Goal: Task Accomplishment & Management: Manage account settings

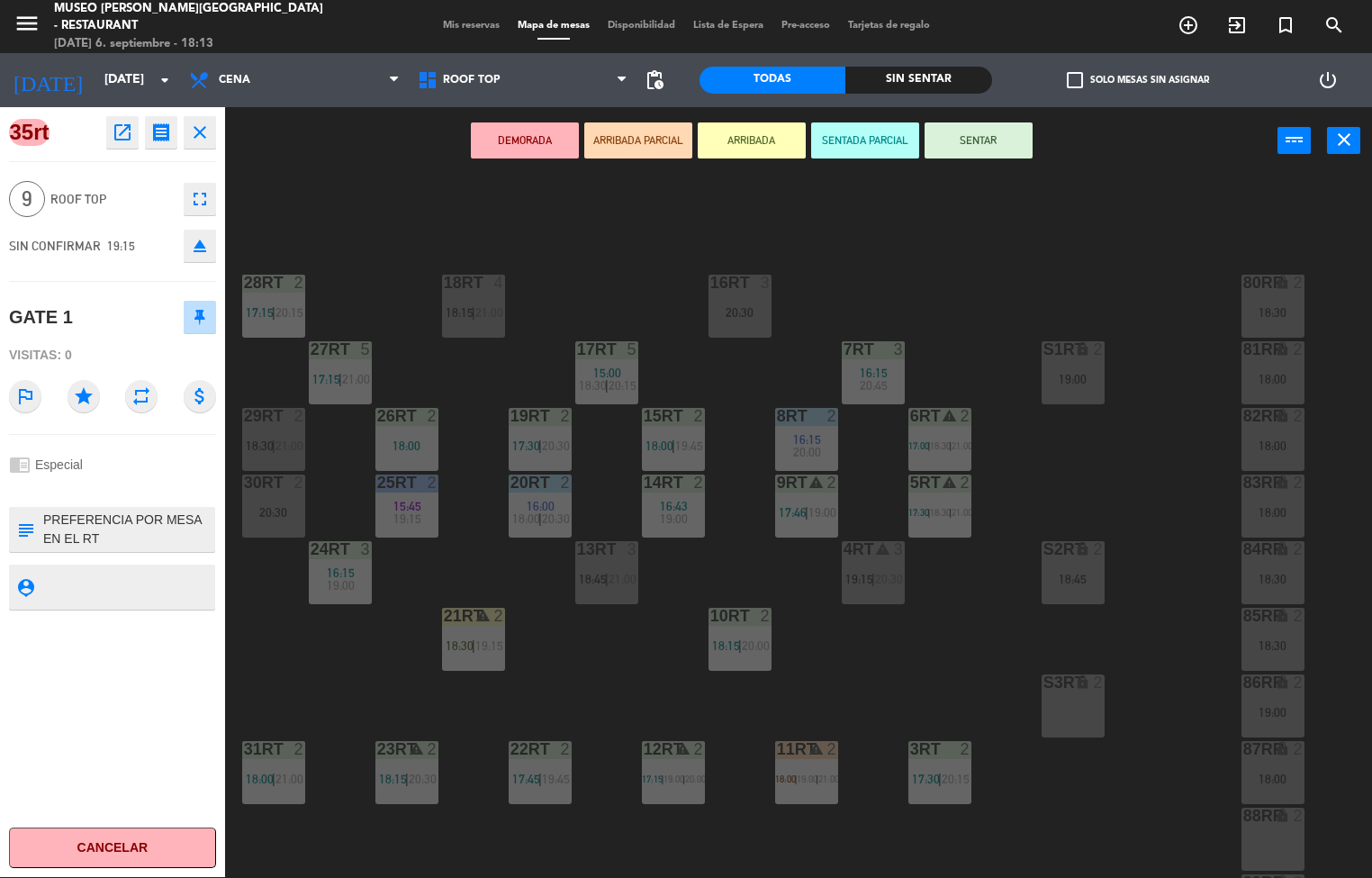
scroll to position [565, 0]
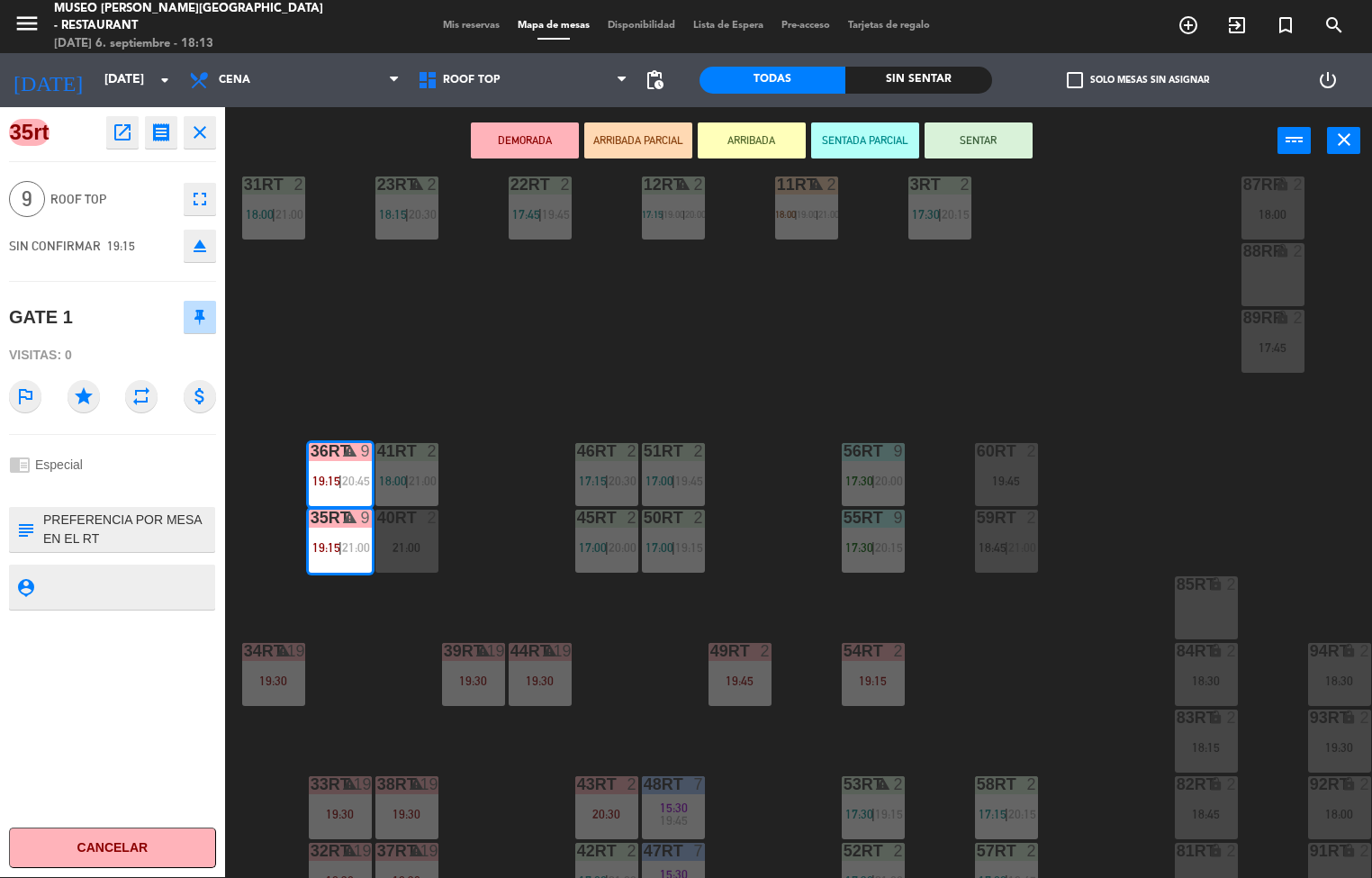
click at [122, 133] on icon "open_in_new" at bounding box center [122, 132] width 22 height 22
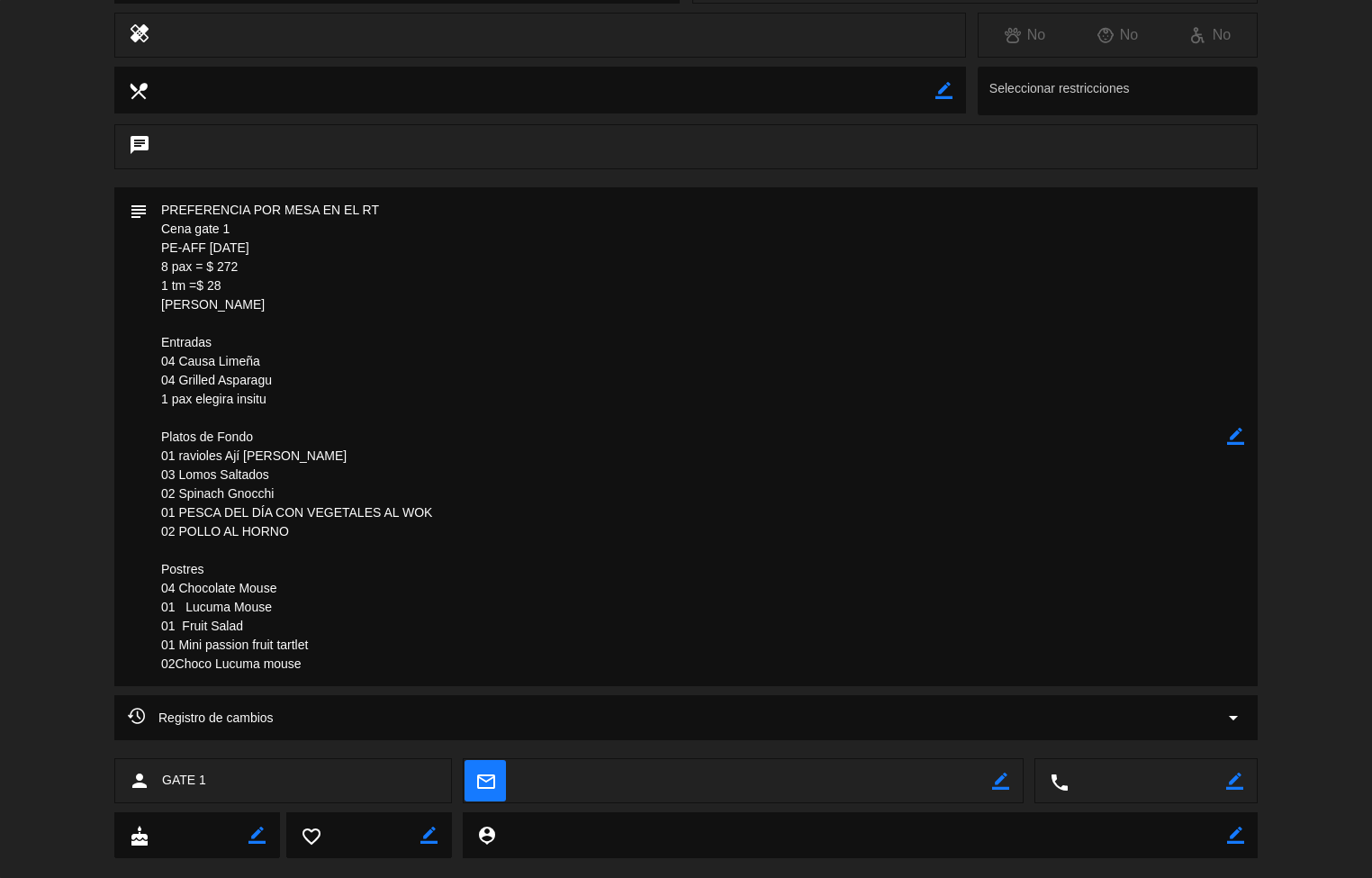
scroll to position [0, 0]
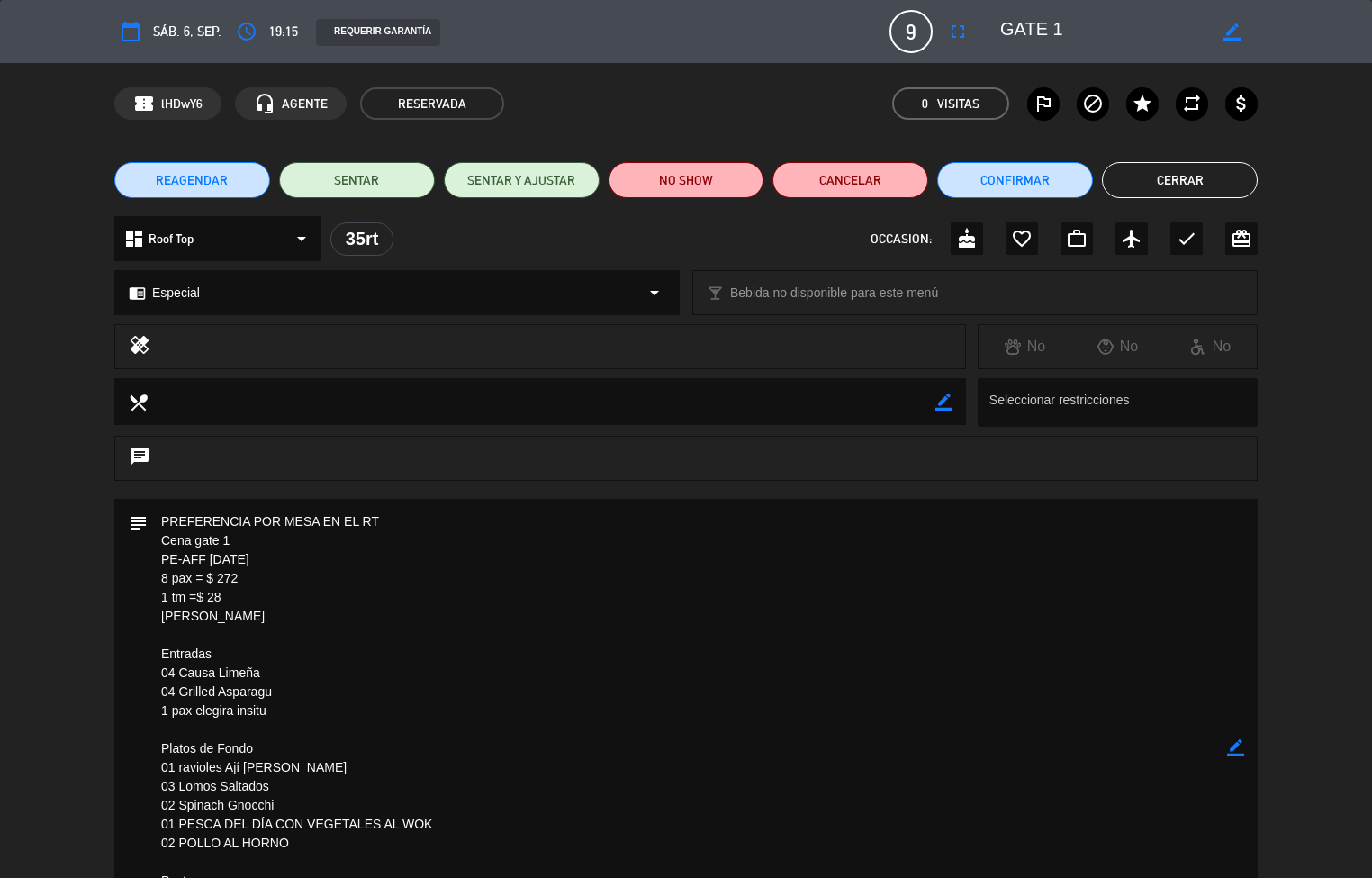
click at [1200, 175] on button "Cerrar" at bounding box center [1179, 180] width 156 height 36
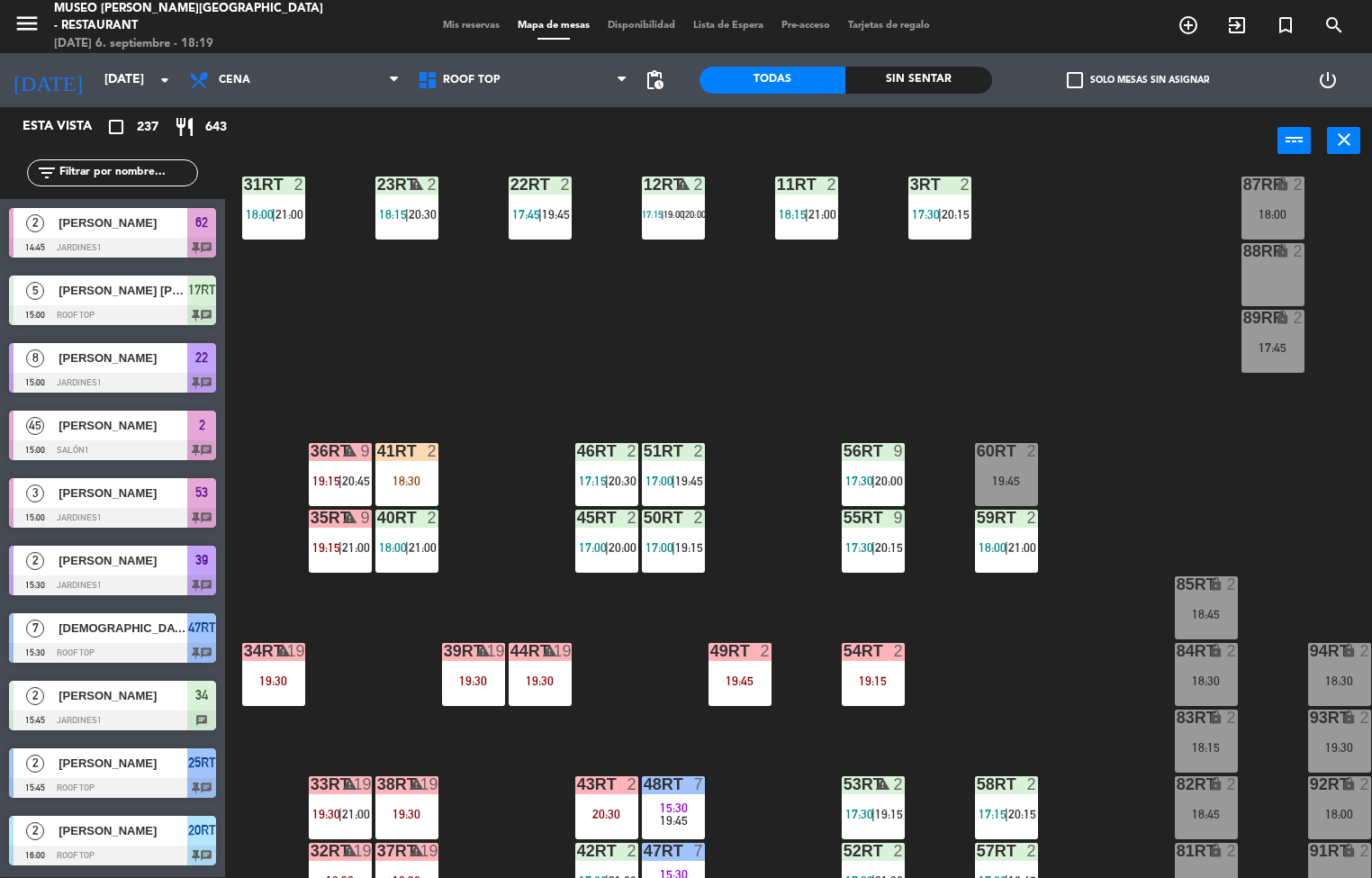
scroll to position [667, 0]
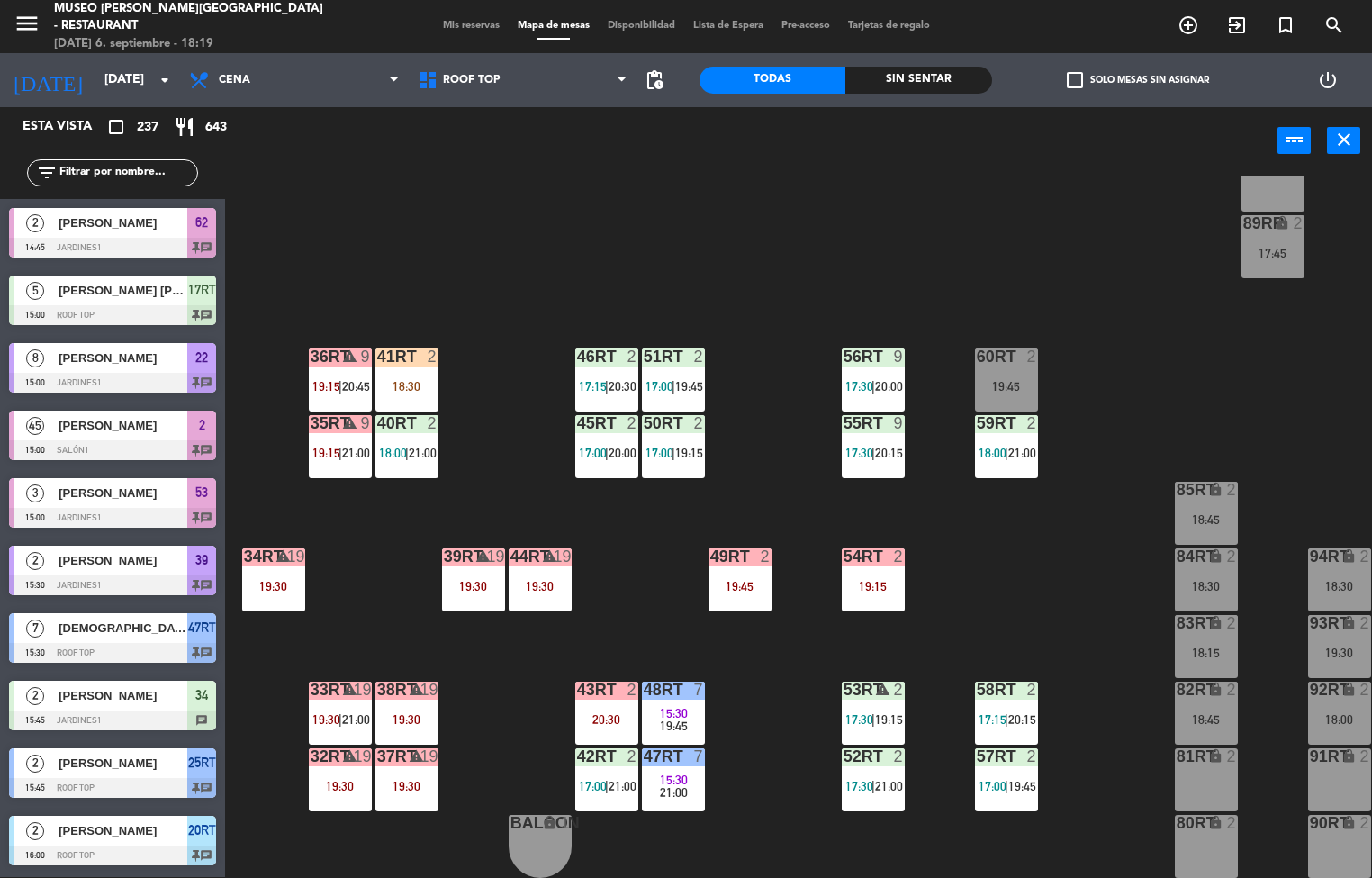
click at [319, 779] on div "19:30" at bounding box center [340, 786] width 63 height 13
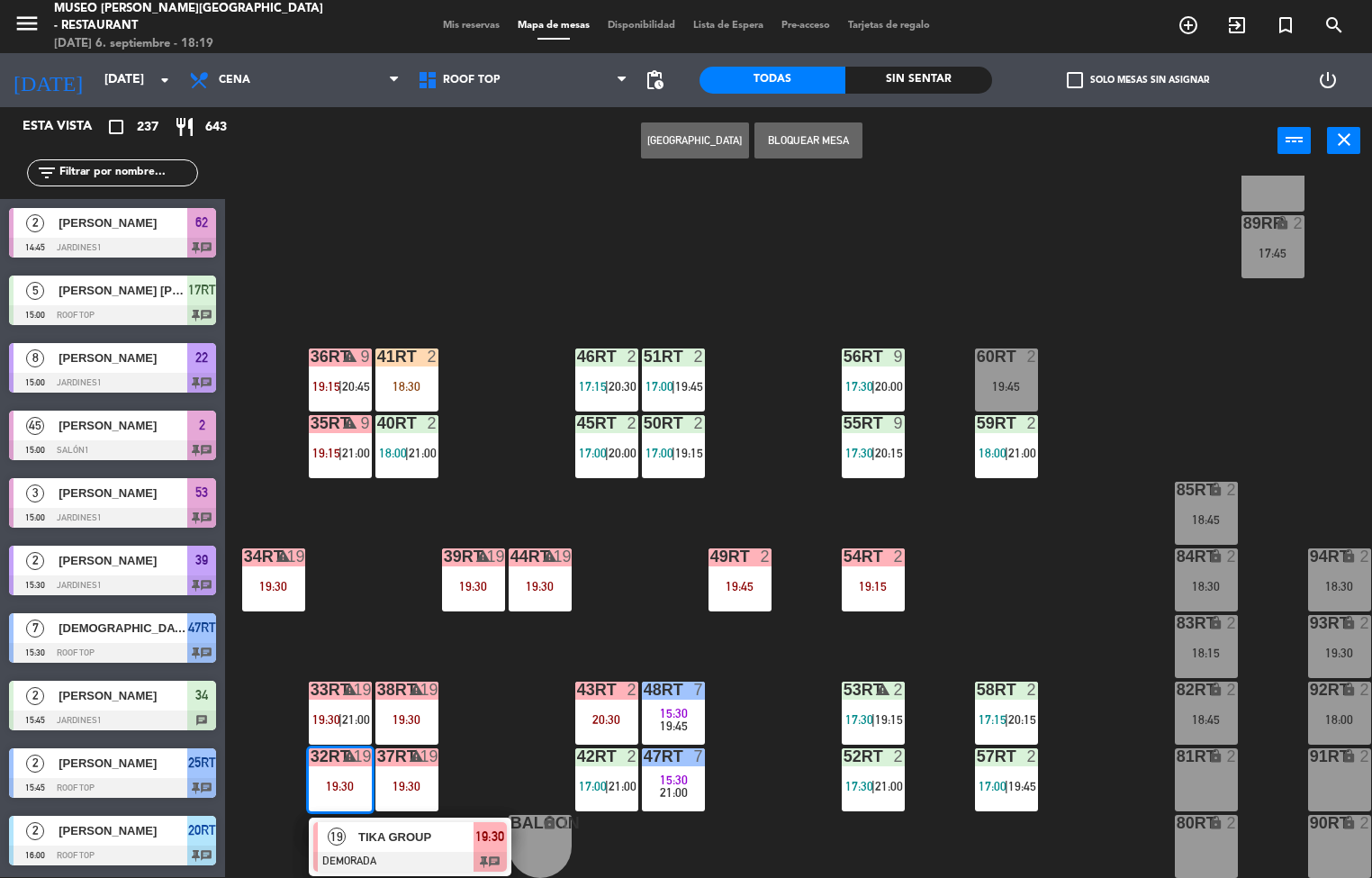
click at [400, 827] on span "TIKA GROUP" at bounding box center [416, 837] width 115 height 19
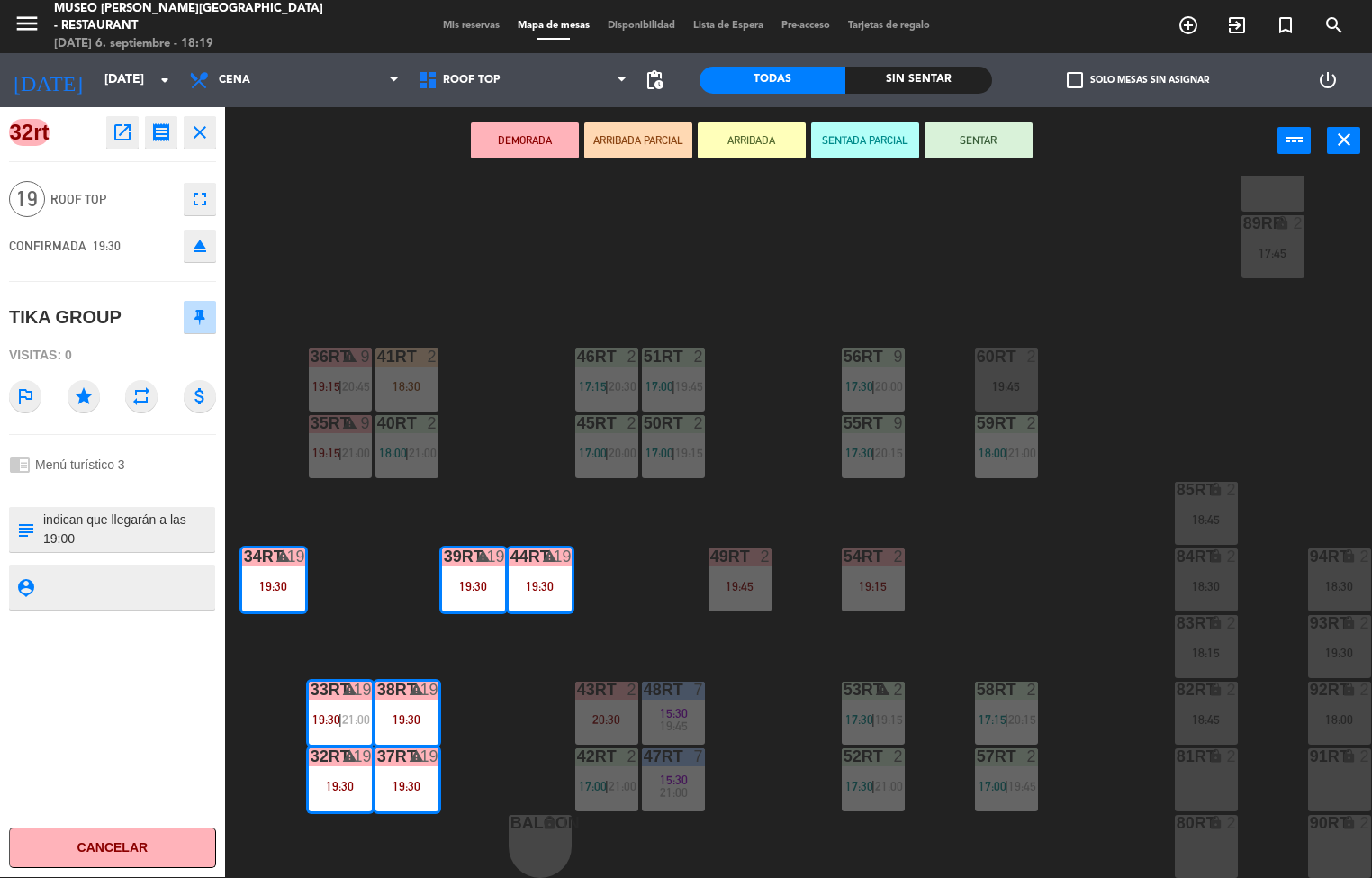
click at [129, 135] on icon "open_in_new" at bounding box center [122, 132] width 22 height 22
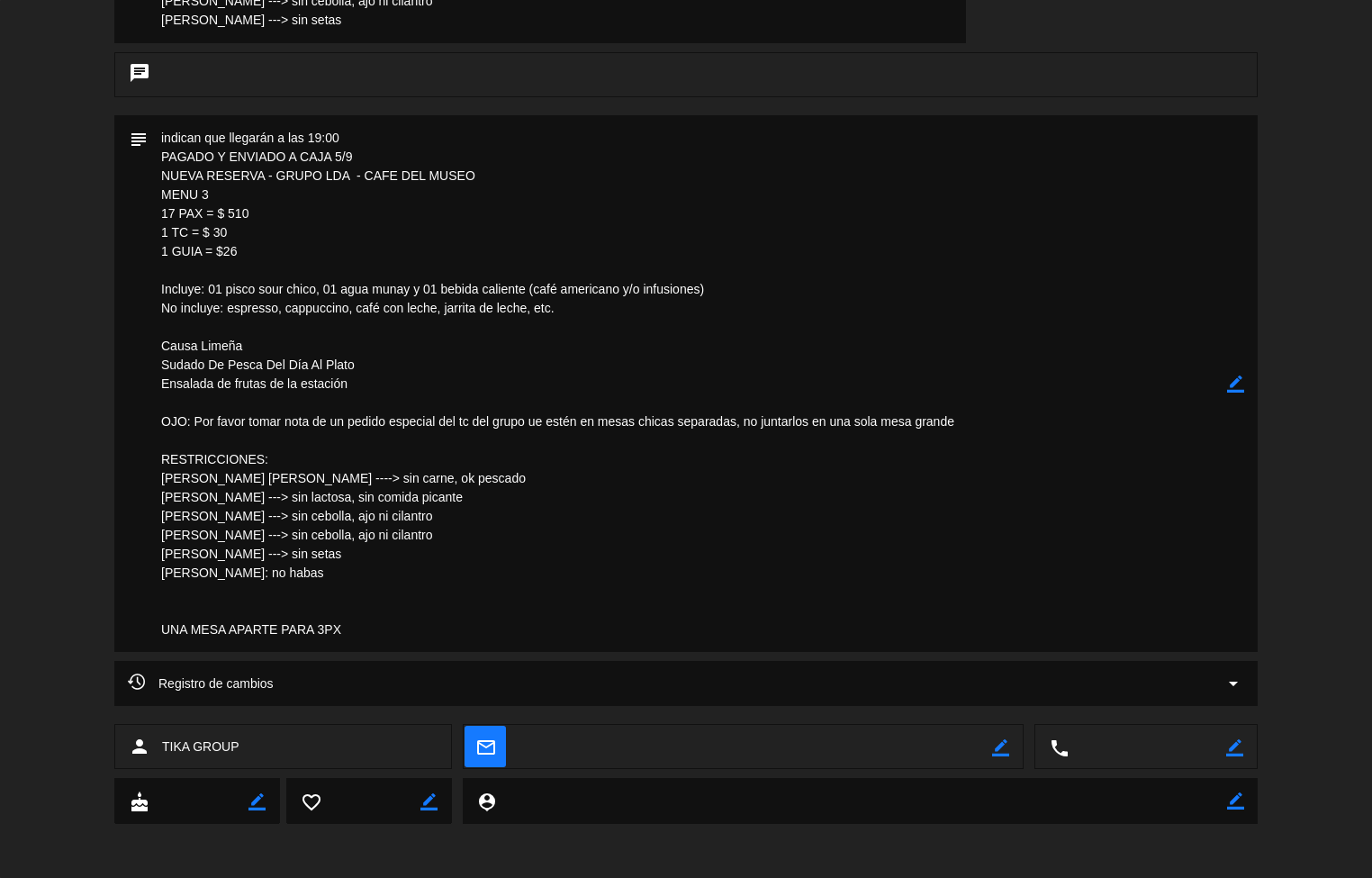
scroll to position [0, 0]
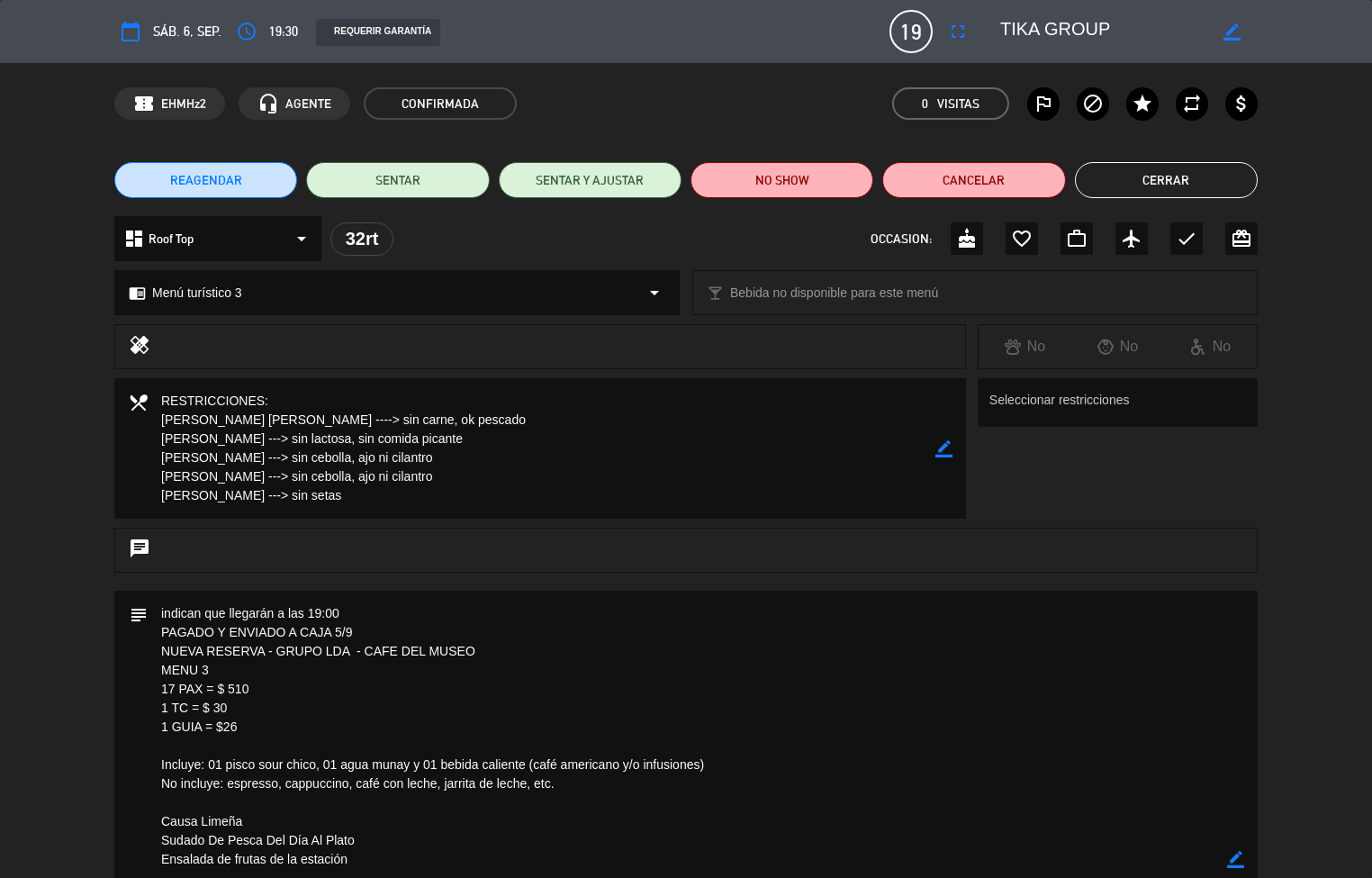
click at [1165, 181] on button "Cerrar" at bounding box center [1166, 180] width 183 height 36
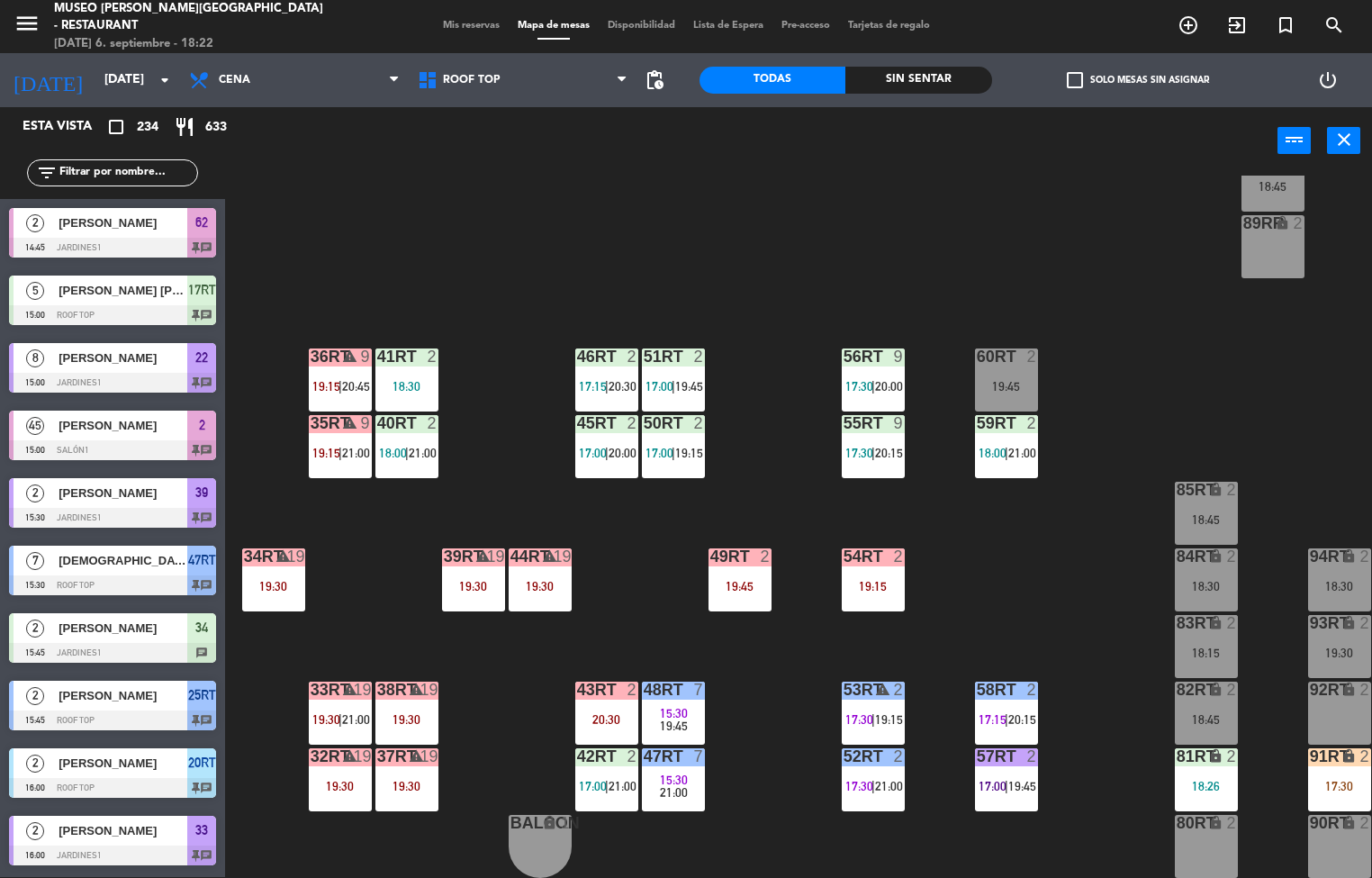
scroll to position [1, 0]
click at [662, 795] on div "47RT 7 15:30 21:00" at bounding box center [674, 780] width 63 height 63
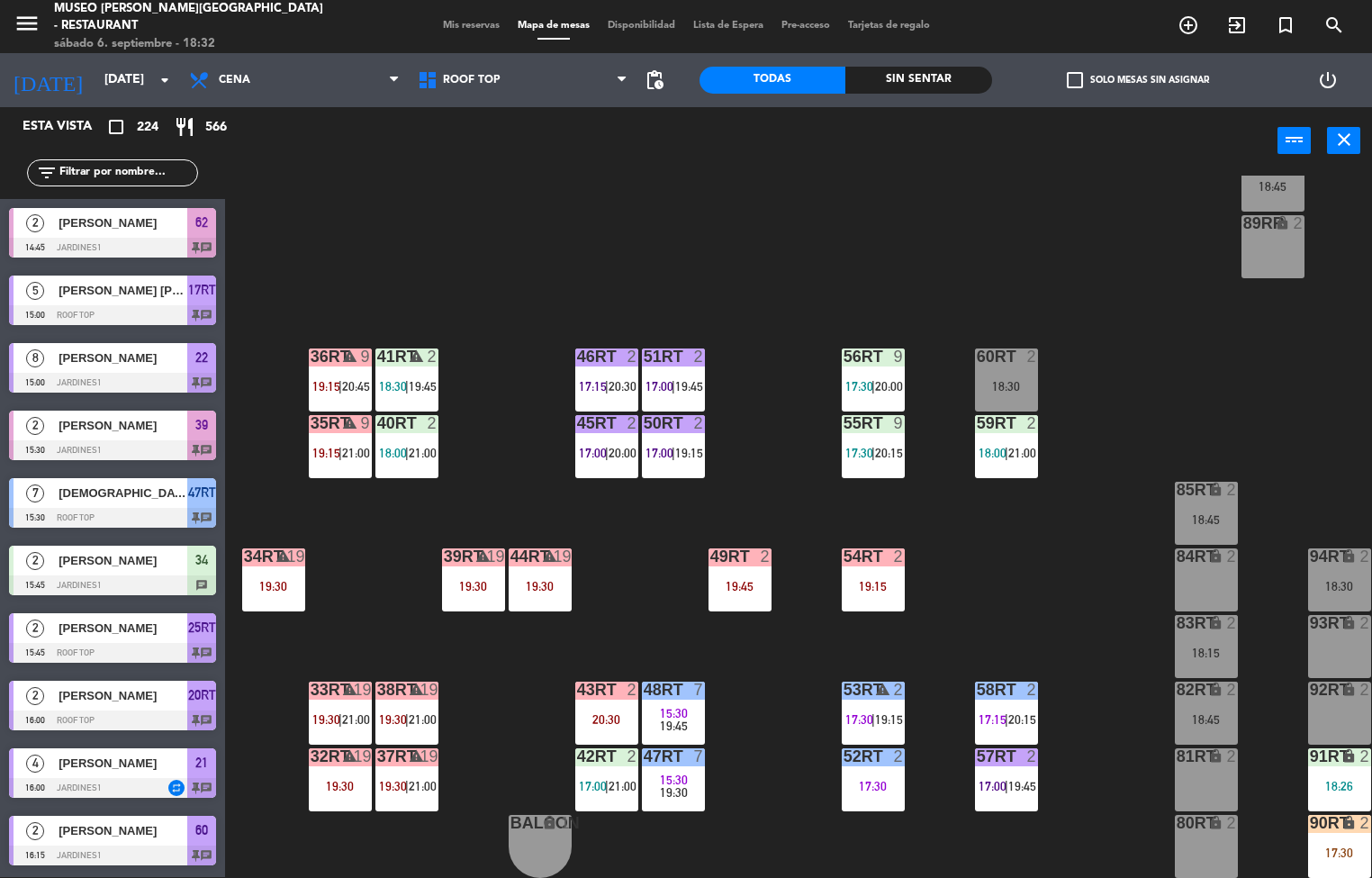
click at [1021, 563] on div "18RT 4 18:30 | 21:00 16RT warning 3 19:15 | 20:30 28RT 2 17:15 | 20:15 80RR loc…" at bounding box center [805, 526] width 1133 height 703
click at [406, 682] on div "warning" at bounding box center [406, 690] width 30 height 17
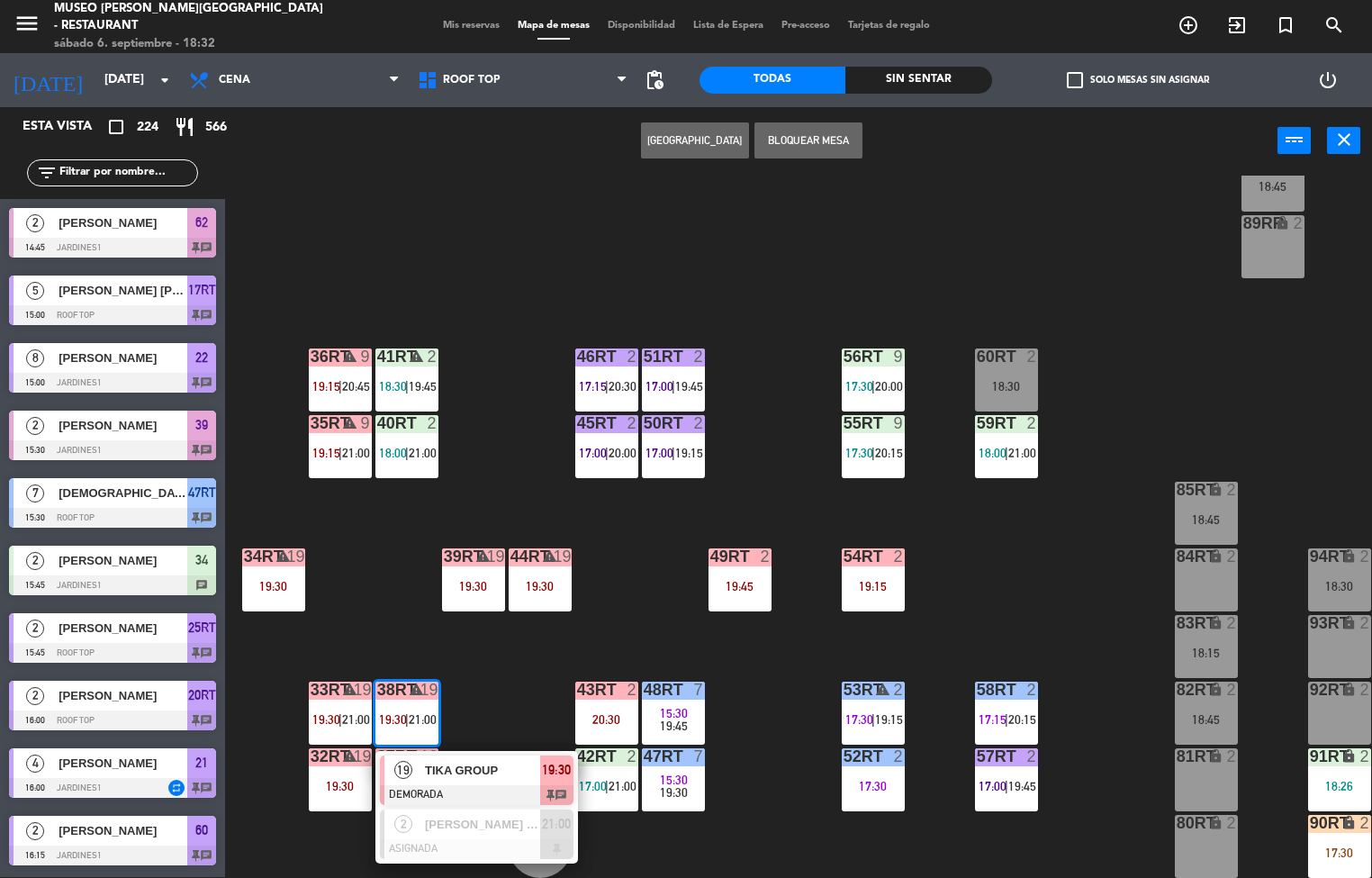
click at [478, 762] on span "TIKA GROUP" at bounding box center [482, 771] width 115 height 19
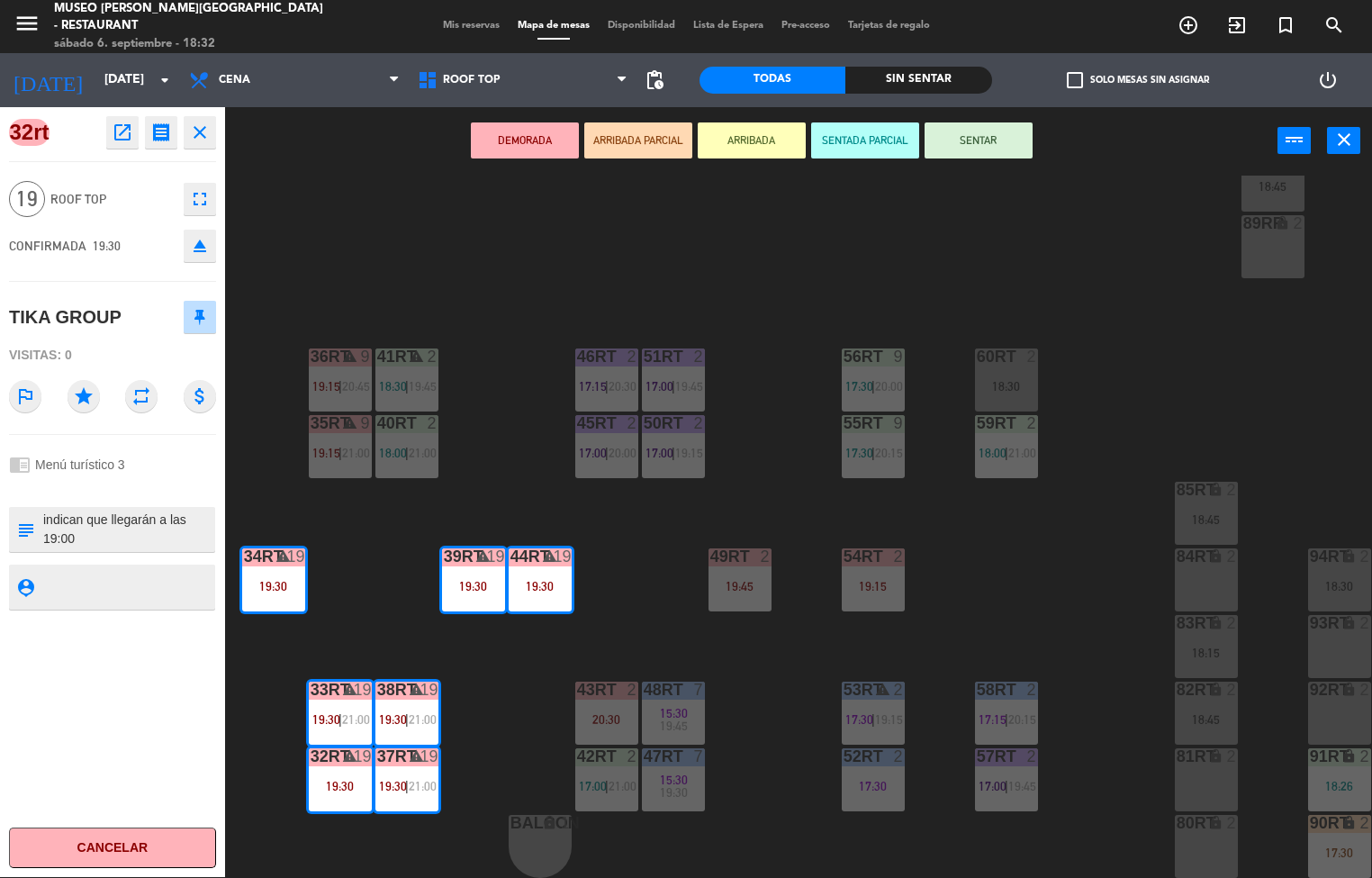
click at [126, 132] on icon "open_in_new" at bounding box center [122, 132] width 22 height 22
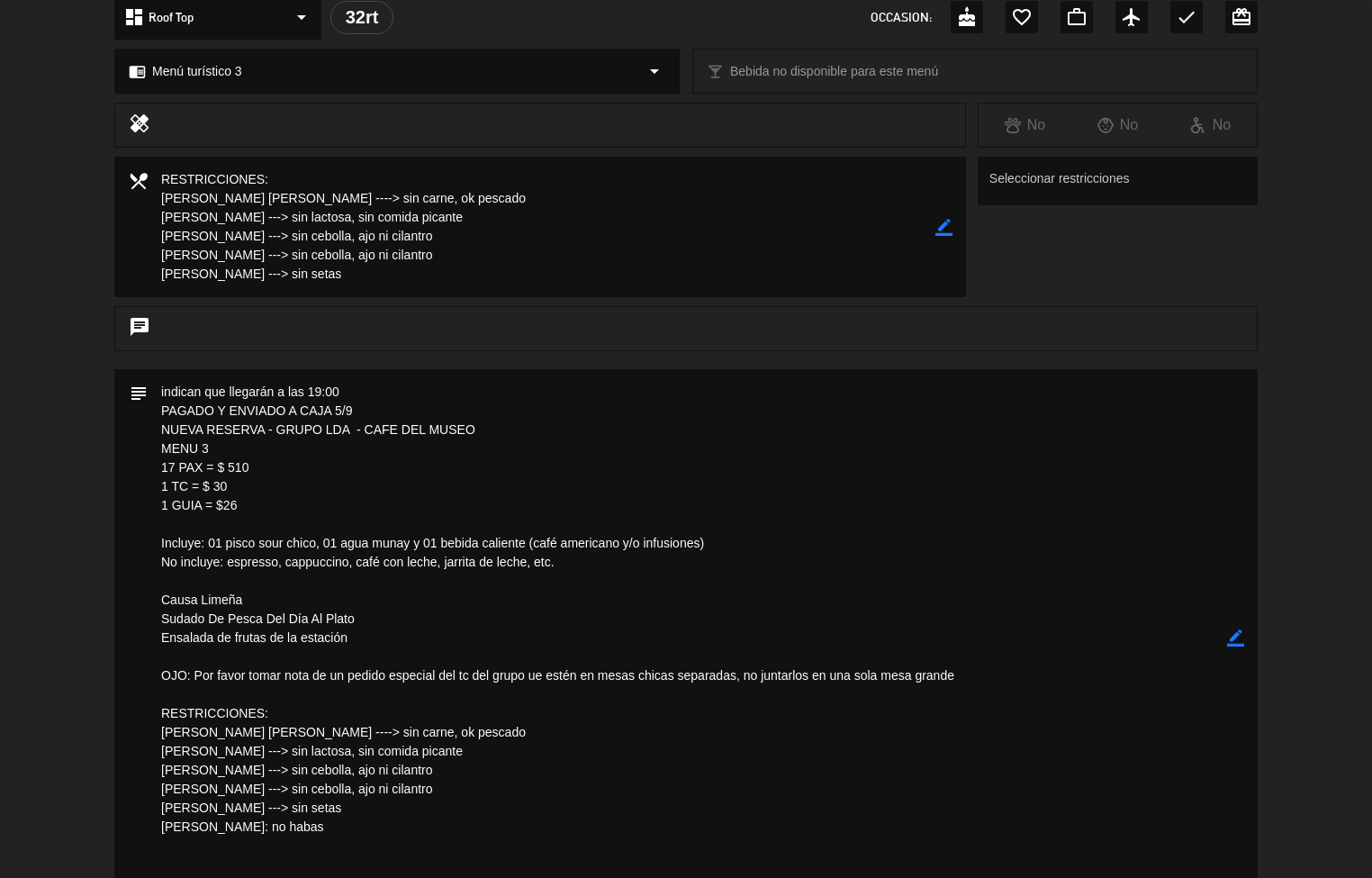
scroll to position [0, 0]
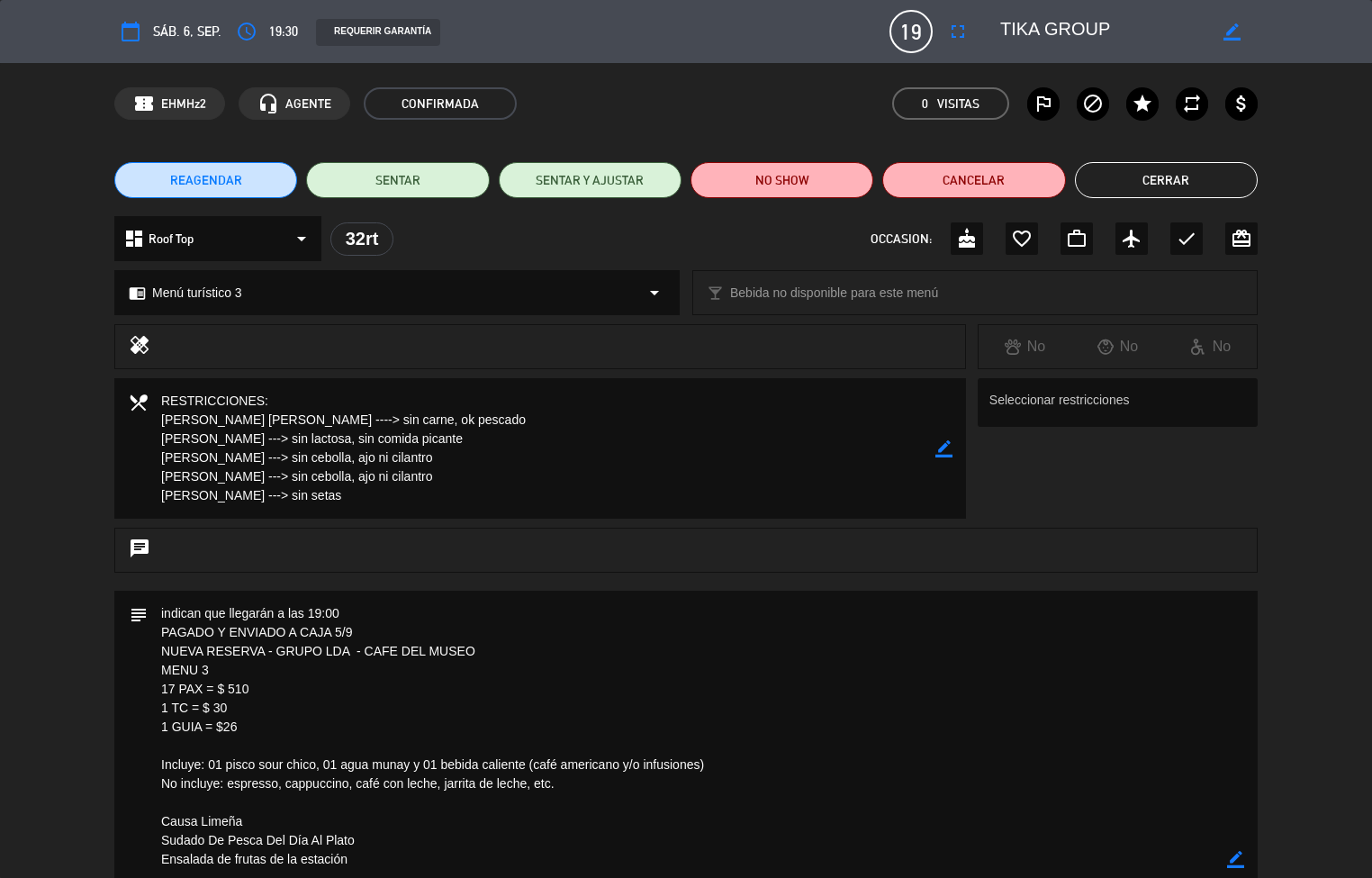
click at [1175, 173] on button "Cerrar" at bounding box center [1166, 180] width 183 height 36
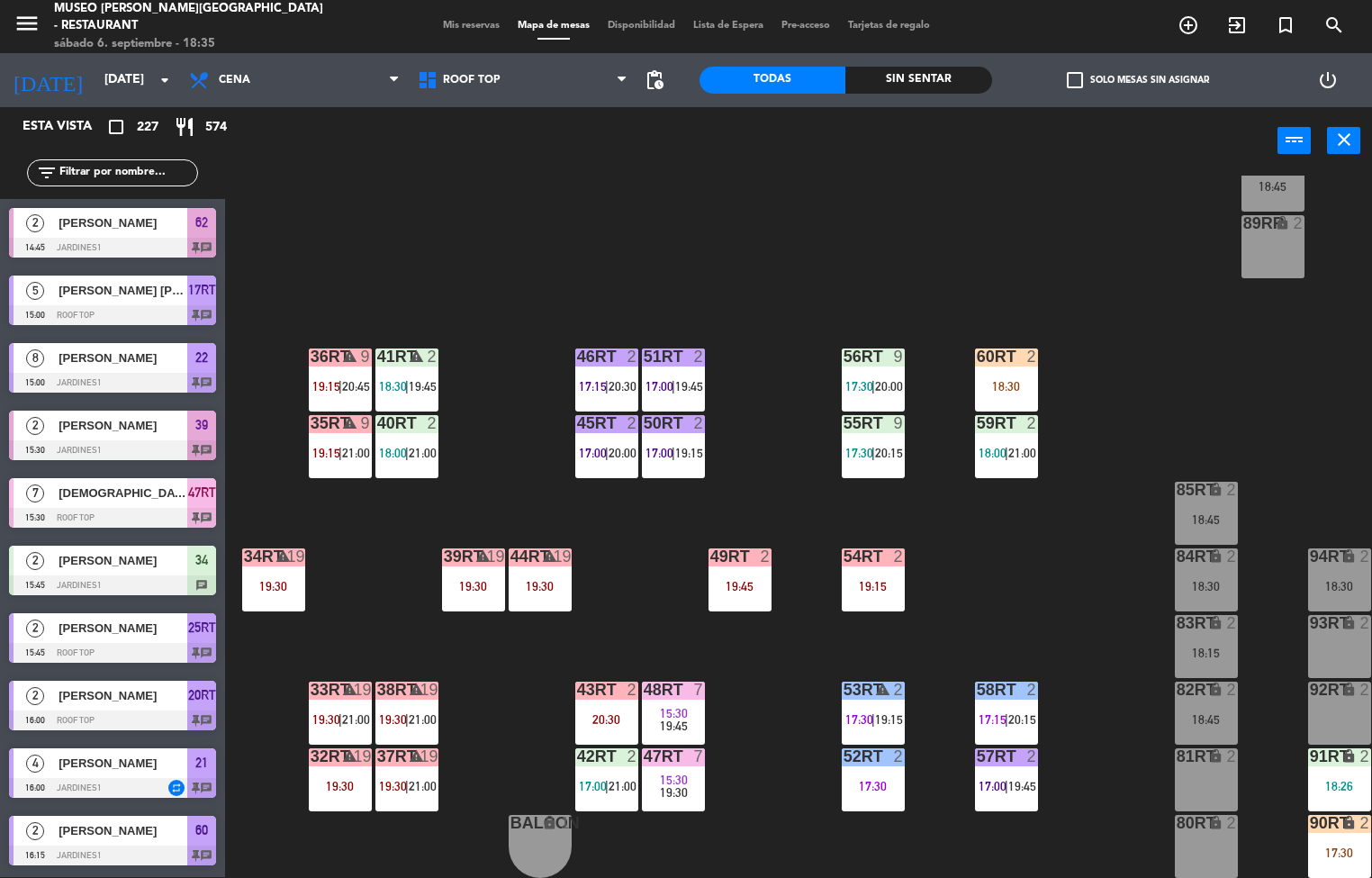
click at [1228, 156] on div "power_input close" at bounding box center [751, 141] width 1052 height 68
click at [589, 779] on span "17:00" at bounding box center [592, 786] width 28 height 14
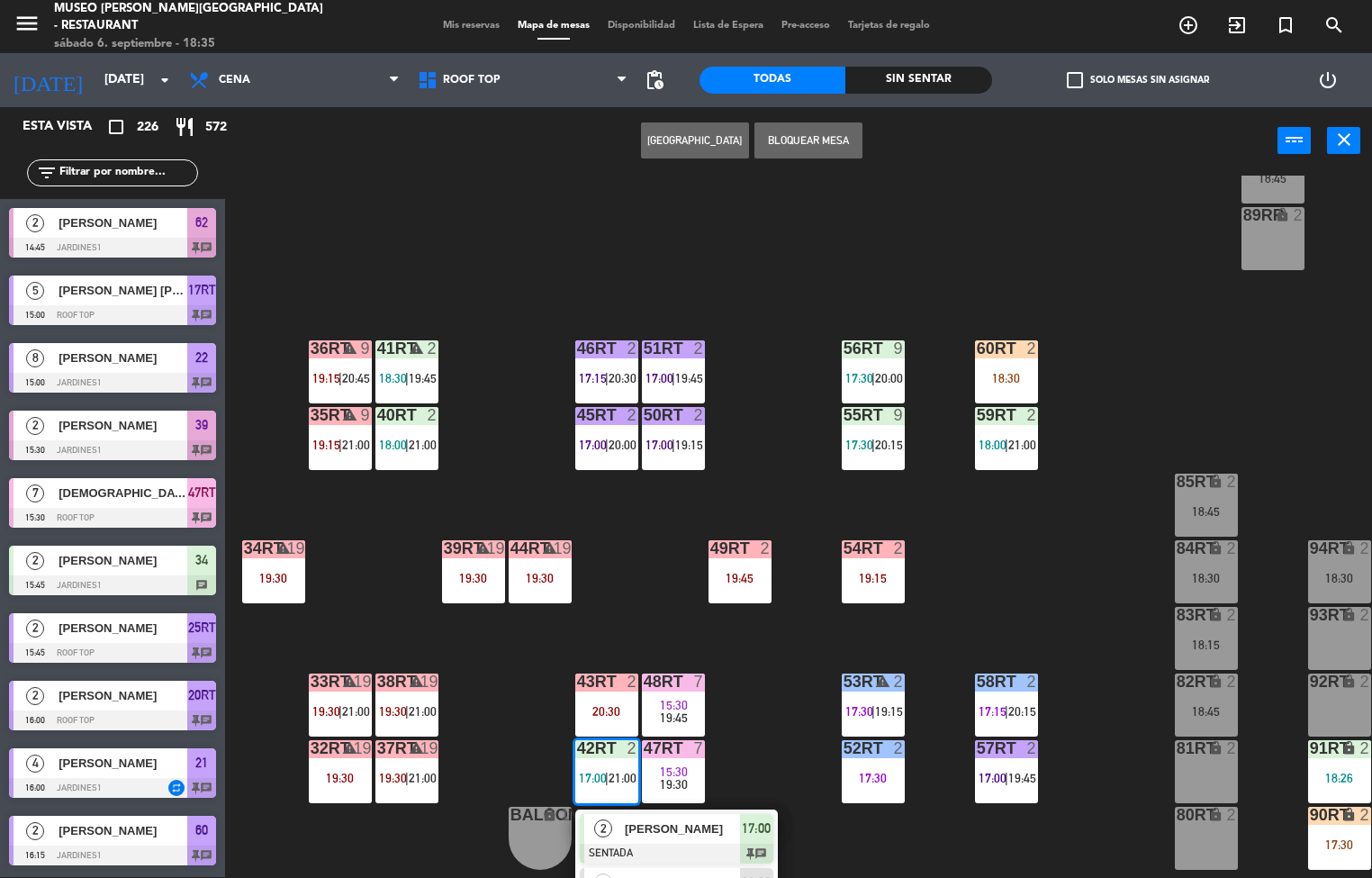
click at [632, 826] on span "[PERSON_NAME]" at bounding box center [682, 829] width 115 height 19
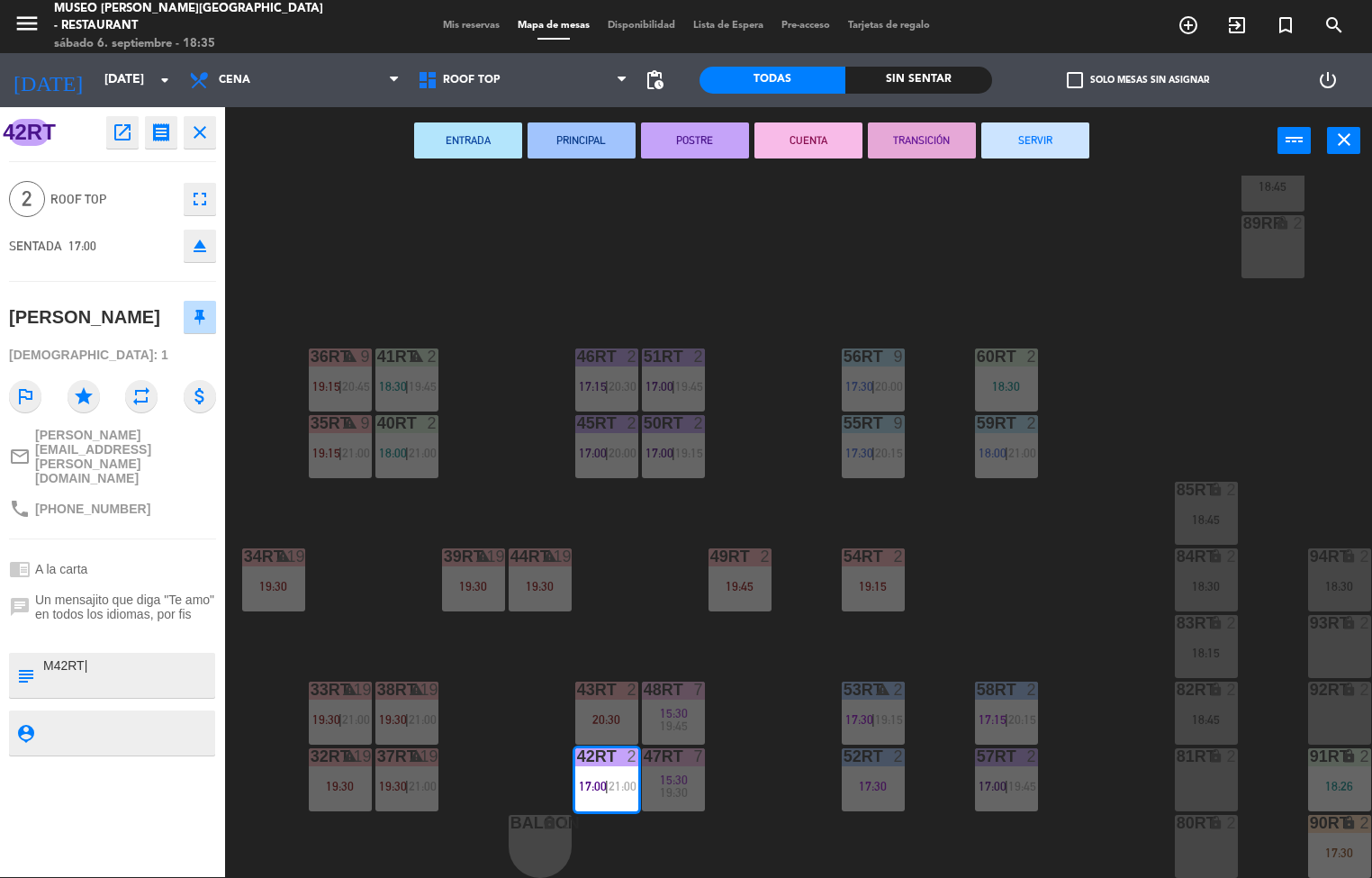
click at [925, 138] on button "TRANSICIÓN" at bounding box center [922, 141] width 108 height 36
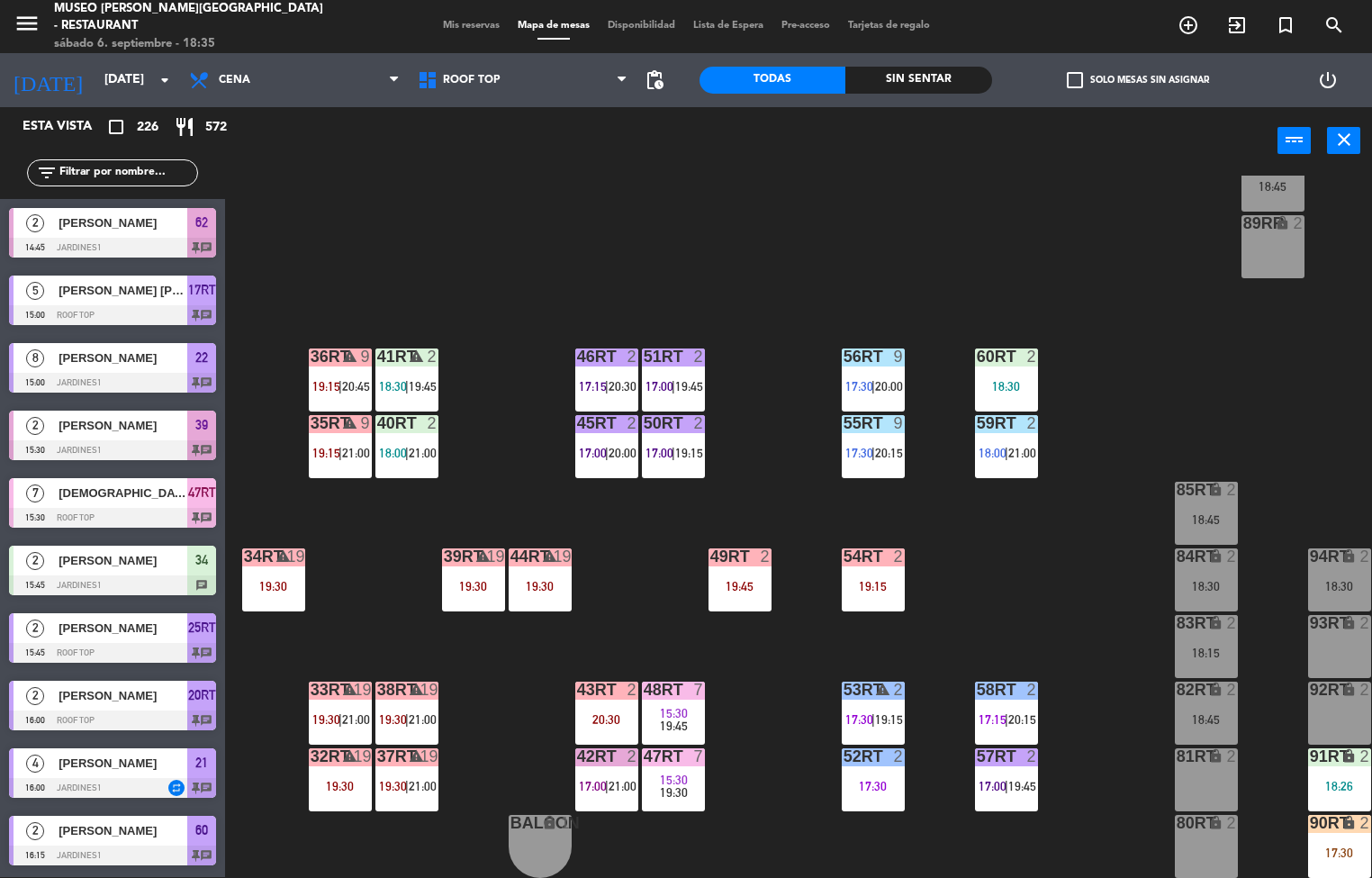
click at [408, 349] on icon "warning" at bounding box center [416, 357] width 15 height 15
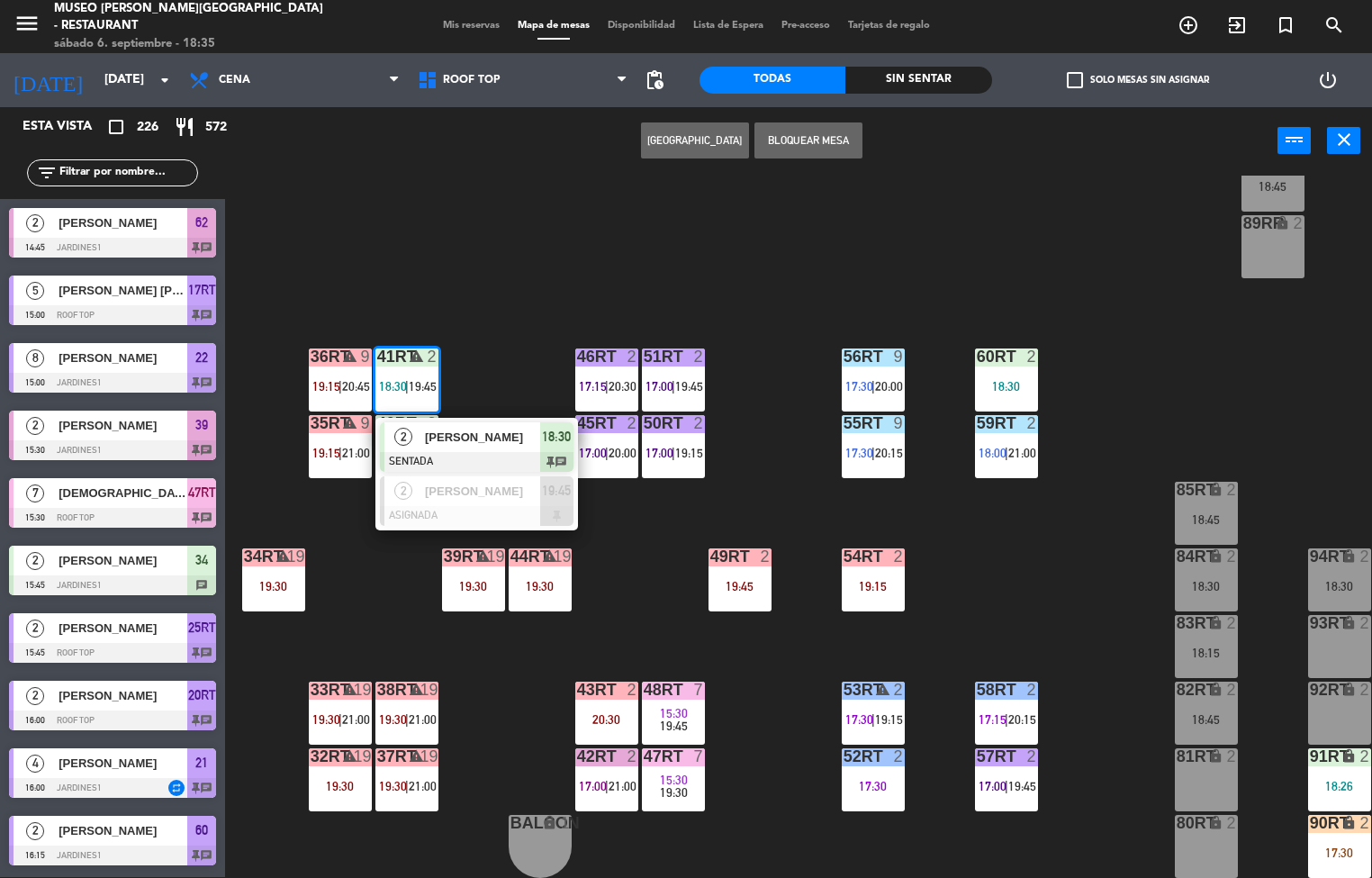
click at [478, 427] on span "[PERSON_NAME]" at bounding box center [482, 437] width 115 height 19
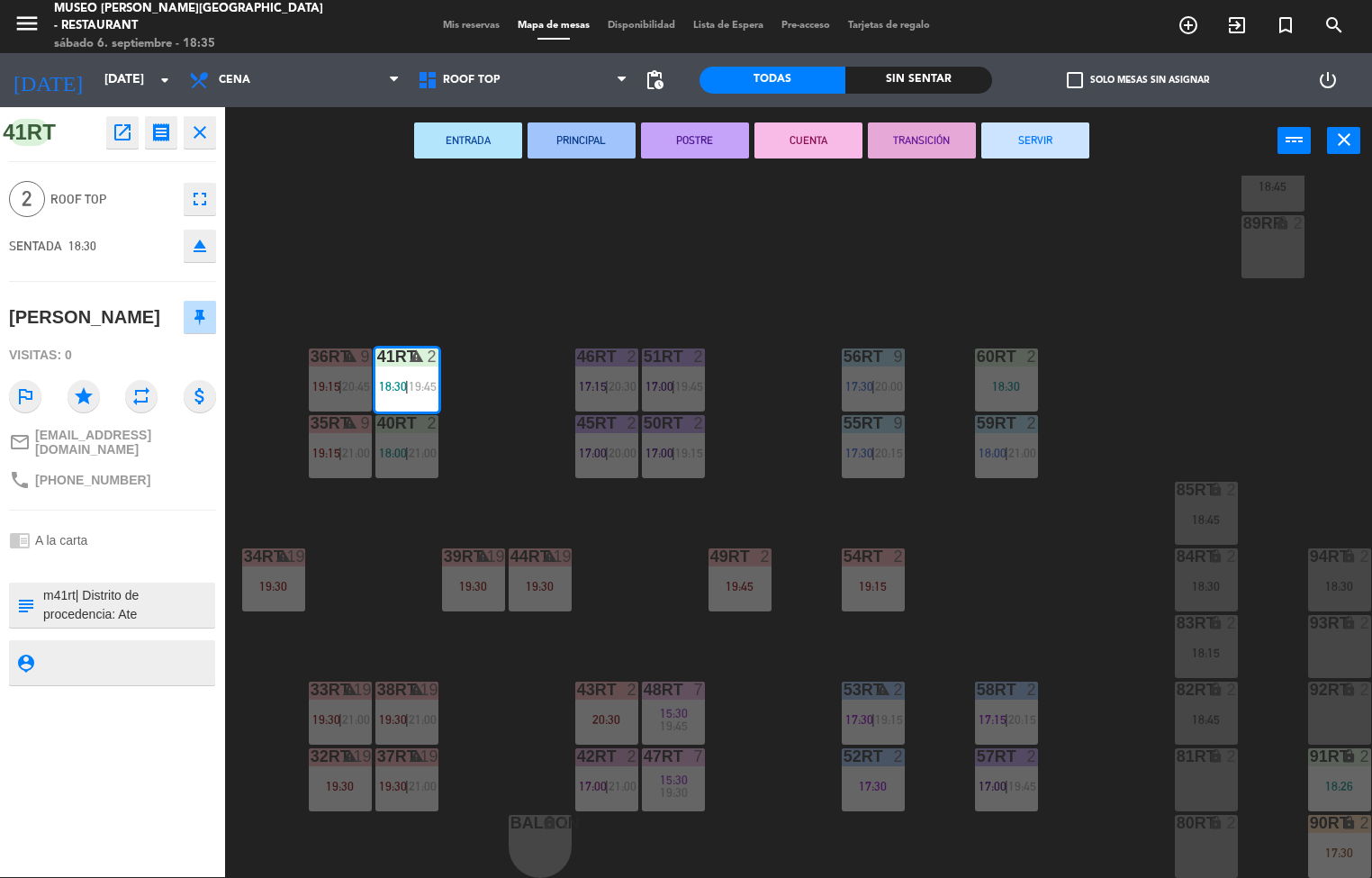
click at [677, 136] on button "POSTRE" at bounding box center [695, 141] width 108 height 36
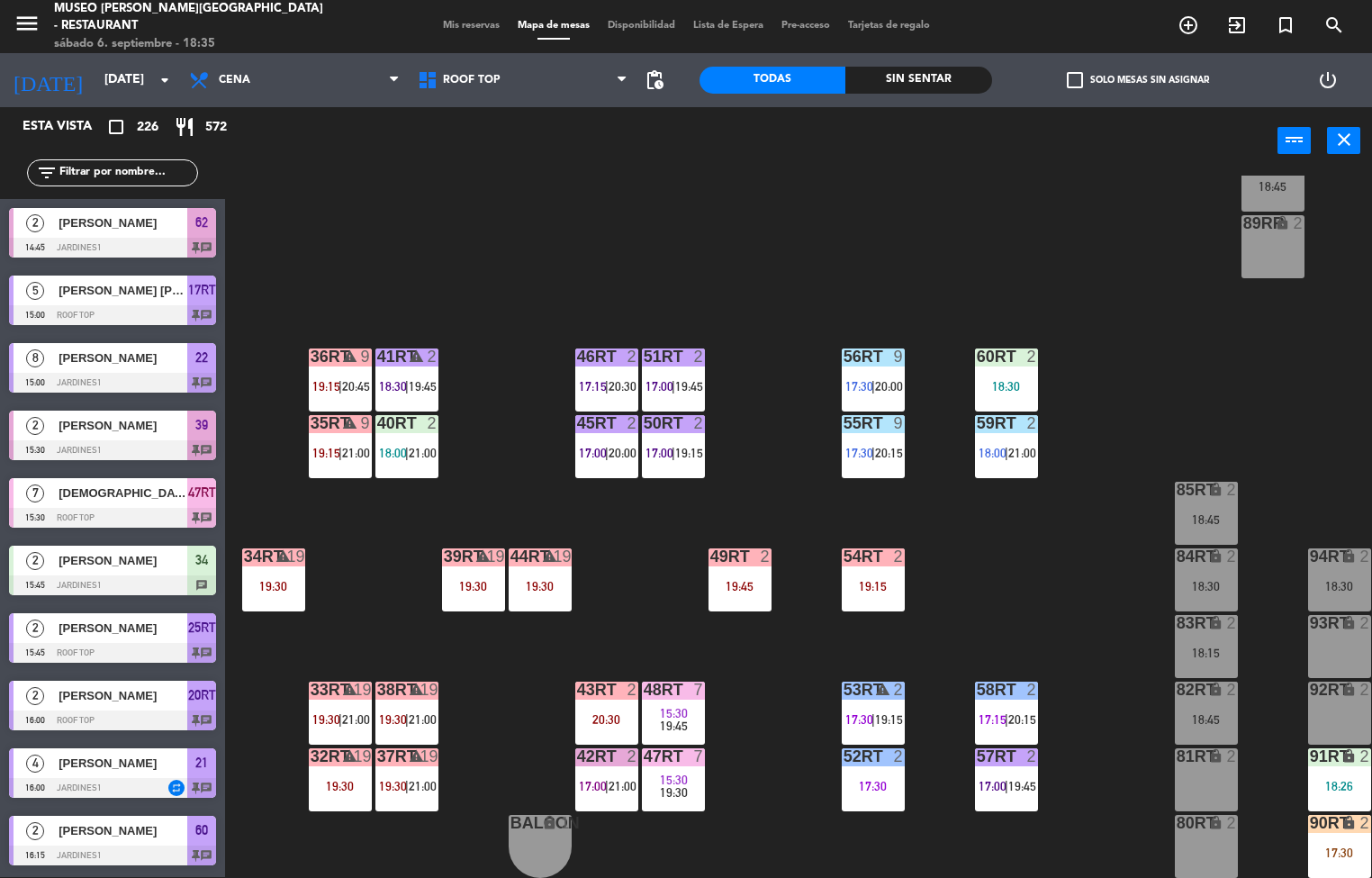
click at [402, 424] on div "40RT 2" at bounding box center [407, 424] width 63 height 18
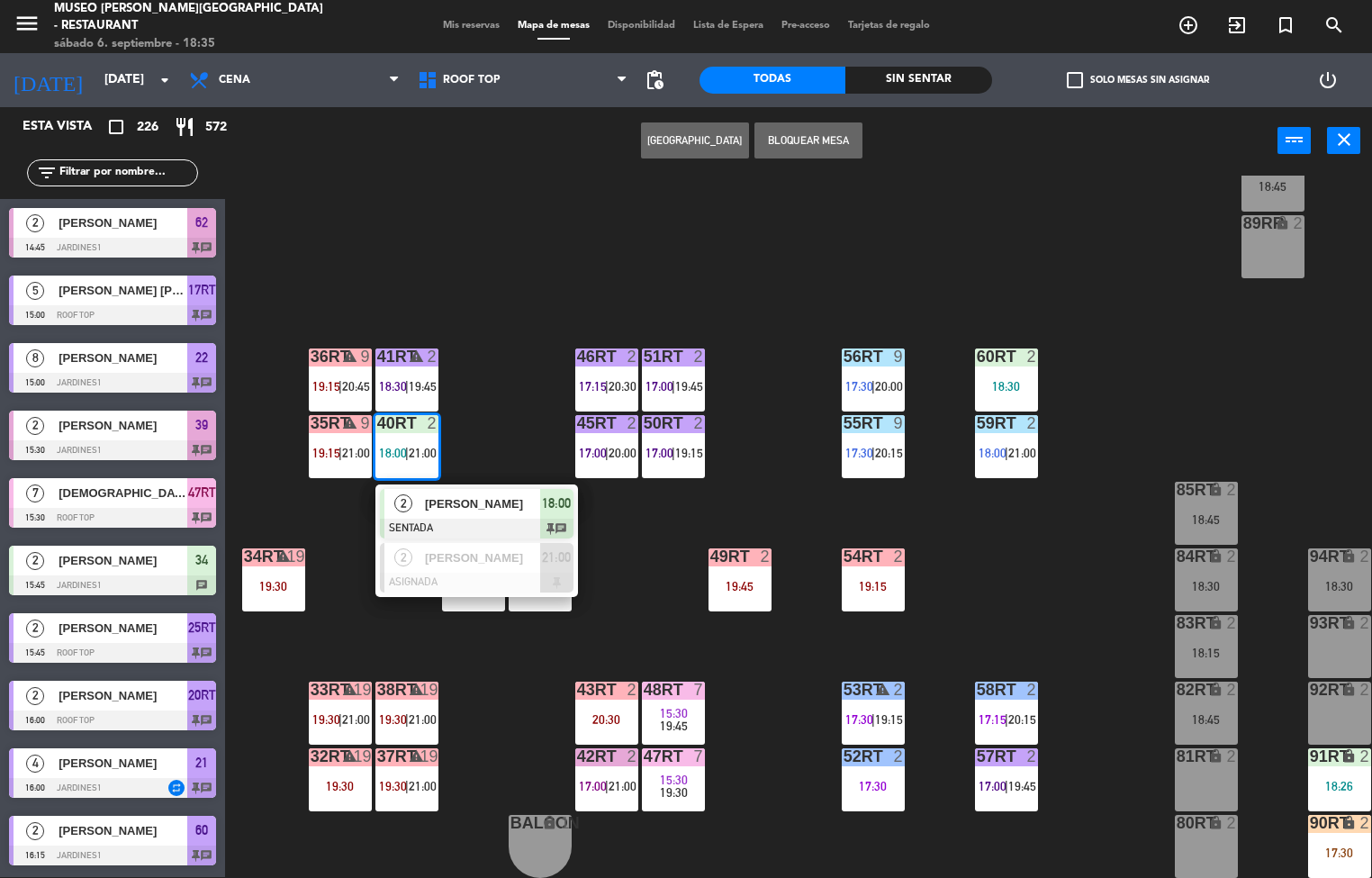
click at [465, 497] on span "[PERSON_NAME]" at bounding box center [482, 504] width 115 height 19
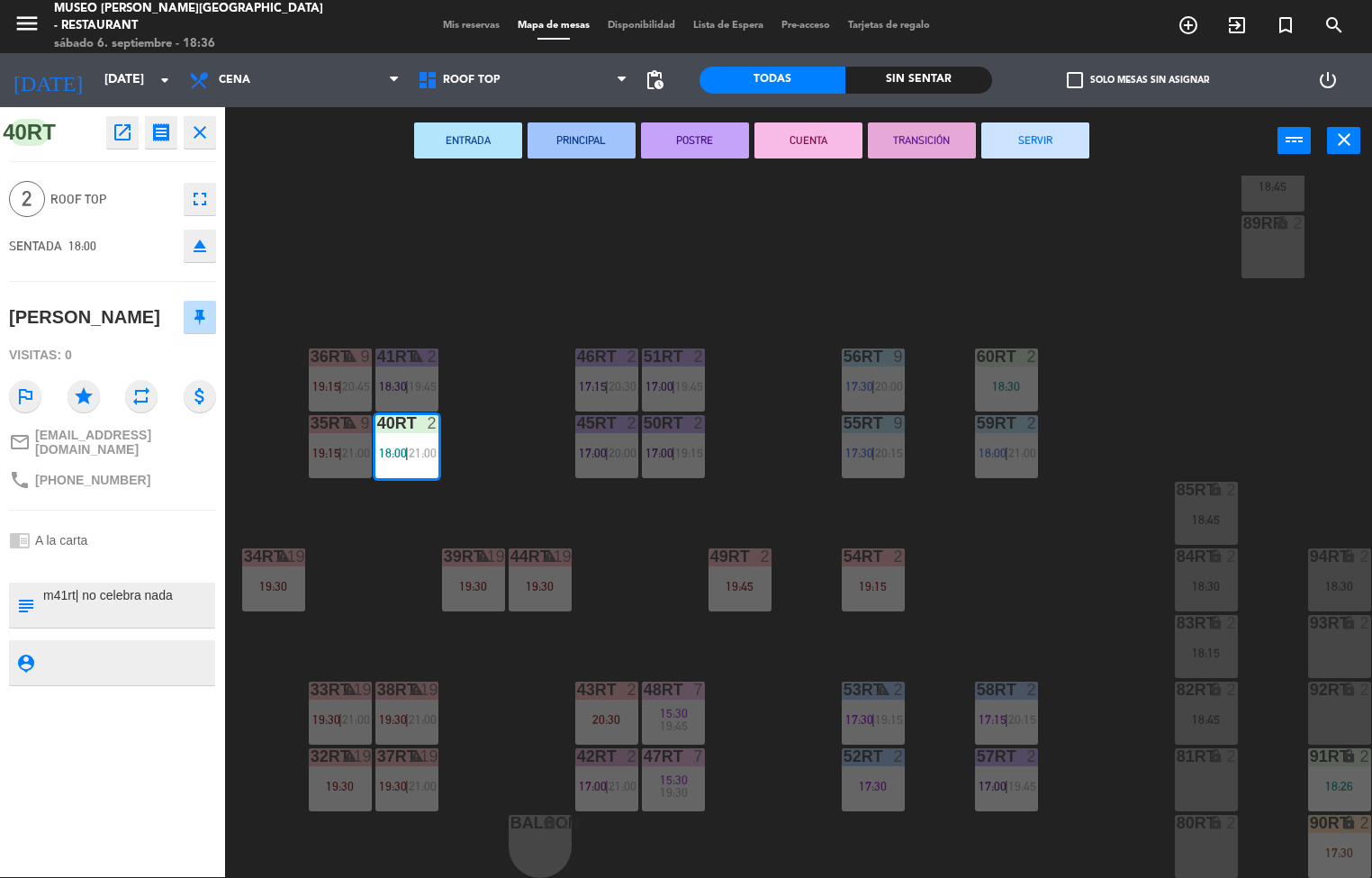
click at [686, 139] on button "POSTRE" at bounding box center [695, 141] width 108 height 36
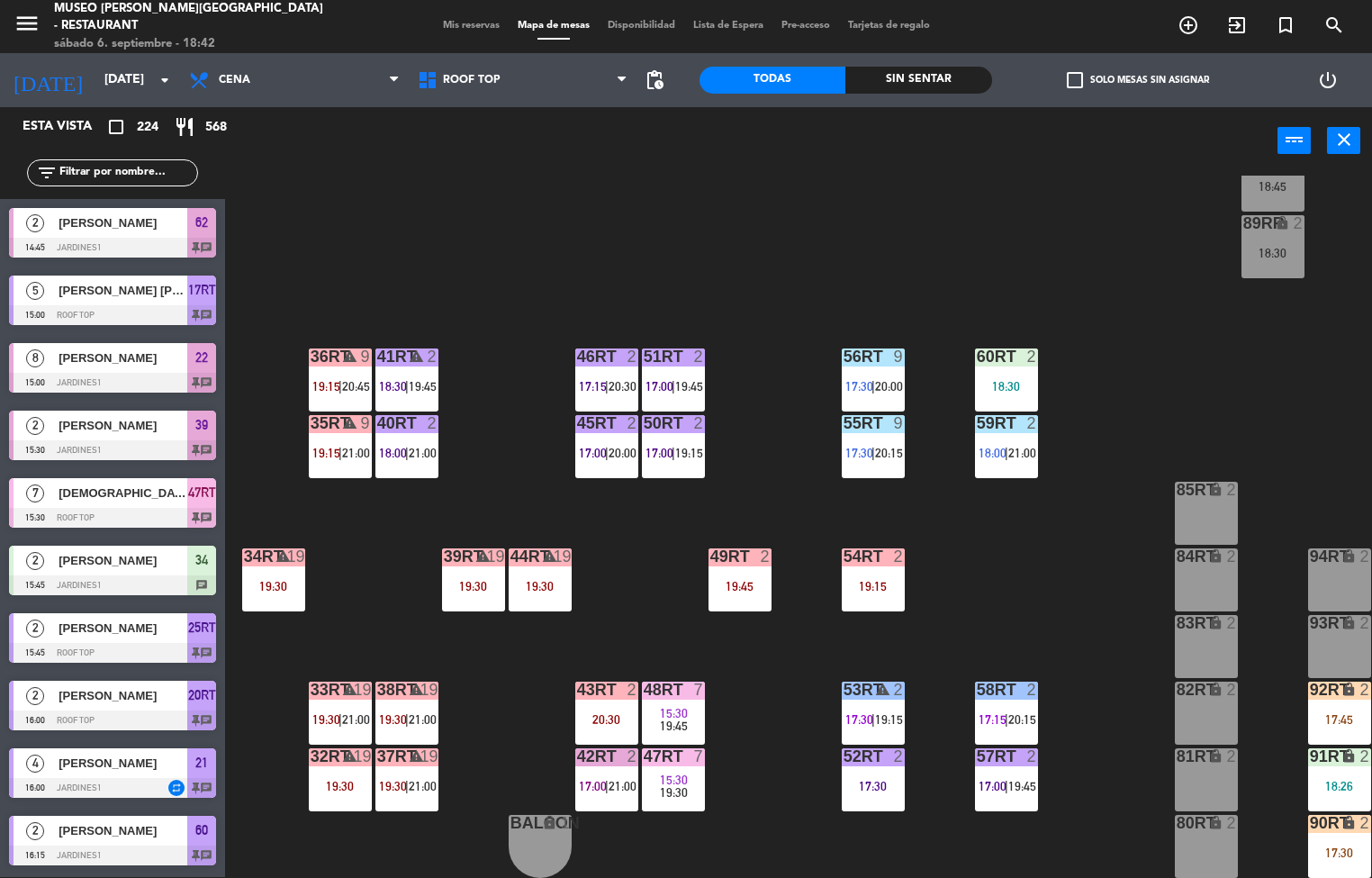
click at [711, 548] on div "49RT" at bounding box center [710, 556] width 1 height 16
click at [1088, 674] on div "18RT 4 18:30 | 21:00 16RT warning 3 19:15 | 20:30 28RT 2 17:15 | 20:15 80RR loc…" at bounding box center [805, 526] width 1133 height 703
click at [1011, 763] on div "57RT 2 17:00 | 19:45" at bounding box center [1006, 780] width 63 height 63
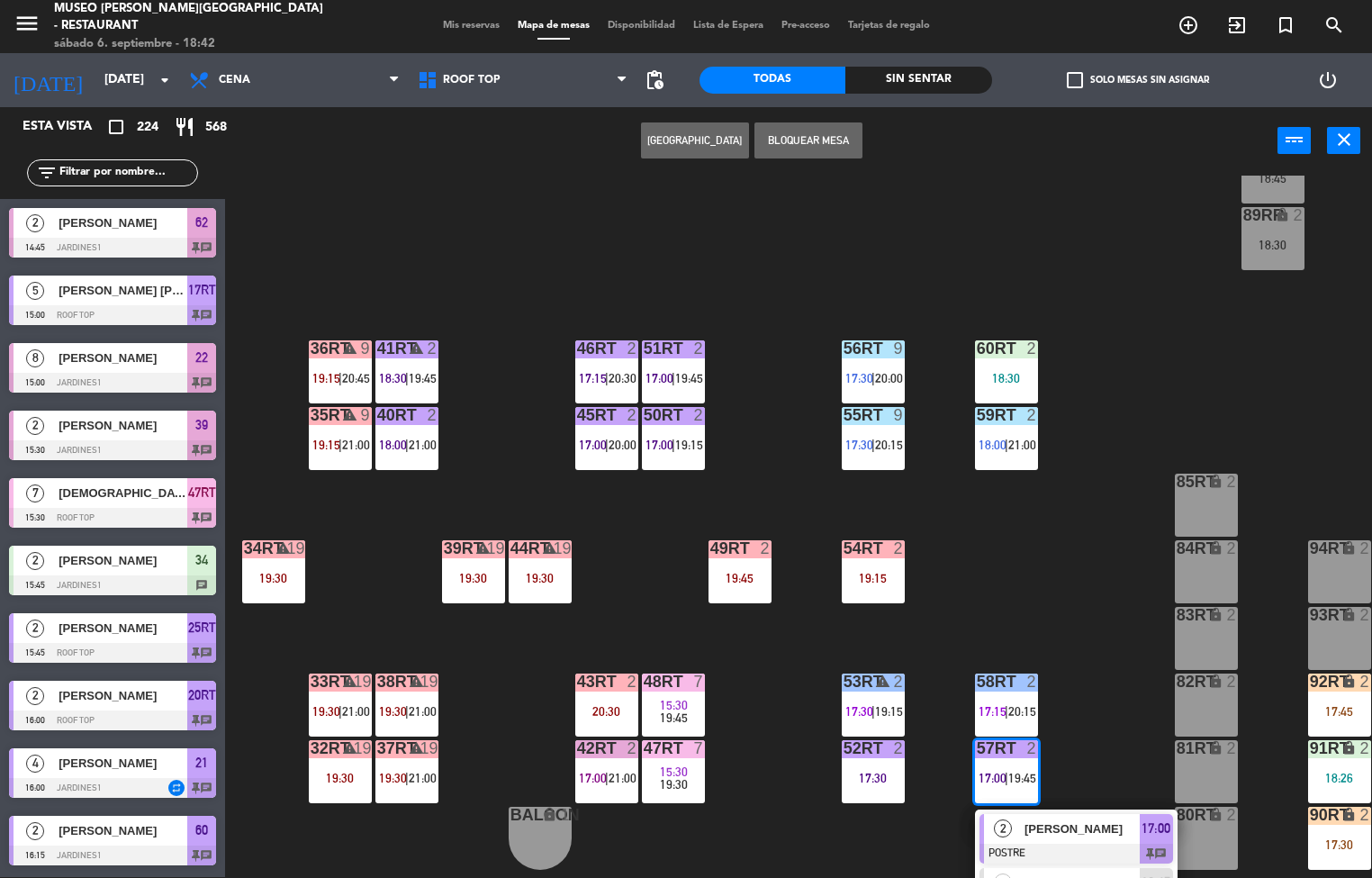
click at [1011, 824] on span "2" at bounding box center [1002, 828] width 18 height 18
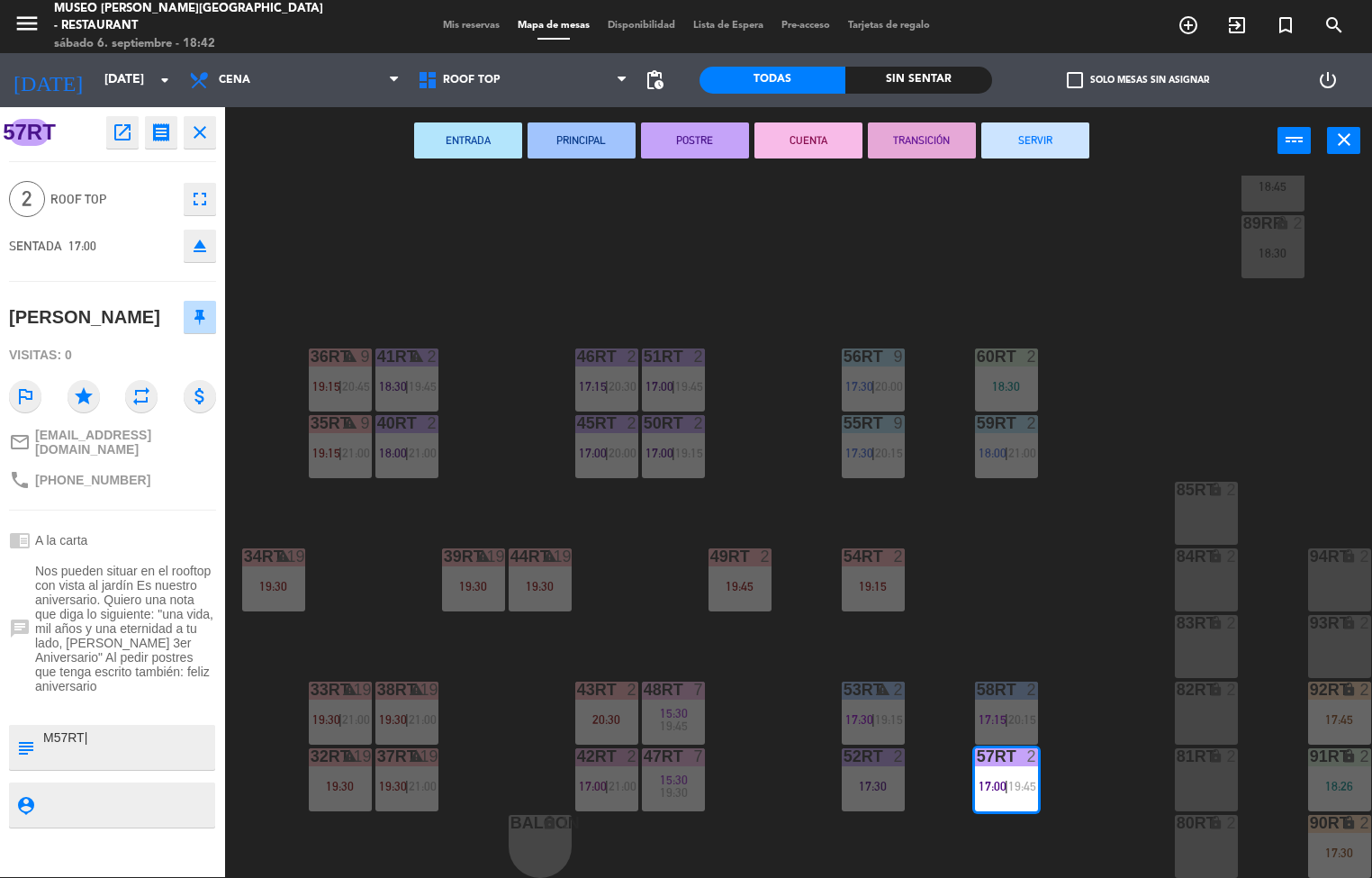
click at [938, 152] on button "TRANSICIÓN" at bounding box center [922, 141] width 108 height 36
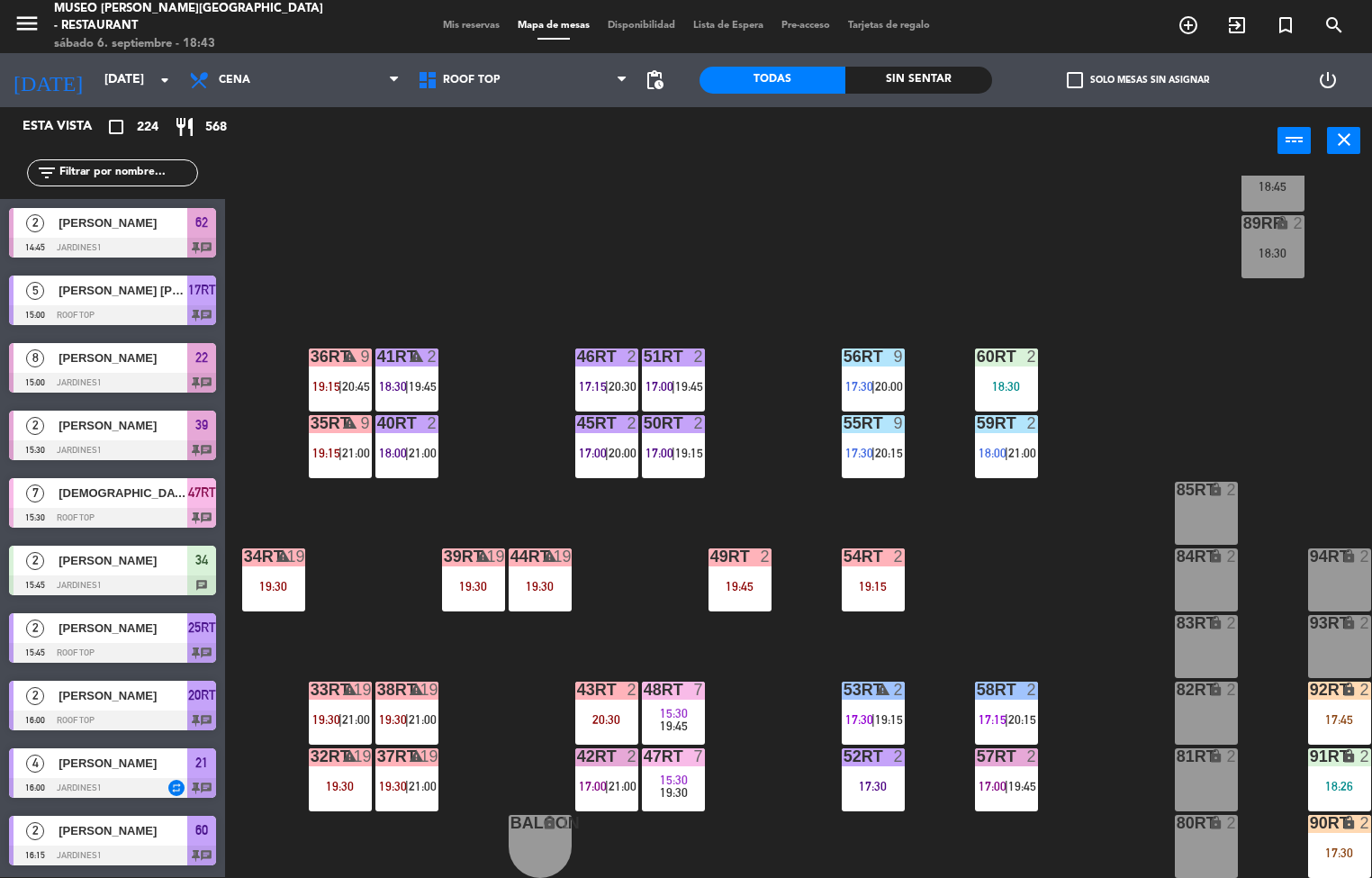
click at [340, 364] on div "36rt warning 9 19:15 | 20:45" at bounding box center [340, 381] width 63 height 63
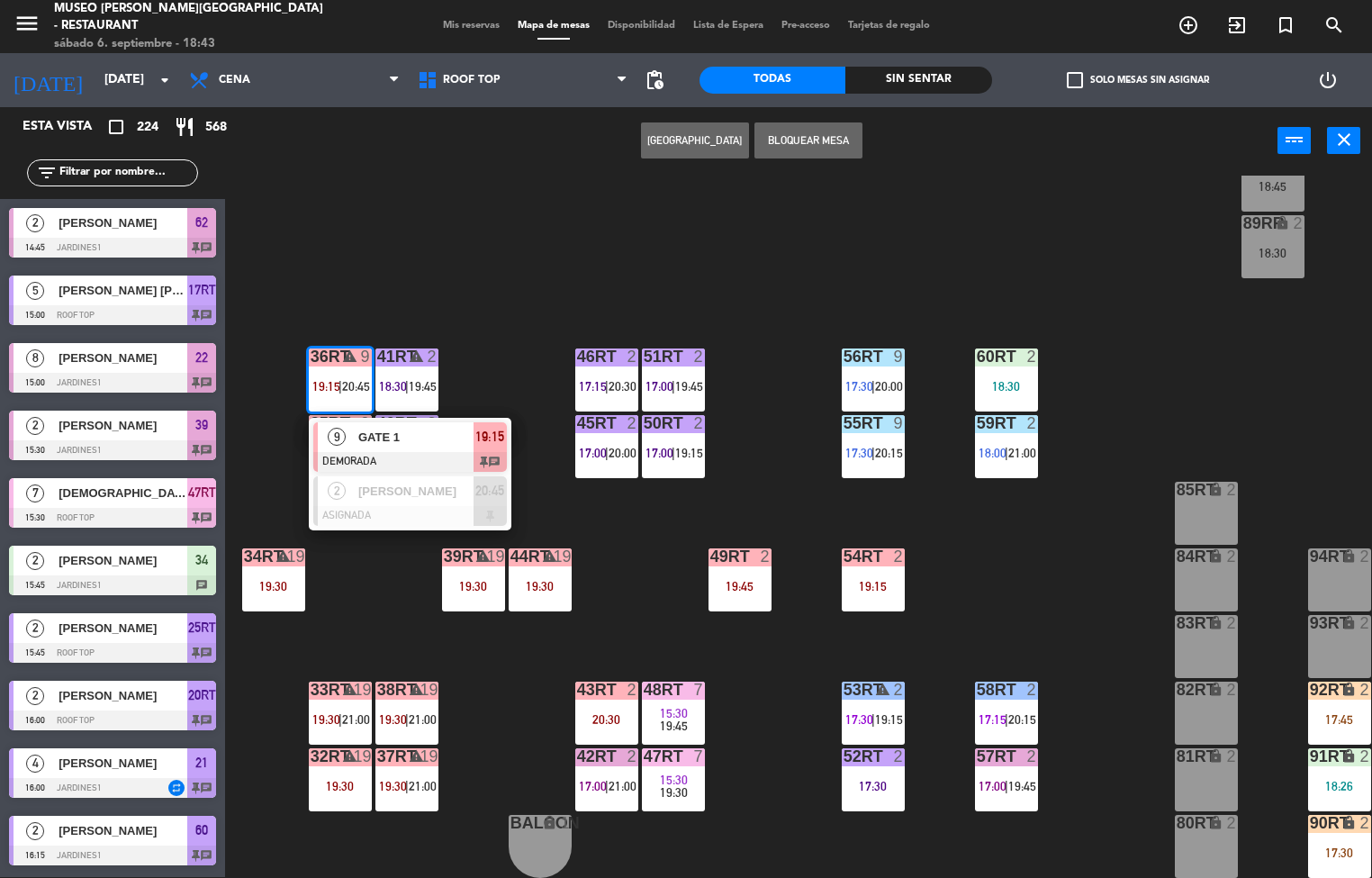
click at [429, 435] on span "GATE 1" at bounding box center [416, 437] width 115 height 19
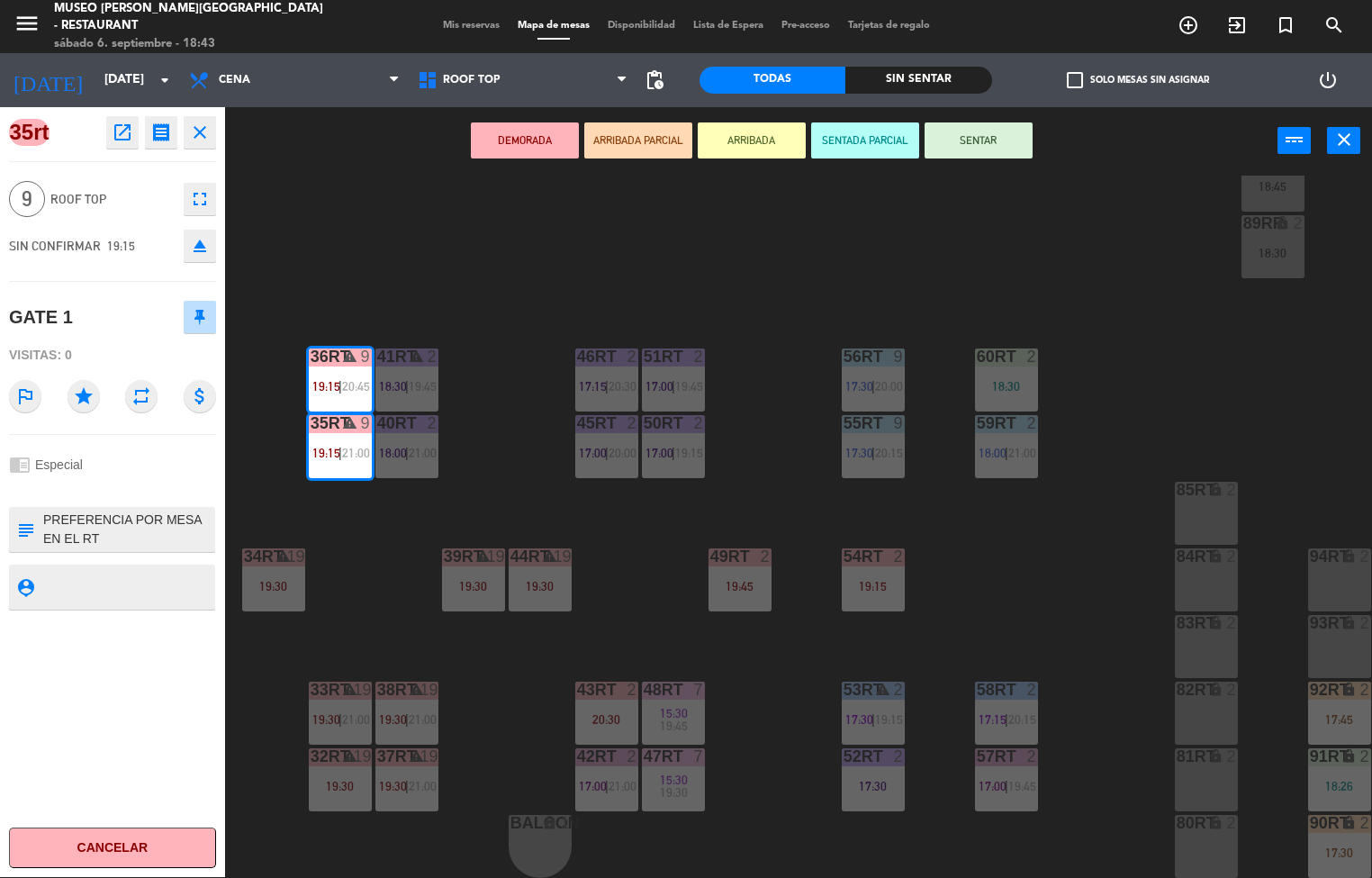
click at [122, 126] on icon "open_in_new" at bounding box center [122, 132] width 22 height 22
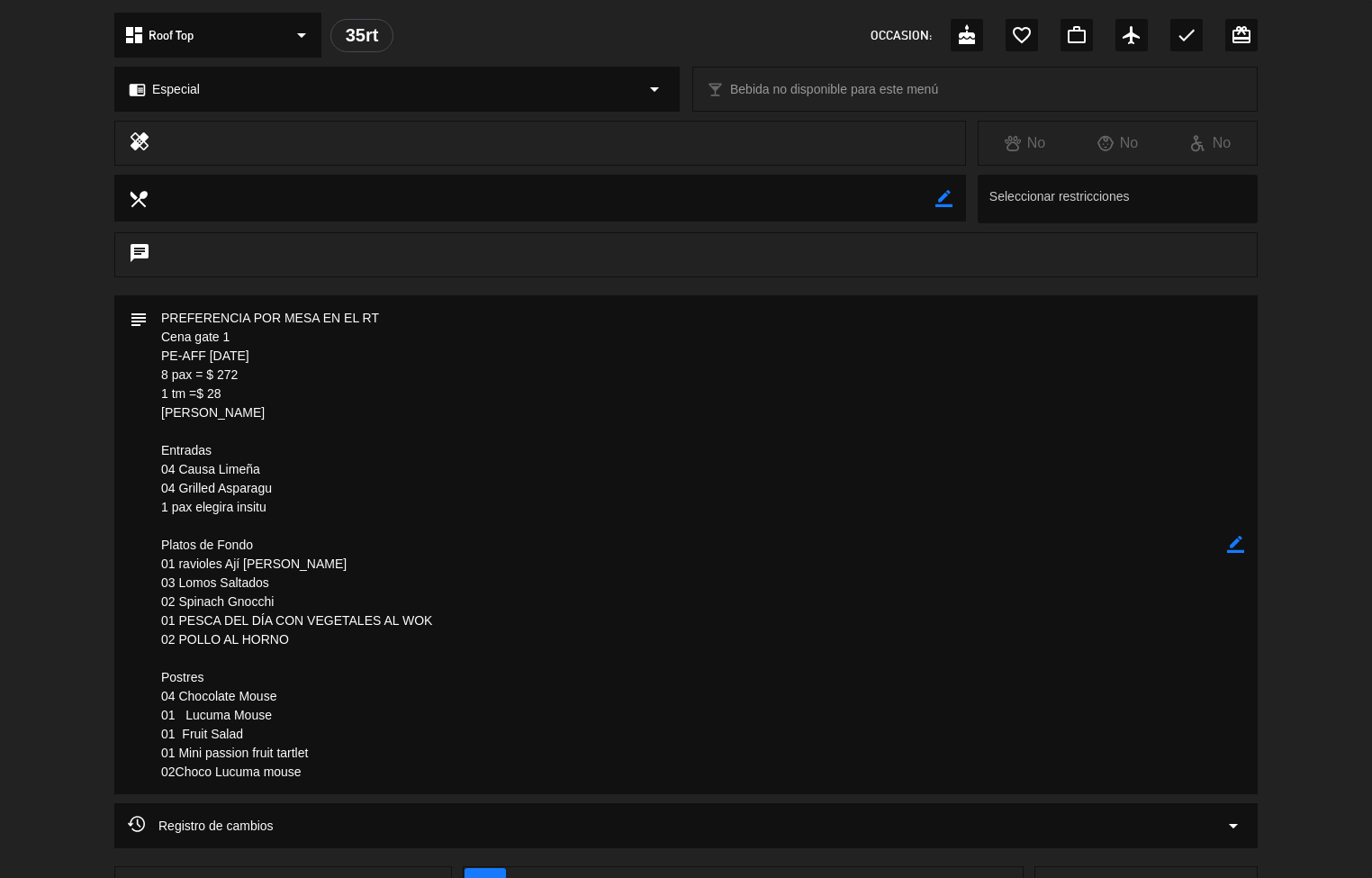
scroll to position [328, 0]
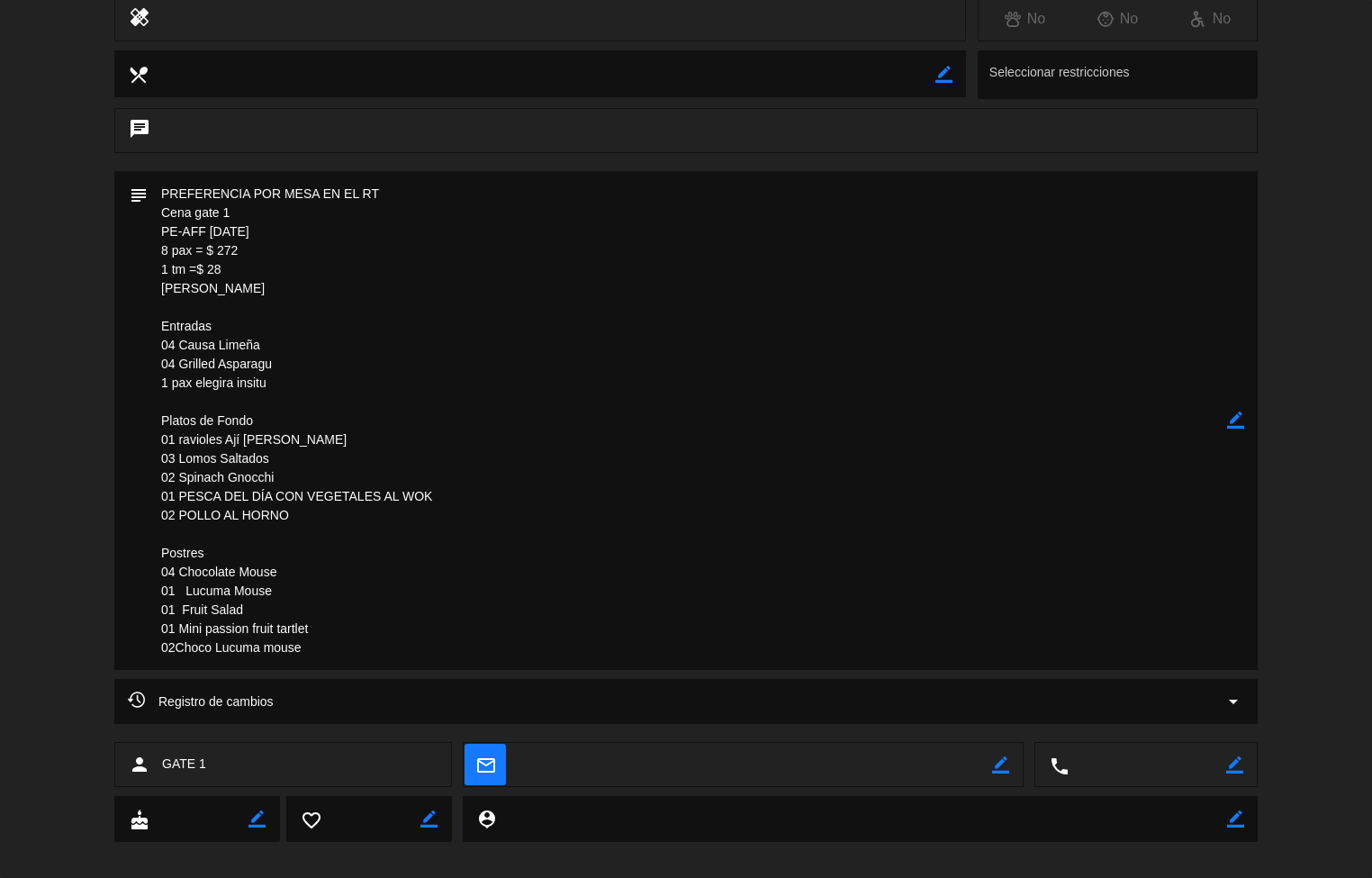
click at [938, 460] on textarea at bounding box center [687, 420] width 1079 height 498
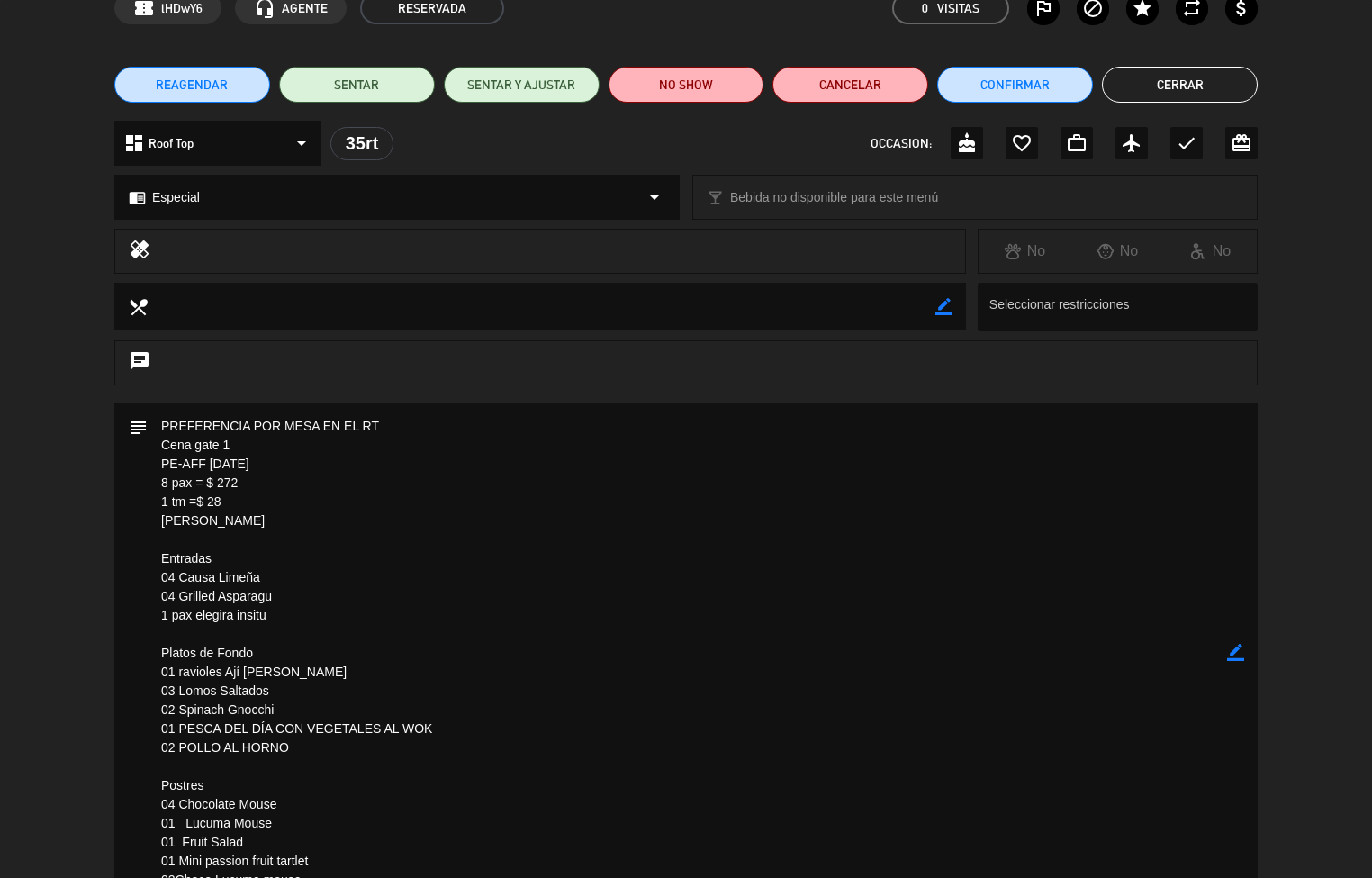
scroll to position [0, 0]
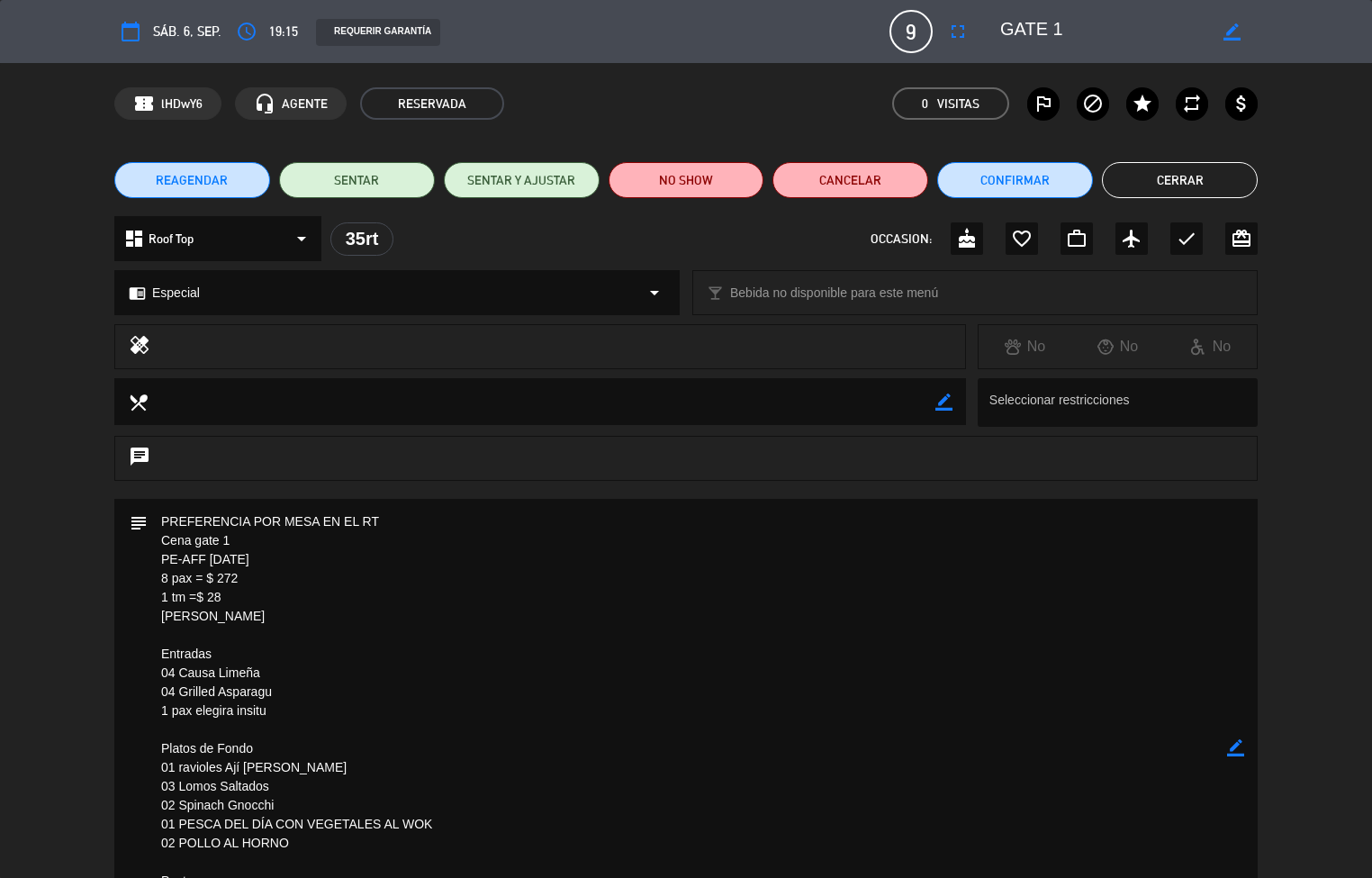
click at [1182, 182] on button "Cerrar" at bounding box center [1179, 180] width 156 height 36
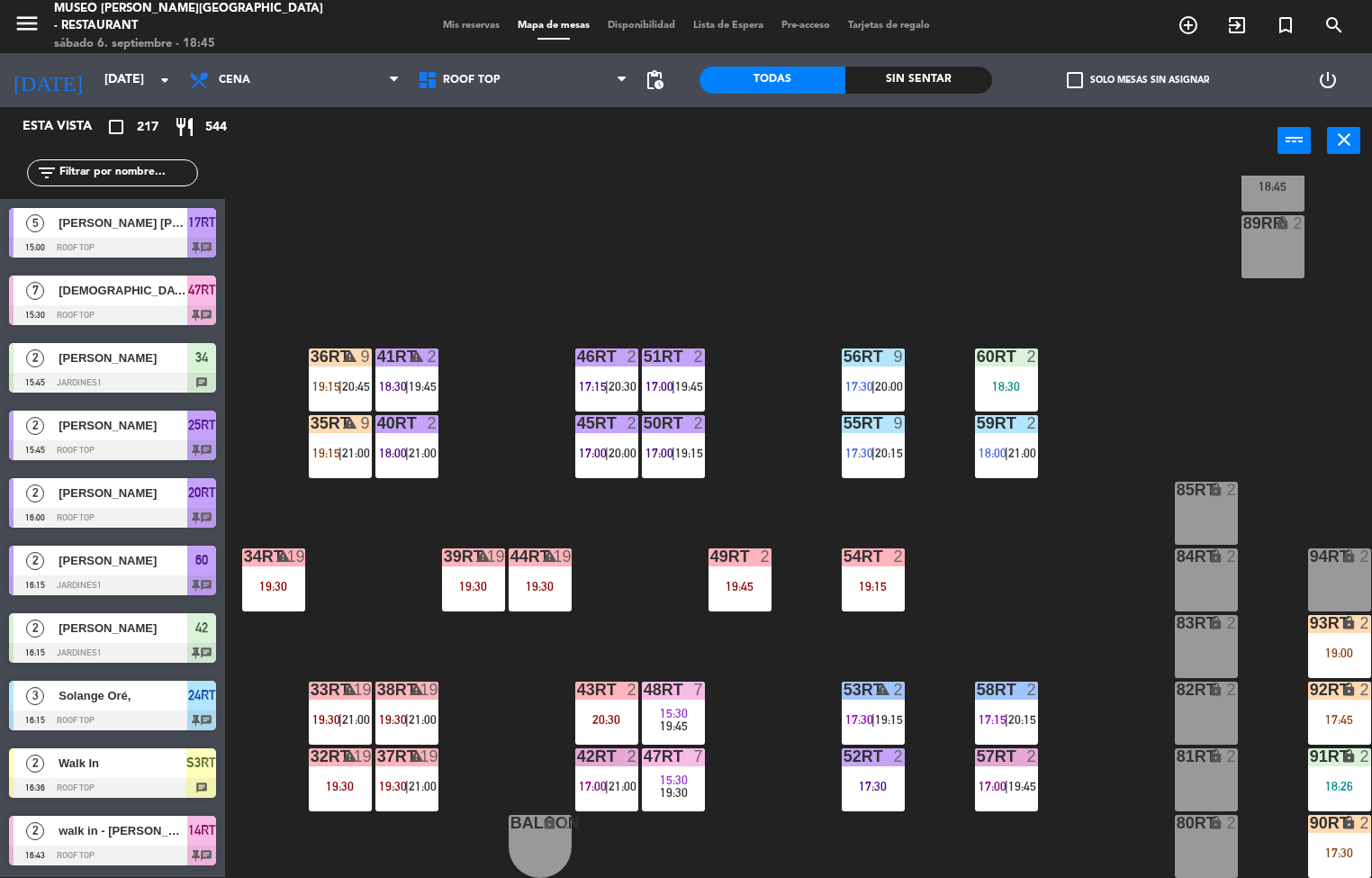
scroll to position [5066, 0]
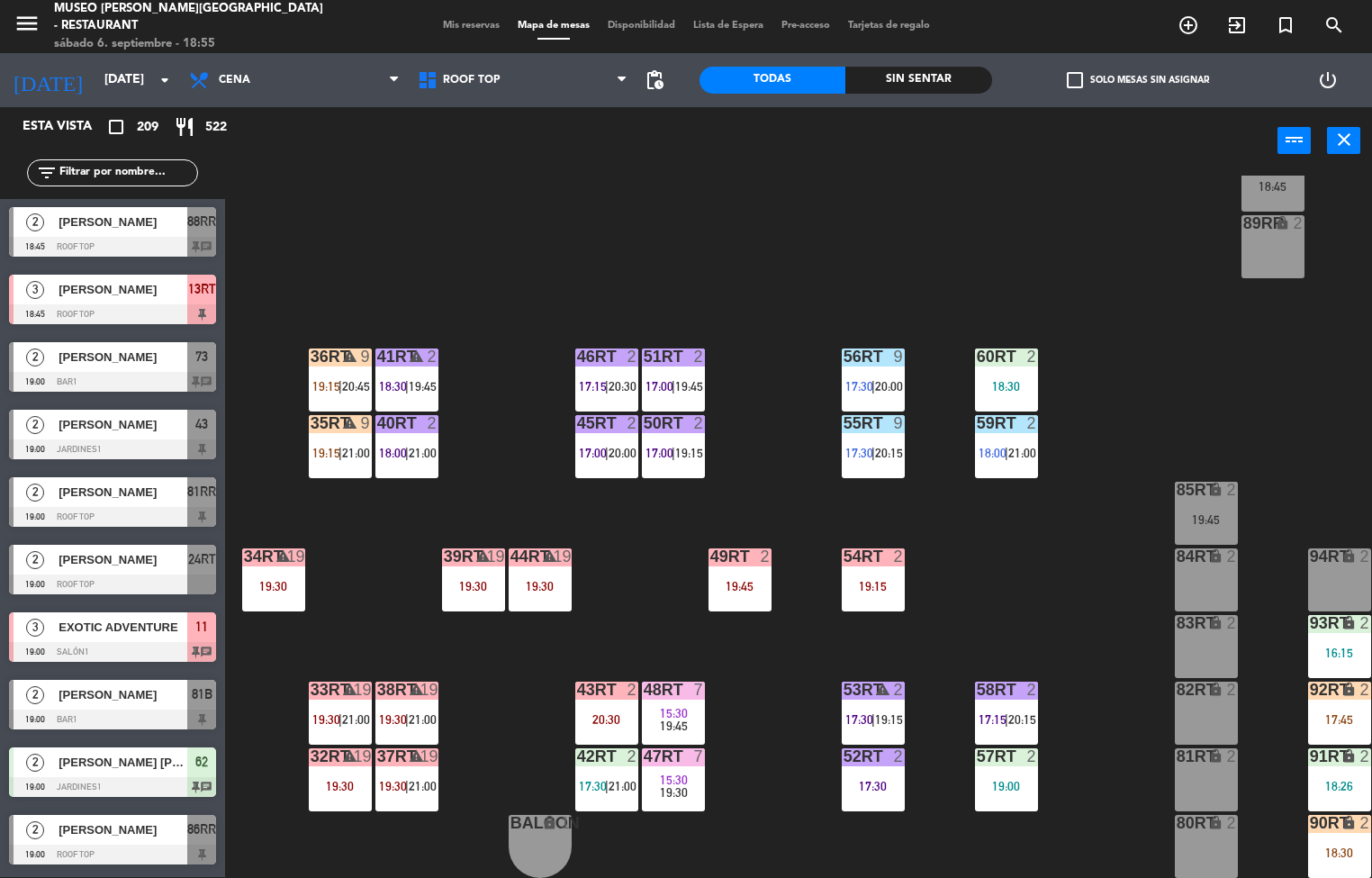
click at [967, 557] on div "18RT 4 18:30 | 21:00 16RT warning 3 19:15 | 20:30 28RT 2 17:15 | 20:15 80RR loc…" at bounding box center [805, 526] width 1133 height 703
click at [861, 446] on span "17:30" at bounding box center [858, 452] width 28 height 14
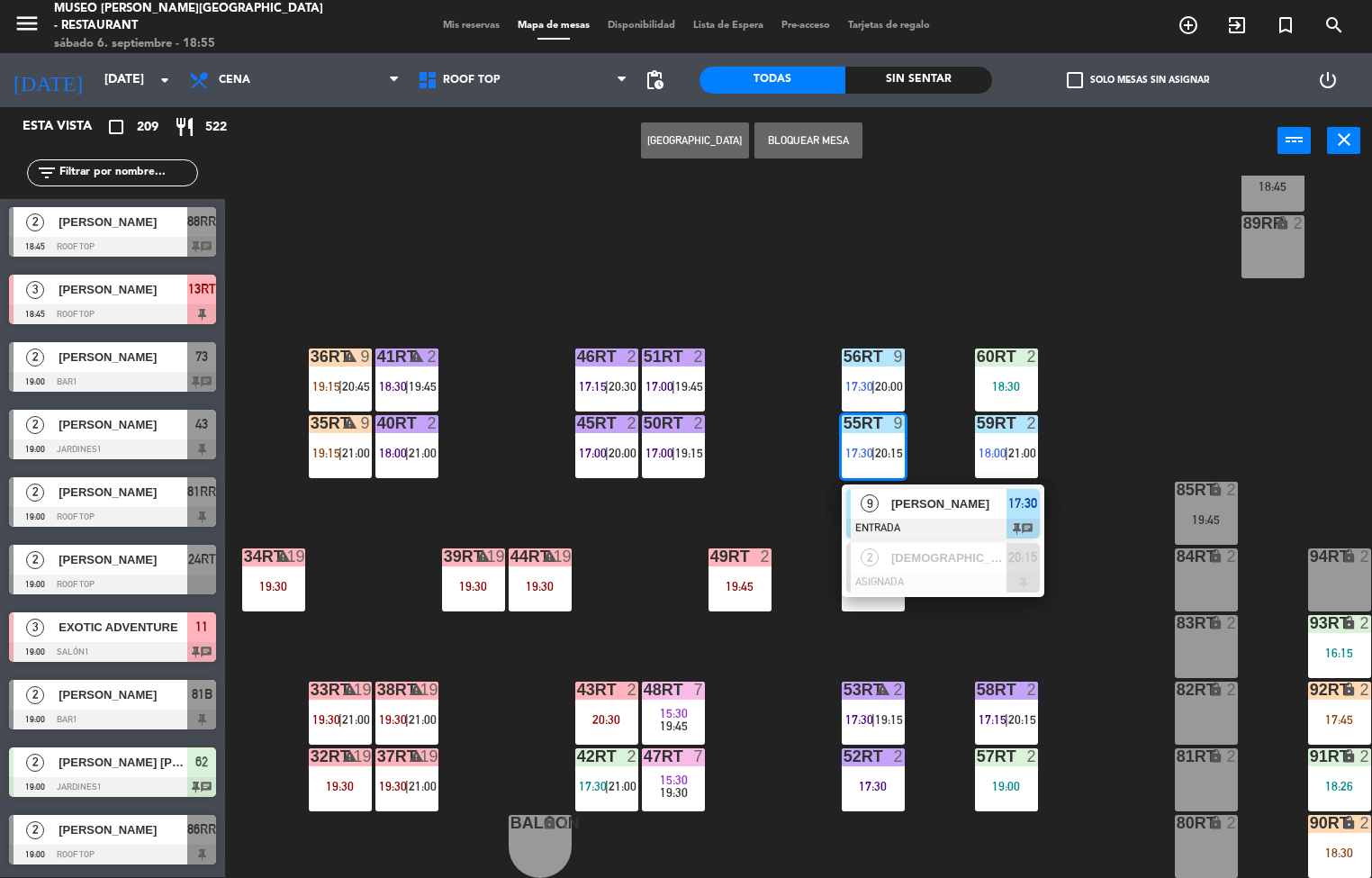
click at [900, 519] on div at bounding box center [943, 528] width 194 height 20
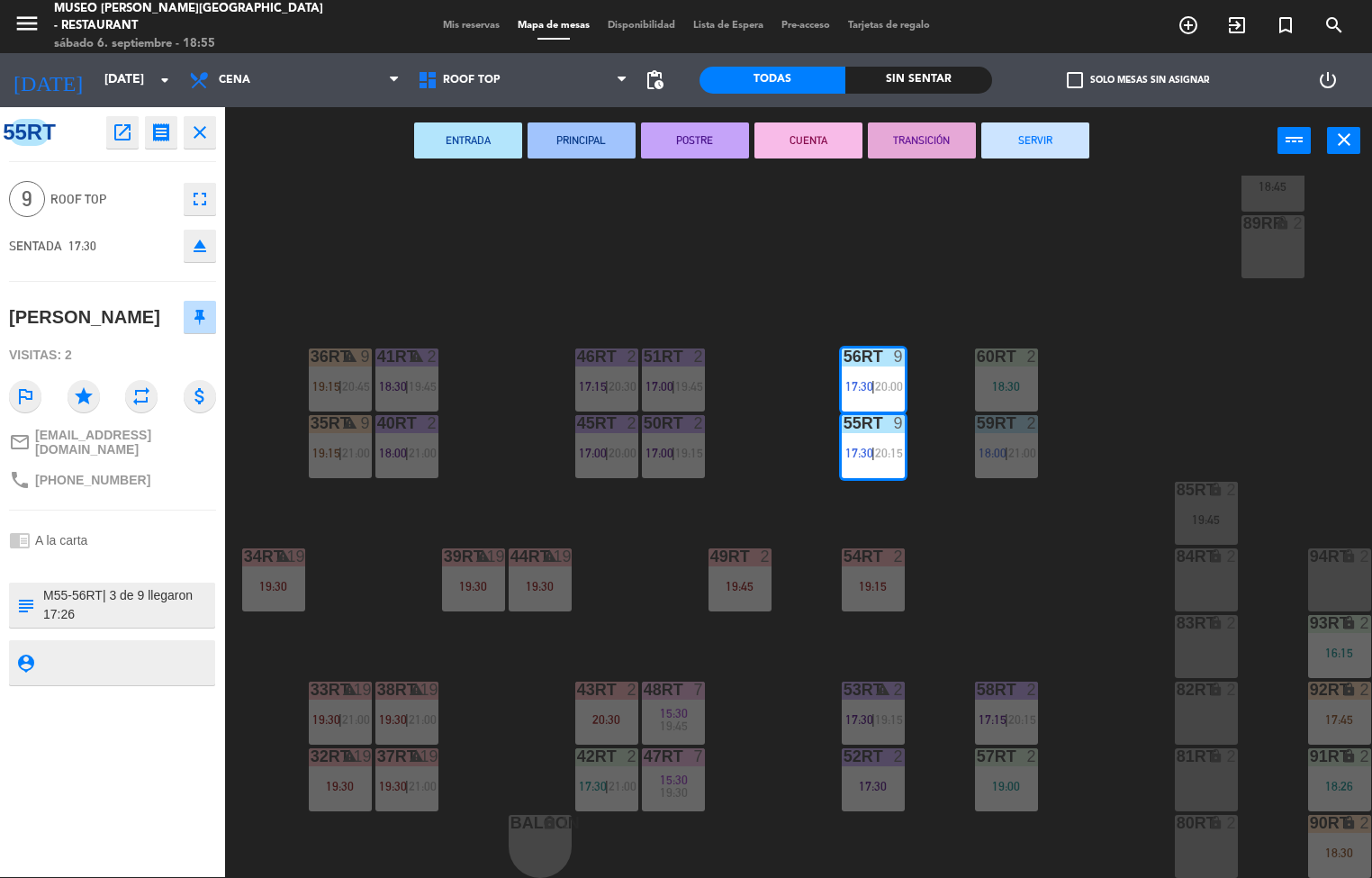
click at [564, 149] on button "PRINCIPAL" at bounding box center [581, 141] width 108 height 36
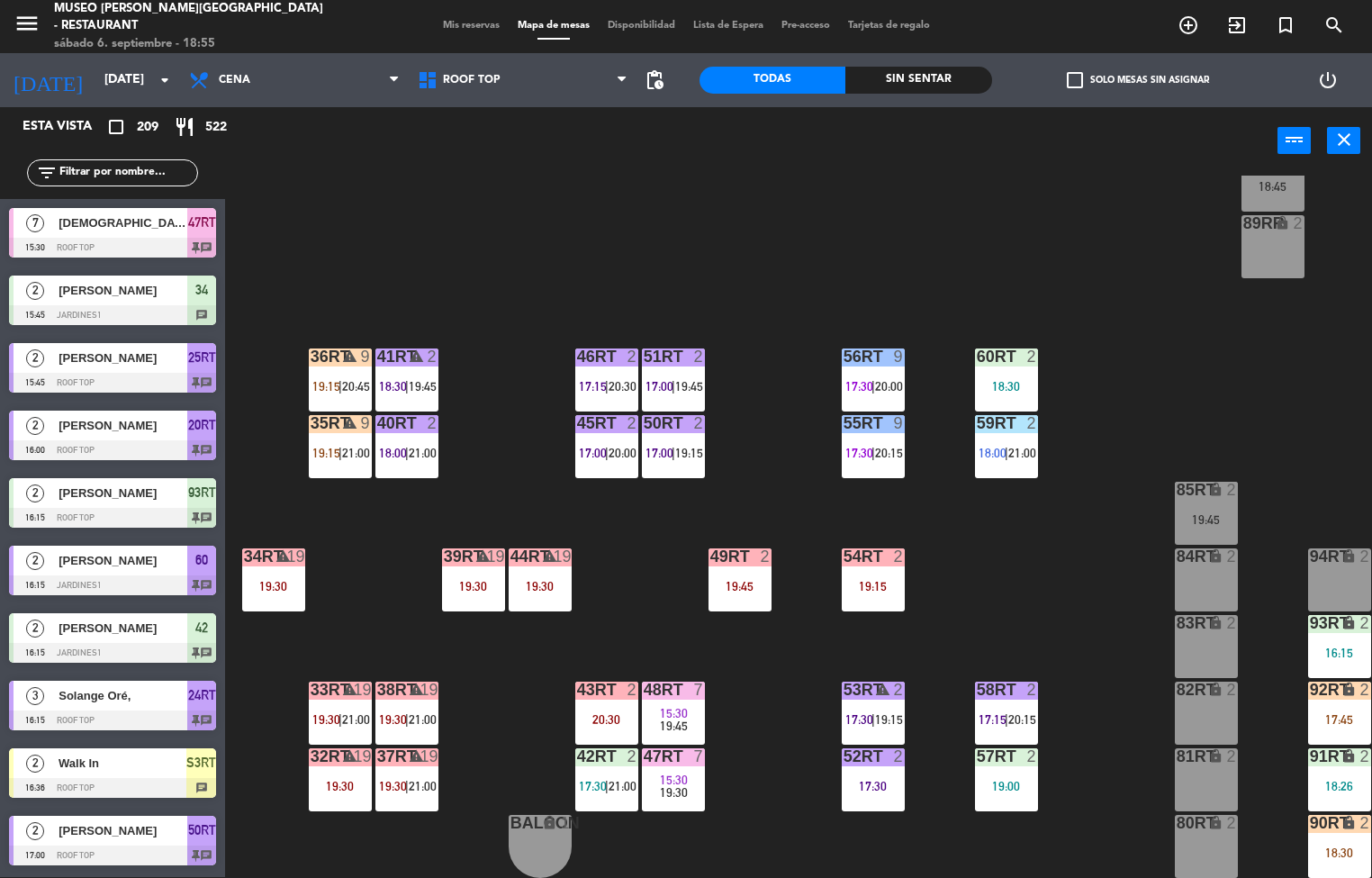
scroll to position [1, 0]
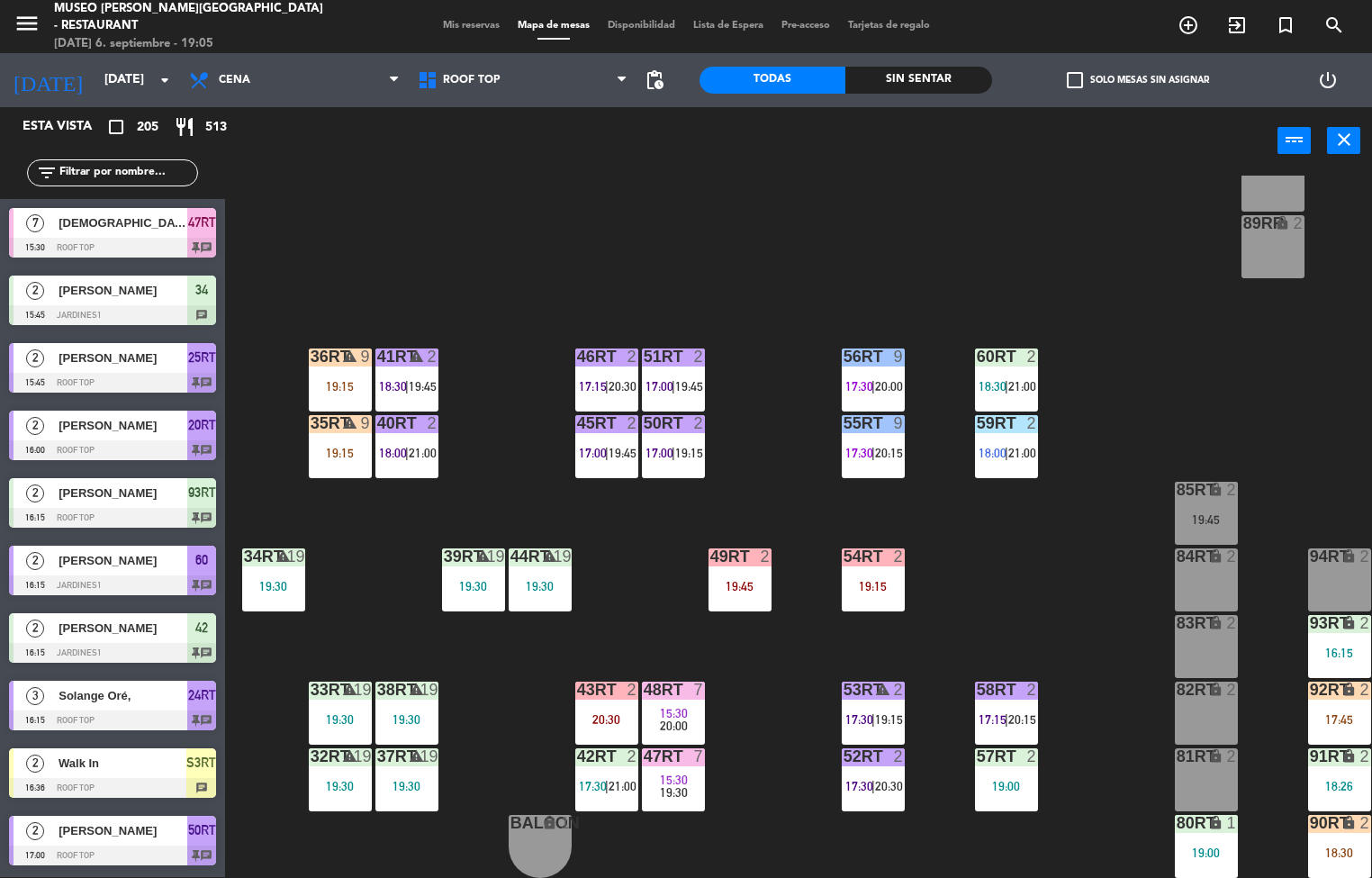
click at [400, 446] on span "18:00" at bounding box center [392, 452] width 28 height 14
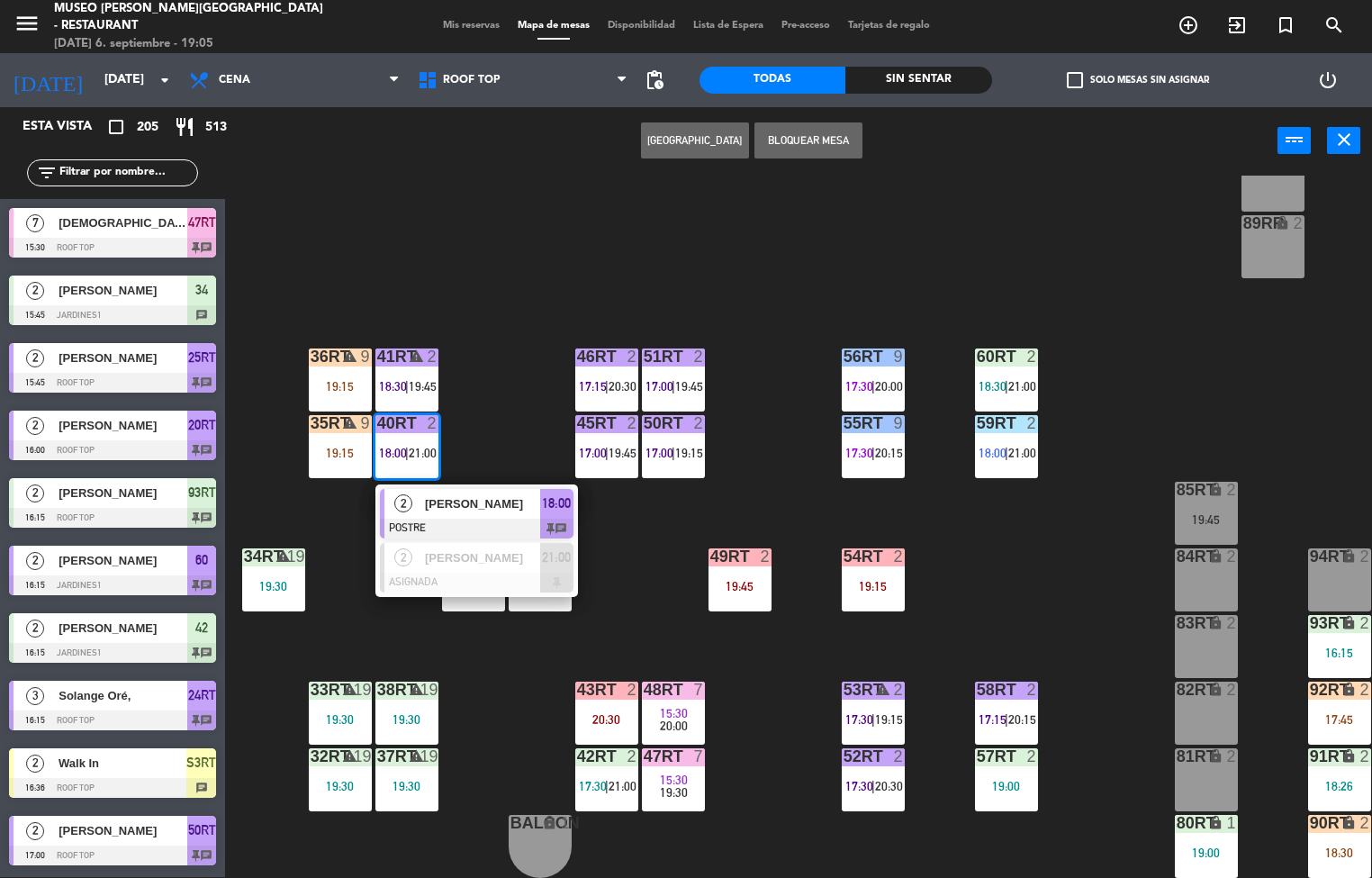
click at [475, 495] on span "[PERSON_NAME]" at bounding box center [482, 504] width 115 height 19
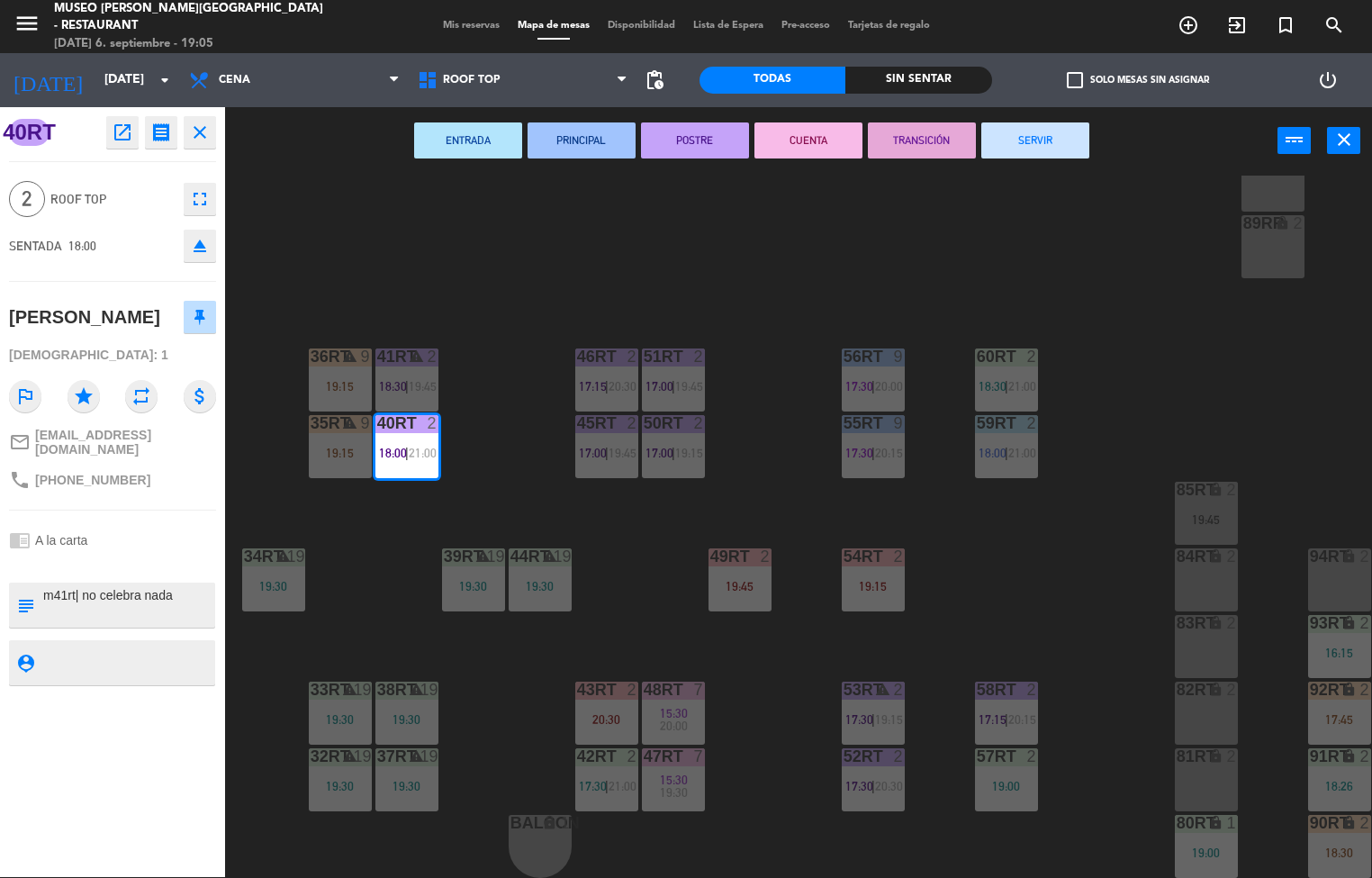
click at [166, 609] on textarea at bounding box center [126, 605] width 172 height 37
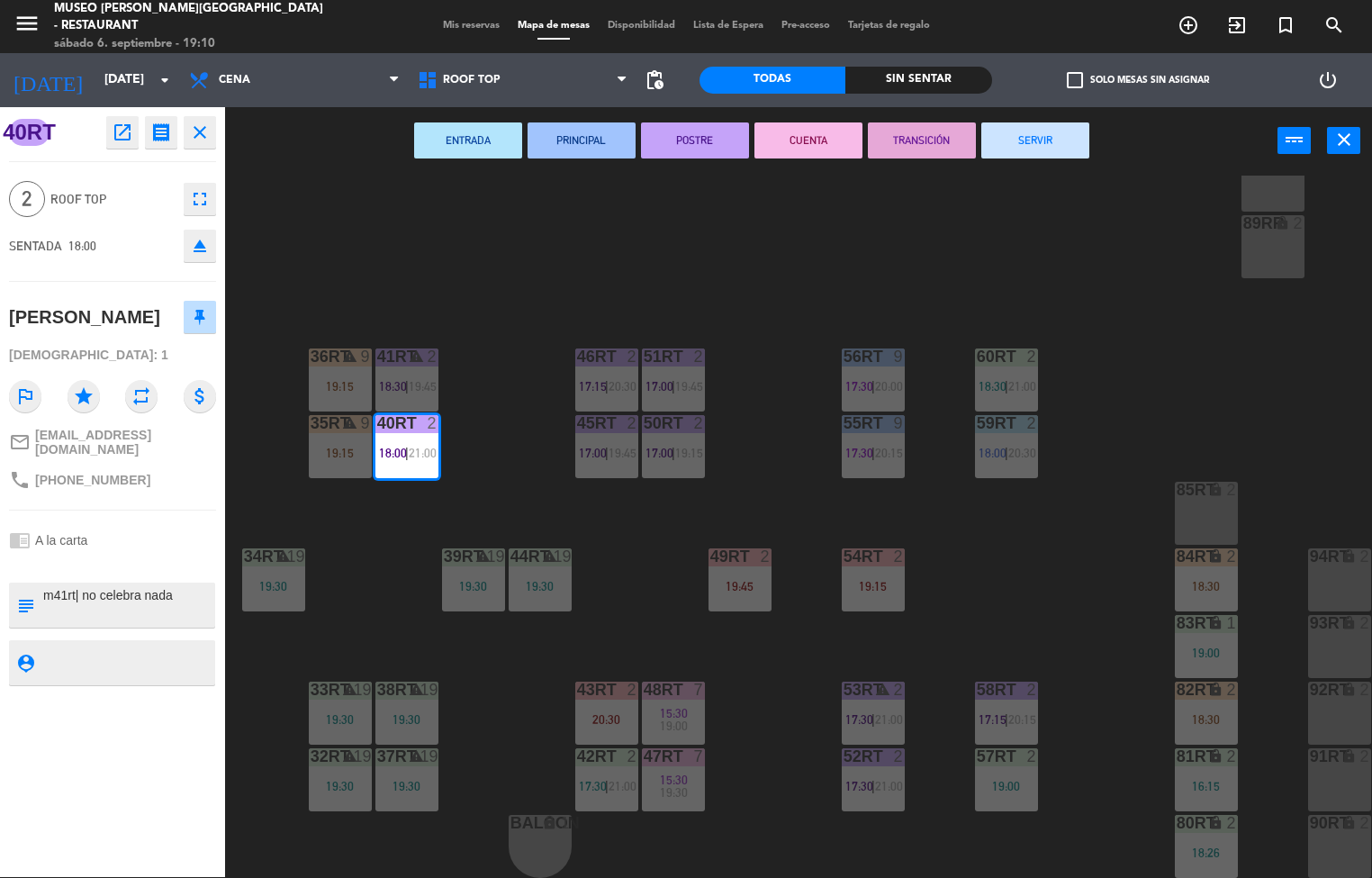
click at [751, 698] on div "18RT 4 18:30 | 21:00 16RT warning 3 19:15 | 20:30 28RT 2 17:15 | 20:00 80RR loc…" at bounding box center [805, 526] width 1133 height 703
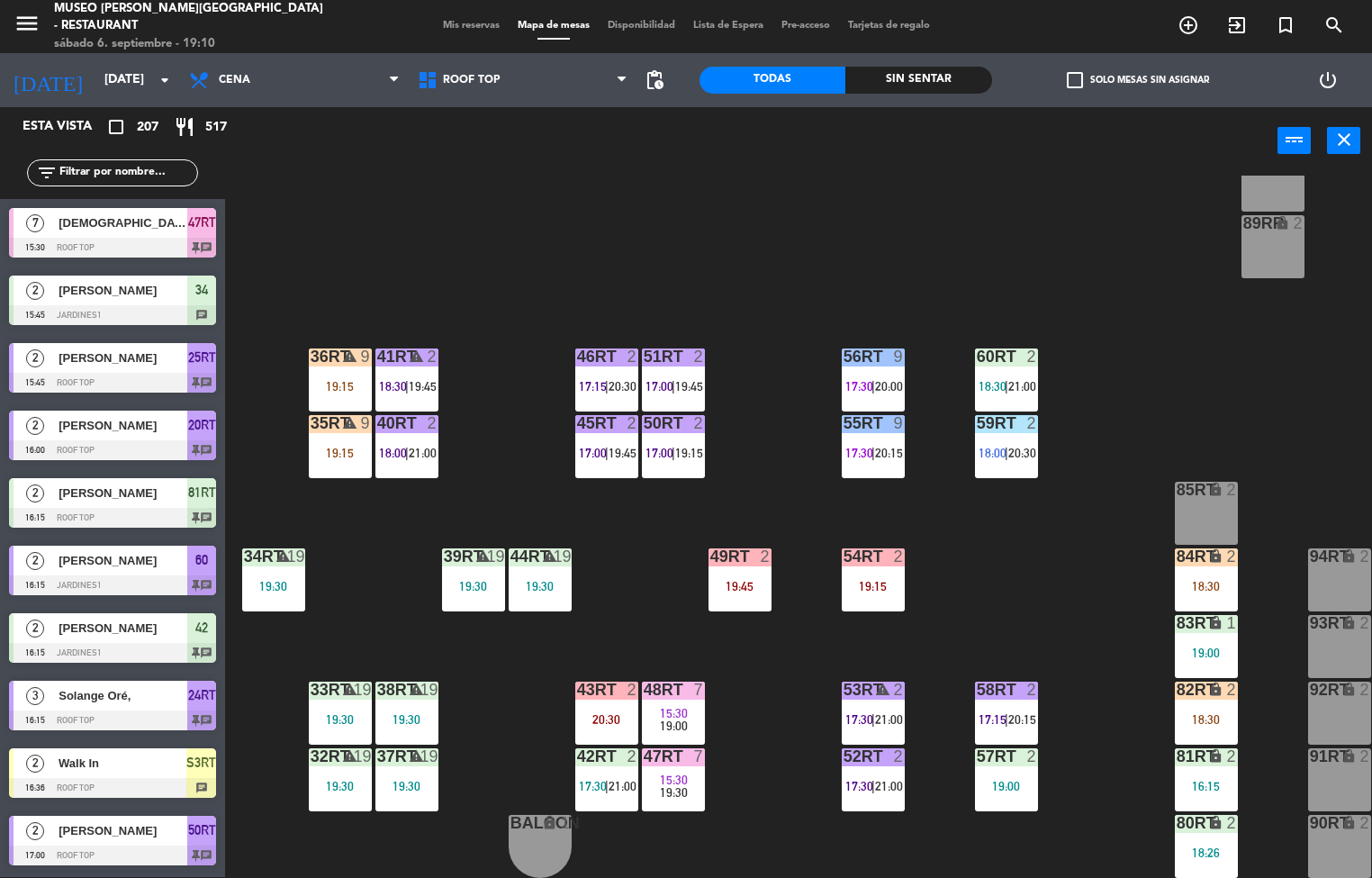
click at [319, 447] on div "19:15" at bounding box center [340, 452] width 63 height 12
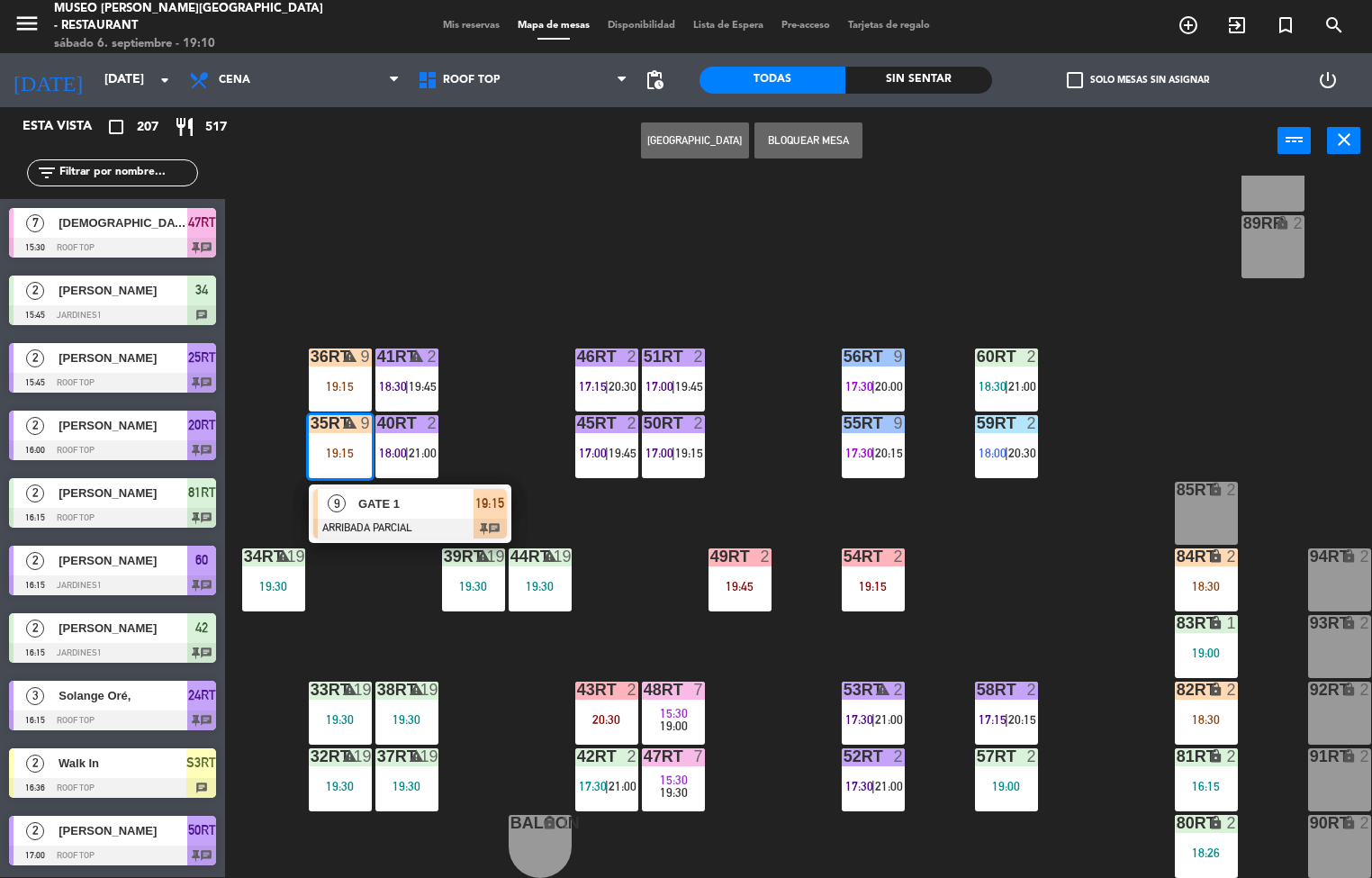
click at [400, 506] on div "GATE 1" at bounding box center [415, 503] width 117 height 30
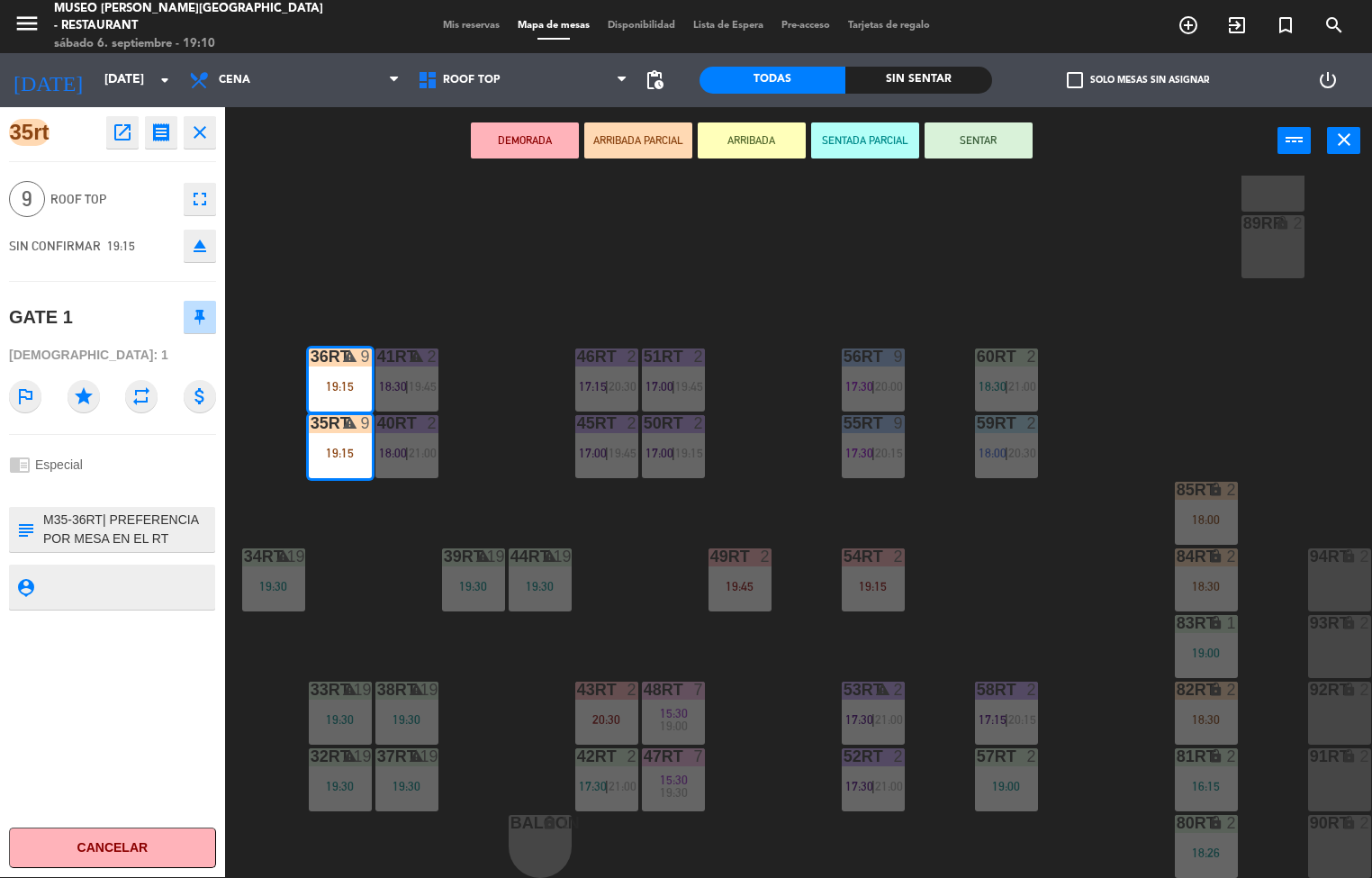
click at [119, 126] on icon "open_in_new" at bounding box center [122, 132] width 22 height 22
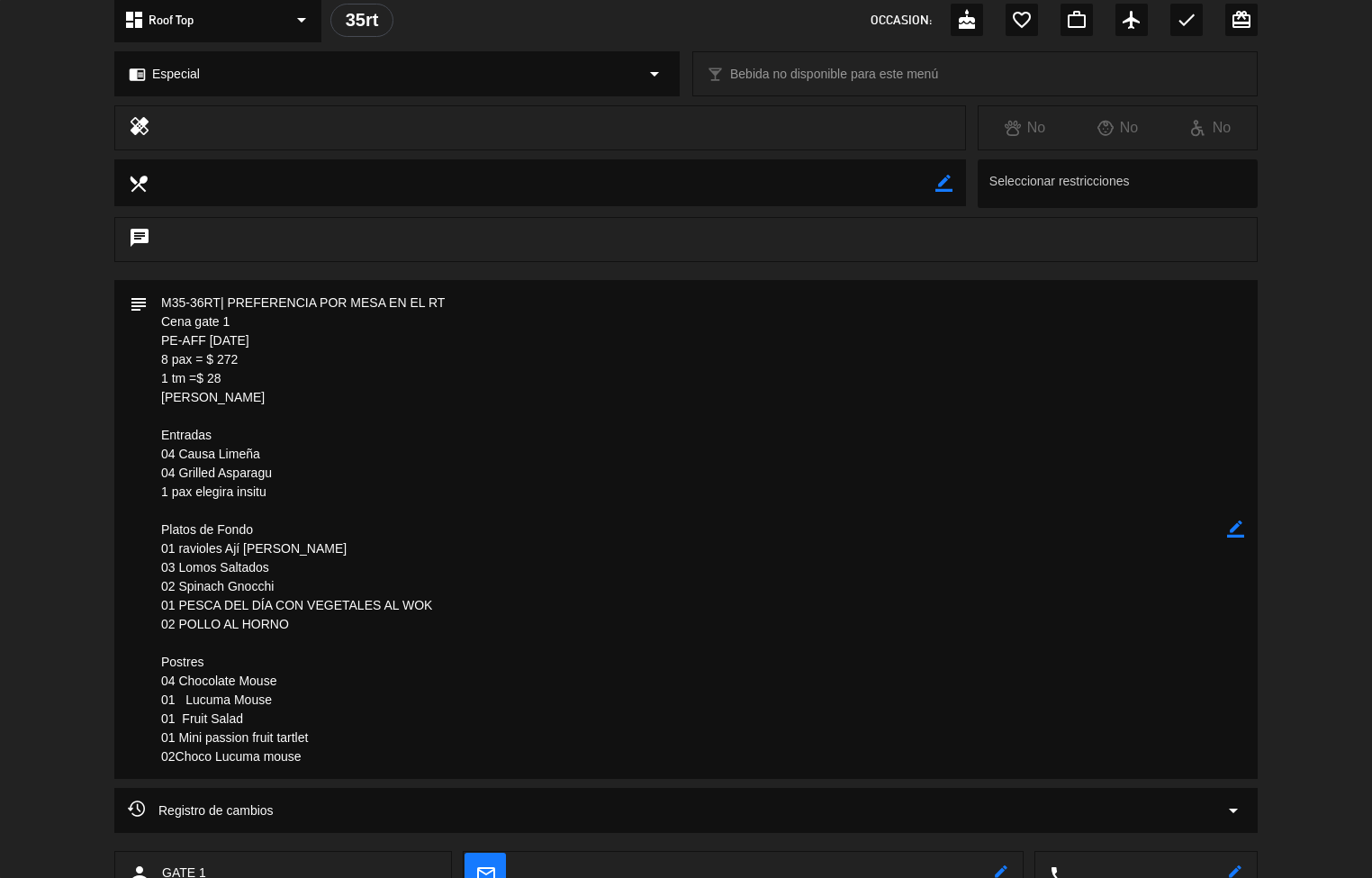
scroll to position [252, 0]
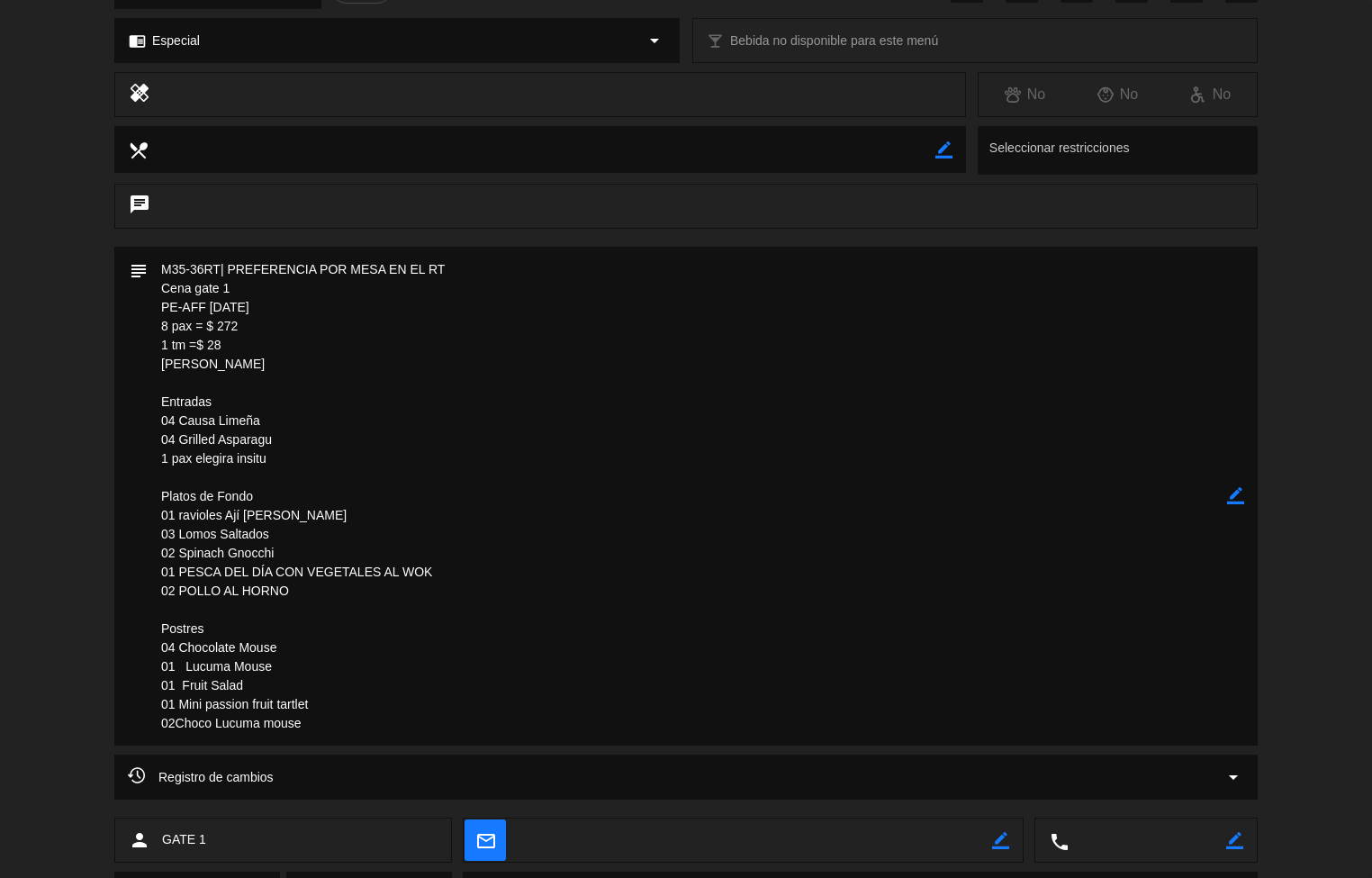
click at [1334, 200] on div "chat" at bounding box center [686, 216] width 1372 height 63
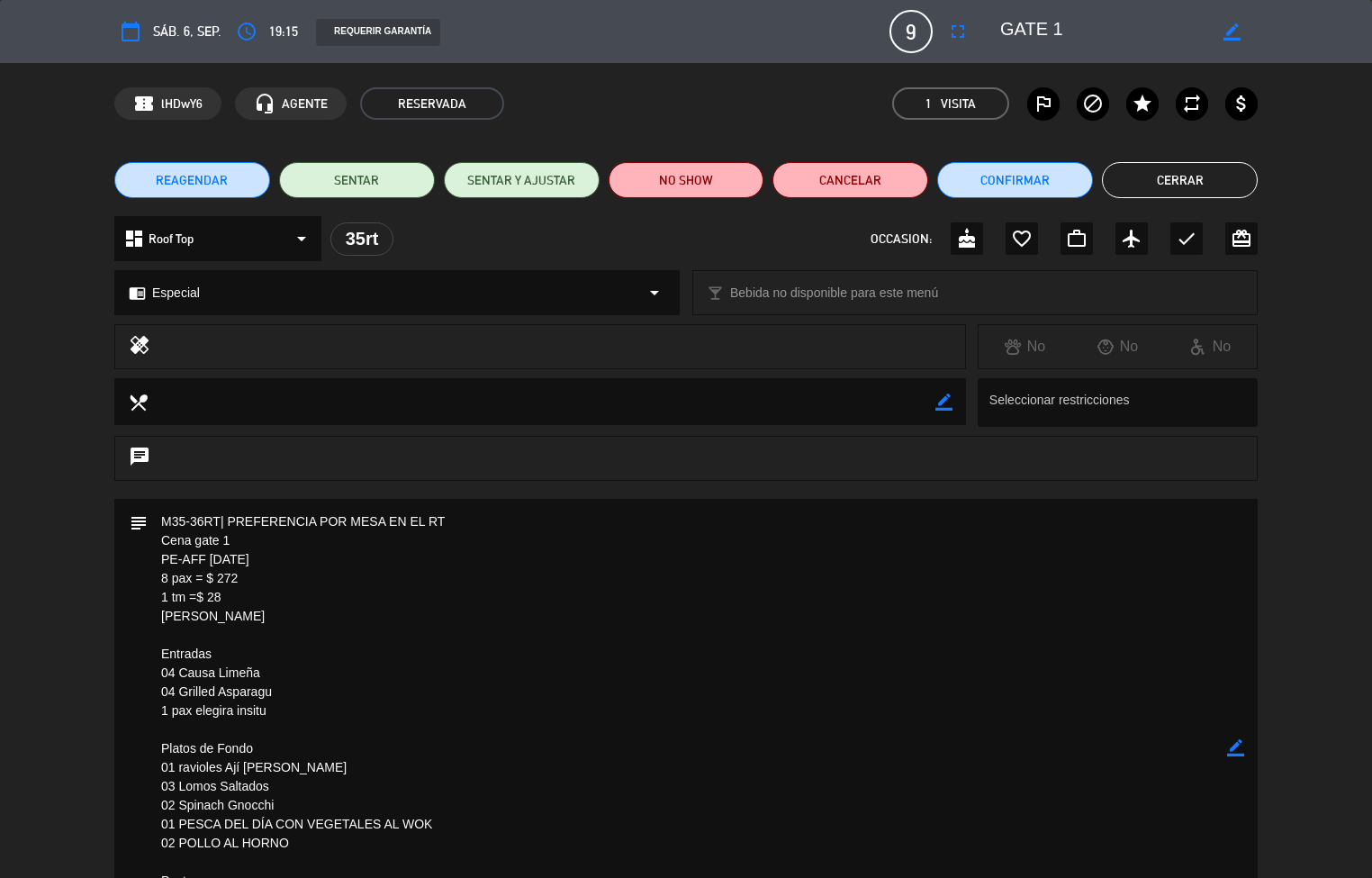
click at [1213, 178] on button "Cerrar" at bounding box center [1179, 180] width 156 height 36
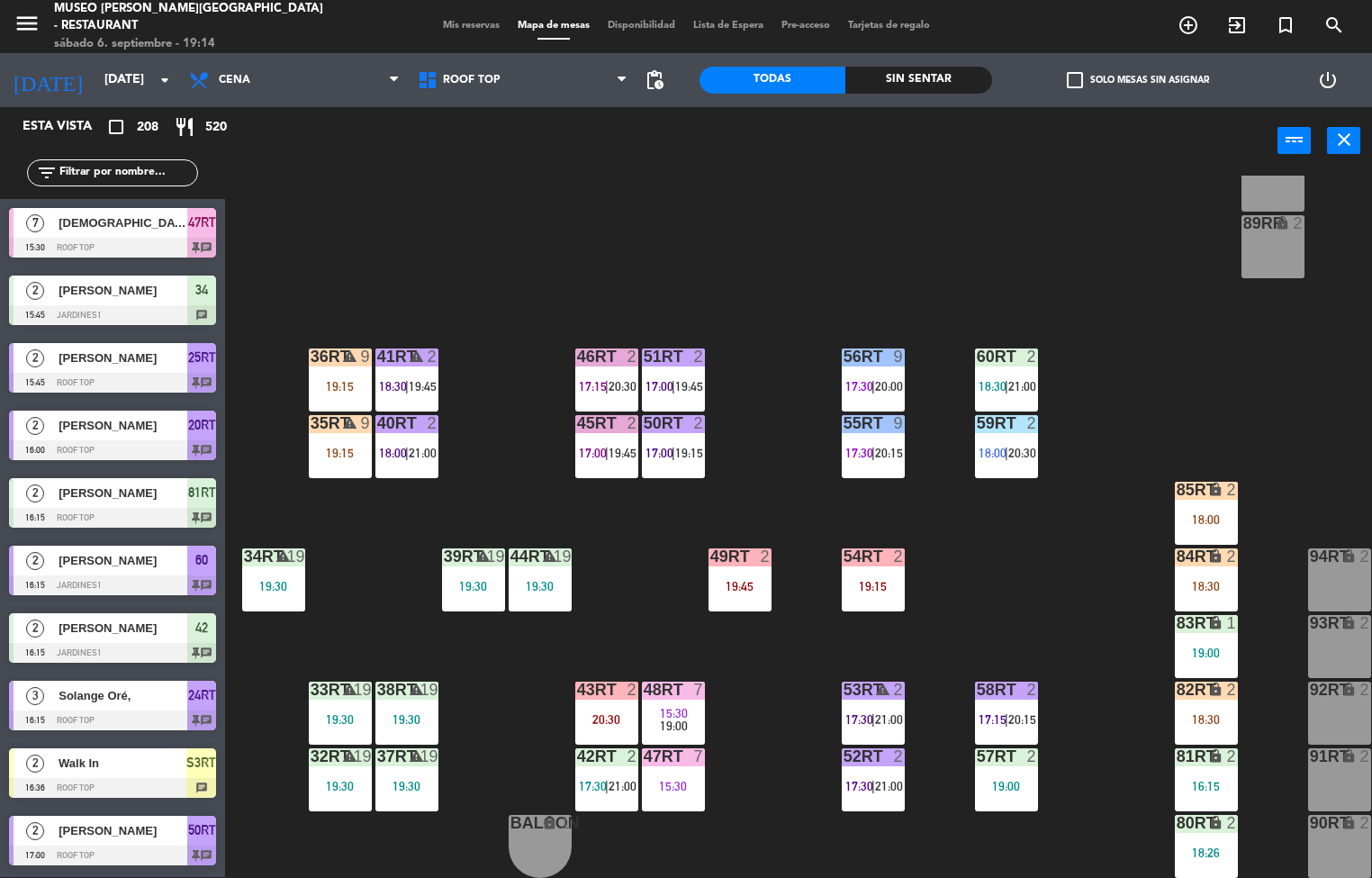
scroll to position [4652, 0]
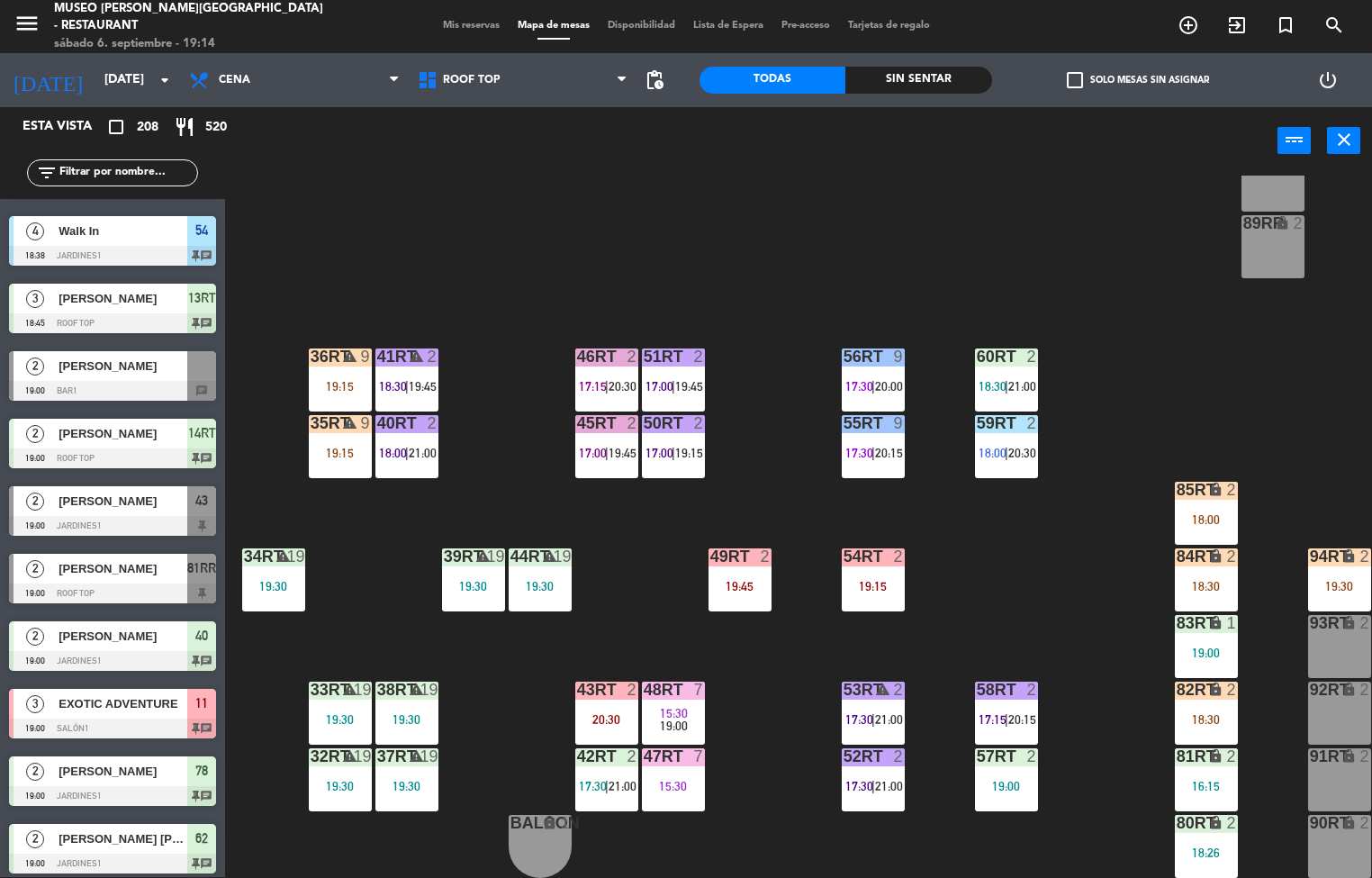
click at [400, 368] on div "41RT warning 2 18:30 | 19:45" at bounding box center [407, 381] width 63 height 63
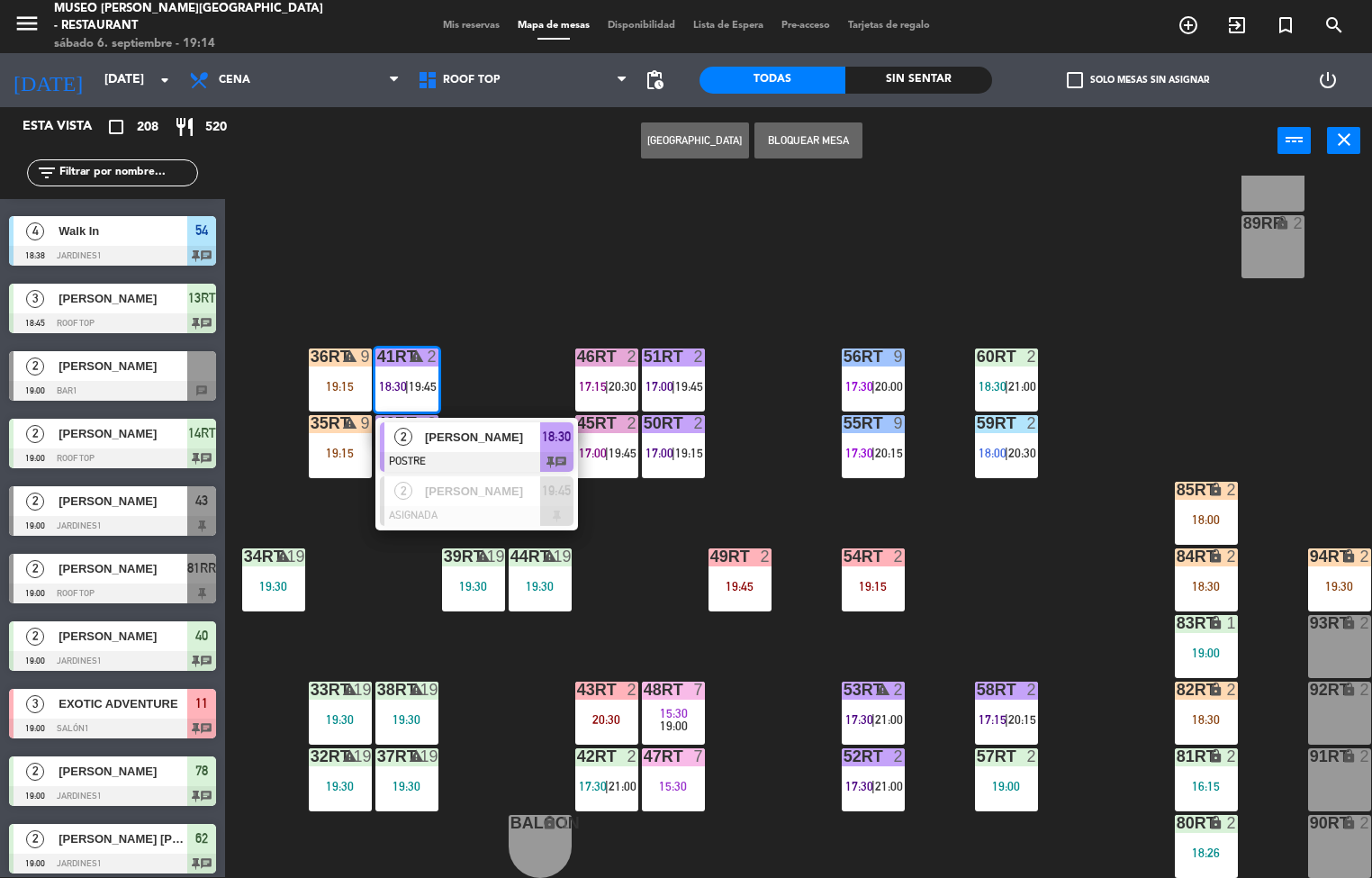
click at [487, 427] on span "[PERSON_NAME]" at bounding box center [482, 437] width 115 height 19
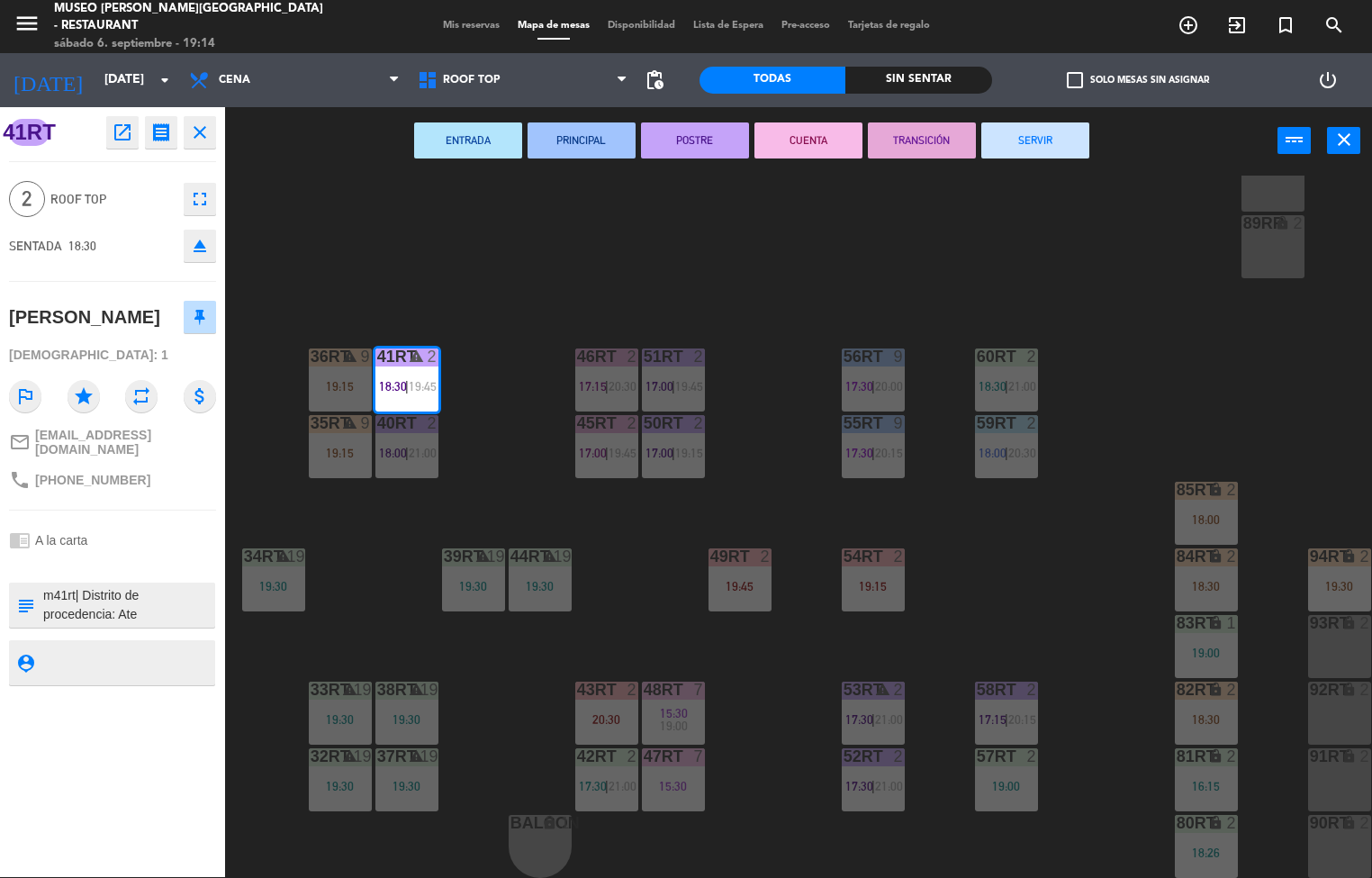
click at [122, 135] on icon "open_in_new" at bounding box center [122, 132] width 22 height 22
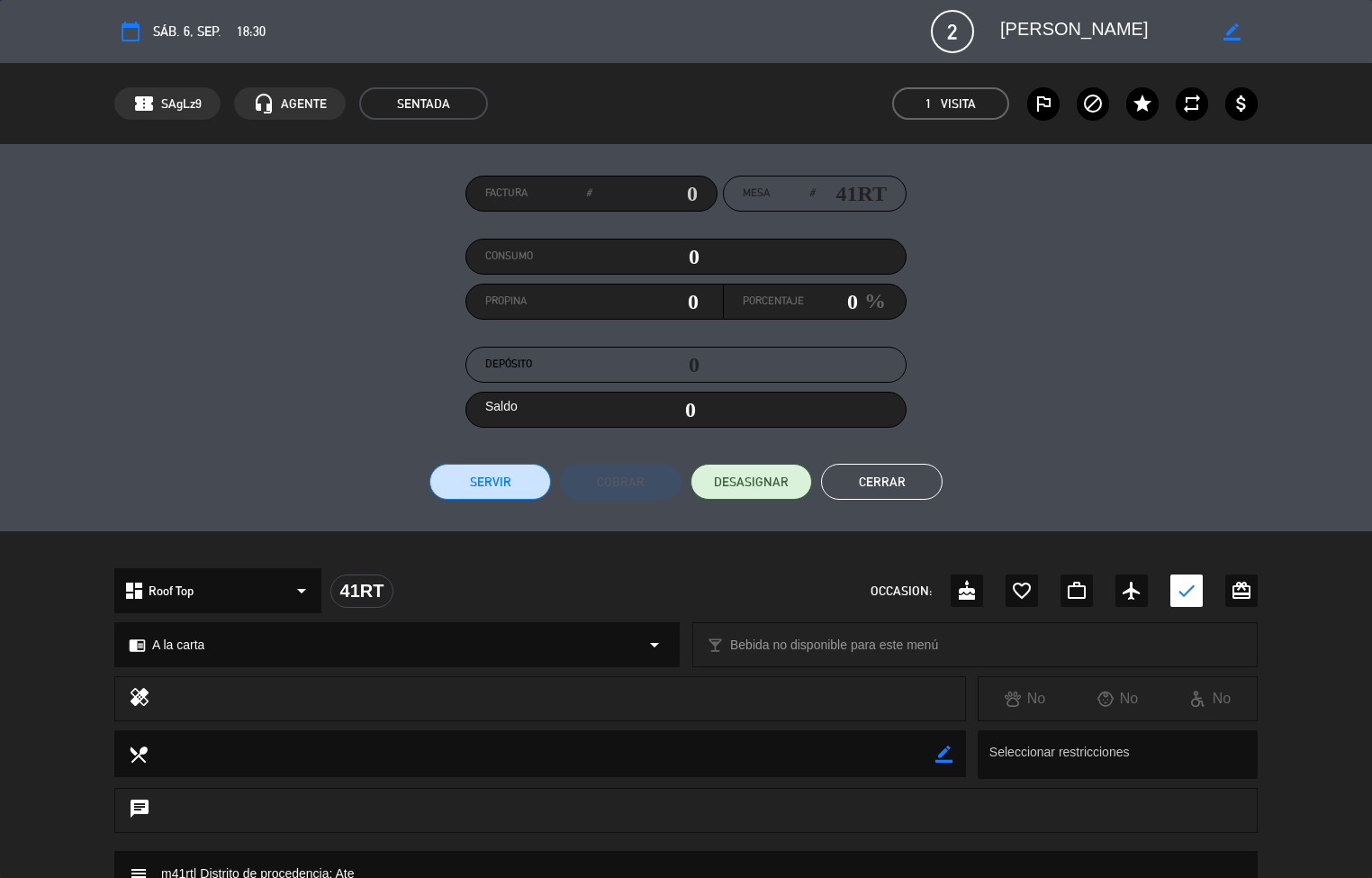
click at [216, 662] on div "chrome_reader_mode A la carta arrow_drop_down" at bounding box center [397, 644] width 563 height 43
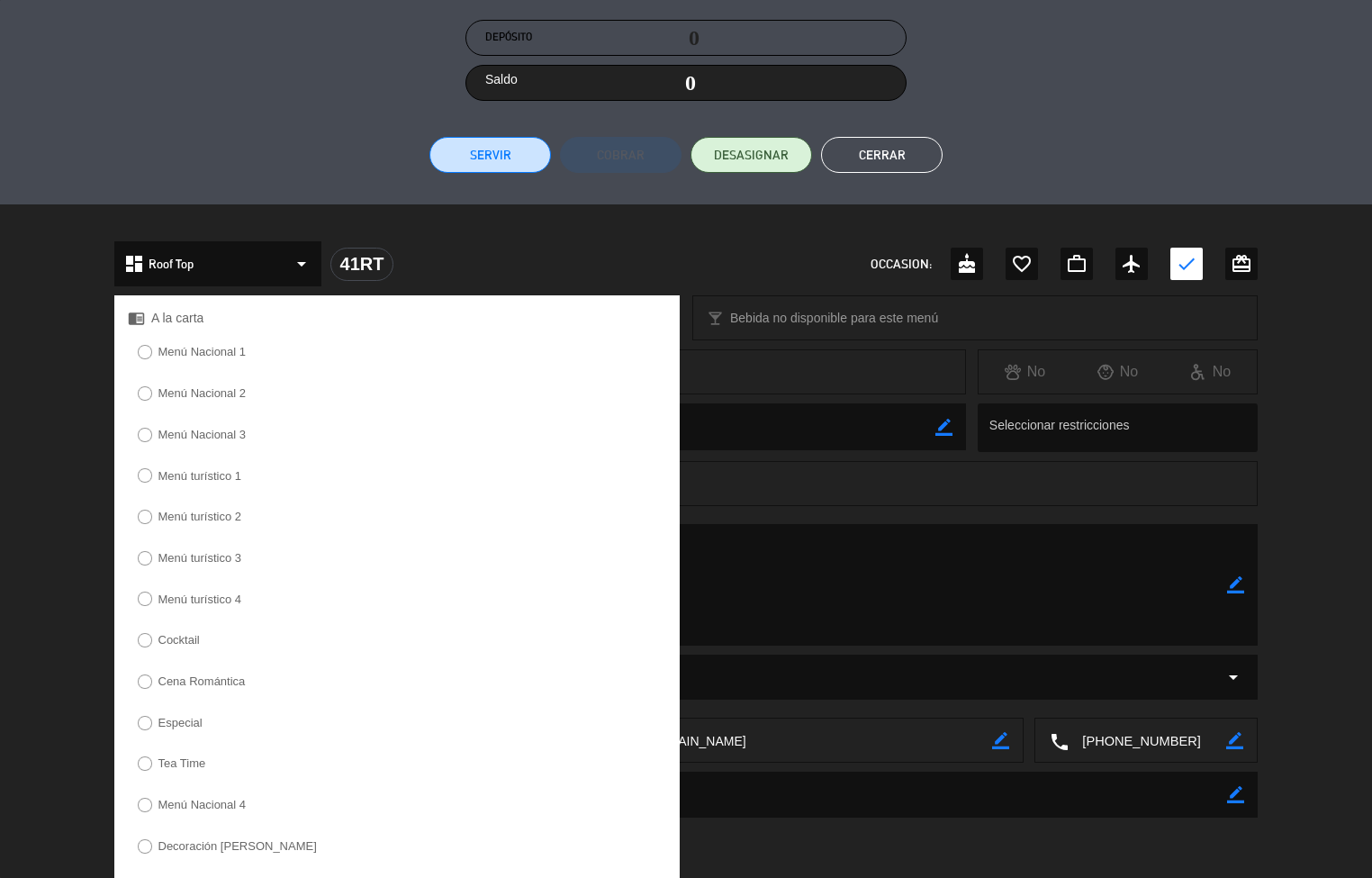
click at [169, 139] on ul "Servir Cobrar DESASIGNAR Cerrar" at bounding box center [685, 155] width 1143 height 36
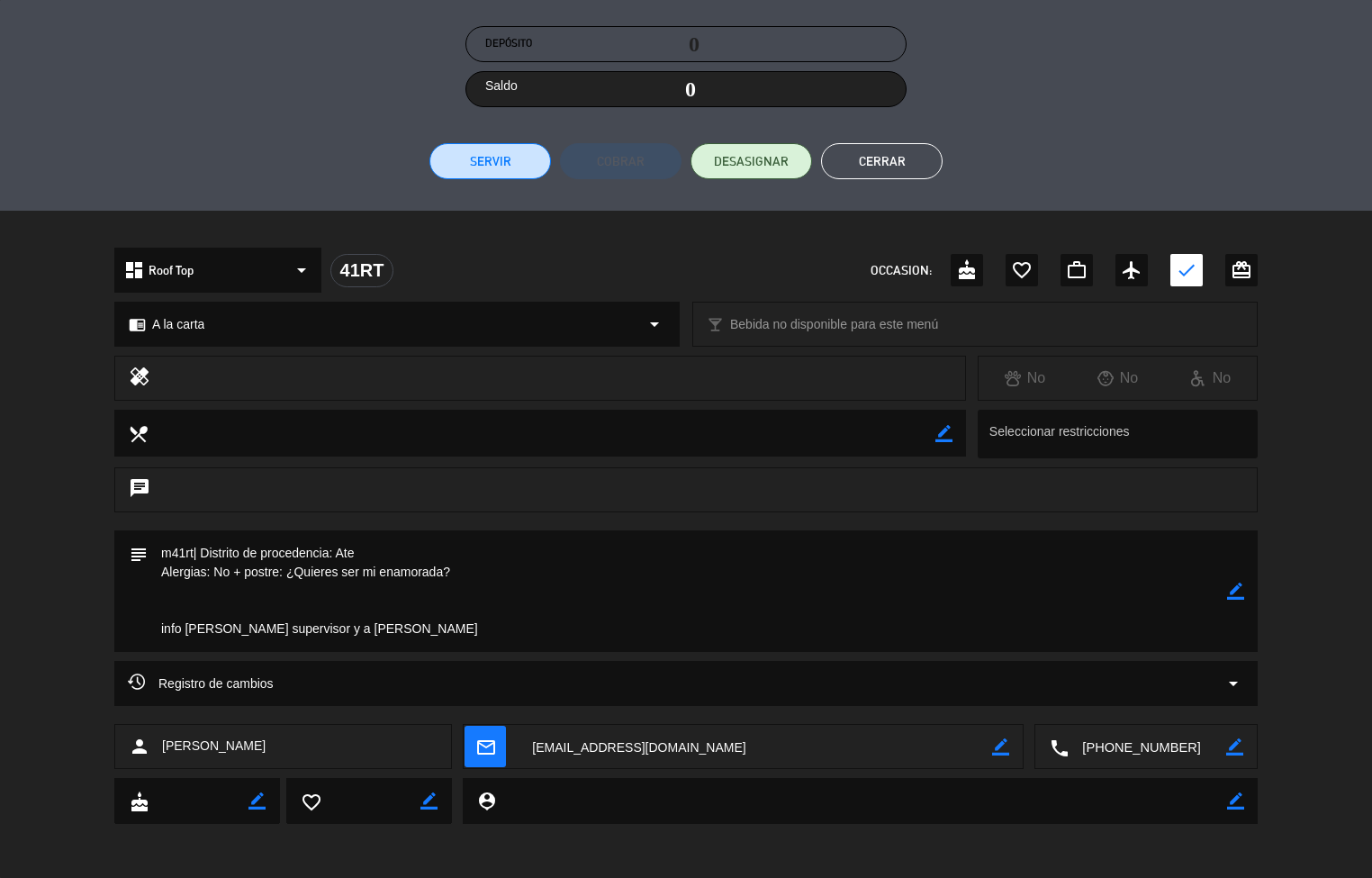
scroll to position [321, 0]
click at [895, 162] on button "Cerrar" at bounding box center [881, 161] width 122 height 36
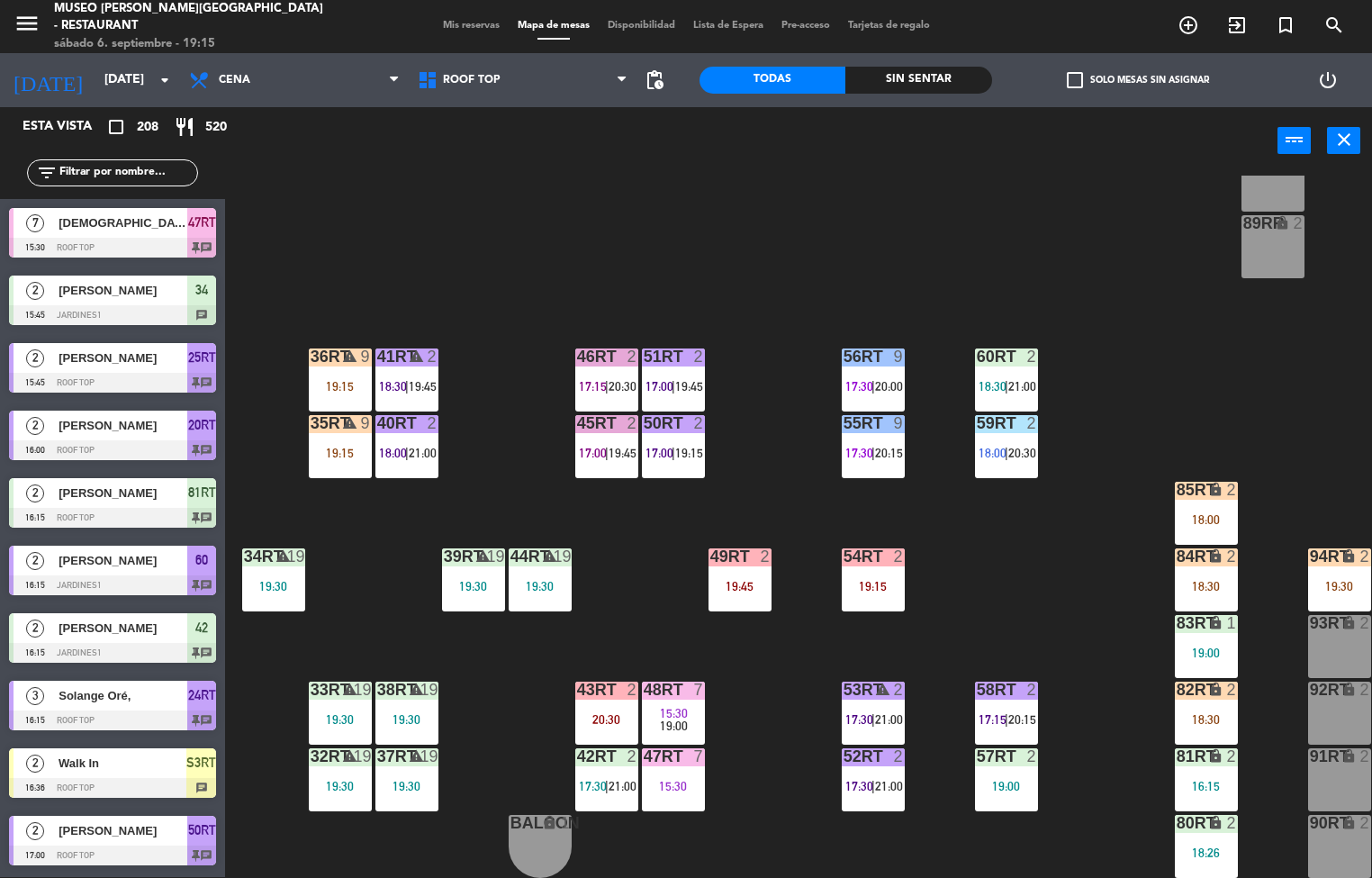
scroll to position [1, 0]
click at [319, 447] on div "19:15" at bounding box center [340, 452] width 63 height 12
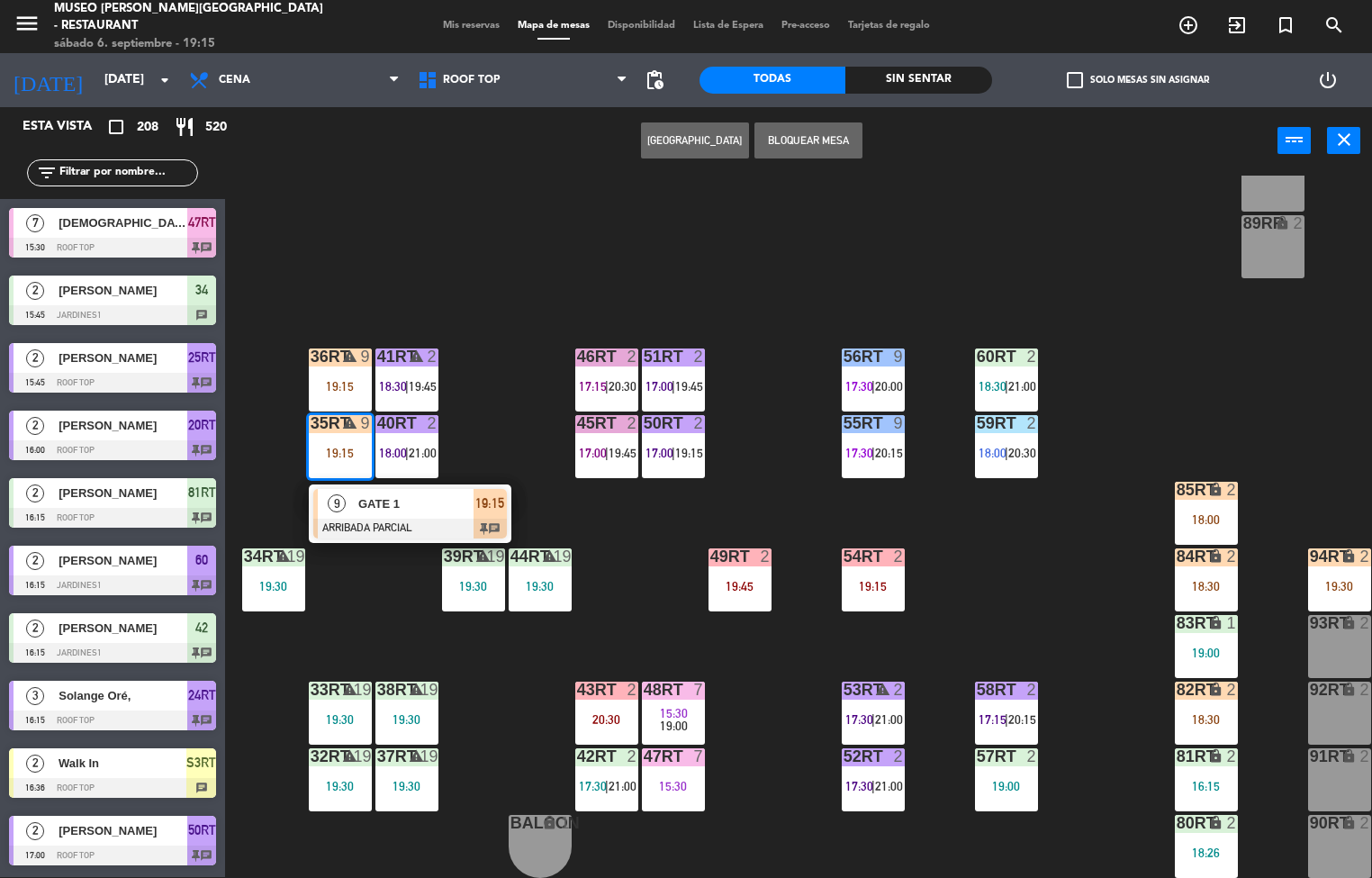
click at [386, 502] on span "GATE 1" at bounding box center [416, 504] width 115 height 19
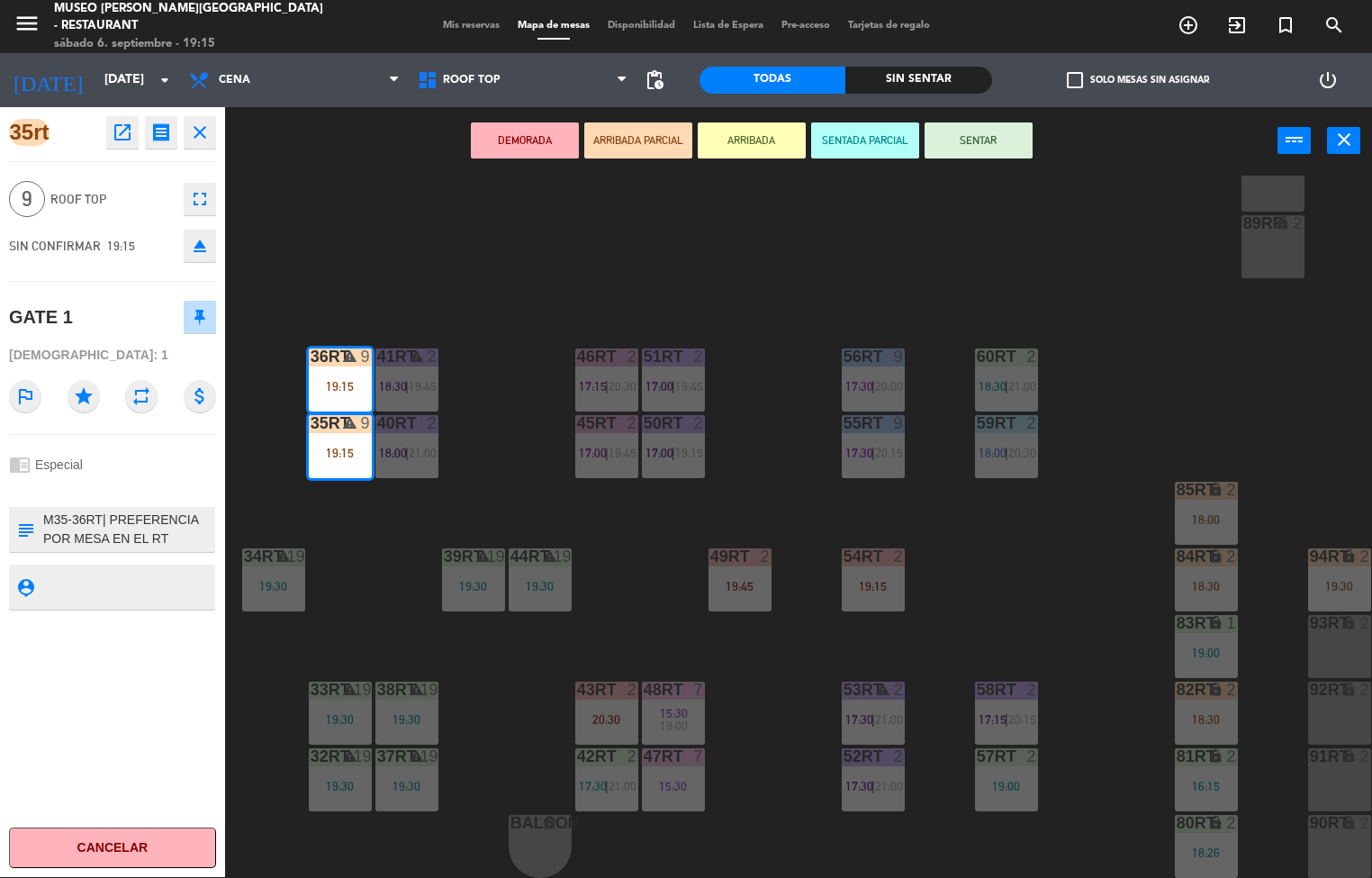
click at [122, 136] on icon "open_in_new" at bounding box center [122, 132] width 22 height 22
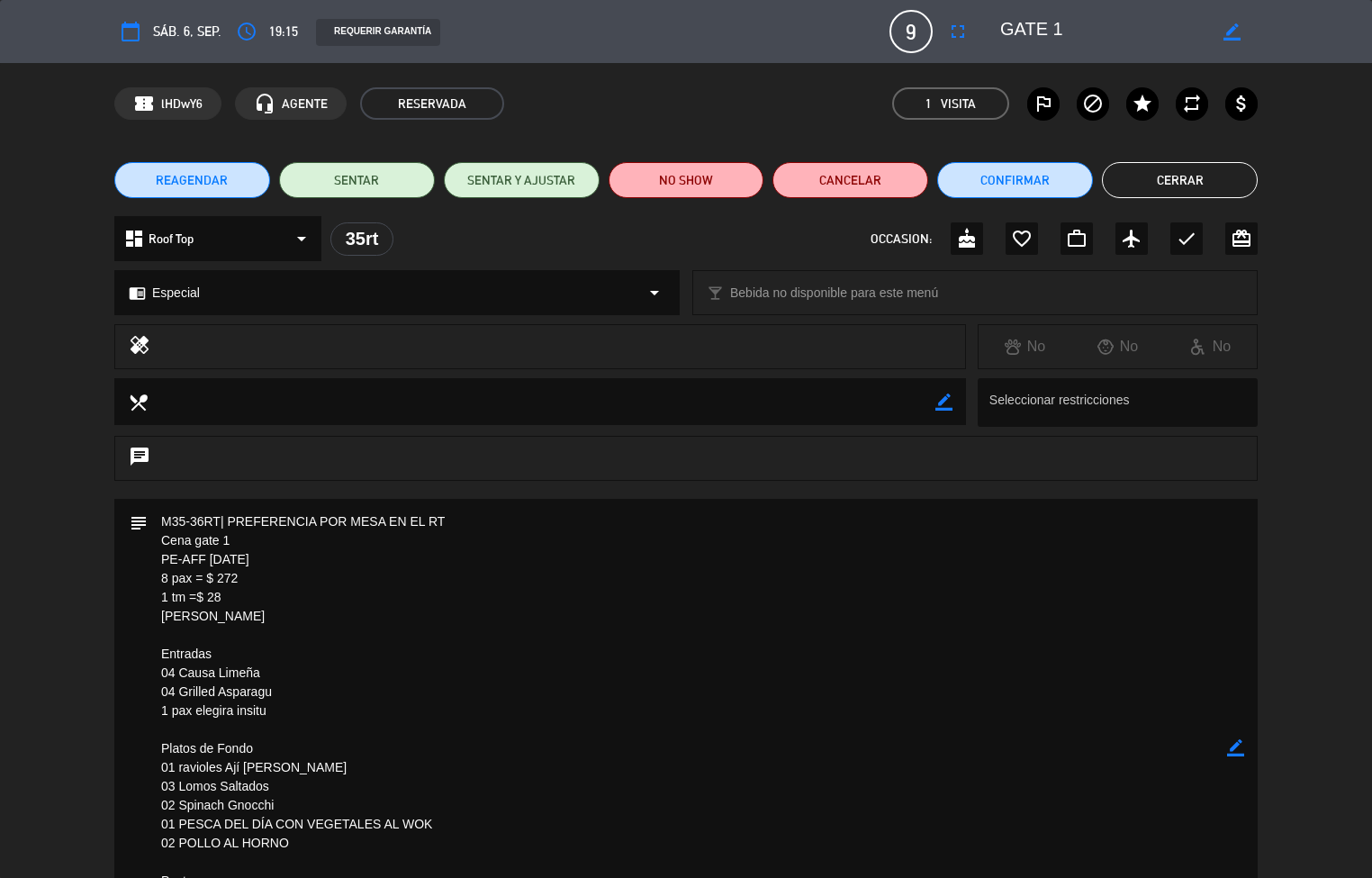
scroll to position [3, 0]
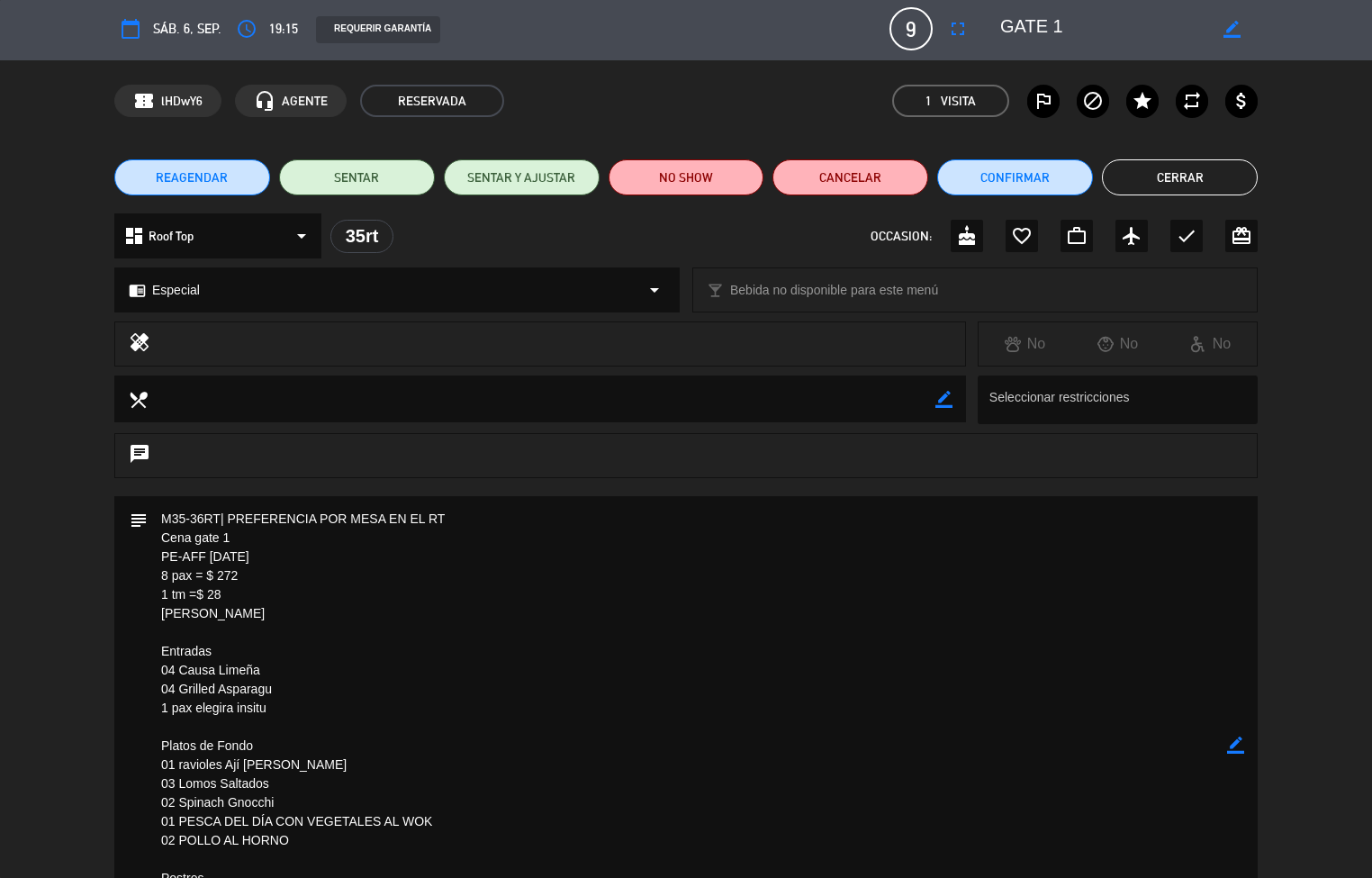
click at [1201, 185] on button "Cerrar" at bounding box center [1179, 177] width 156 height 36
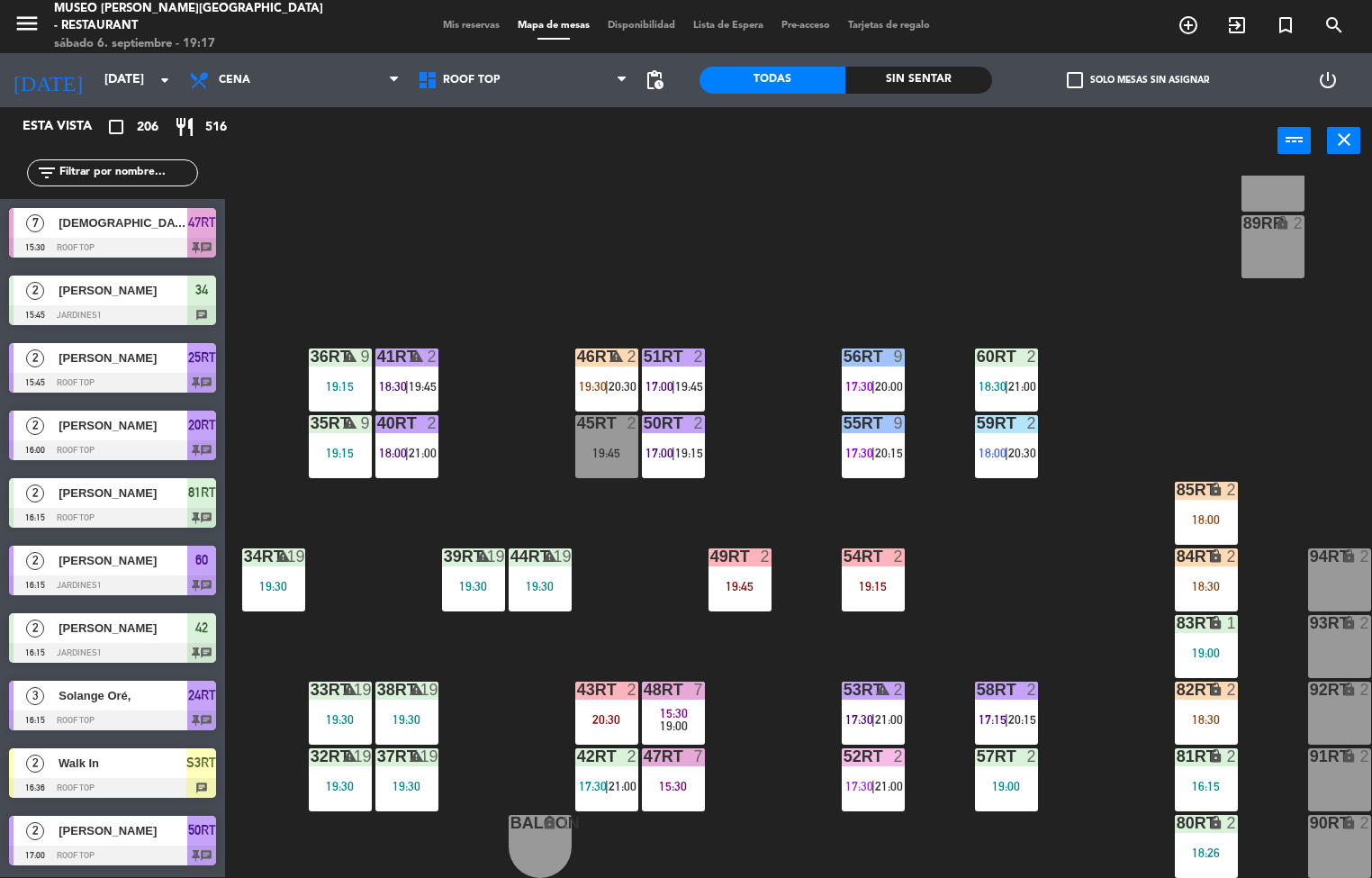
scroll to position [1, 0]
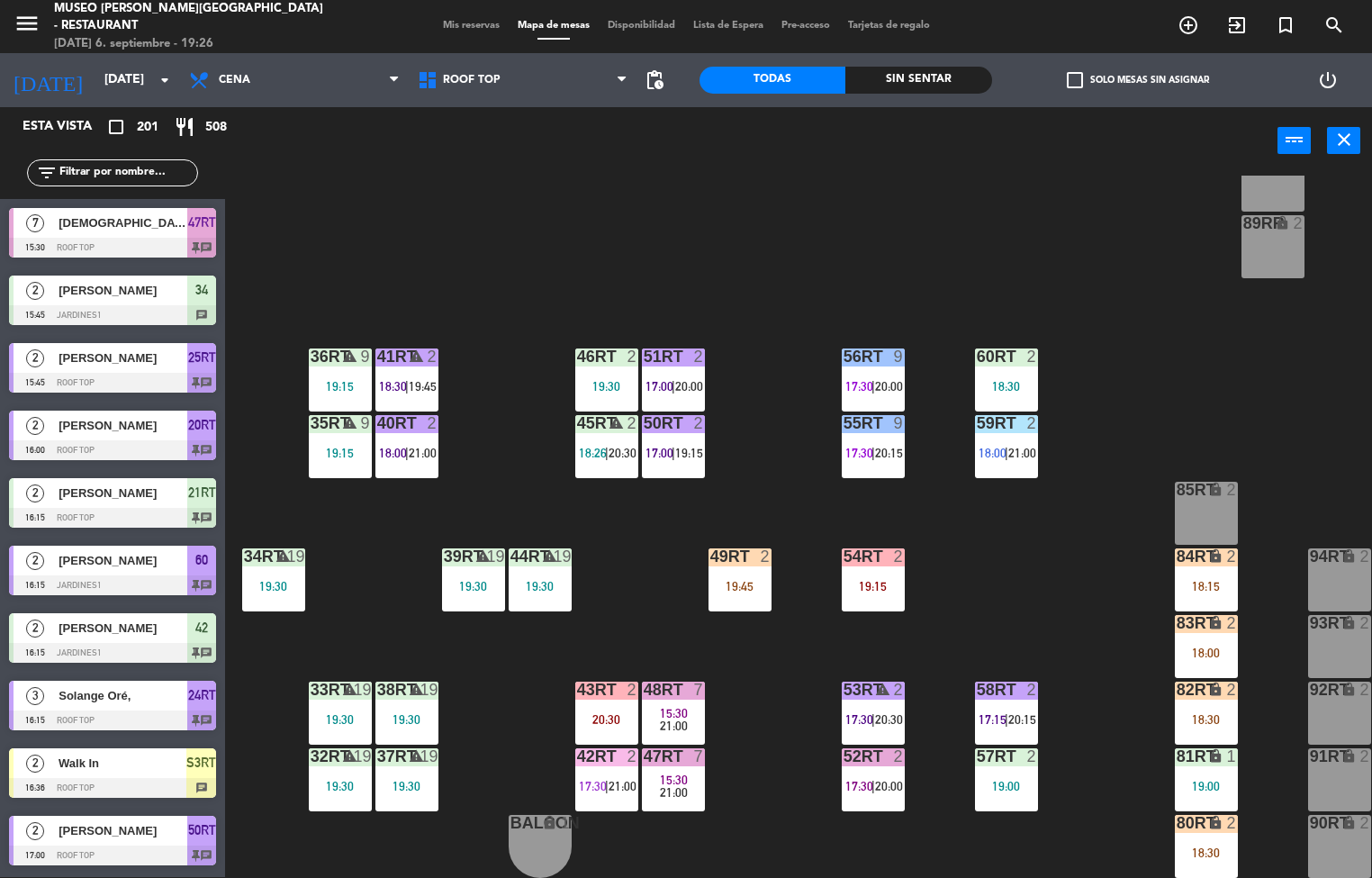
click at [594, 779] on span "17:30" at bounding box center [592, 786] width 28 height 14
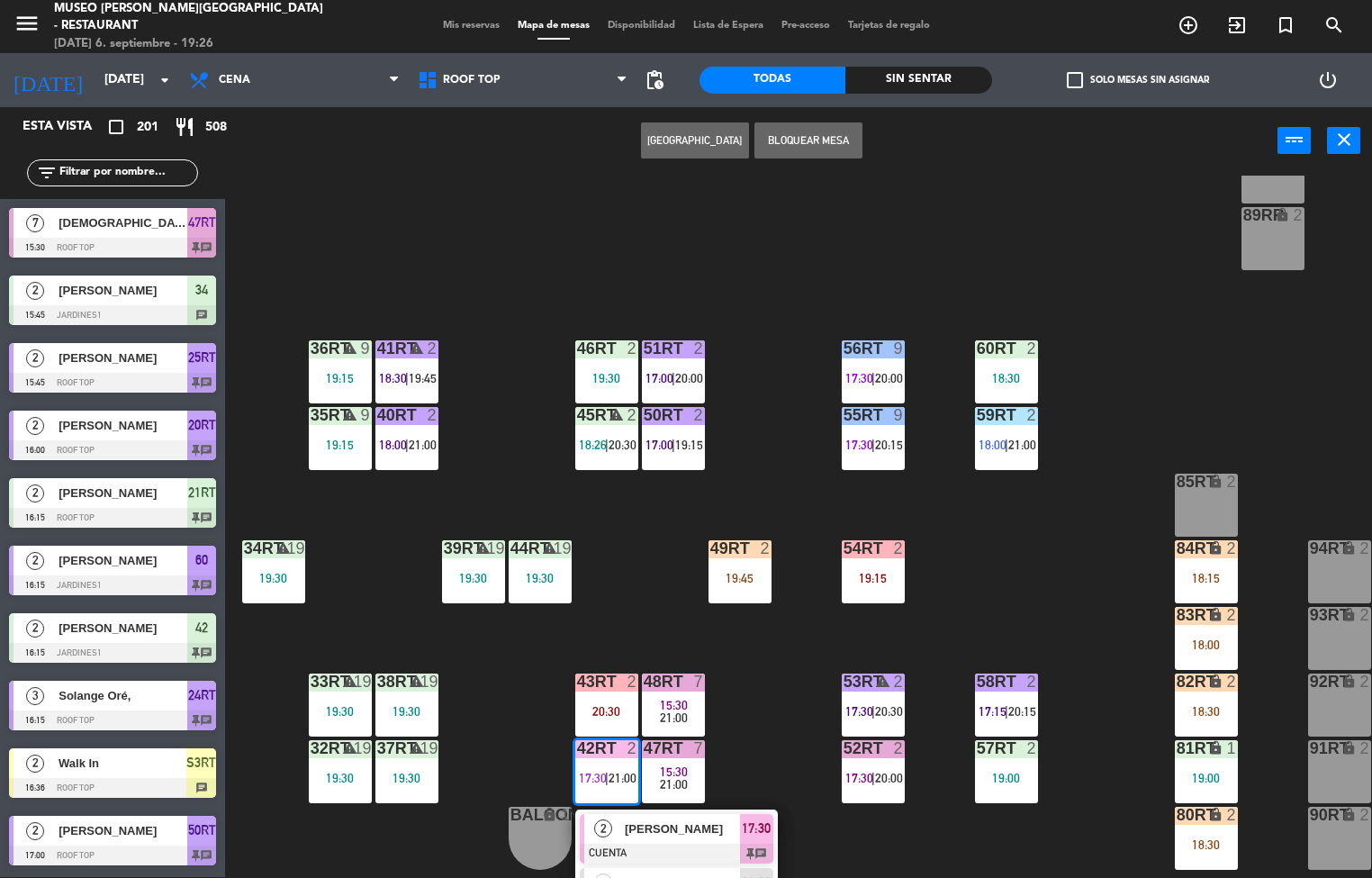
click at [694, 821] on span "[PERSON_NAME]" at bounding box center [682, 829] width 115 height 19
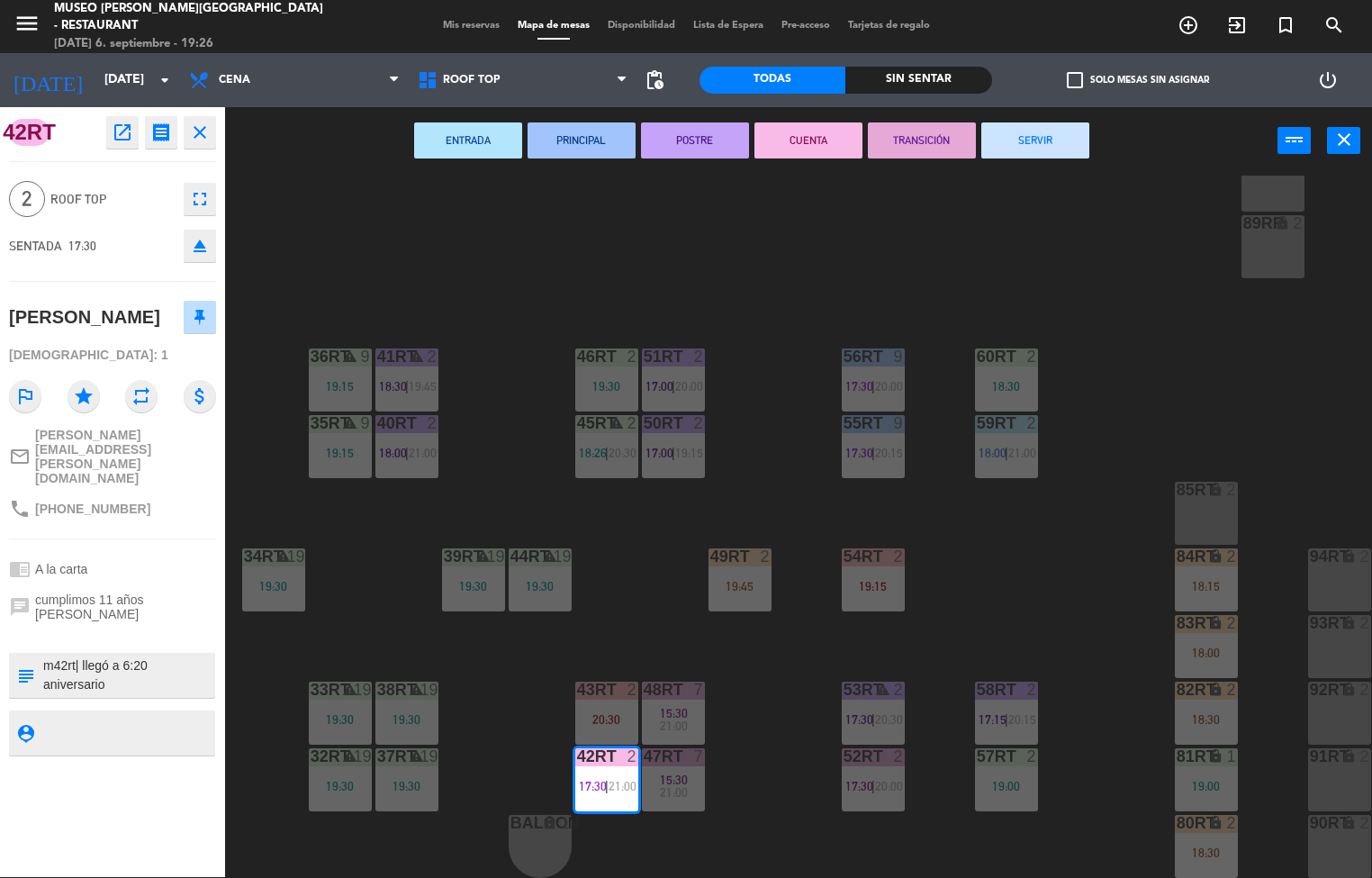
click at [160, 657] on textarea at bounding box center [126, 675] width 172 height 37
click at [205, 138] on icon "close" at bounding box center [199, 132] width 22 height 22
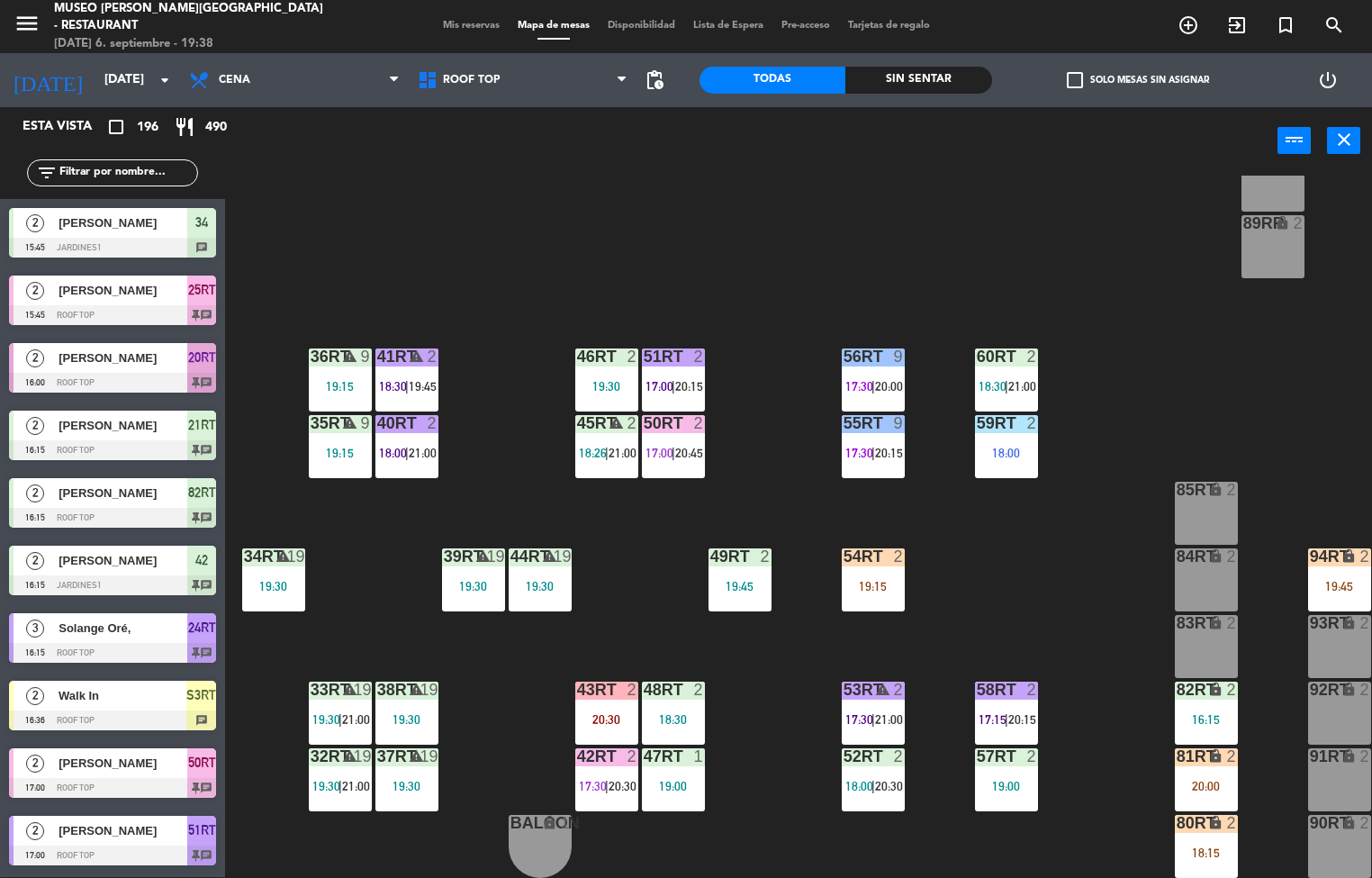
click at [416, 357] on div "warning" at bounding box center [406, 358] width 30 height 17
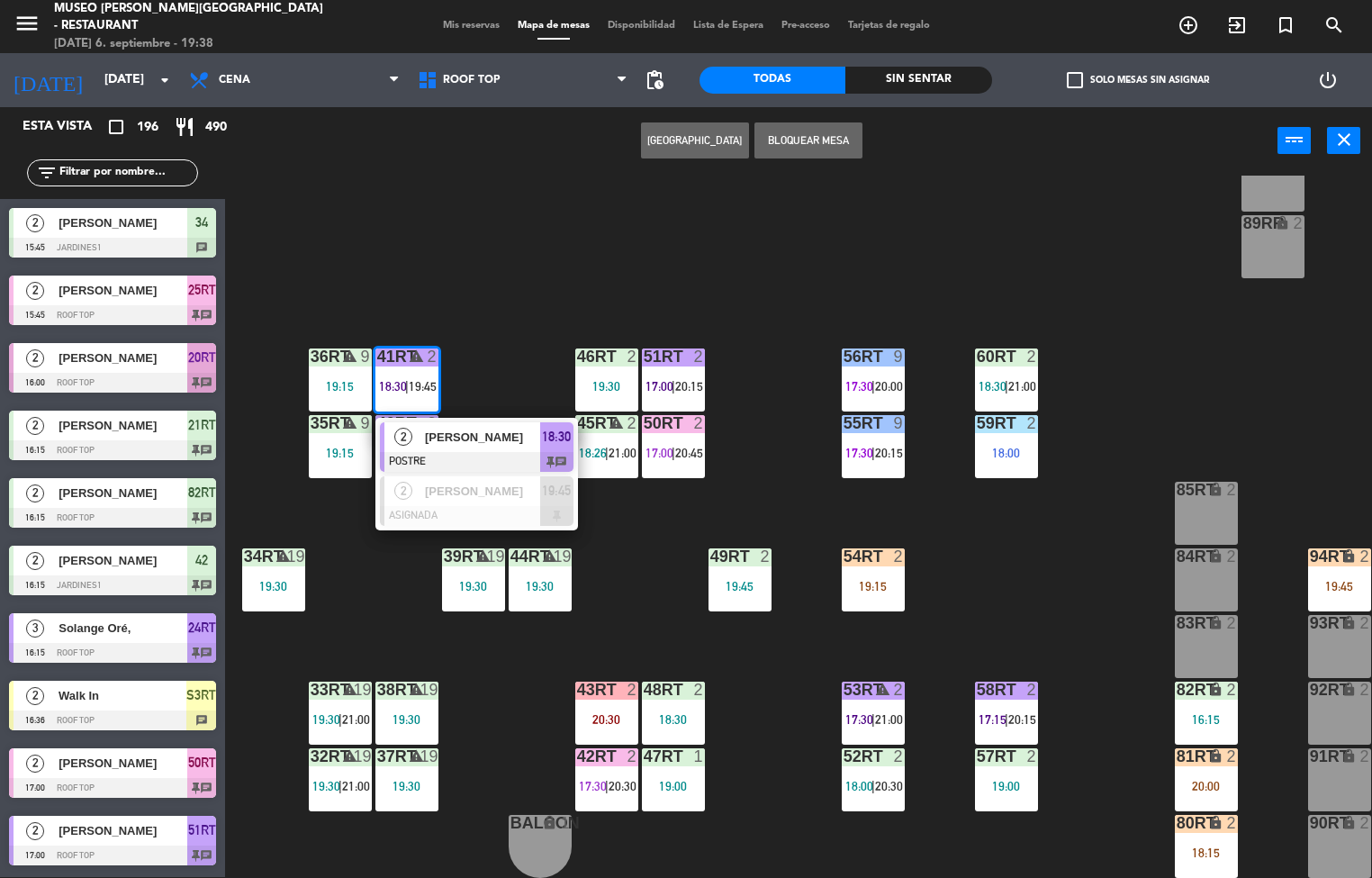
click at [478, 427] on span "[PERSON_NAME]" at bounding box center [482, 437] width 115 height 19
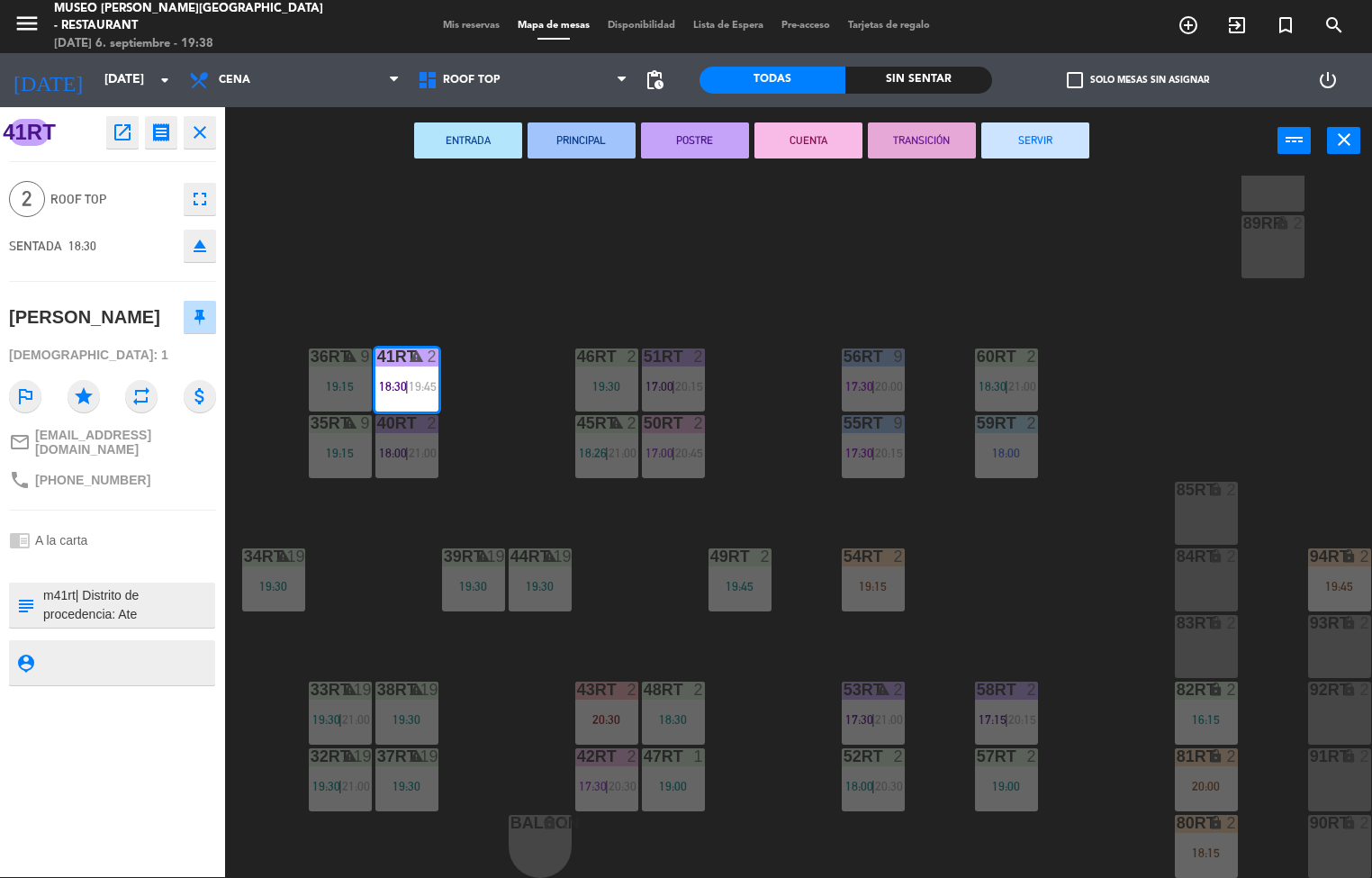
click at [132, 127] on icon "open_in_new" at bounding box center [122, 132] width 22 height 22
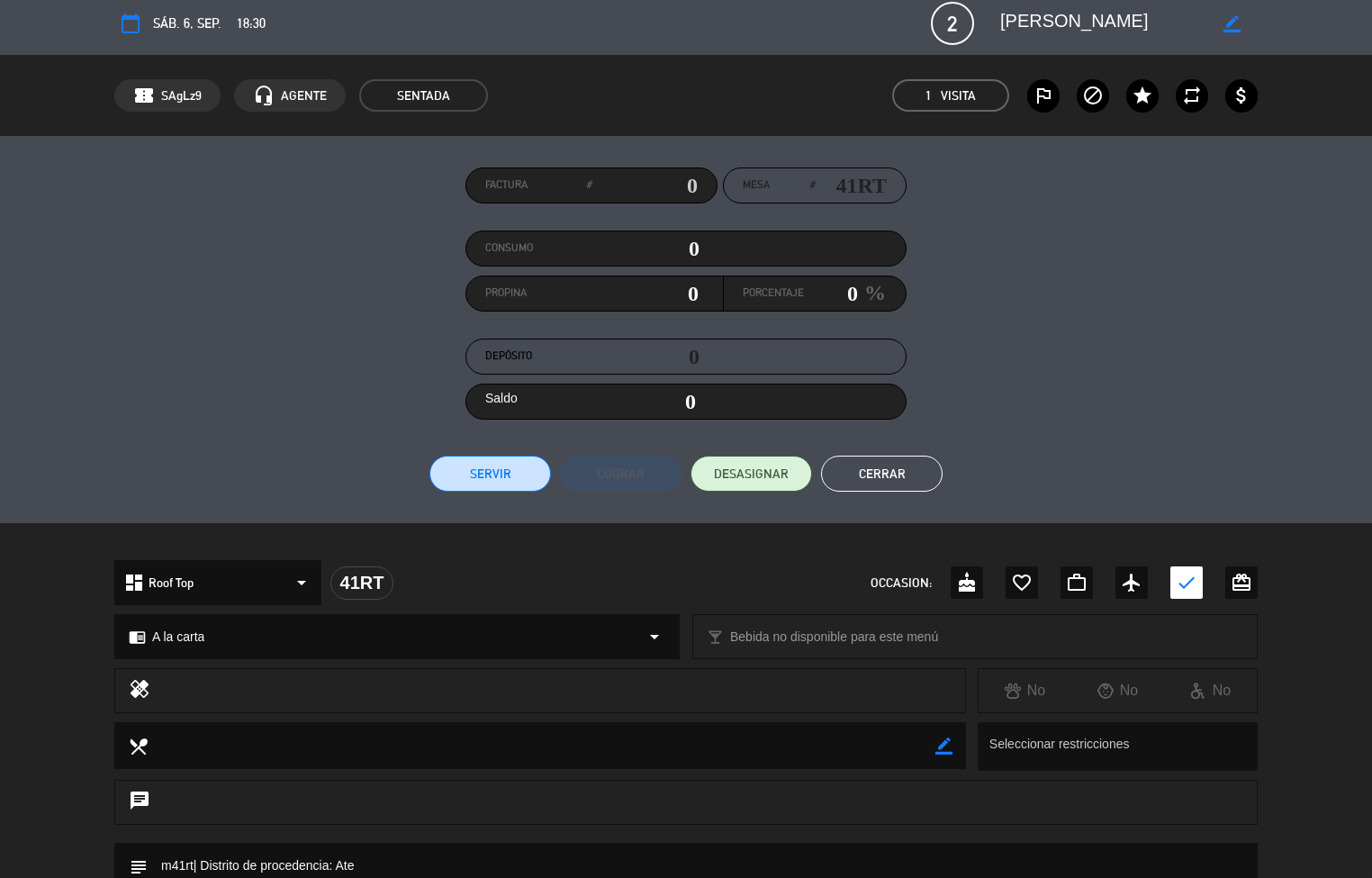
scroll to position [16, 0]
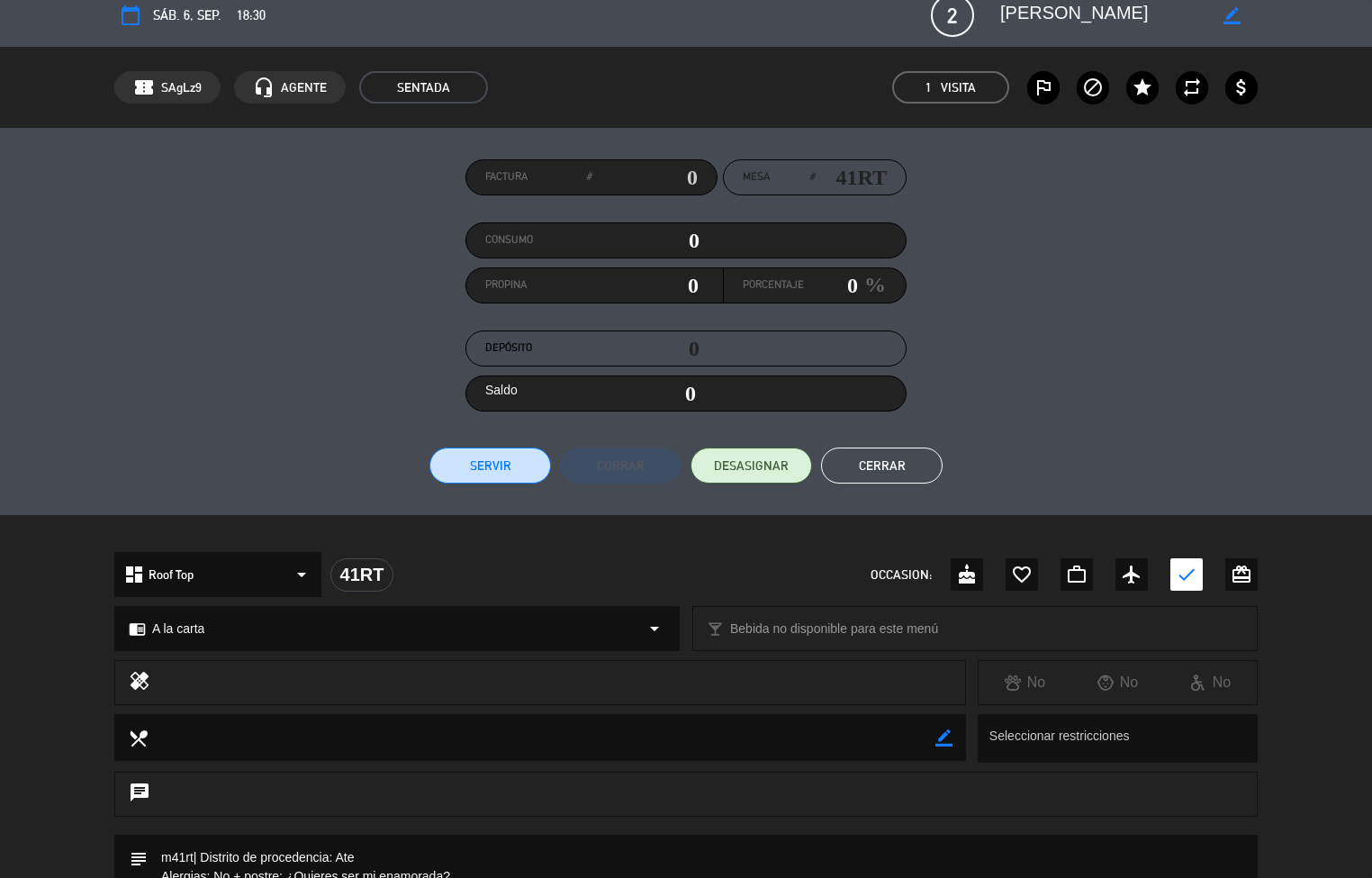
click at [895, 454] on button "Cerrar" at bounding box center [881, 466] width 122 height 36
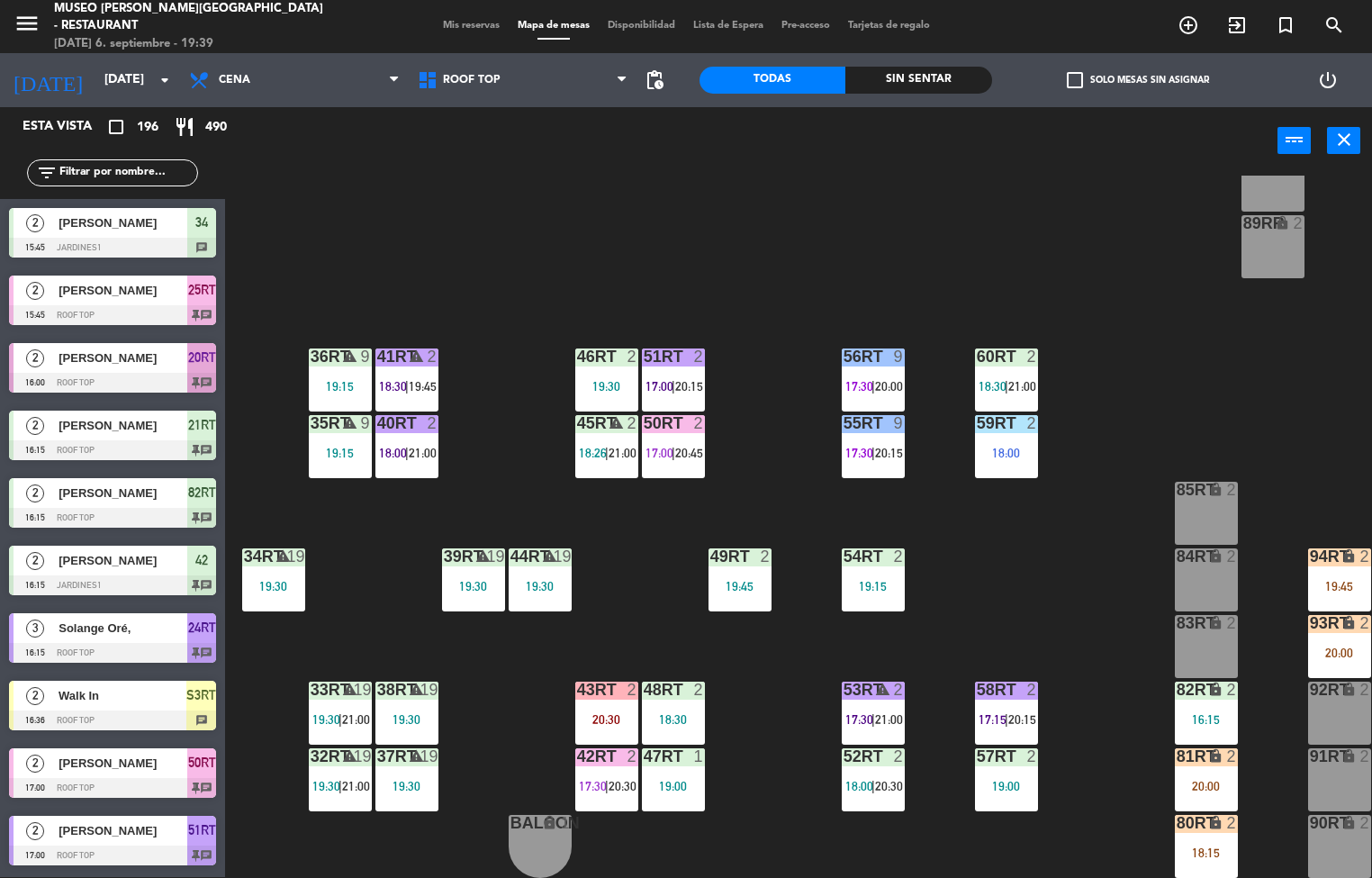
scroll to position [1, 0]
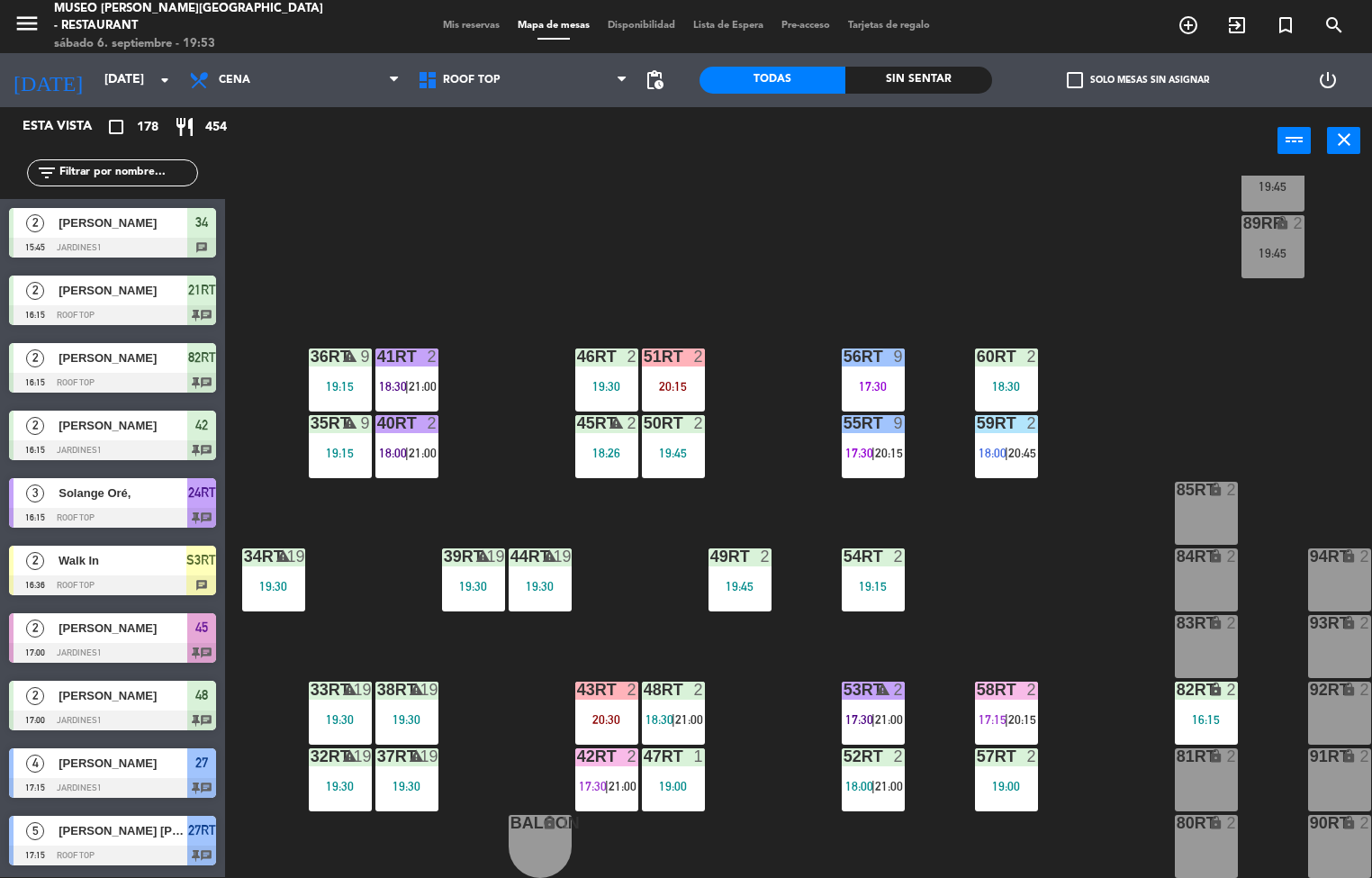
click at [311, 749] on div "32rt" at bounding box center [310, 756] width 1 height 16
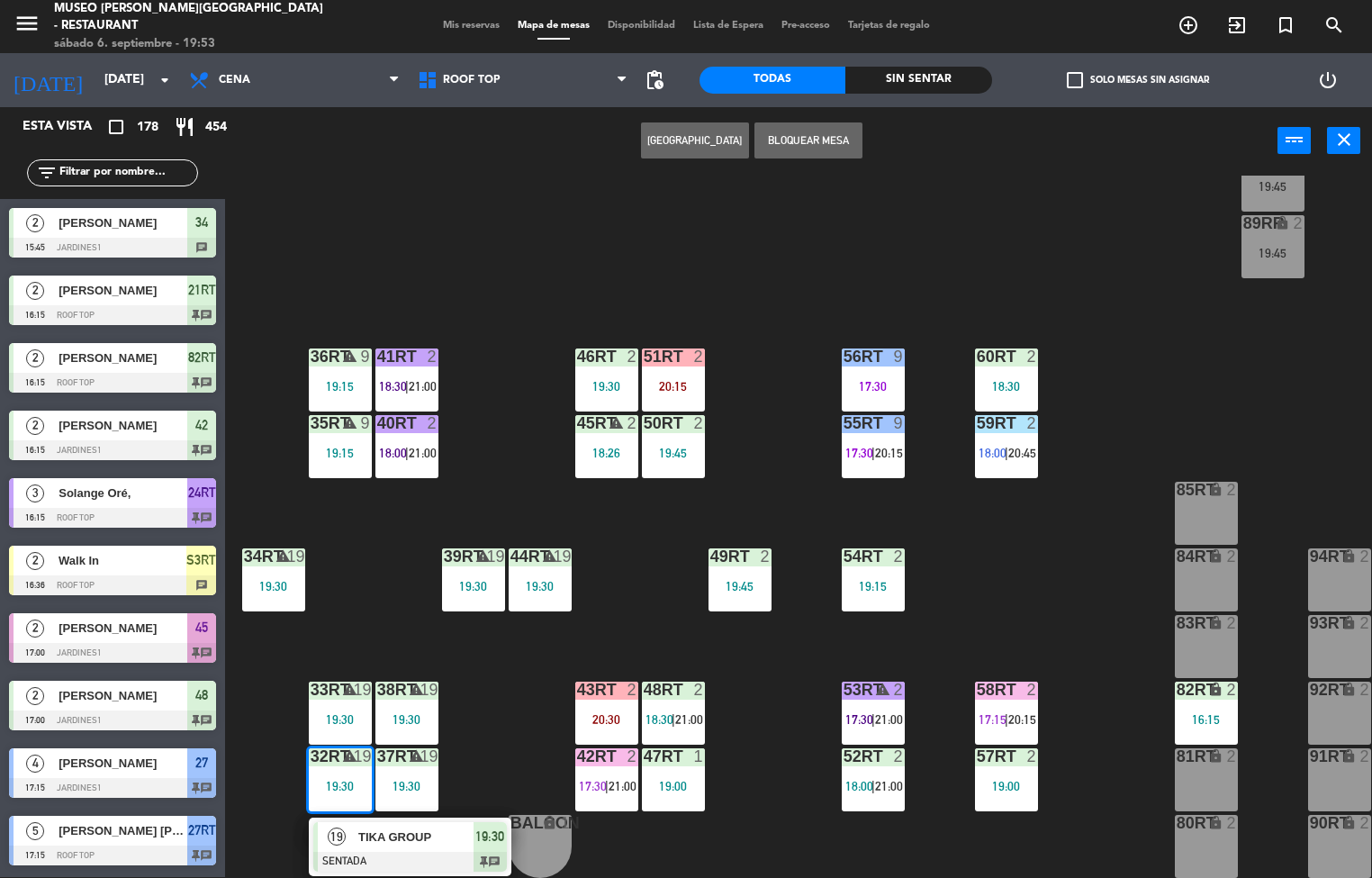
click at [438, 852] on div at bounding box center [410, 862] width 194 height 20
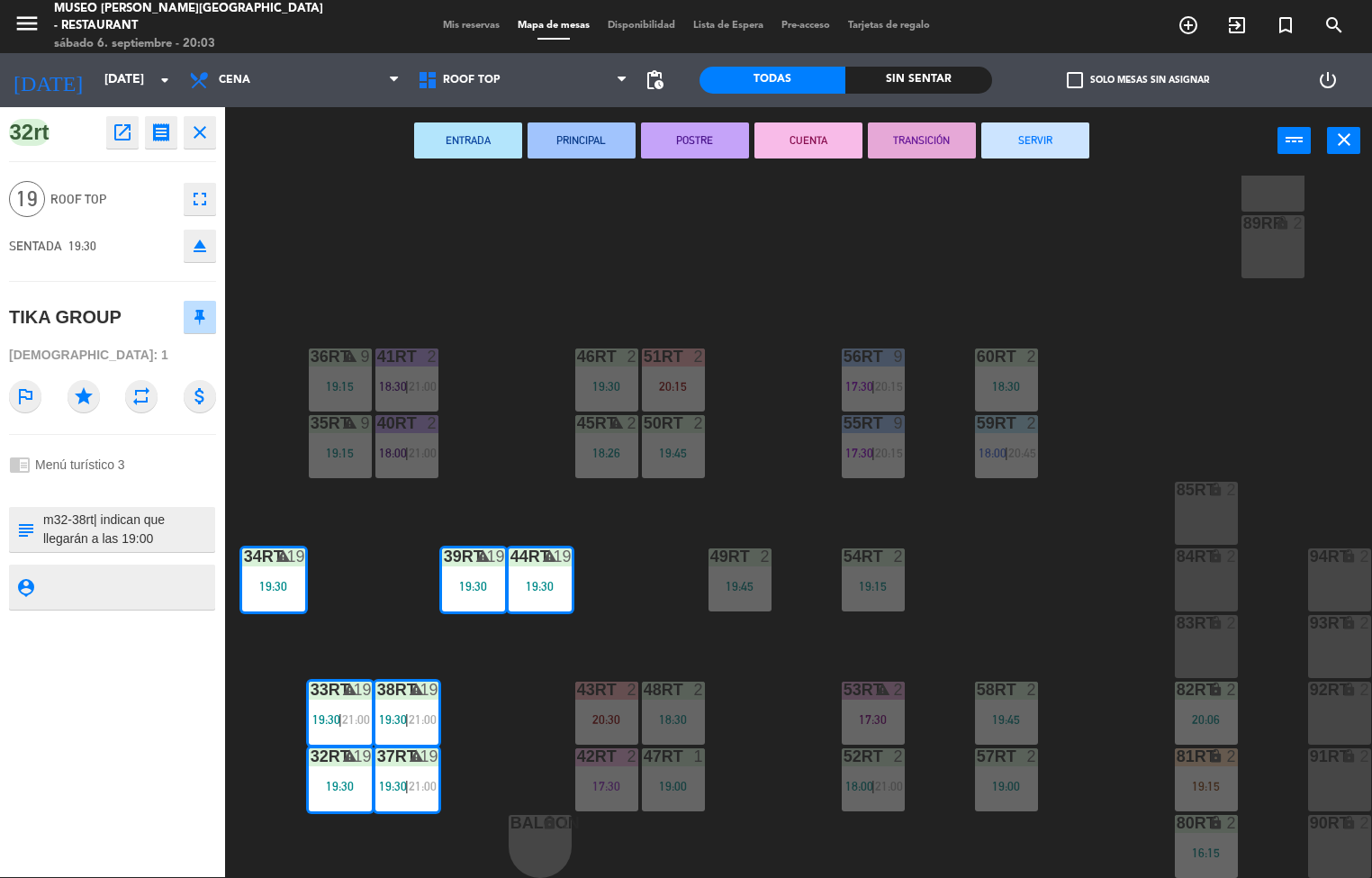
click at [1097, 541] on div "menu [GEOGRAPHIC_DATA][PERSON_NAME] - Restaurant [DATE] 6. septiembre - 20:03 M…" at bounding box center [686, 439] width 1372 height 878
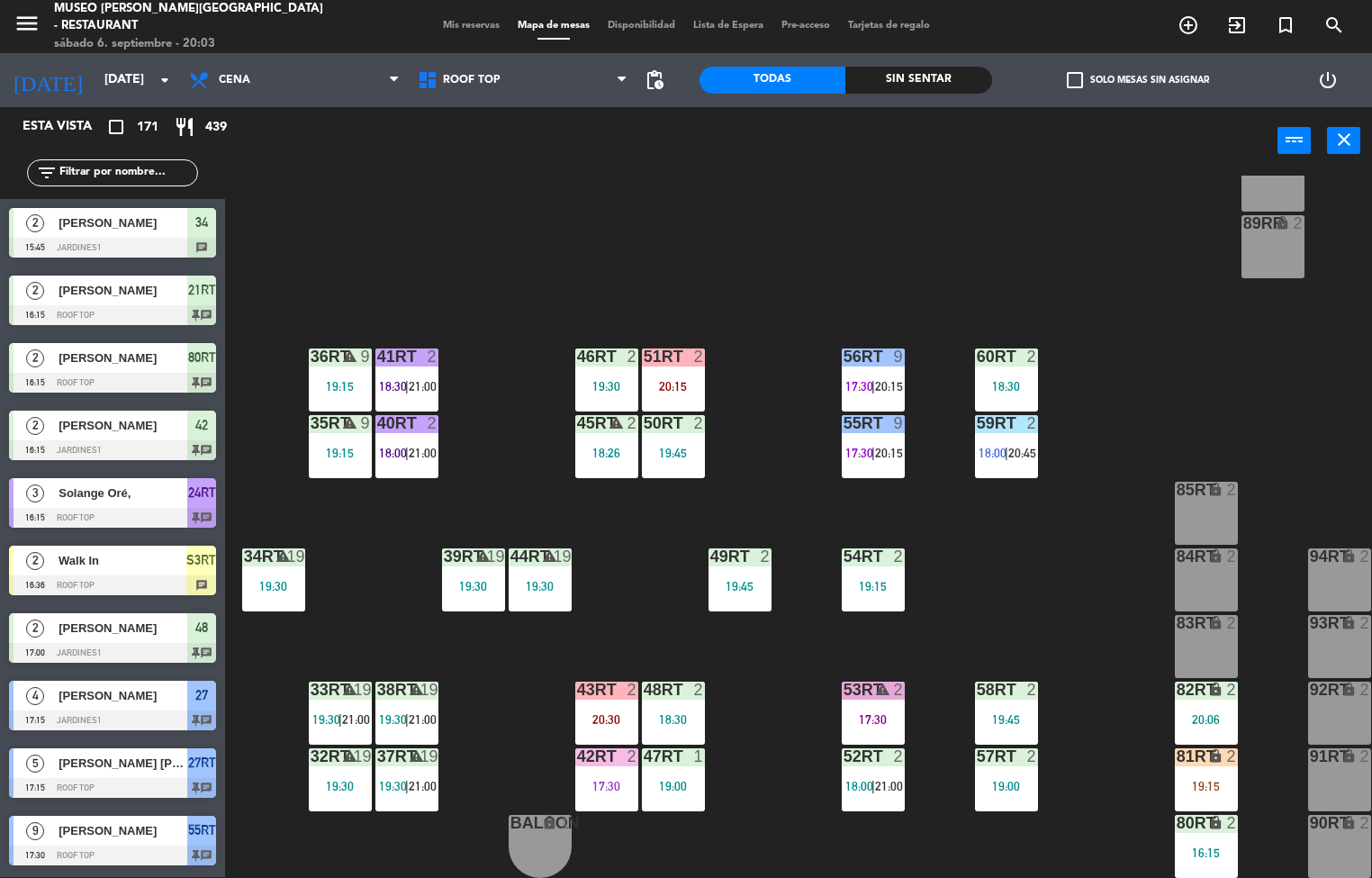
click at [537, 581] on div "19:30" at bounding box center [540, 586] width 63 height 12
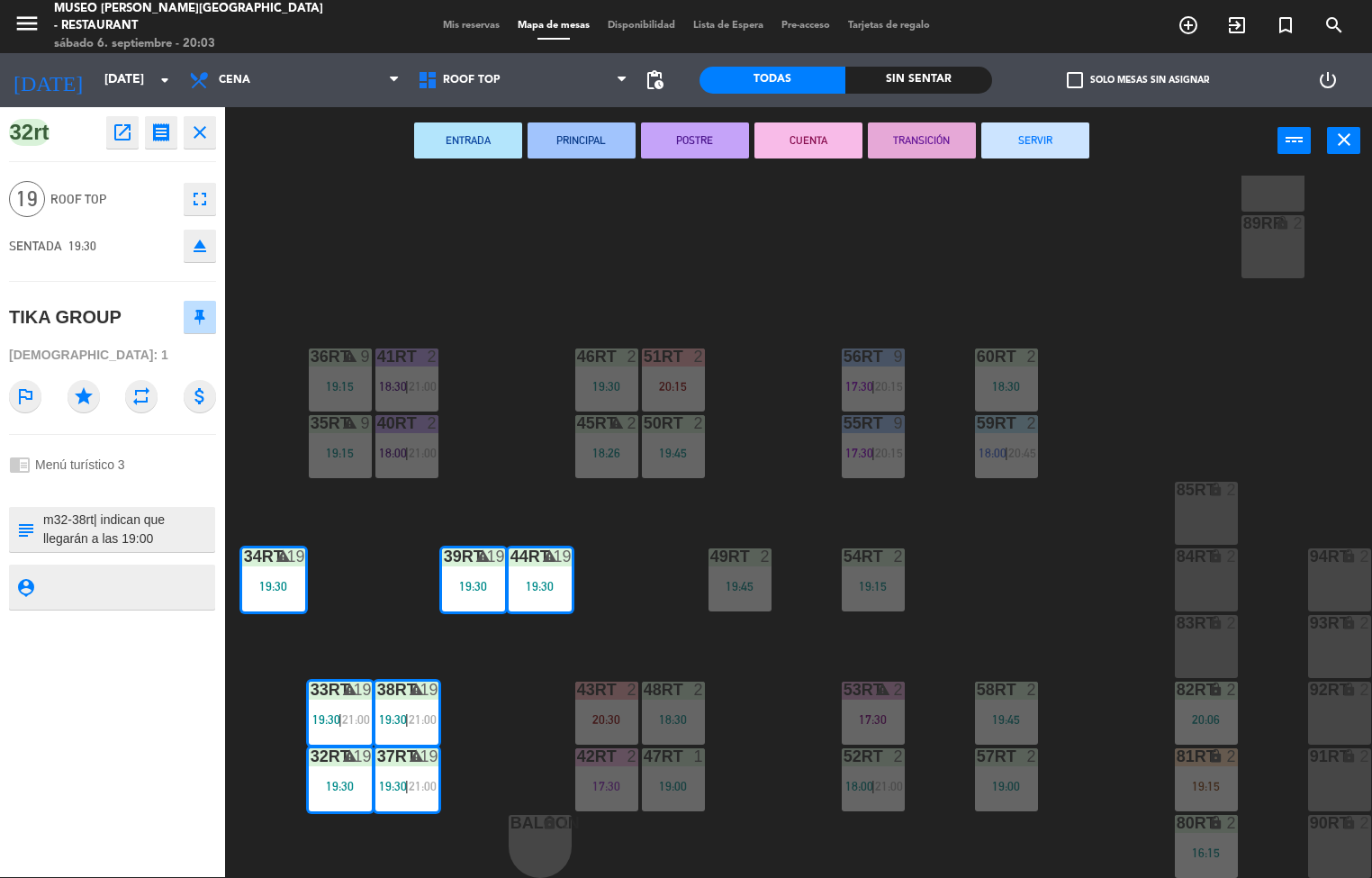
click at [624, 141] on button "PRINCIPAL" at bounding box center [581, 141] width 108 height 36
click at [338, 447] on div "19:15" at bounding box center [340, 452] width 63 height 12
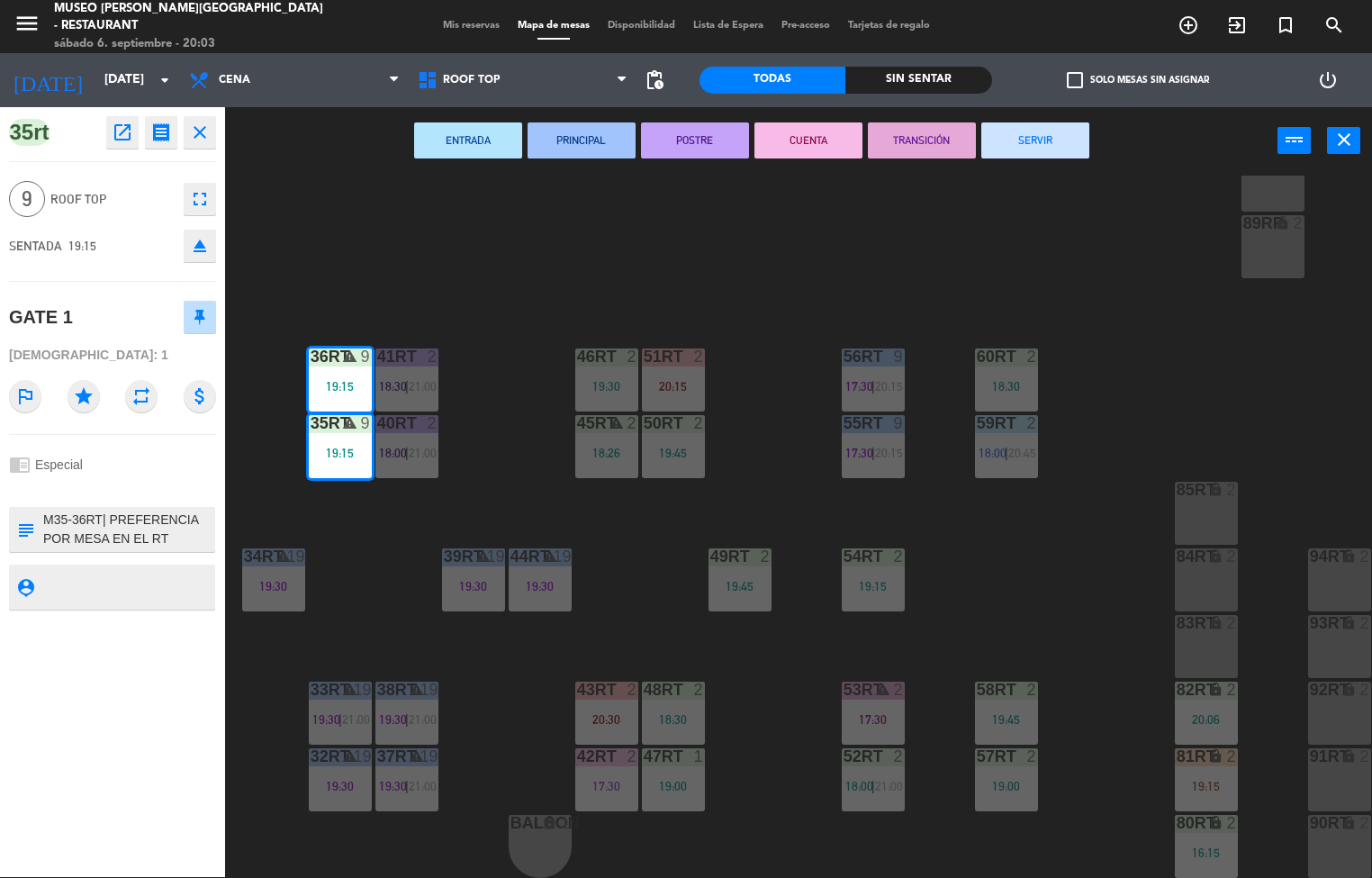
click at [705, 143] on button "POSTRE" at bounding box center [695, 141] width 108 height 36
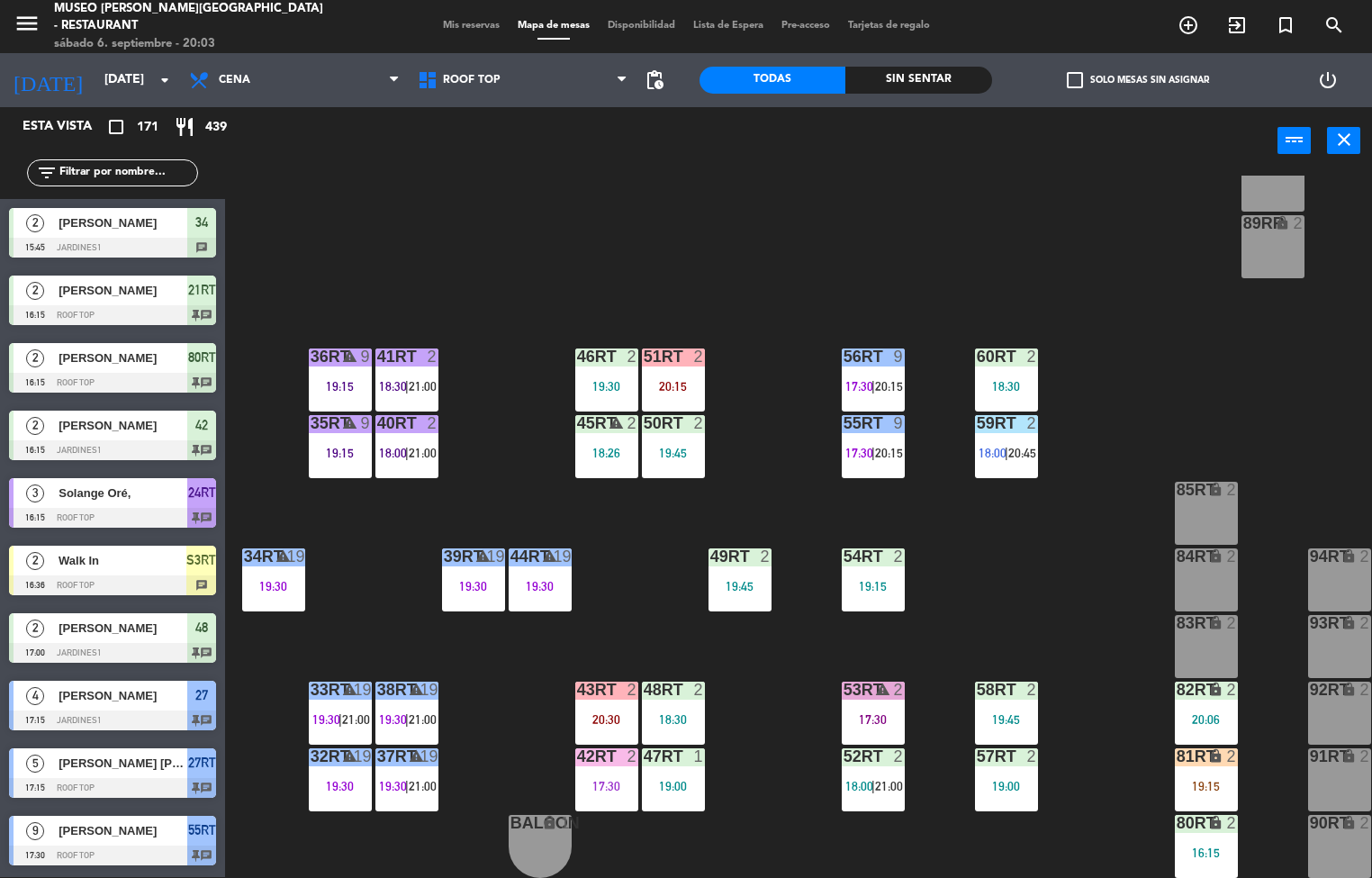
click at [423, 446] on span "21:00" at bounding box center [422, 452] width 28 height 14
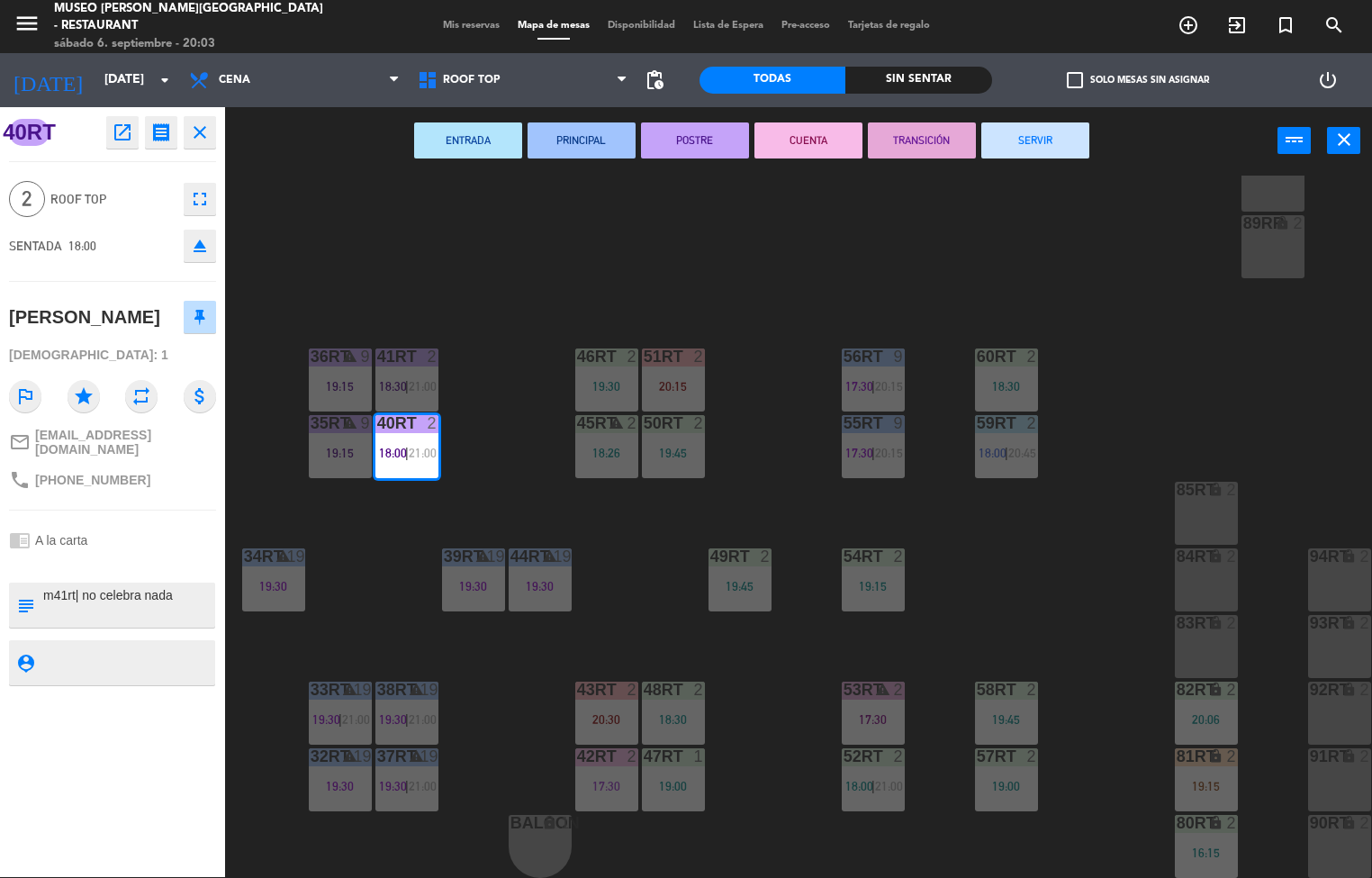
click at [913, 156] on button "TRANSICIÓN" at bounding box center [922, 141] width 108 height 36
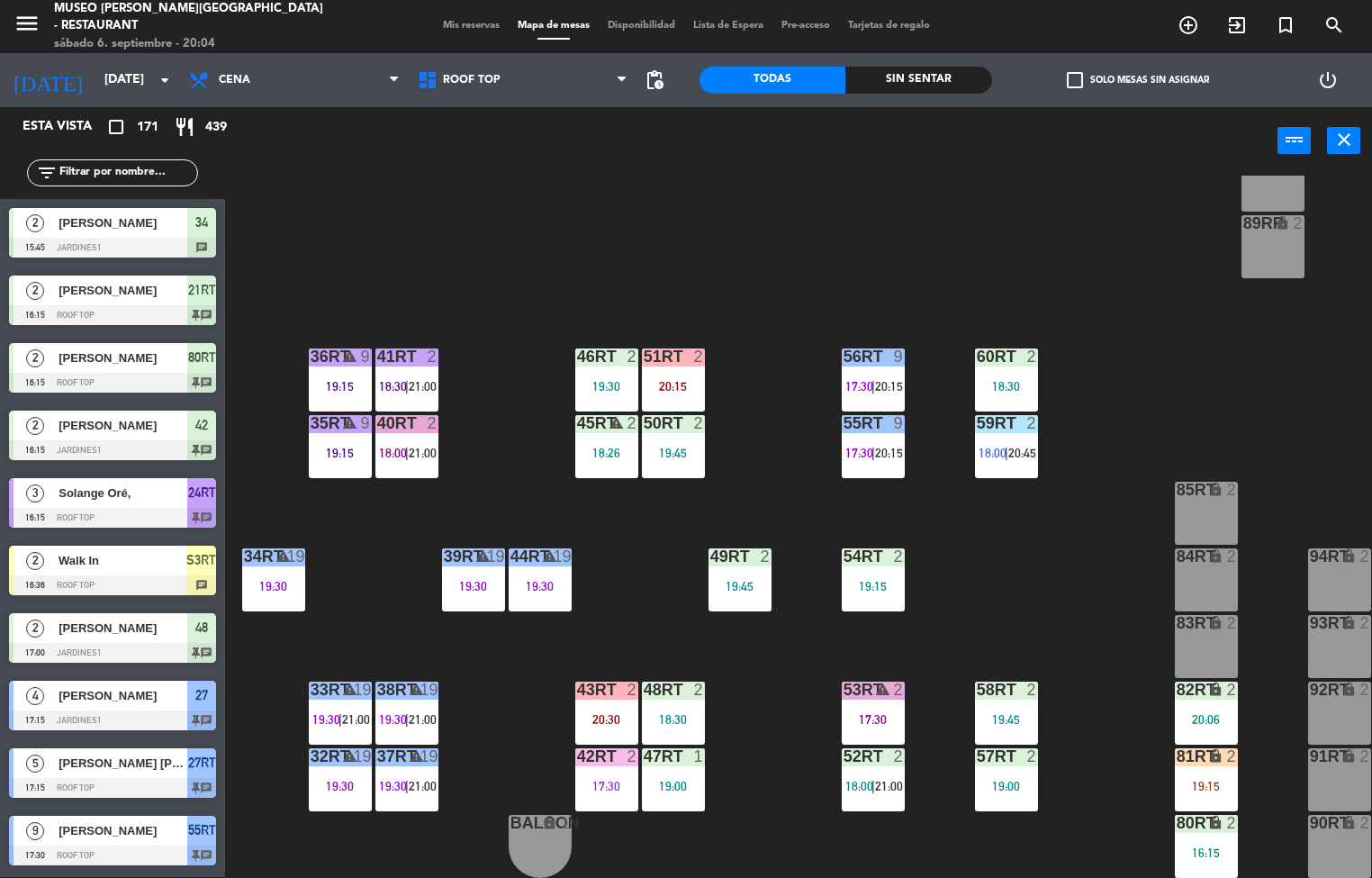
click at [352, 447] on div "19:15" at bounding box center [340, 452] width 63 height 12
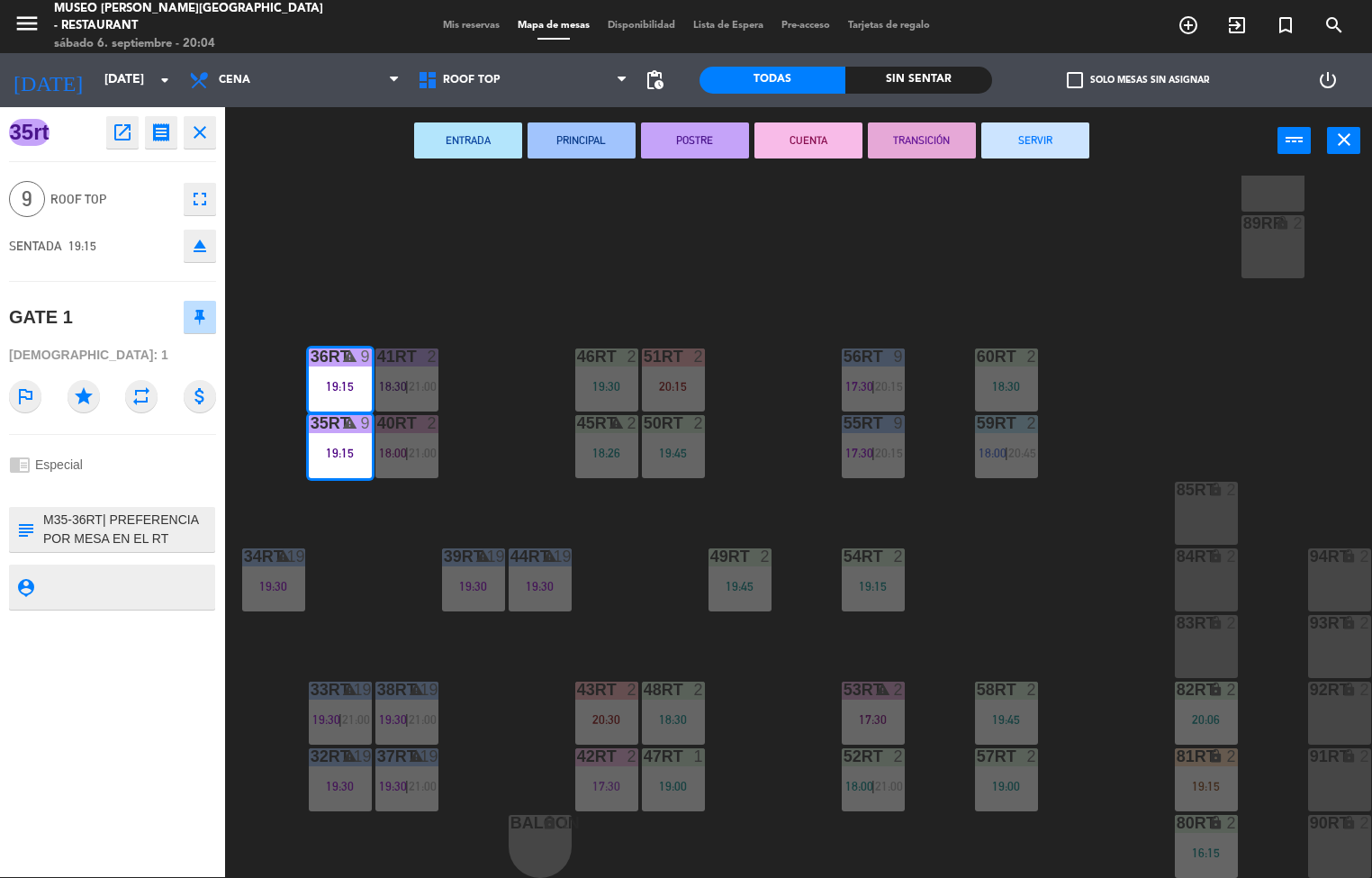
click at [618, 151] on button "PRINCIPAL" at bounding box center [581, 141] width 108 height 36
click at [398, 694] on div "38rt warning 19 19:30 | 21:00" at bounding box center [407, 713] width 63 height 63
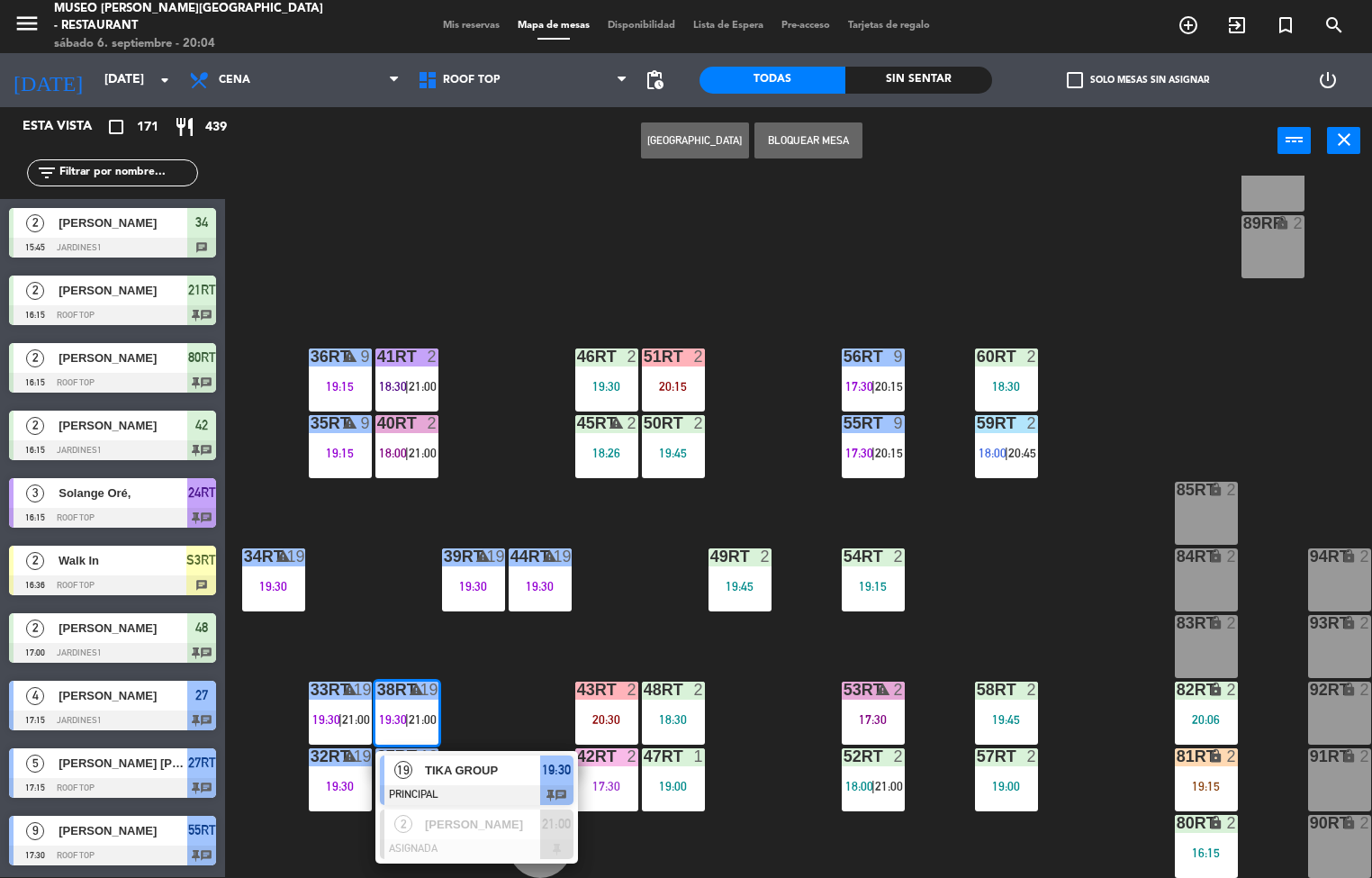
click at [490, 785] on div at bounding box center [476, 795] width 194 height 20
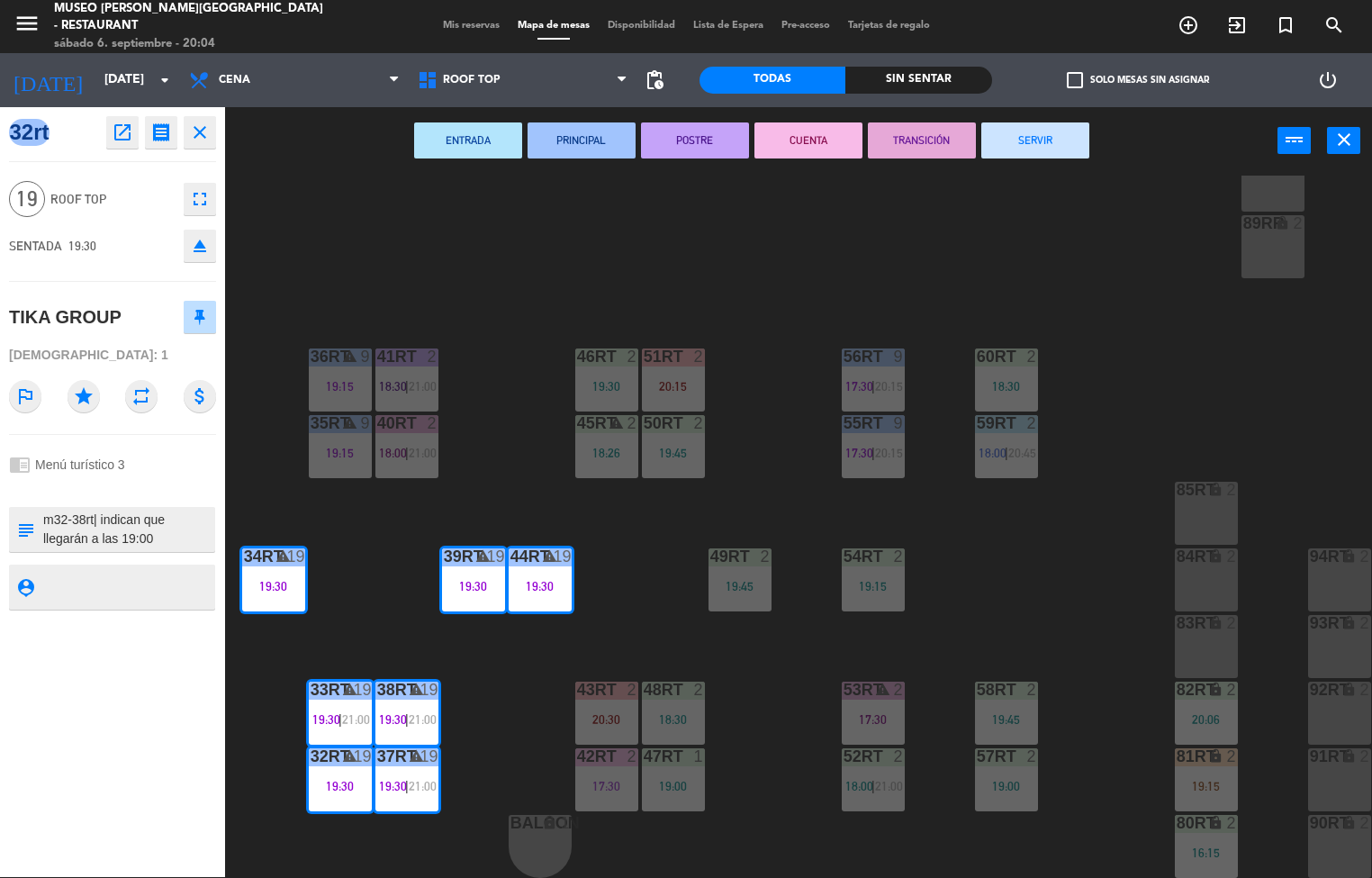
click at [697, 138] on button "POSTRE" at bounding box center [695, 141] width 108 height 36
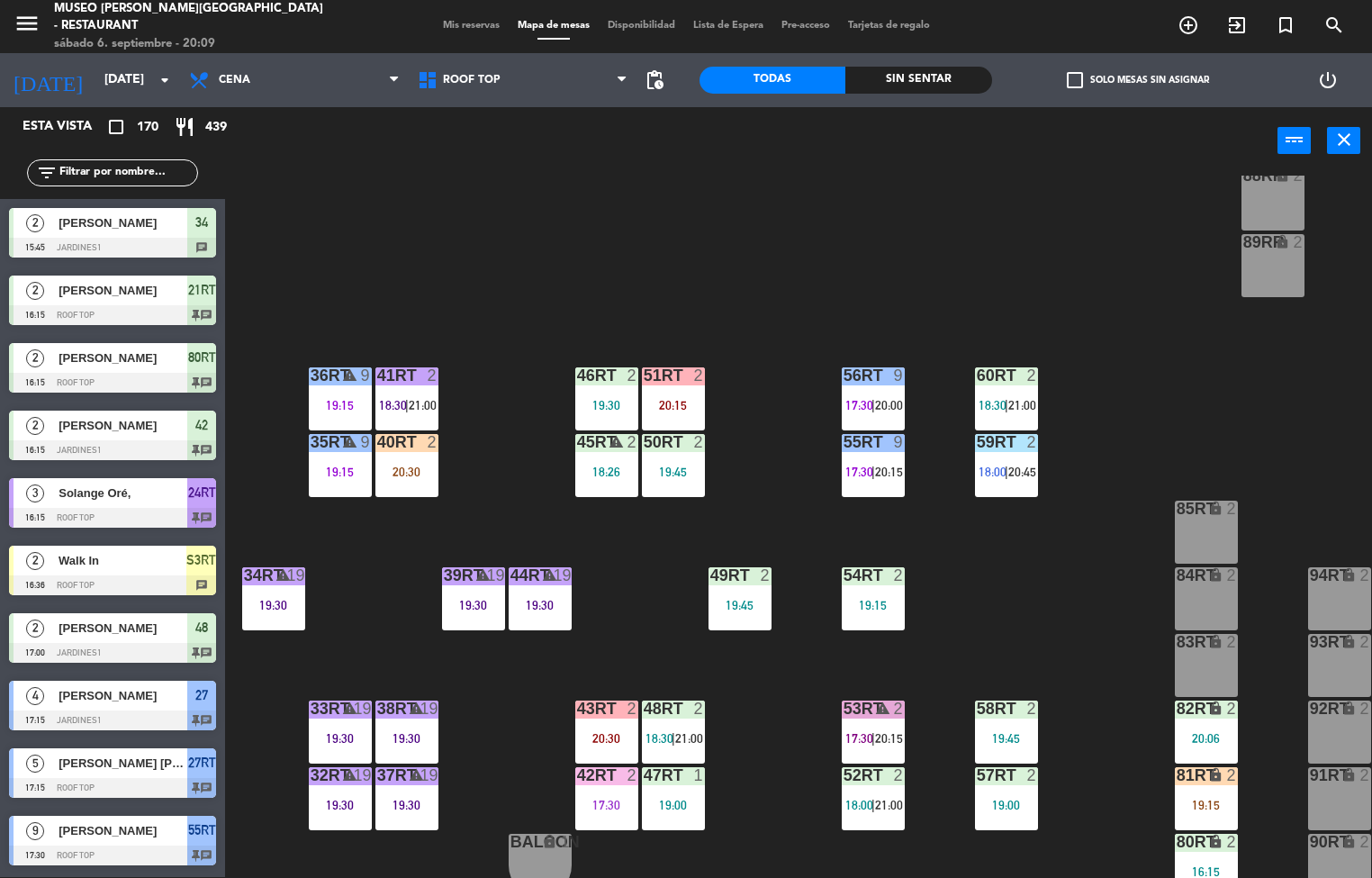
scroll to position [657, 0]
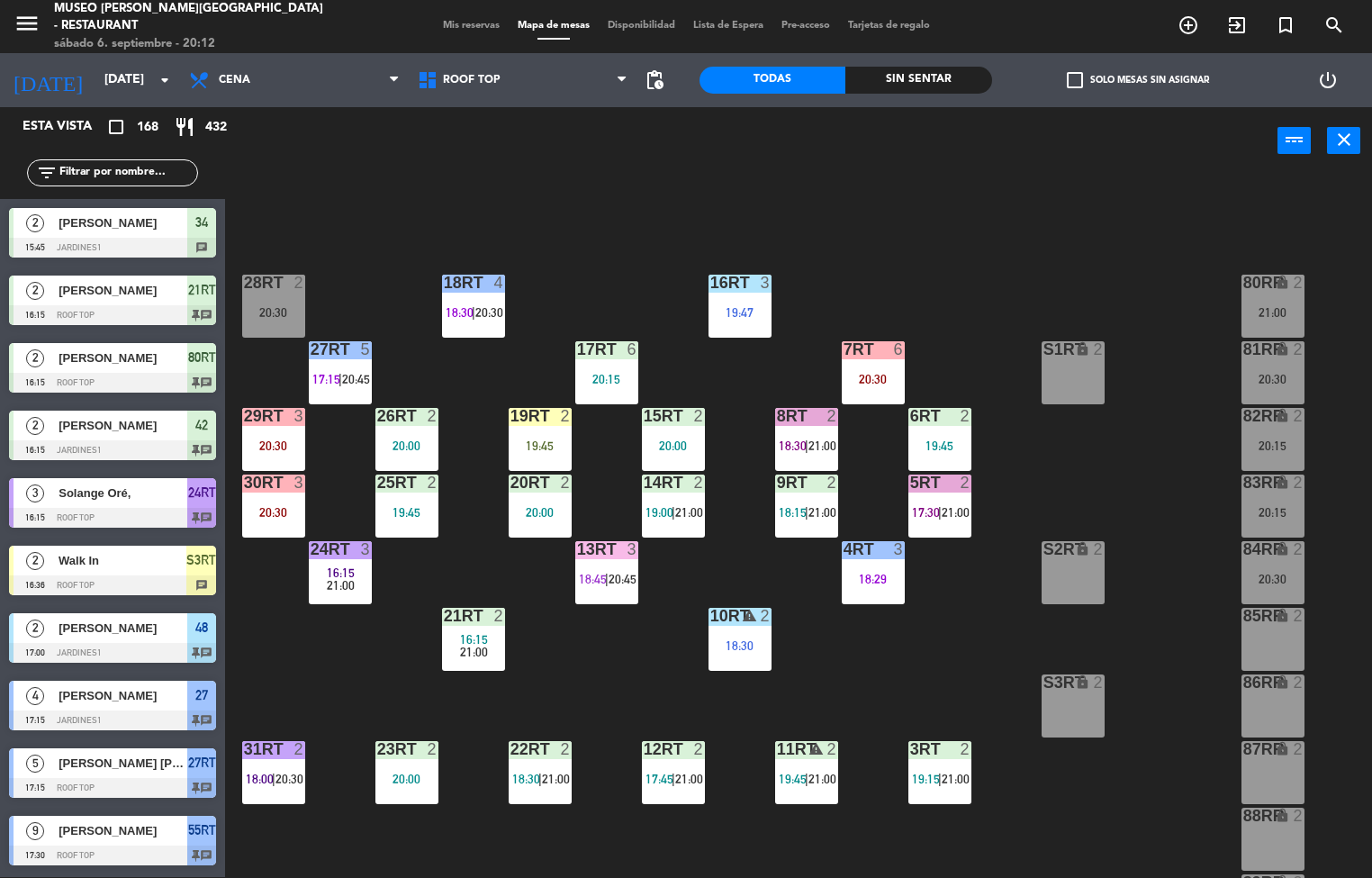
scroll to position [657, 0]
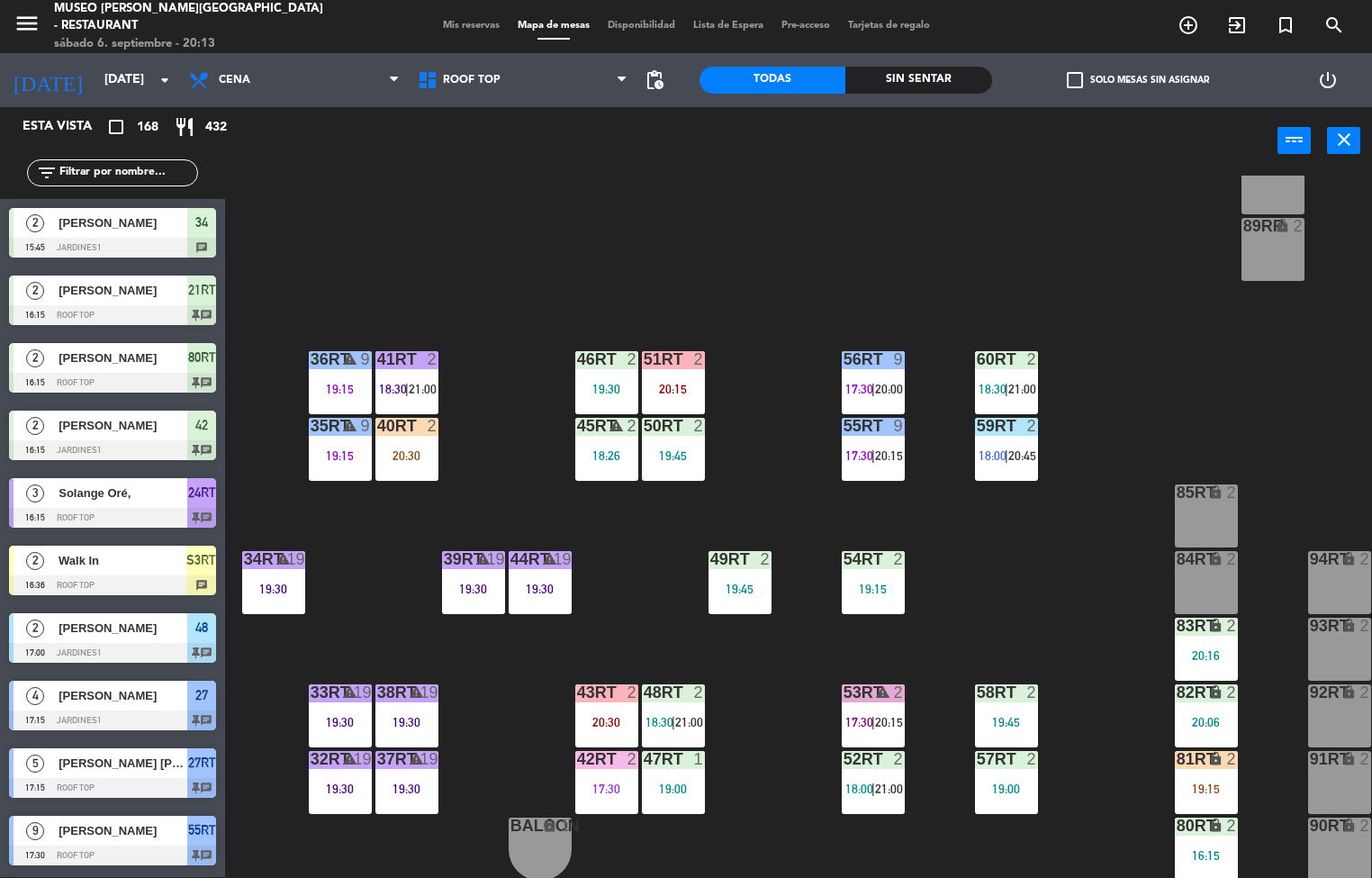
click at [398, 717] on div "19:30" at bounding box center [407, 722] width 63 height 12
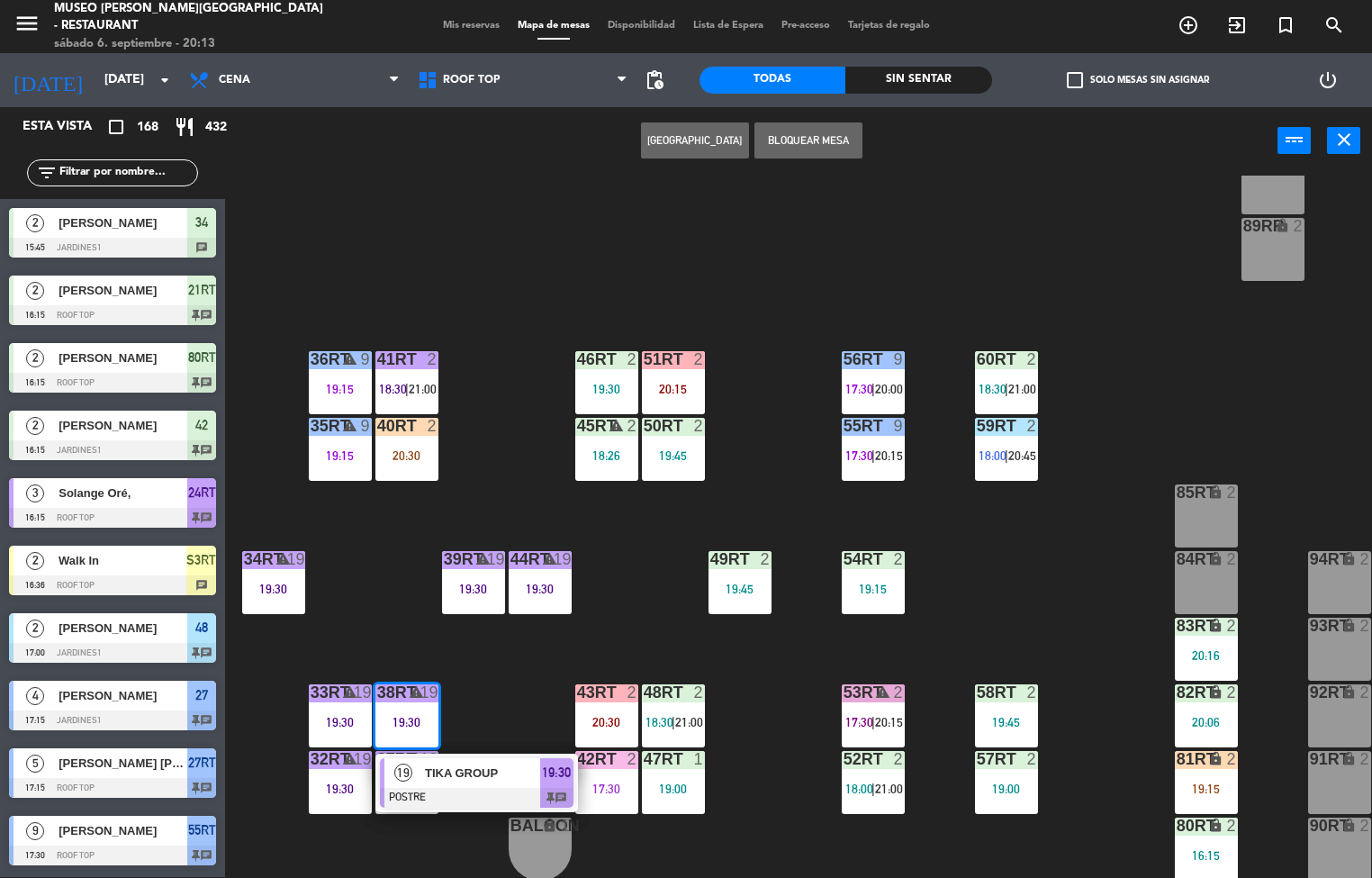
click at [482, 771] on span "TIKA GROUP" at bounding box center [482, 774] width 115 height 19
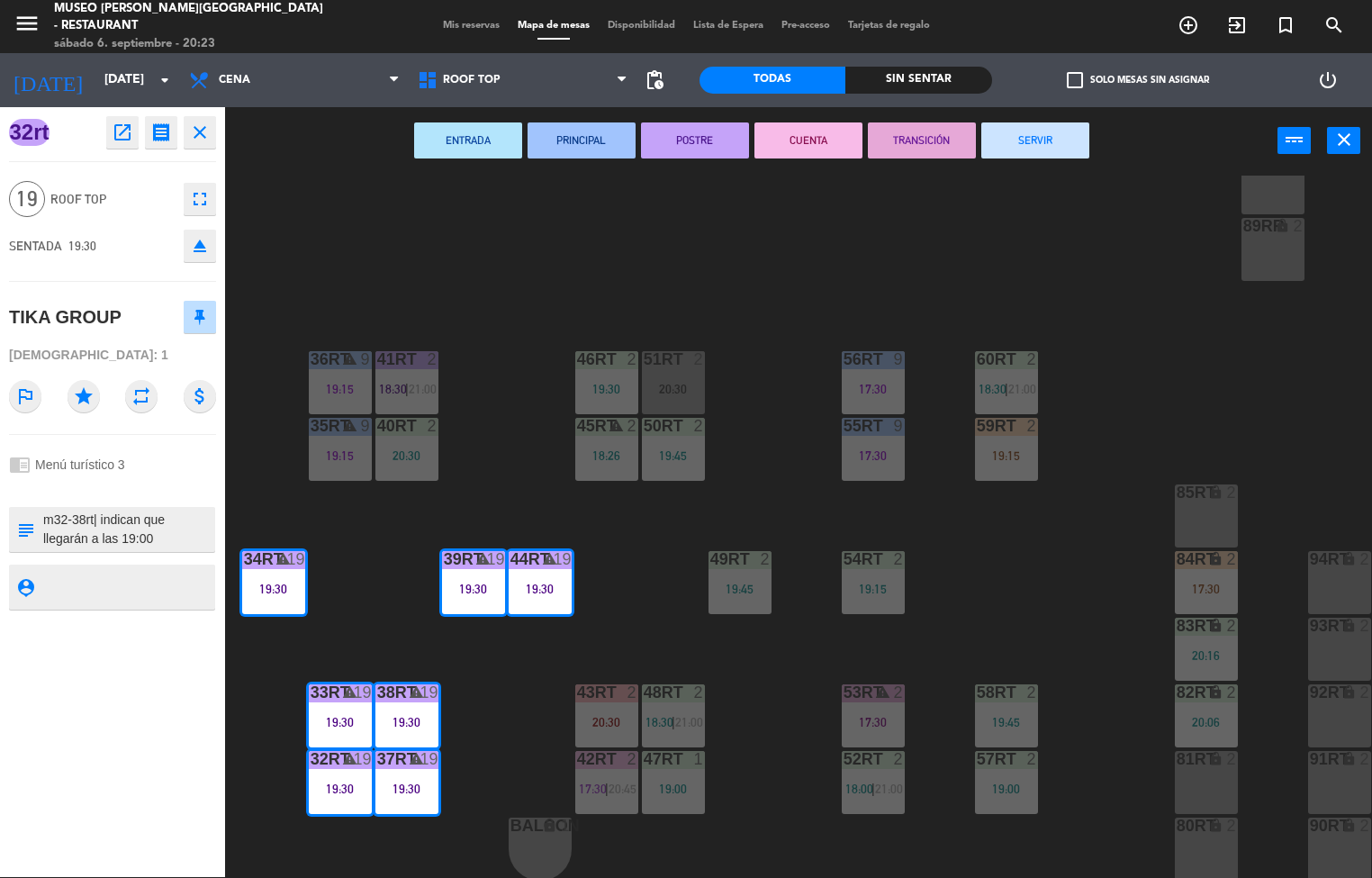
click at [778, 754] on div "18RT 4 18:30 | 20:30 16RT 3 19:47 28RT 2 80RR lock 2 21:00 27RT 5 17:15 | 20:45…" at bounding box center [805, 526] width 1133 height 703
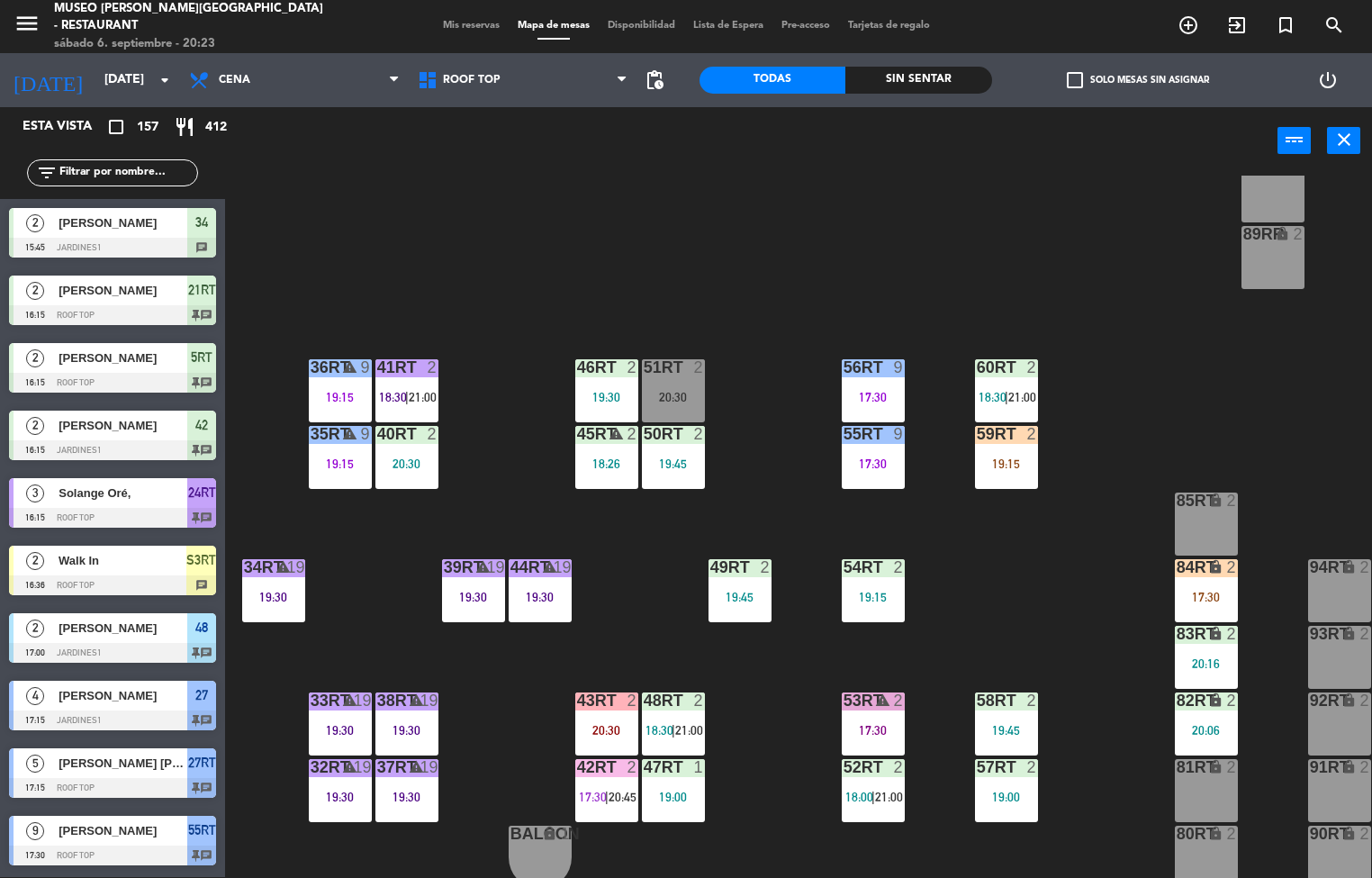
scroll to position [649, 0]
click at [343, 781] on div "32rt warning 19 19:30" at bounding box center [340, 790] width 63 height 63
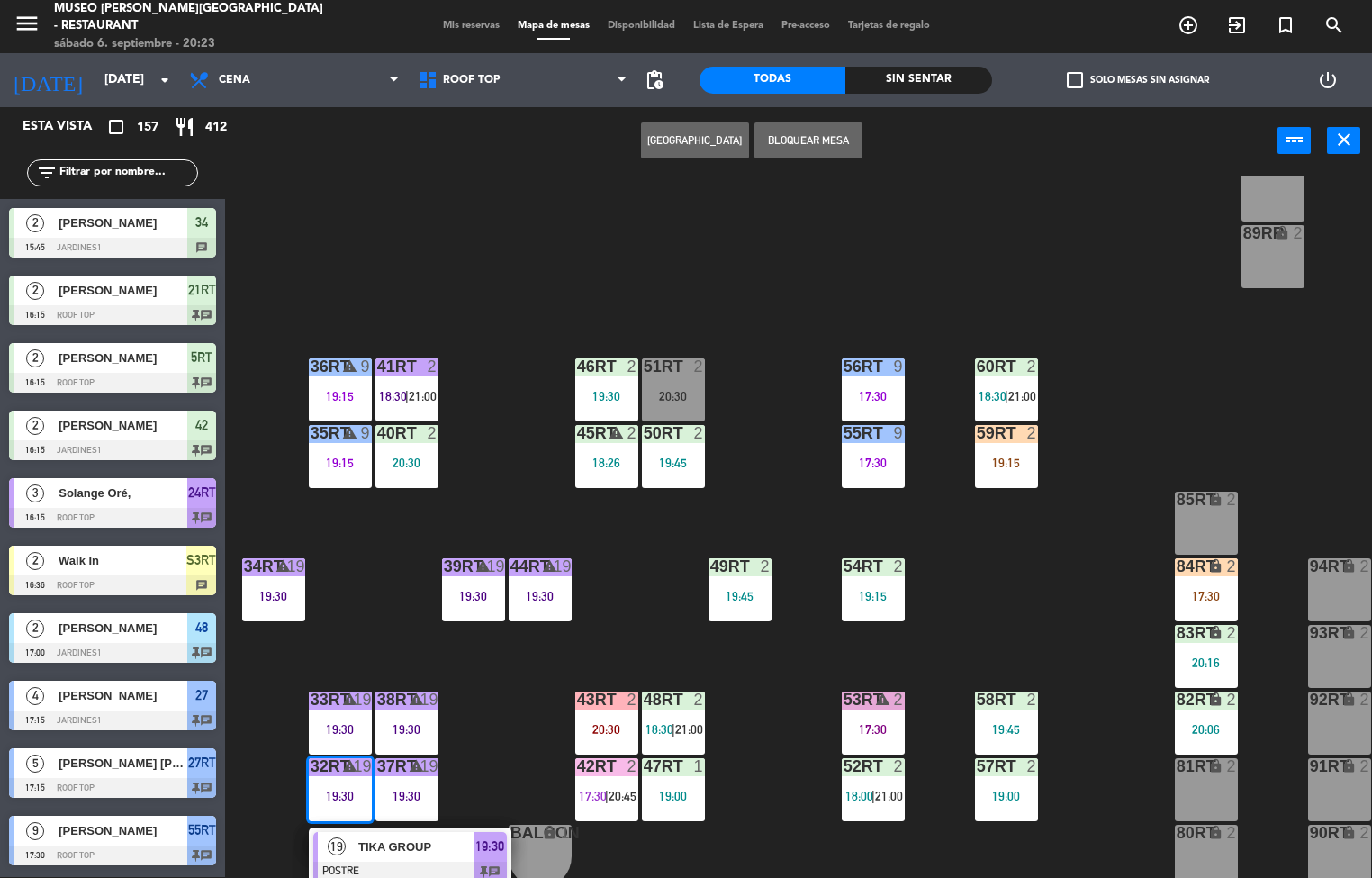
click at [393, 852] on span "TIKA GROUP" at bounding box center [416, 847] width 115 height 19
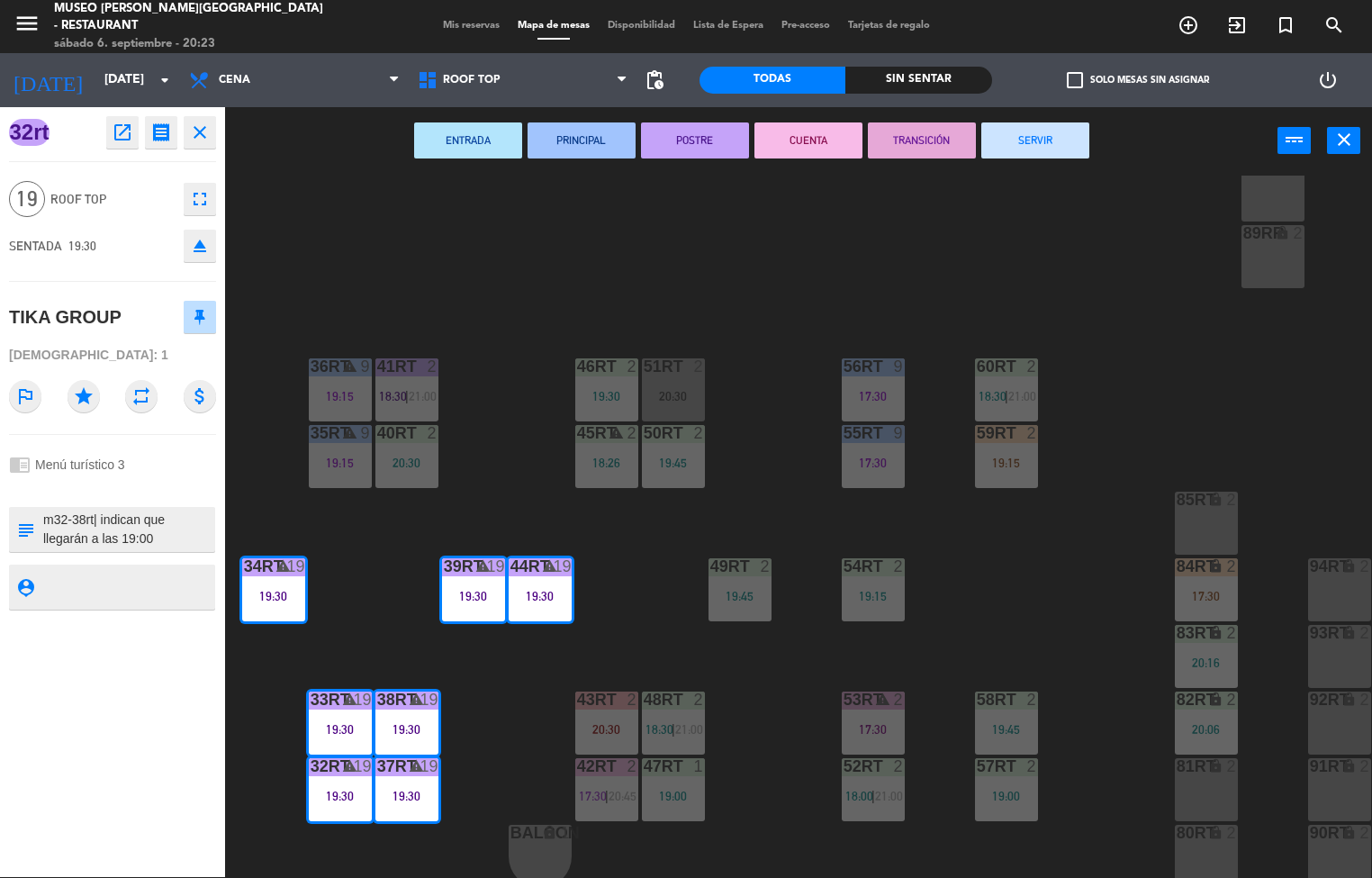
click at [514, 470] on div "18RT 4 18:30 | 20:30 16RT 3 19:47 28RT 2 80RR lock 2 21:00 27RT 5 17:15 | 20:45…" at bounding box center [805, 526] width 1133 height 703
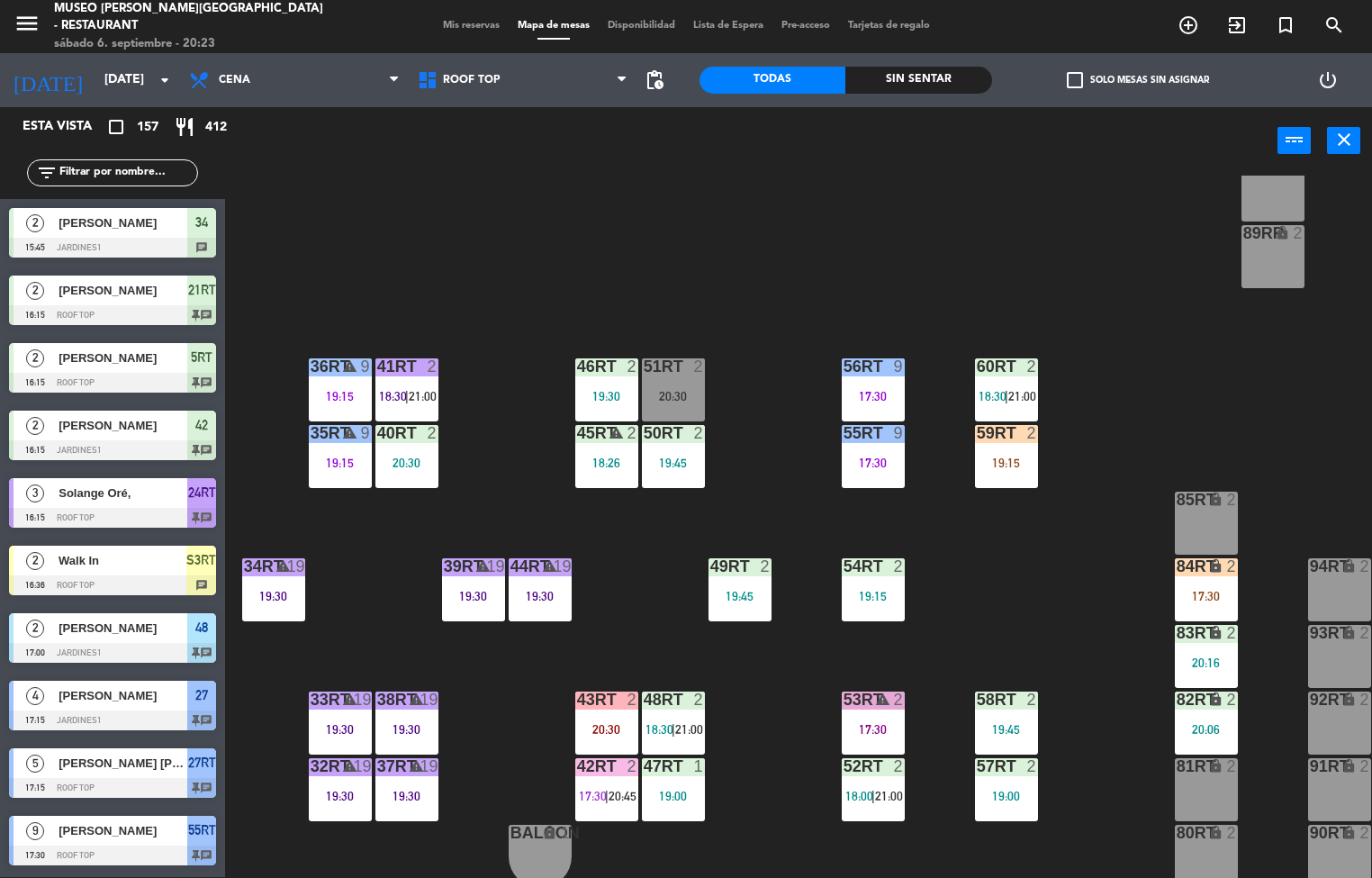
scroll to position [1, 0]
click at [333, 450] on div "35rt warning 9 19:15" at bounding box center [340, 456] width 63 height 63
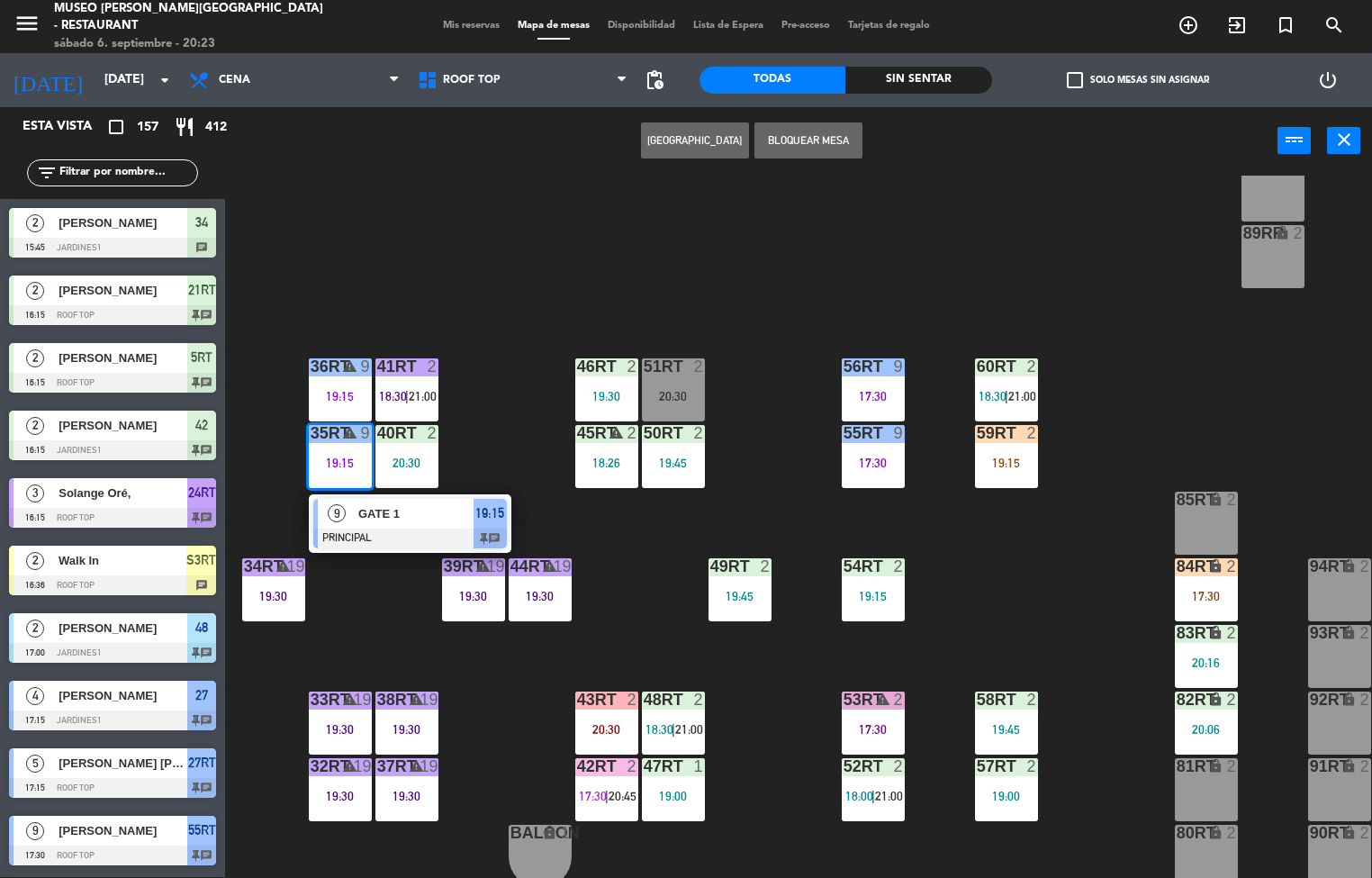
click at [395, 513] on span "GATE 1" at bounding box center [416, 514] width 115 height 19
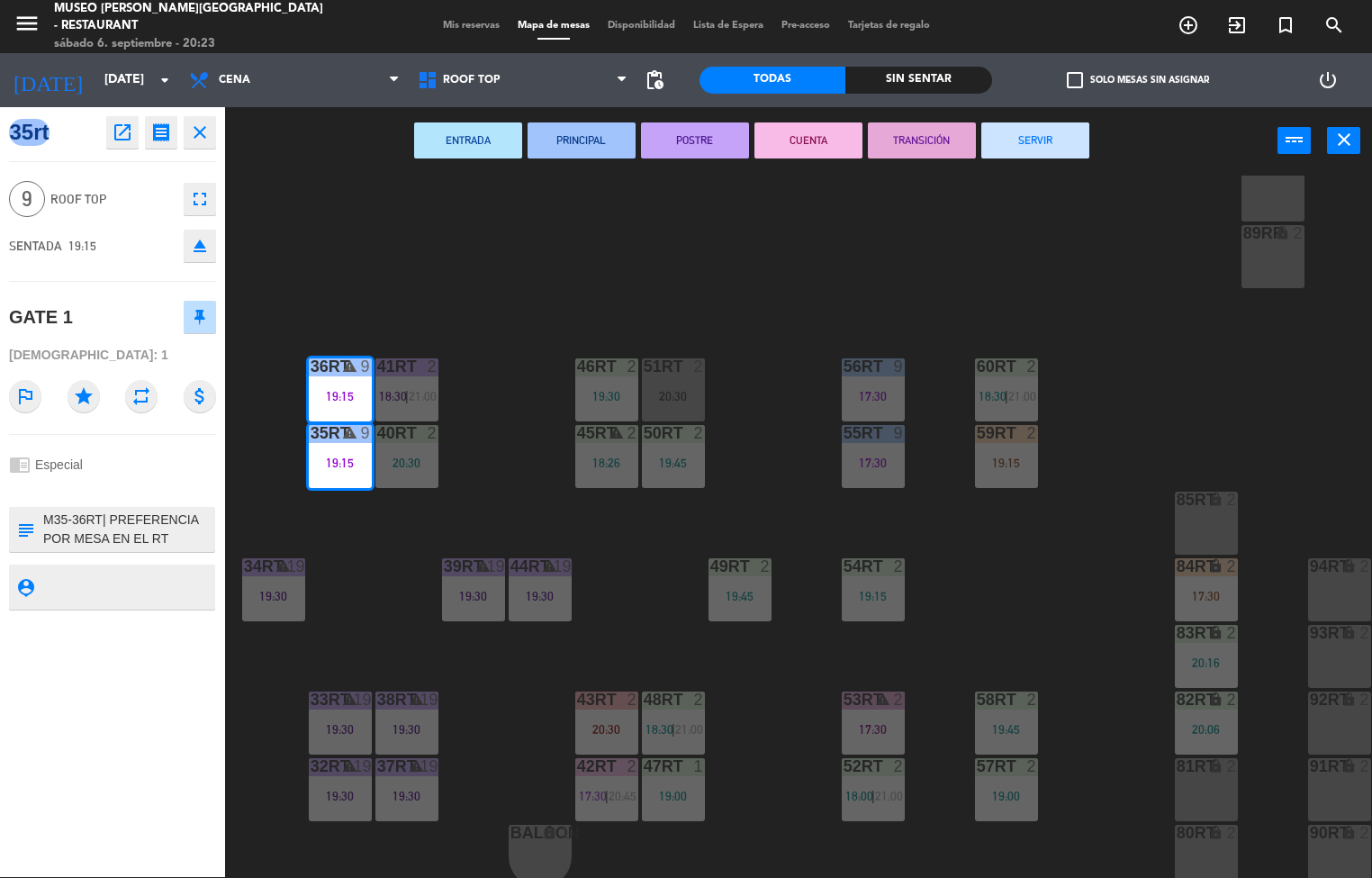
click at [690, 156] on button "POSTRE" at bounding box center [695, 141] width 108 height 36
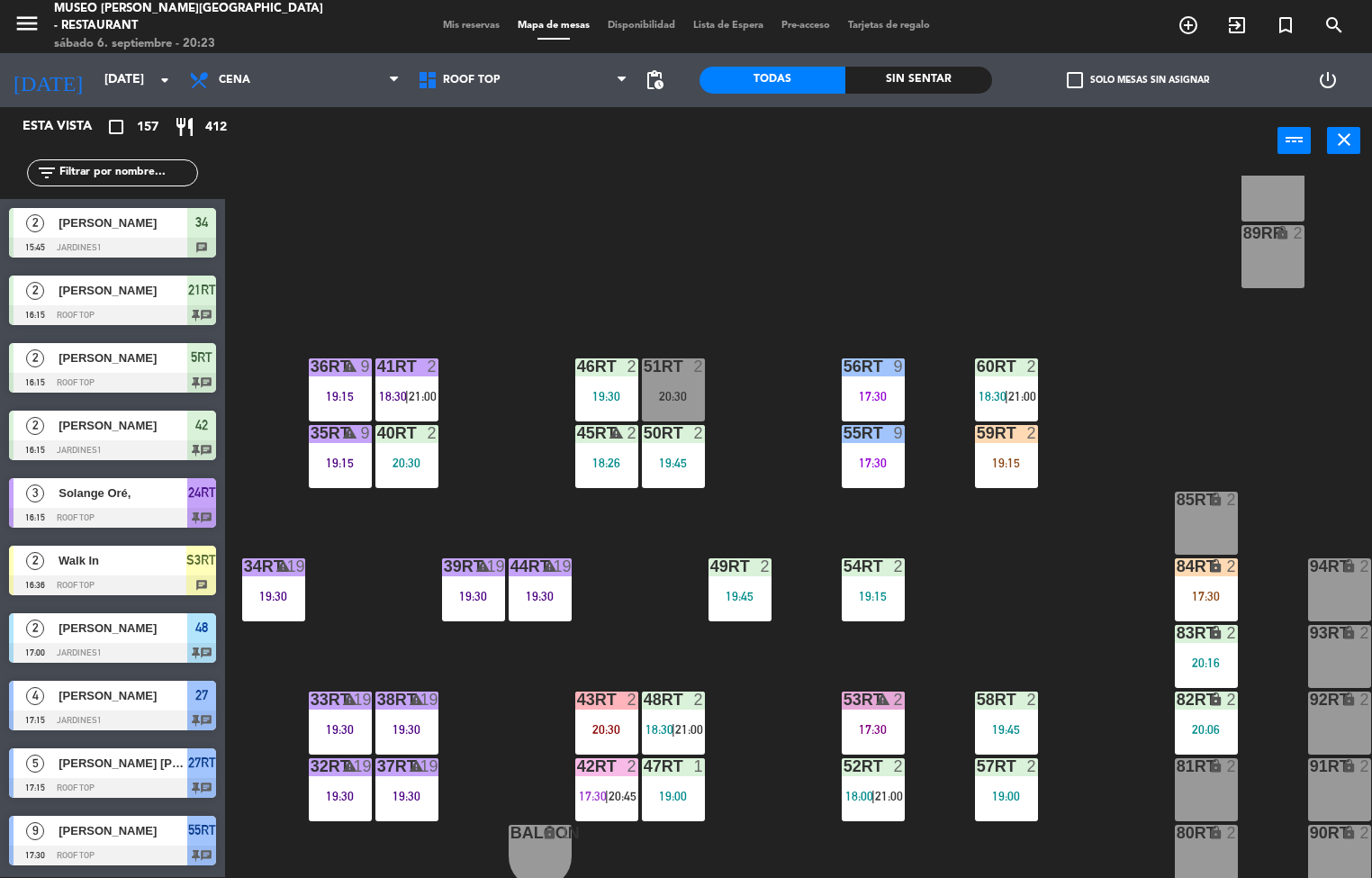
click at [419, 368] on div at bounding box center [406, 366] width 30 height 16
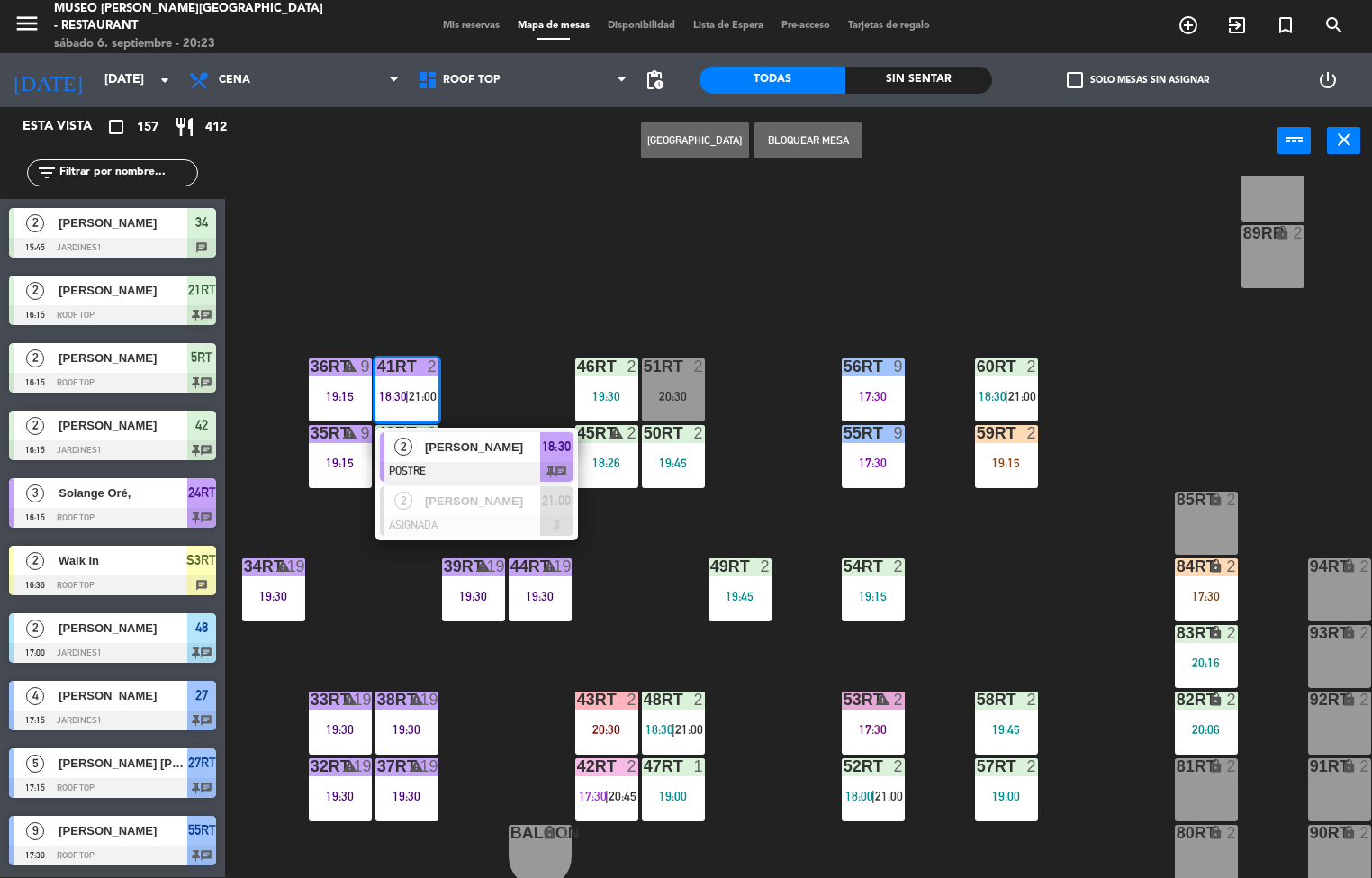
click at [481, 462] on div at bounding box center [476, 472] width 194 height 20
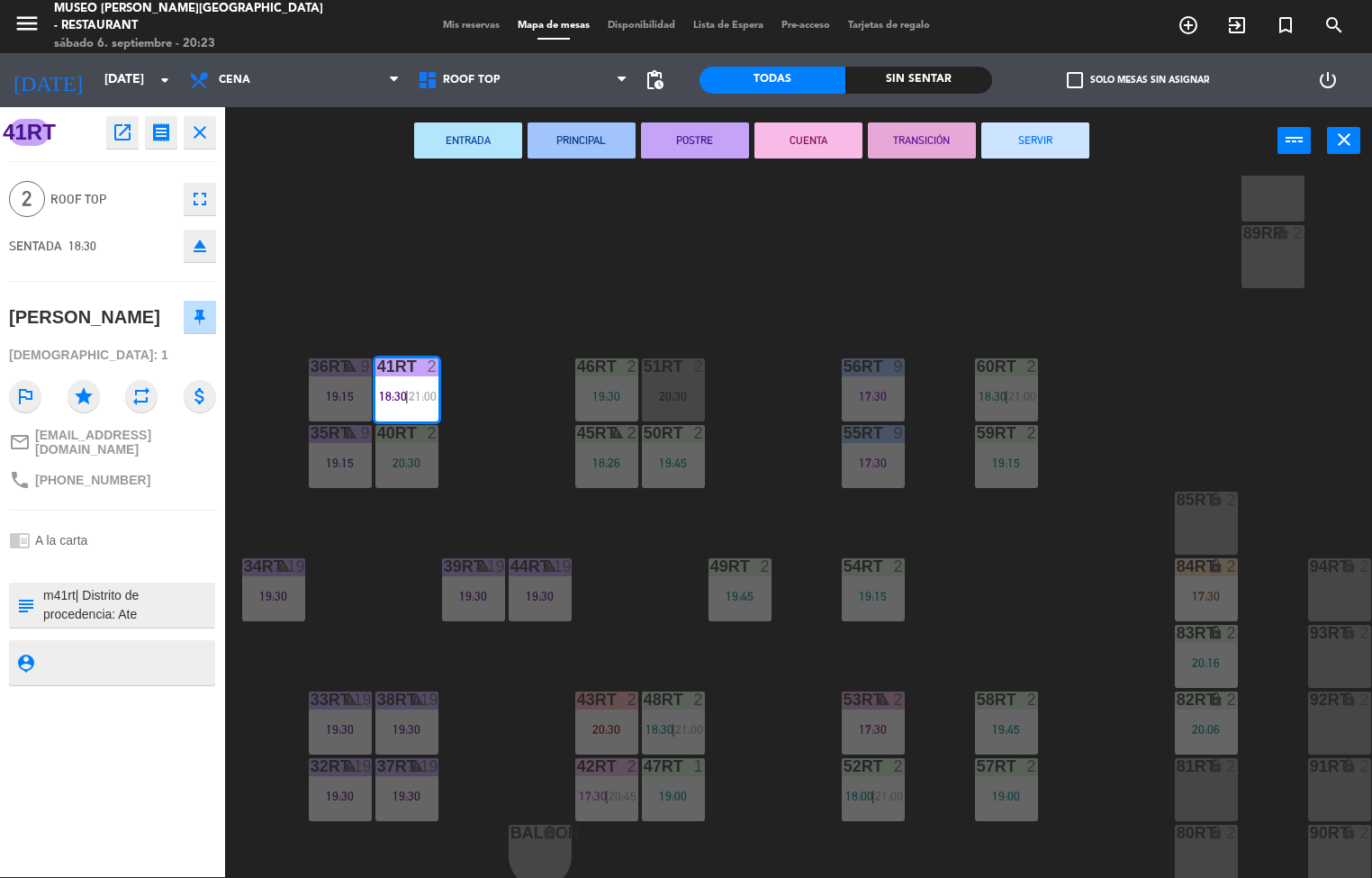
click at [792, 149] on button "CUENTA" at bounding box center [808, 141] width 108 height 36
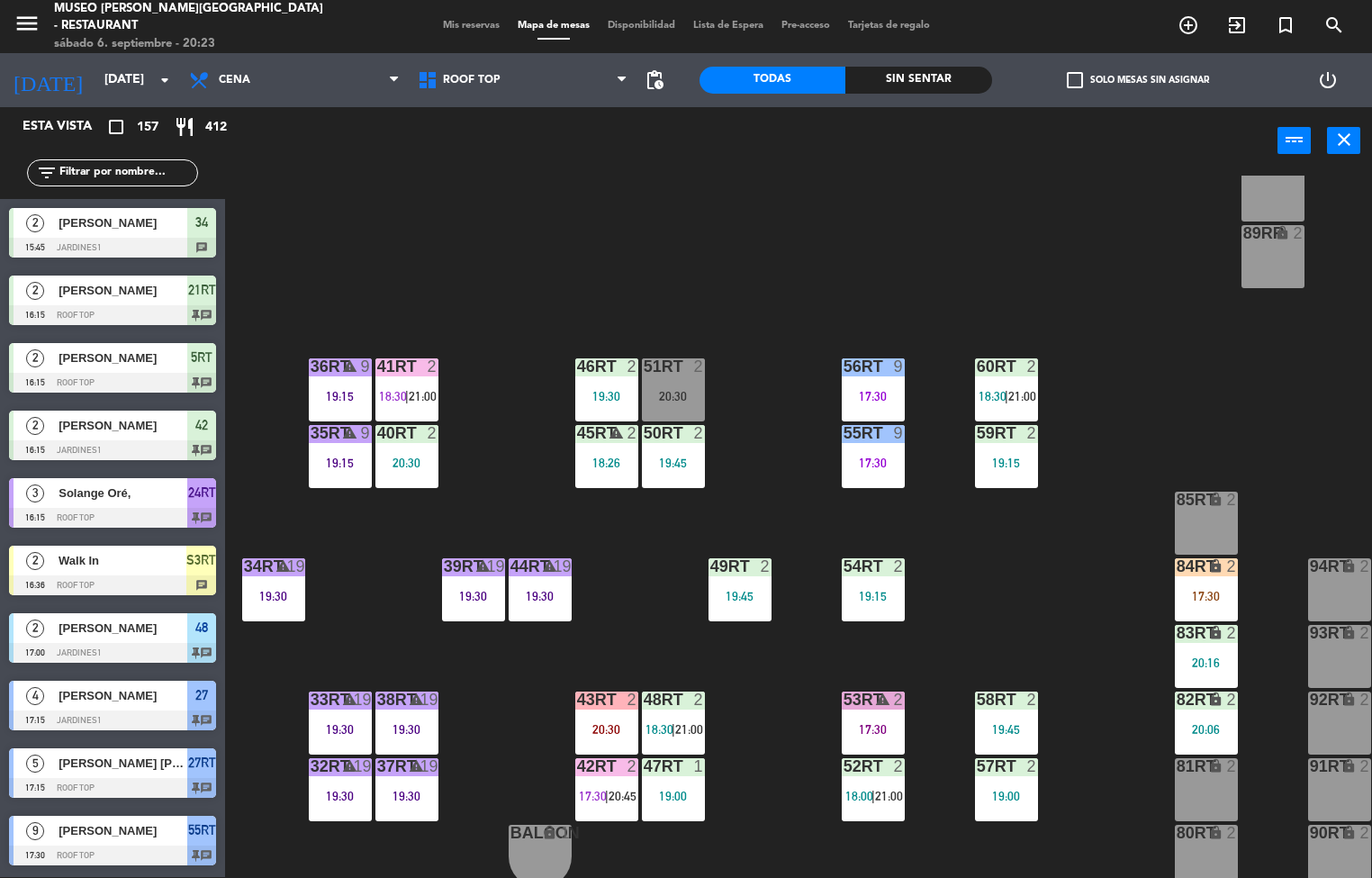
click at [403, 456] on div "20:30" at bounding box center [407, 462] width 63 height 12
click at [784, 689] on div "18RT 4 18:30 | 20:30 16RT 3 19:47 28RT 2 80RR lock 2 27RT 5 17:15 | 20:45 7RT 6…" at bounding box center [805, 526] width 1133 height 703
click at [1084, 576] on div "18RT 4 18:30 | 20:30 16RT 3 19:47 28RT 2 80RR lock 2 27RT 5 17:15 | 20:45 7RT 6…" at bounding box center [805, 526] width 1133 height 703
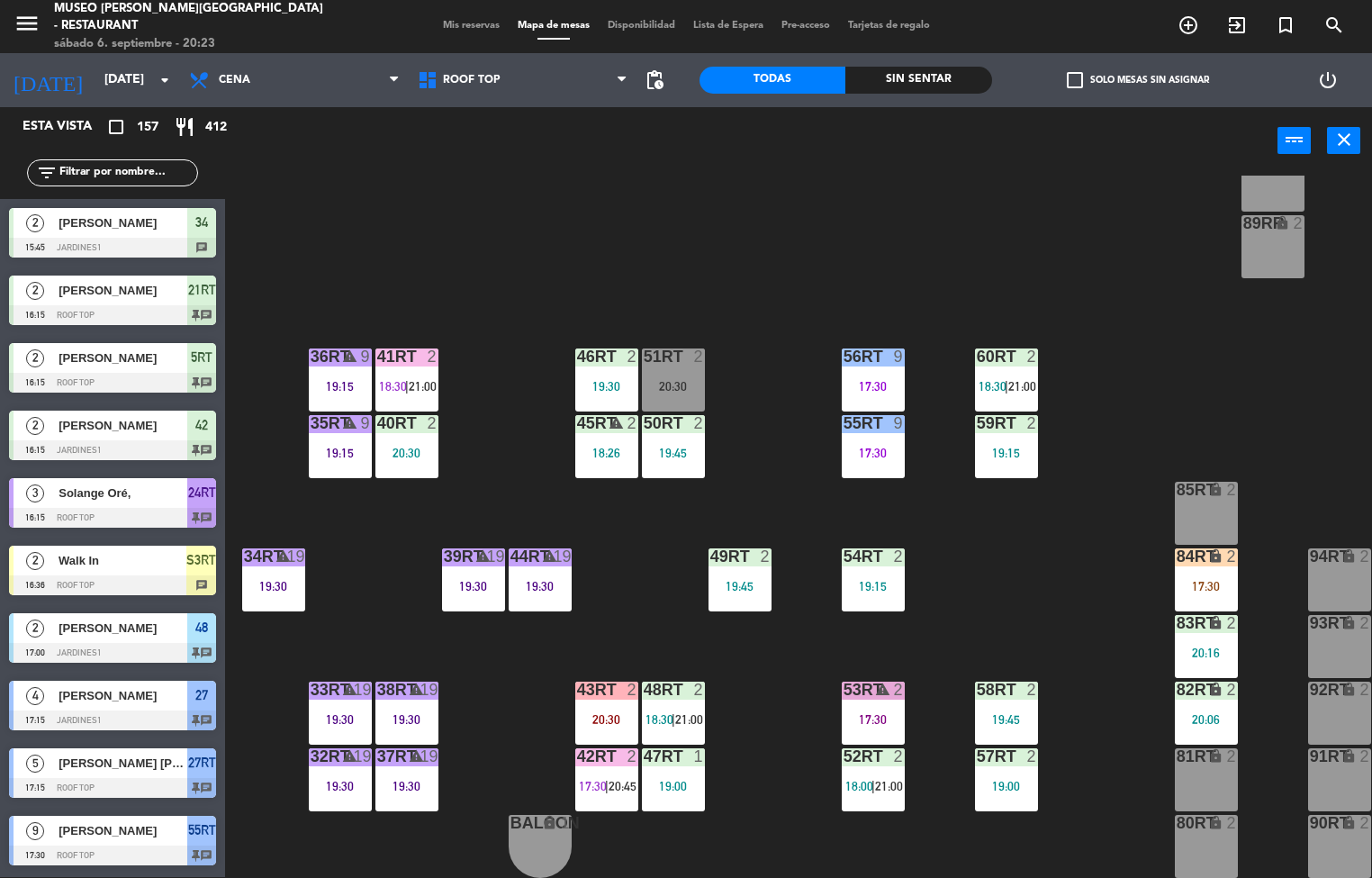
scroll to position [661, 0]
click at [586, 440] on div "45RT warning 2 18:26" at bounding box center [606, 447] width 63 height 63
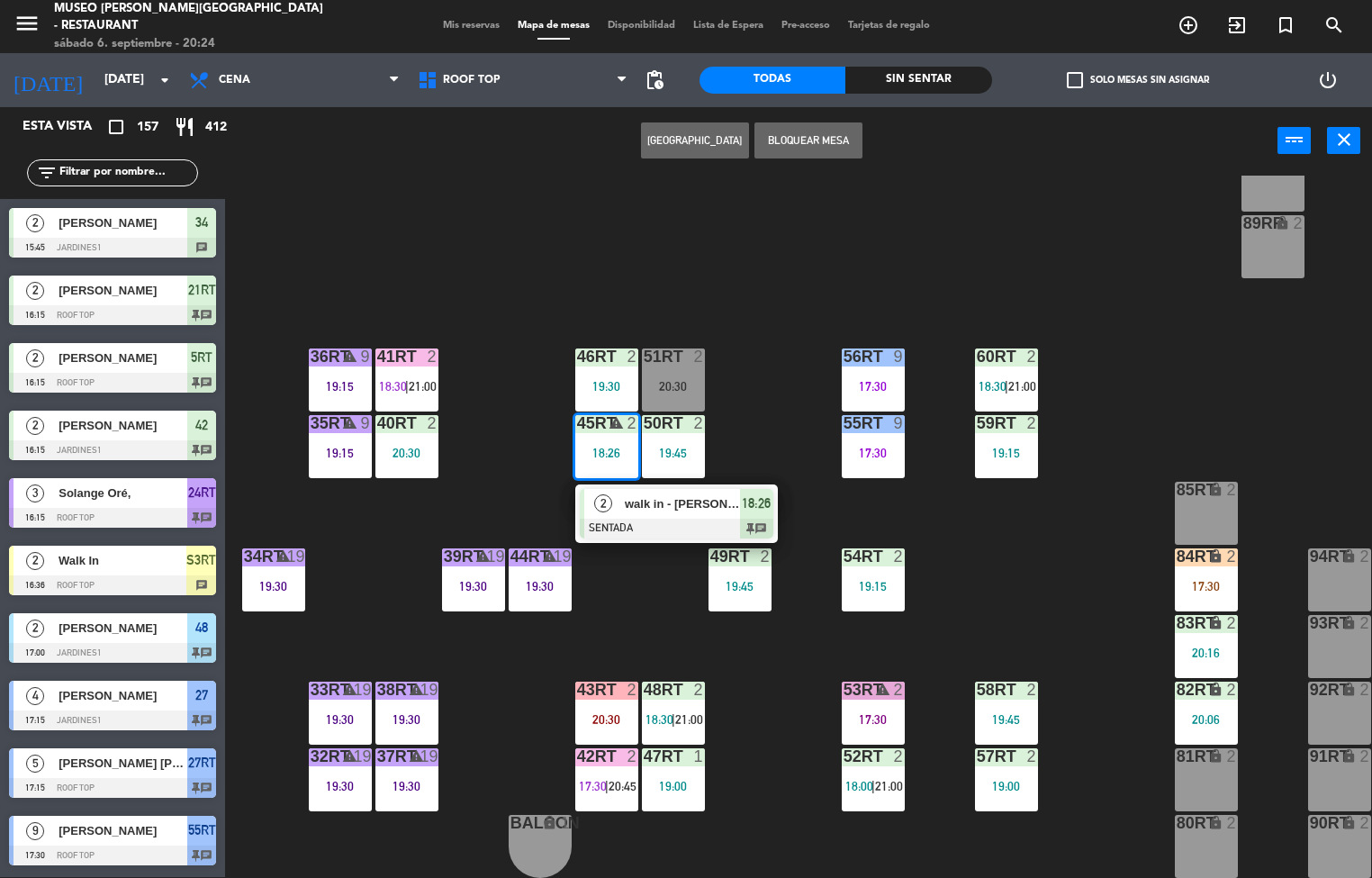
click at [641, 513] on div "walk in - [PERSON_NAME]" at bounding box center [681, 503] width 117 height 30
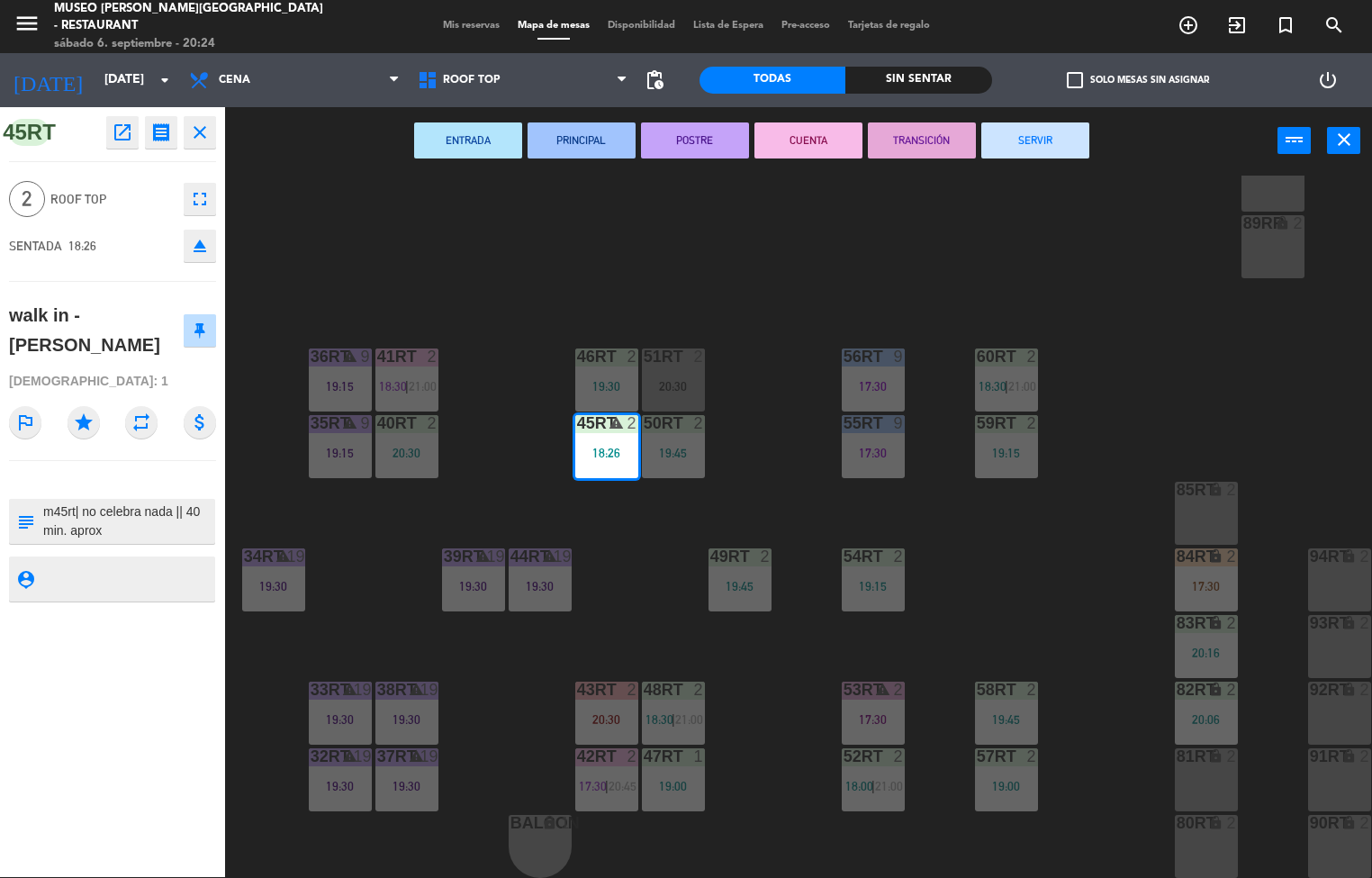
click at [724, 149] on button "POSTRE" at bounding box center [695, 141] width 108 height 36
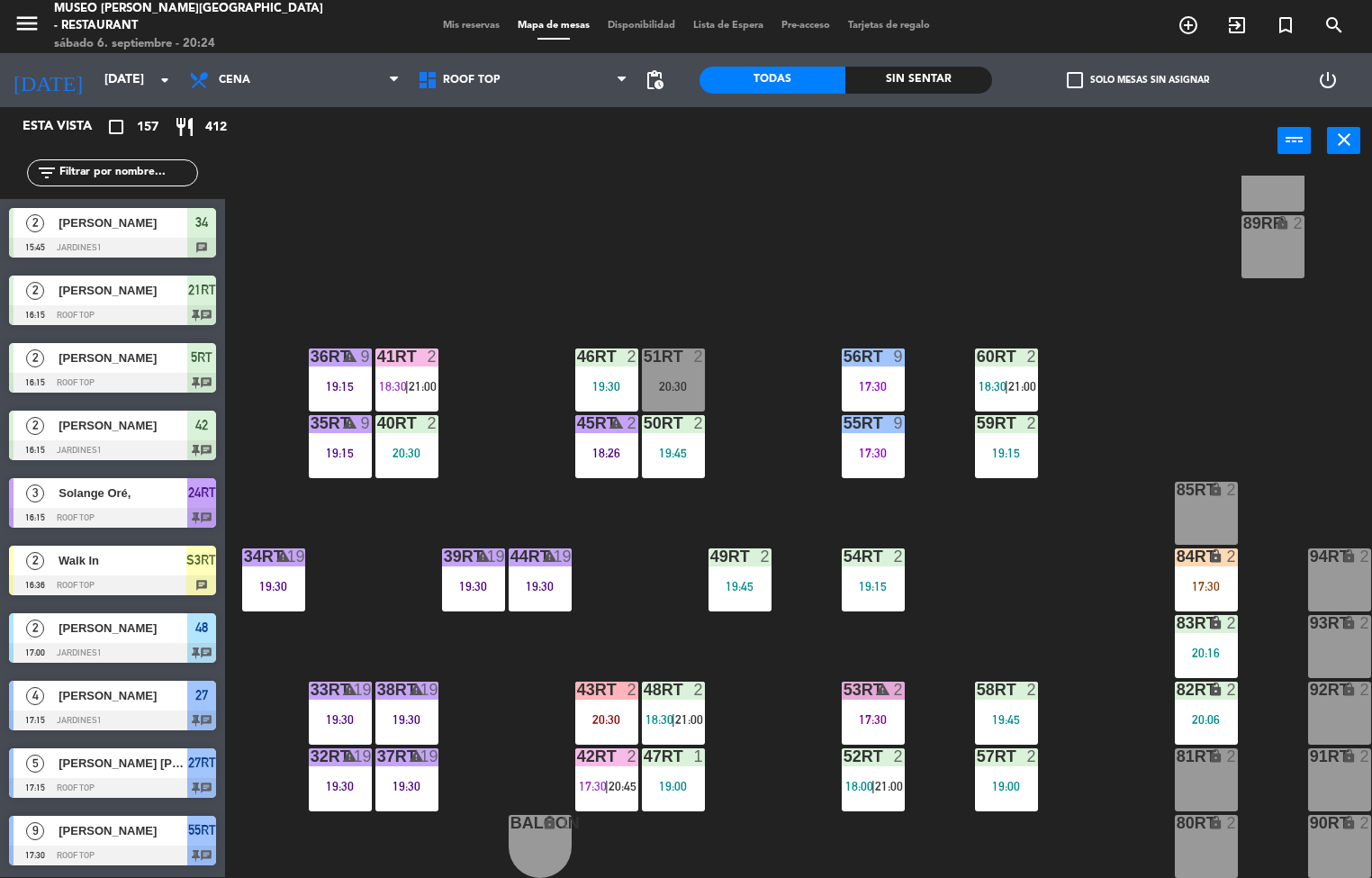
click at [616, 380] on div "19:30" at bounding box center [606, 385] width 63 height 12
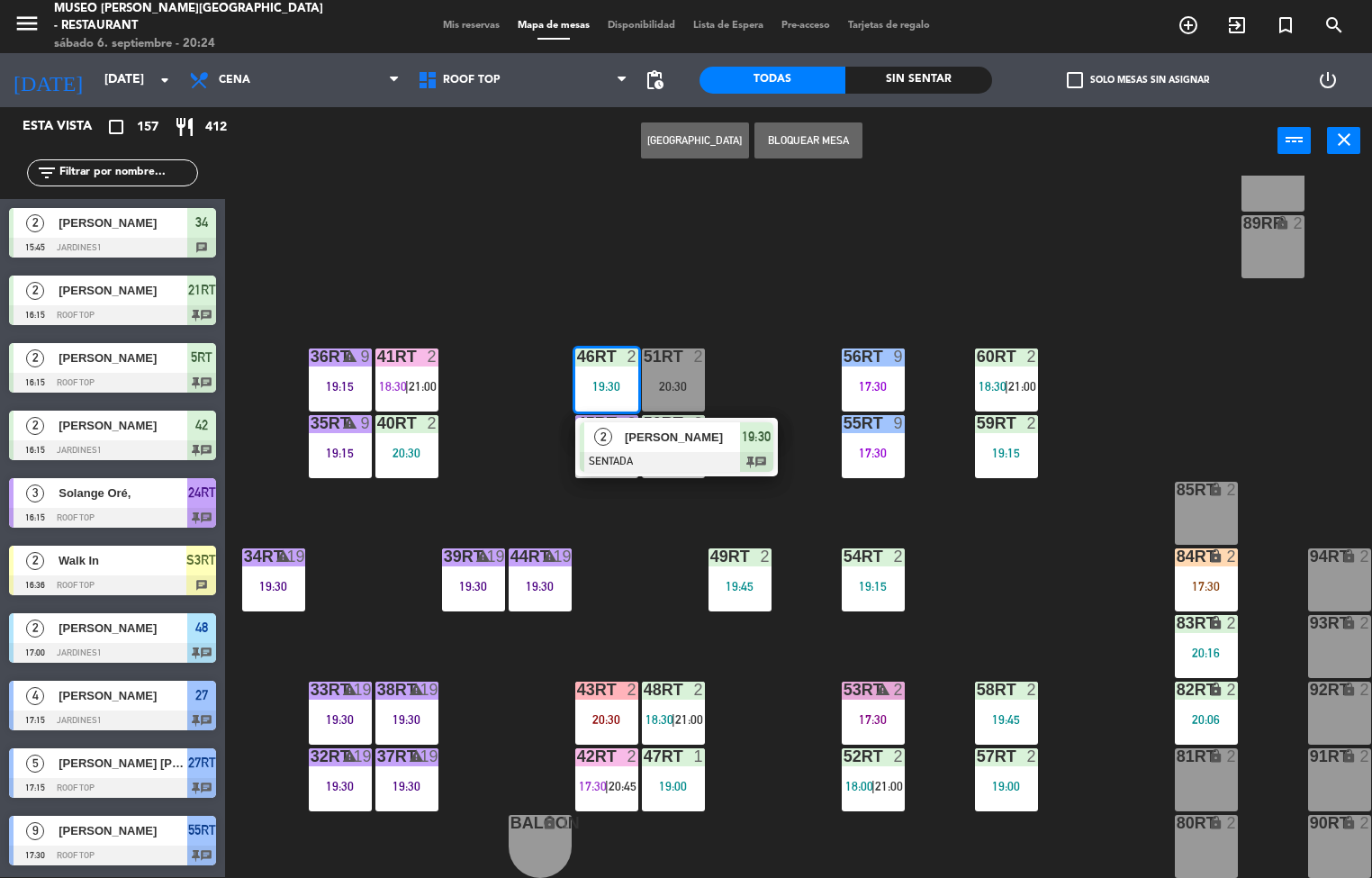
scroll to position [1, 0]
click at [631, 444] on div "[PERSON_NAME]" at bounding box center [681, 437] width 117 height 30
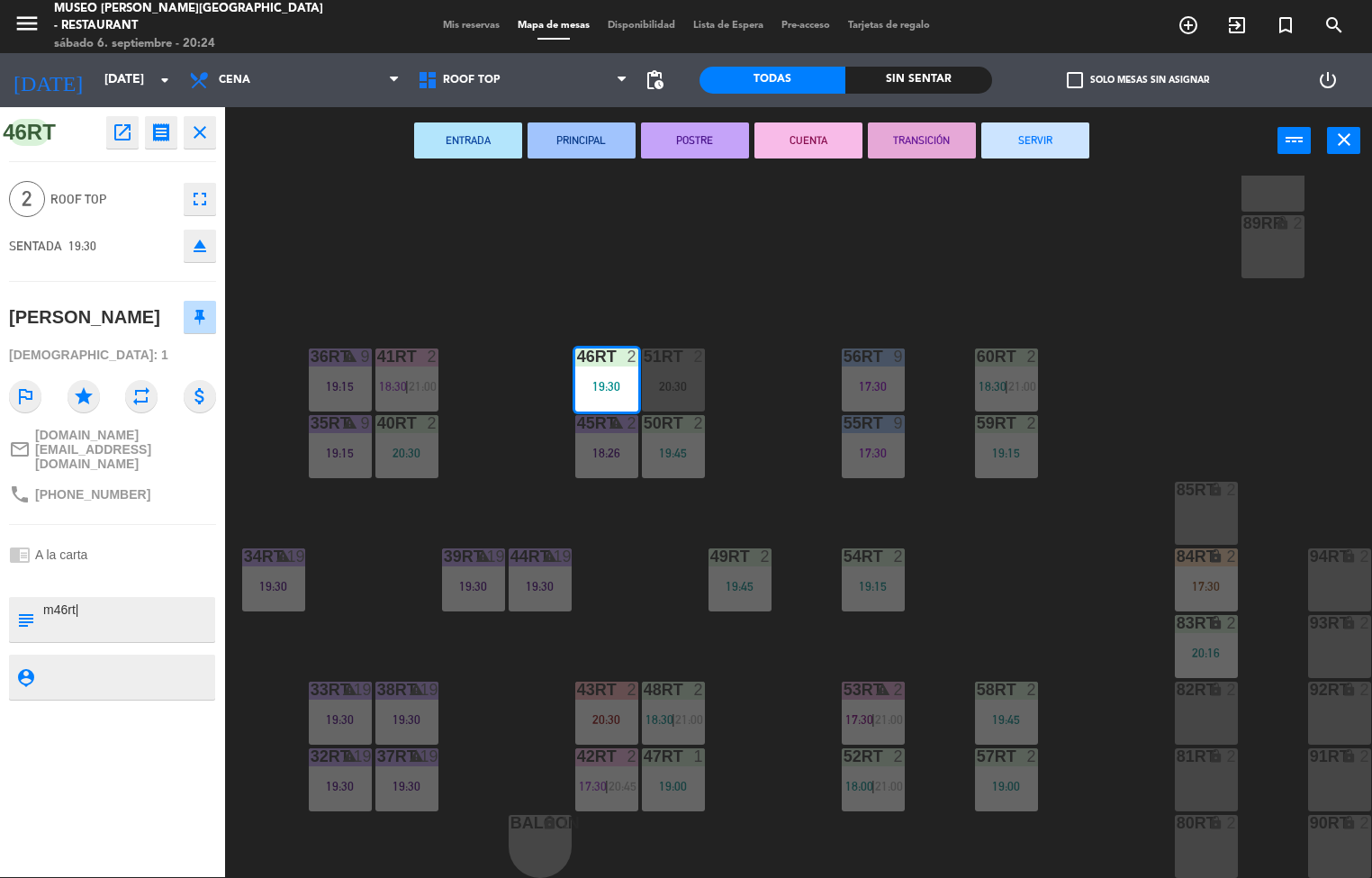
click at [586, 144] on button "PRINCIPAL" at bounding box center [581, 141] width 108 height 36
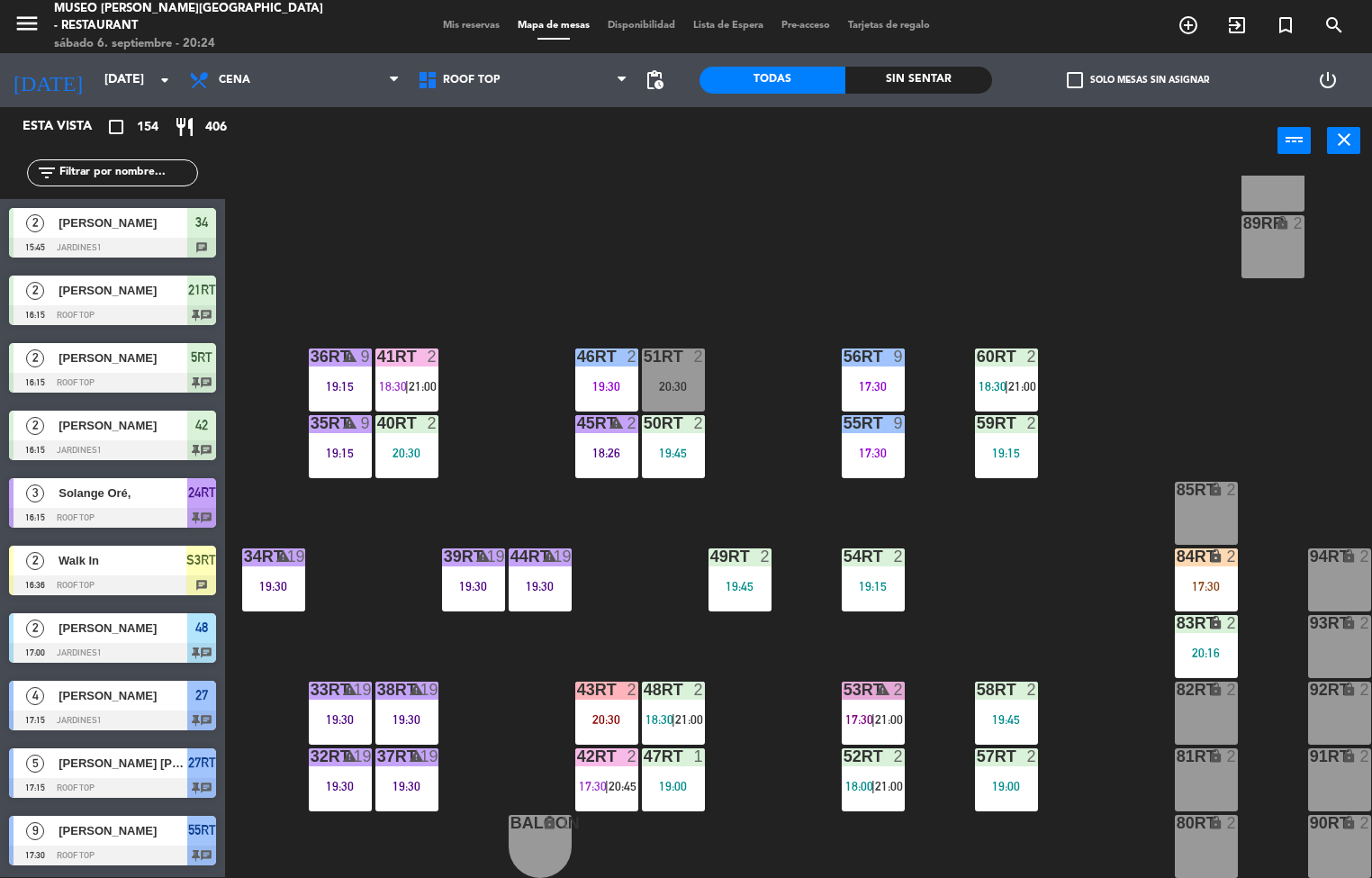
click at [665, 447] on div "19:45" at bounding box center [674, 452] width 63 height 12
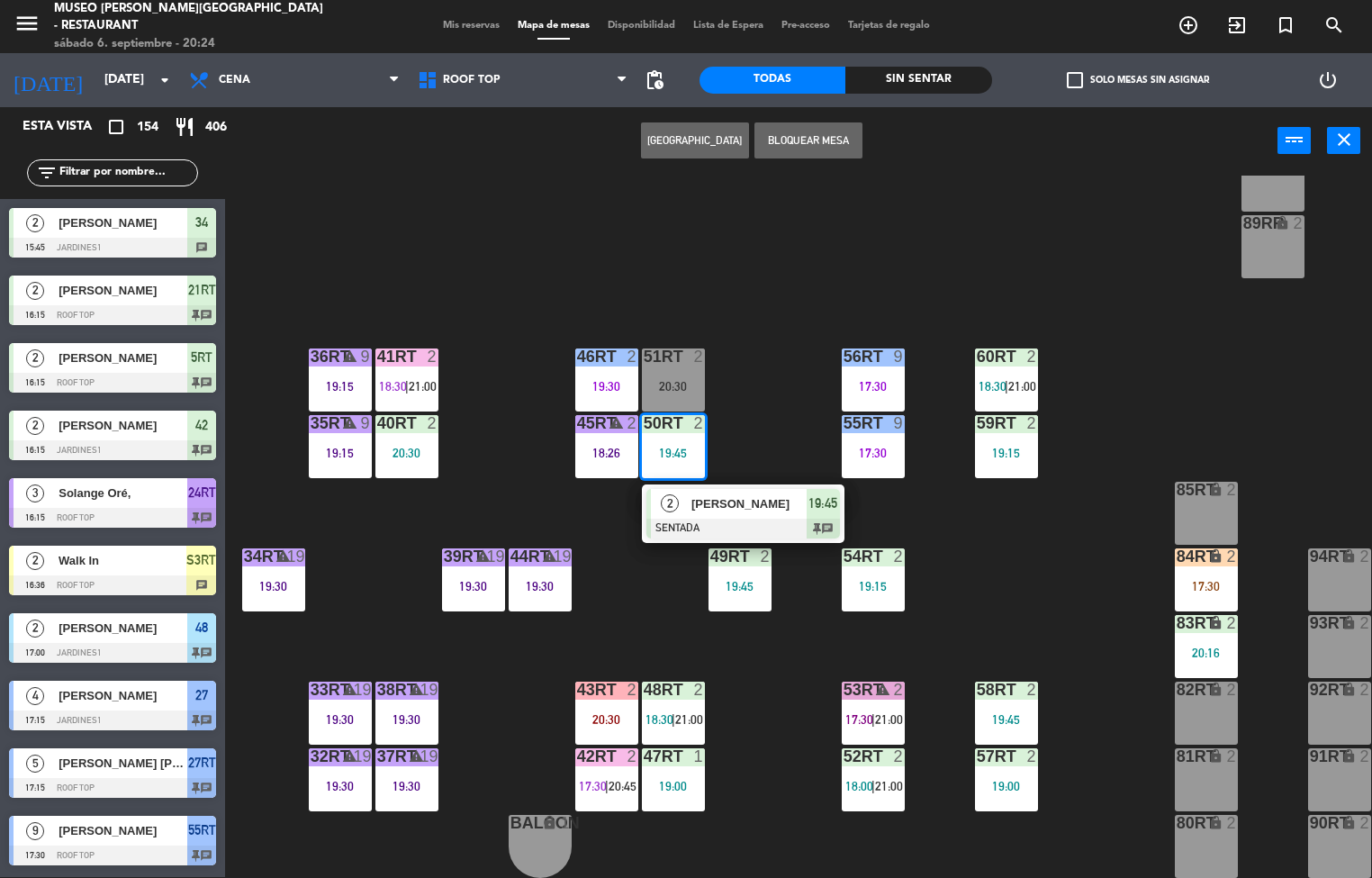
click at [689, 519] on div at bounding box center [743, 528] width 194 height 20
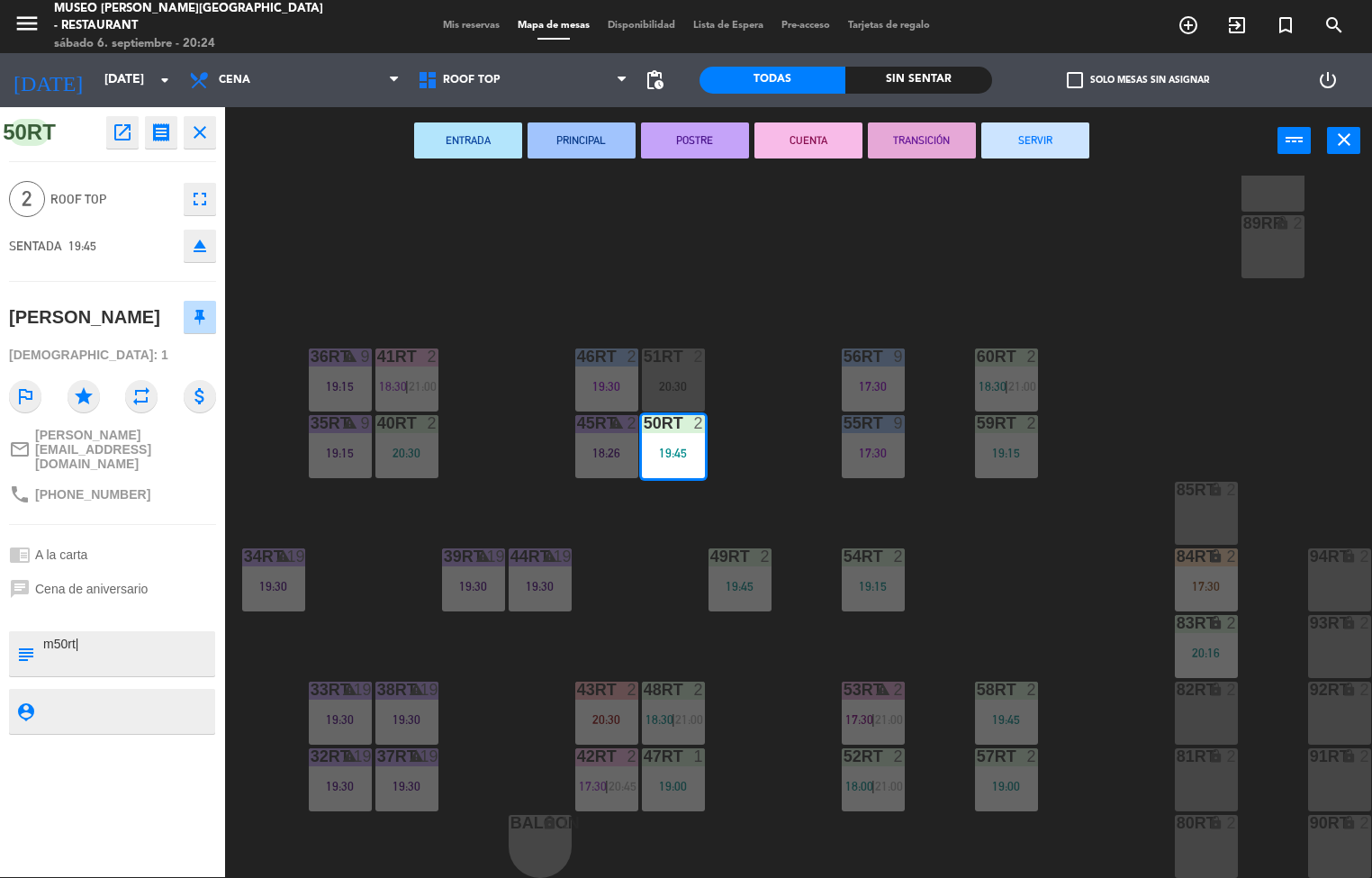
click at [586, 147] on button "PRINCIPAL" at bounding box center [581, 141] width 108 height 36
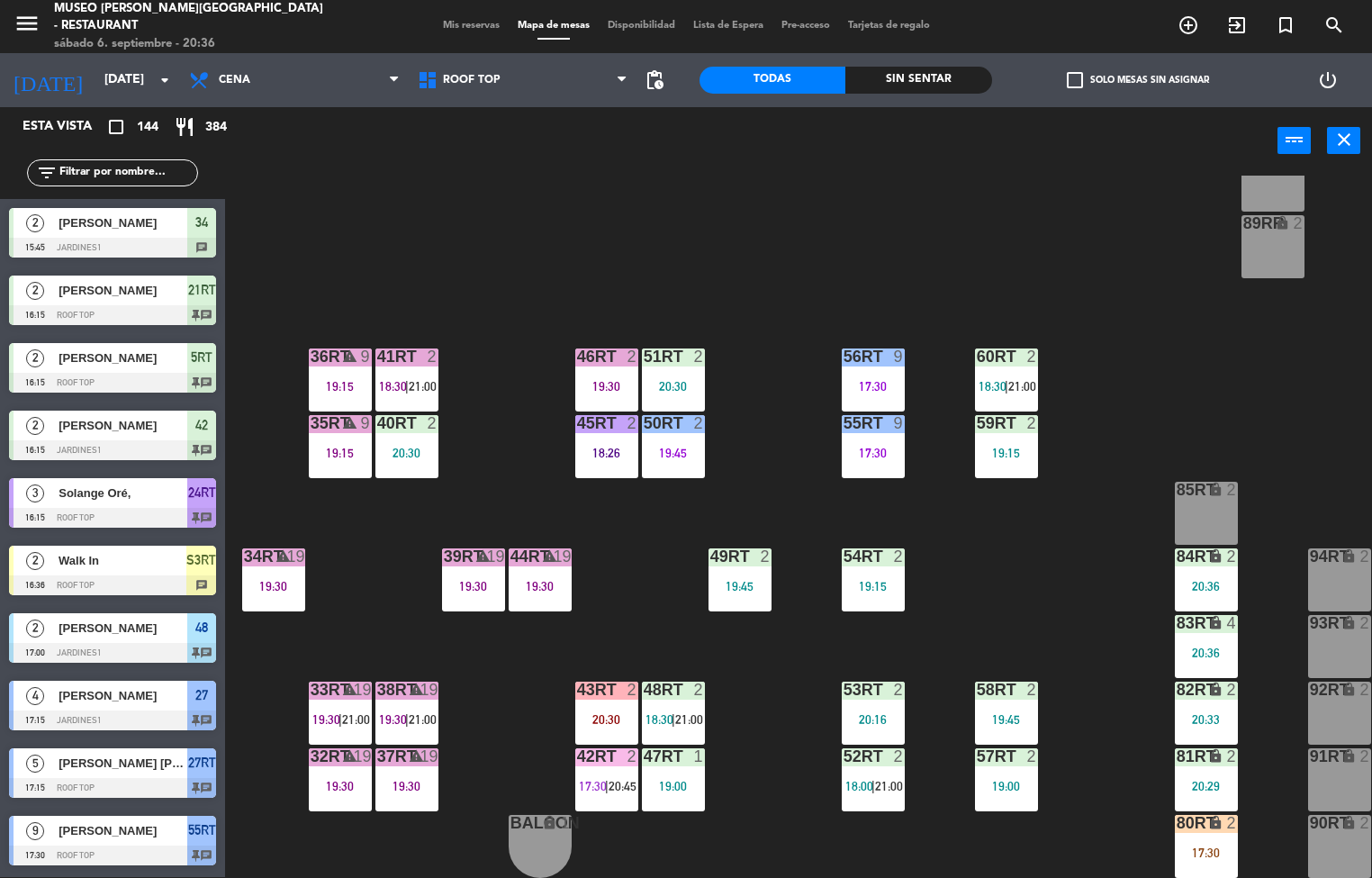
click at [1011, 780] on div "19:00" at bounding box center [1006, 786] width 63 height 12
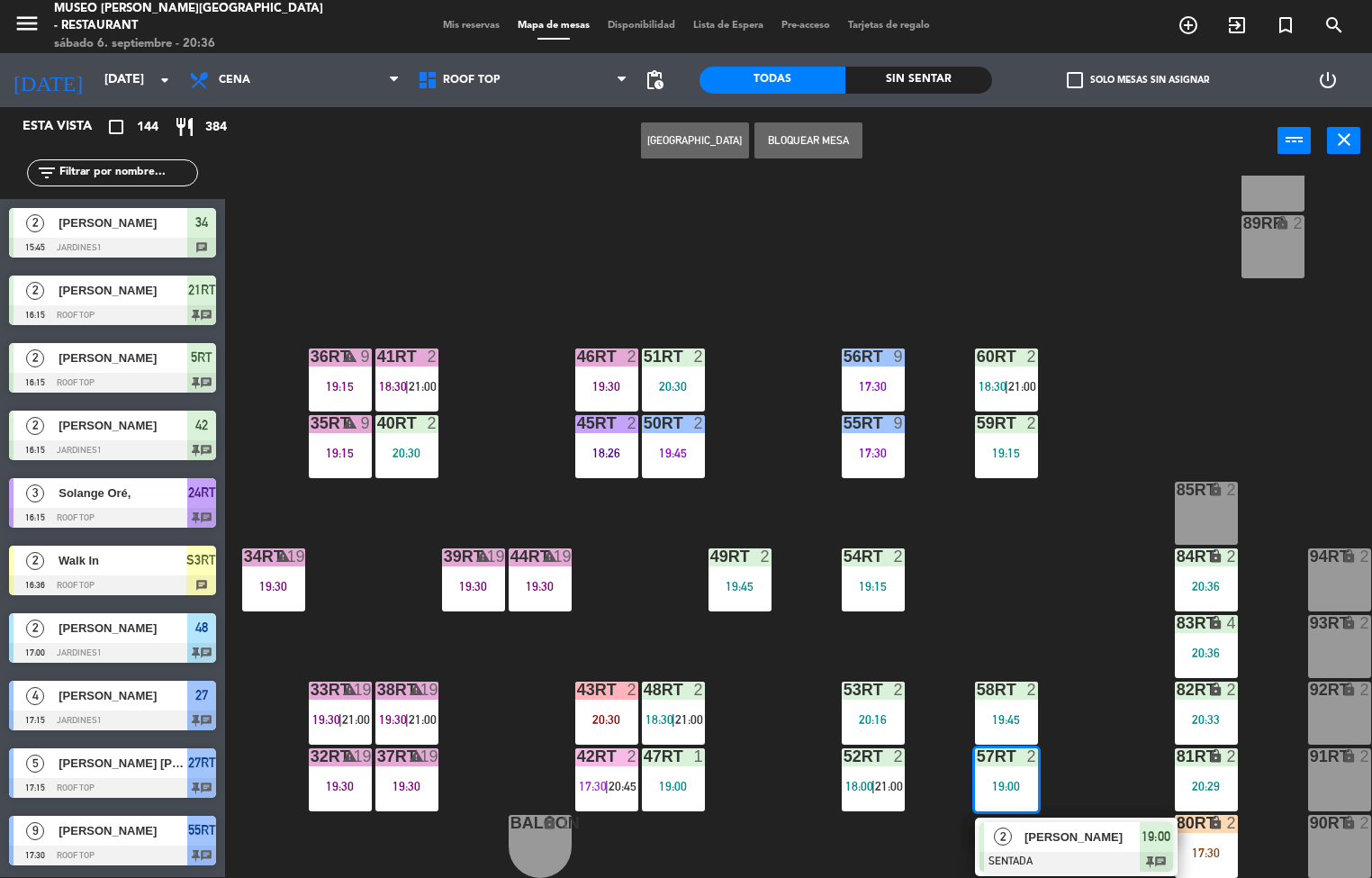
click at [1018, 826] on div "2" at bounding box center [1003, 837] width 38 height 30
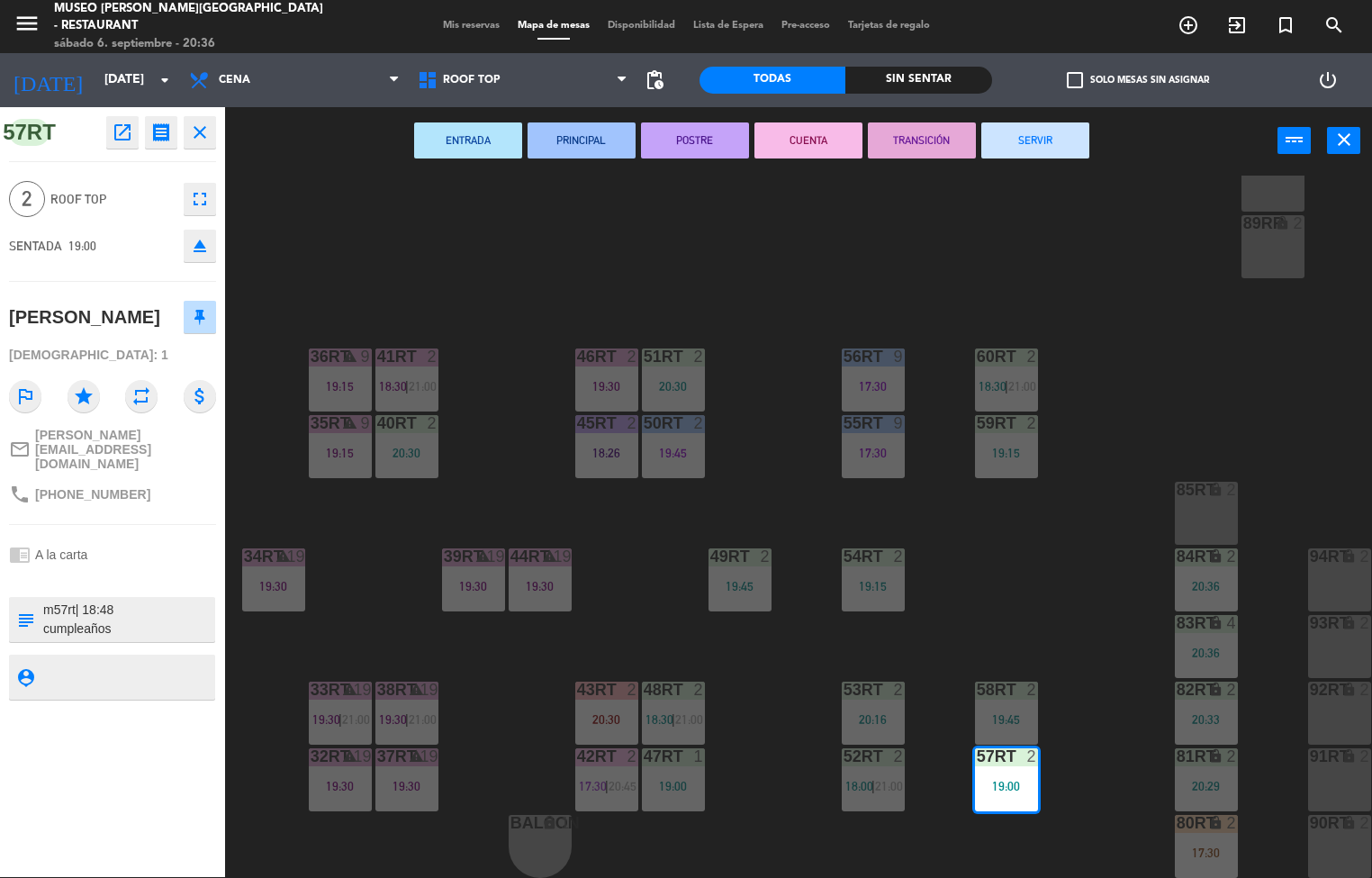
click at [895, 138] on button "TRANSICIÓN" at bounding box center [922, 141] width 108 height 36
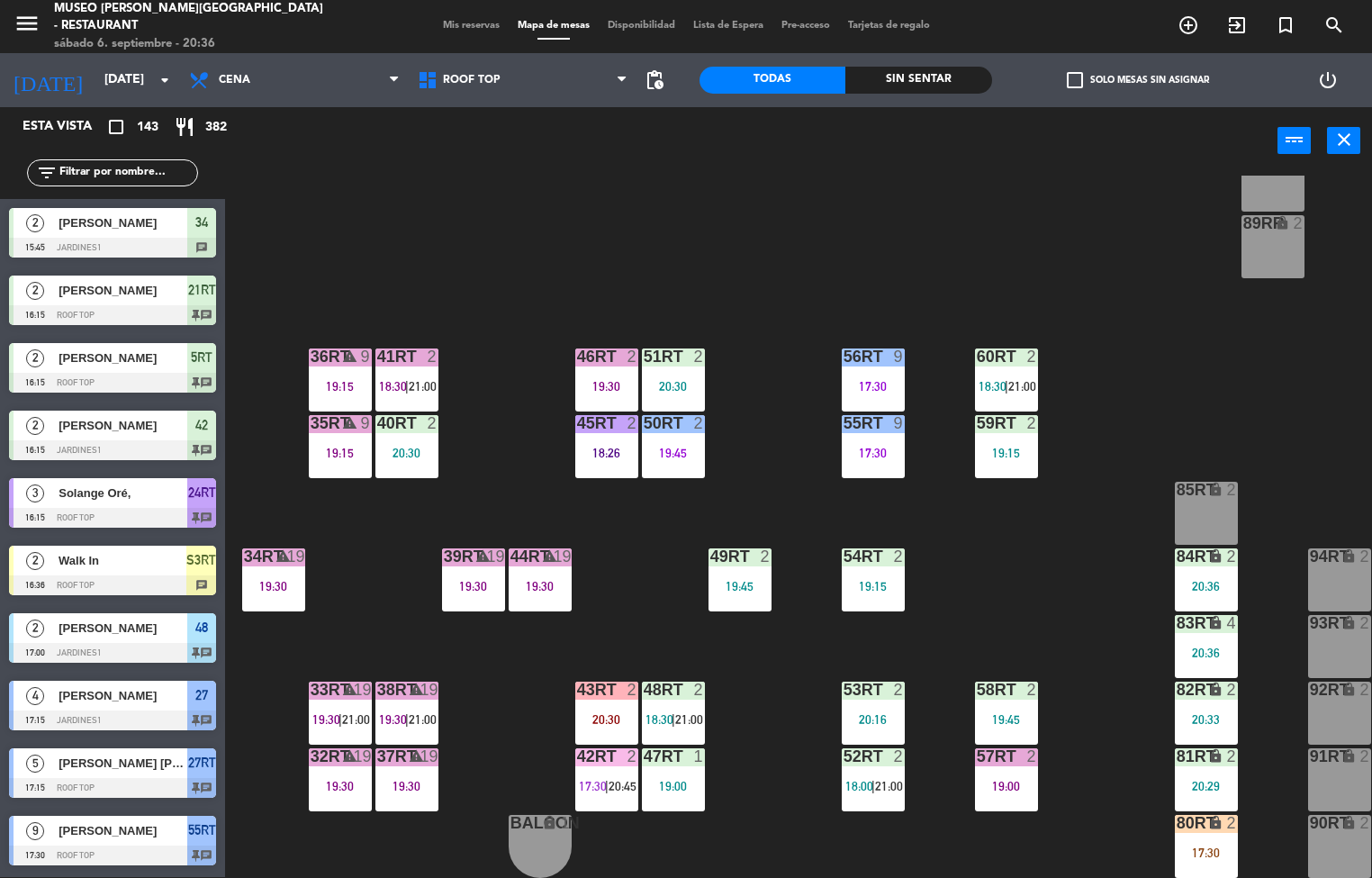
click at [400, 379] on span "18:30" at bounding box center [392, 385] width 28 height 14
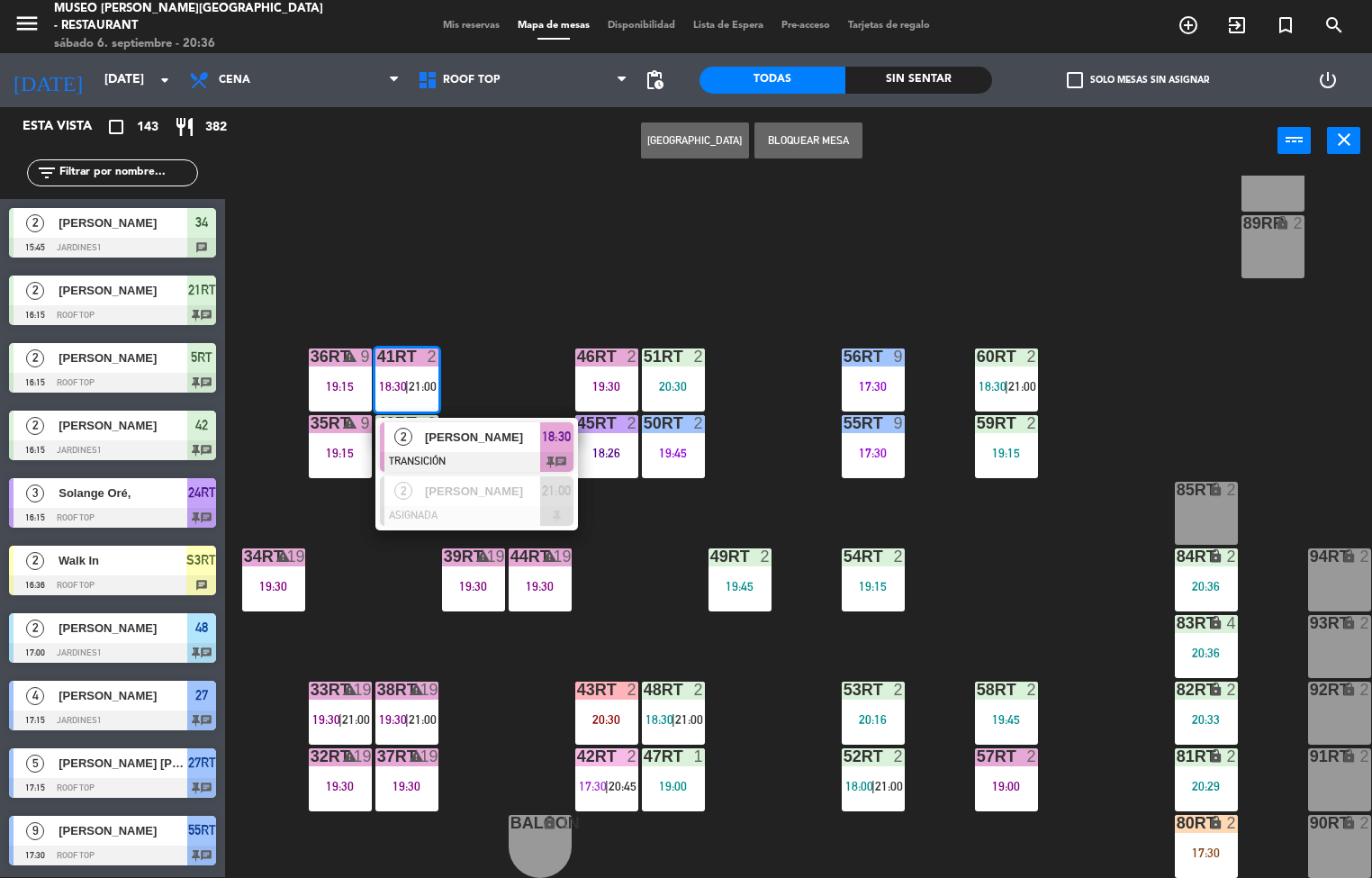
click at [511, 454] on div at bounding box center [476, 462] width 194 height 20
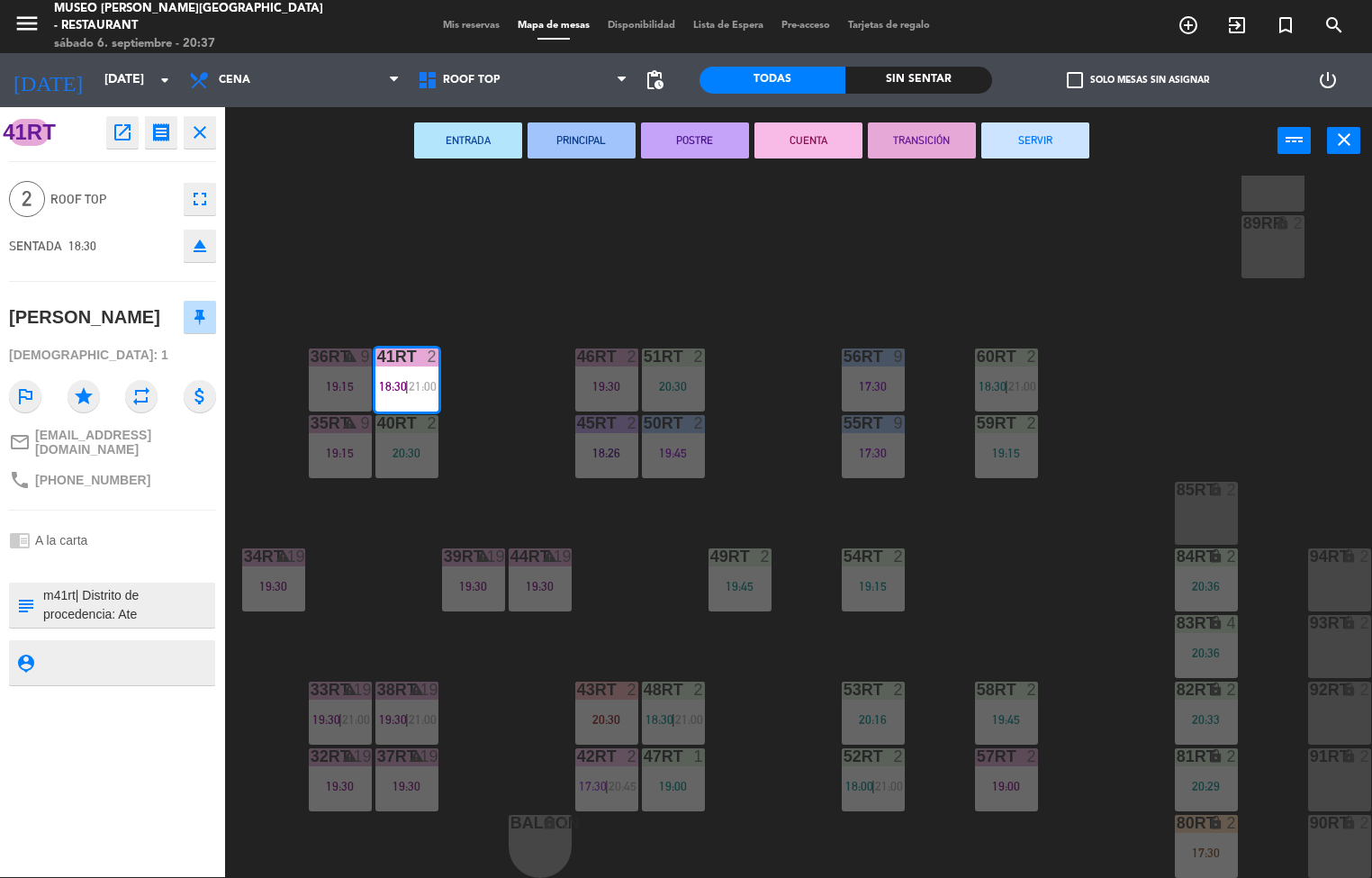
click at [1046, 594] on div "18RT 4 18:30 16RT 3 19:47 28RT 2 20:06 80RR lock 2 27RT 5 17:15 | 20:45 7RT 4 2…" at bounding box center [805, 526] width 1133 height 703
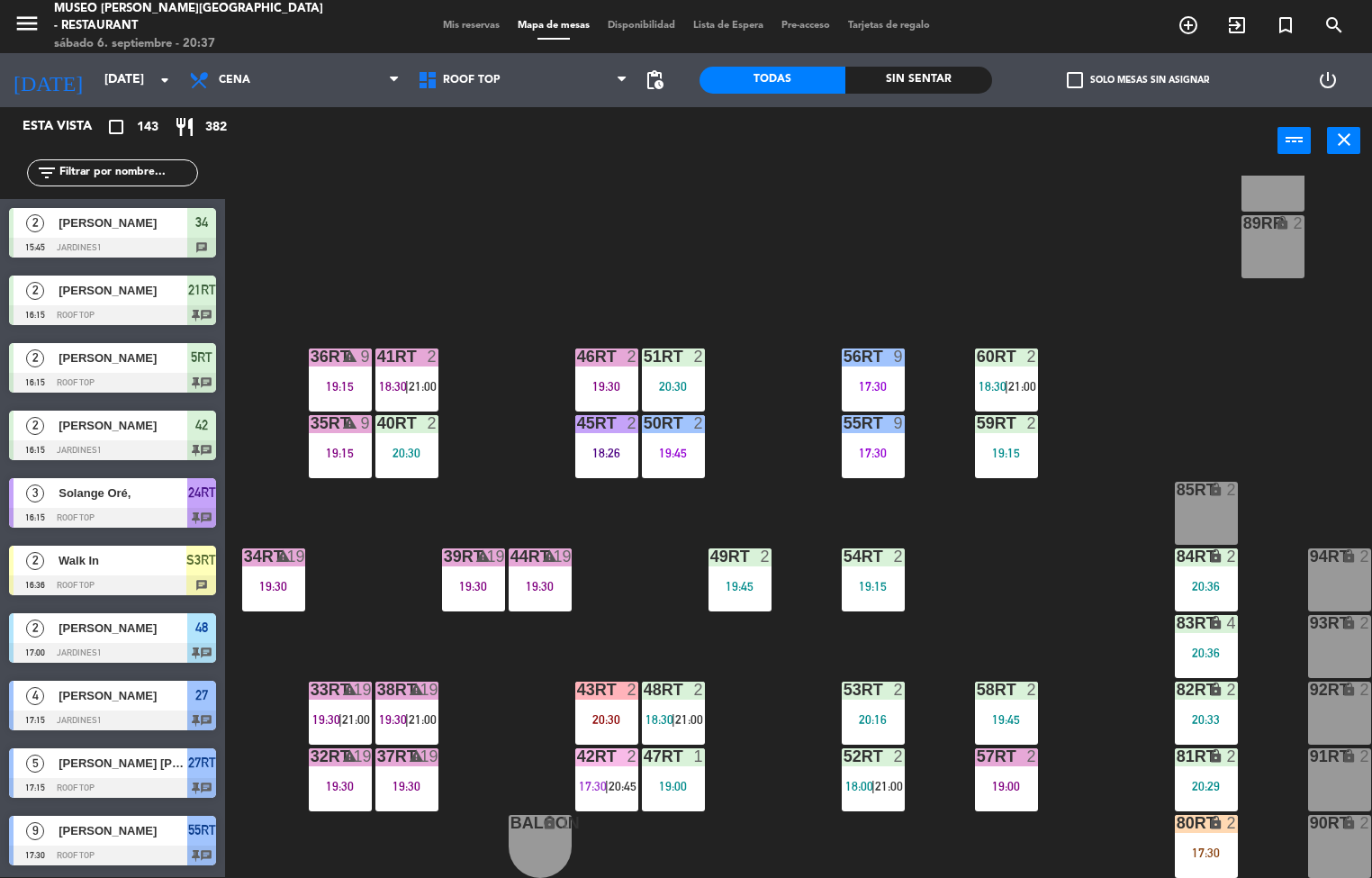
click at [1005, 417] on div at bounding box center [1005, 423] width 30 height 16
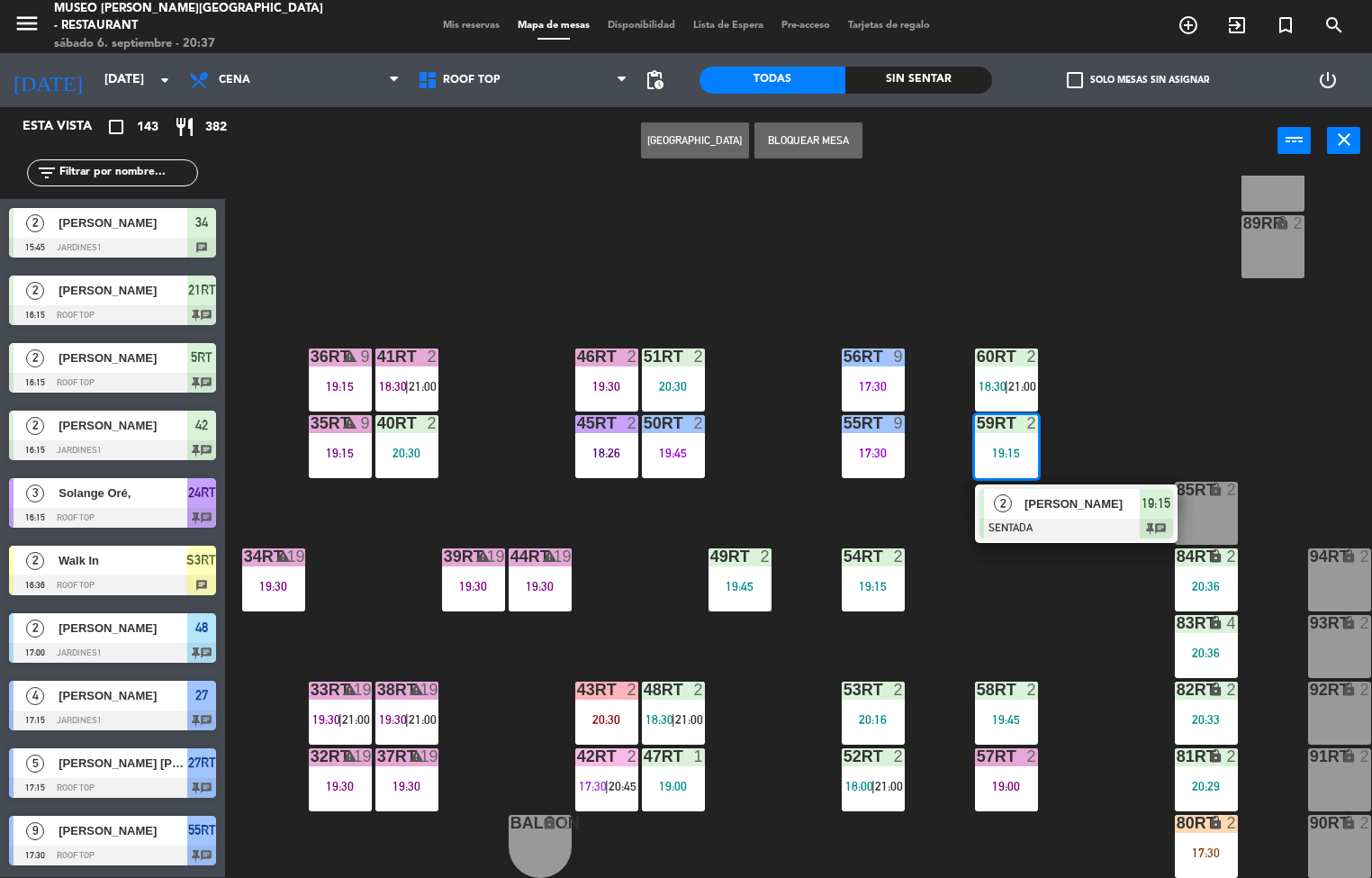
click at [1099, 389] on div "18RT 4 18:30 16RT 3 19:47 28RT 2 20:06 80RR lock 2 27RT 5 17:15 | 20:45 7RT 4 2…" at bounding box center [805, 526] width 1133 height 703
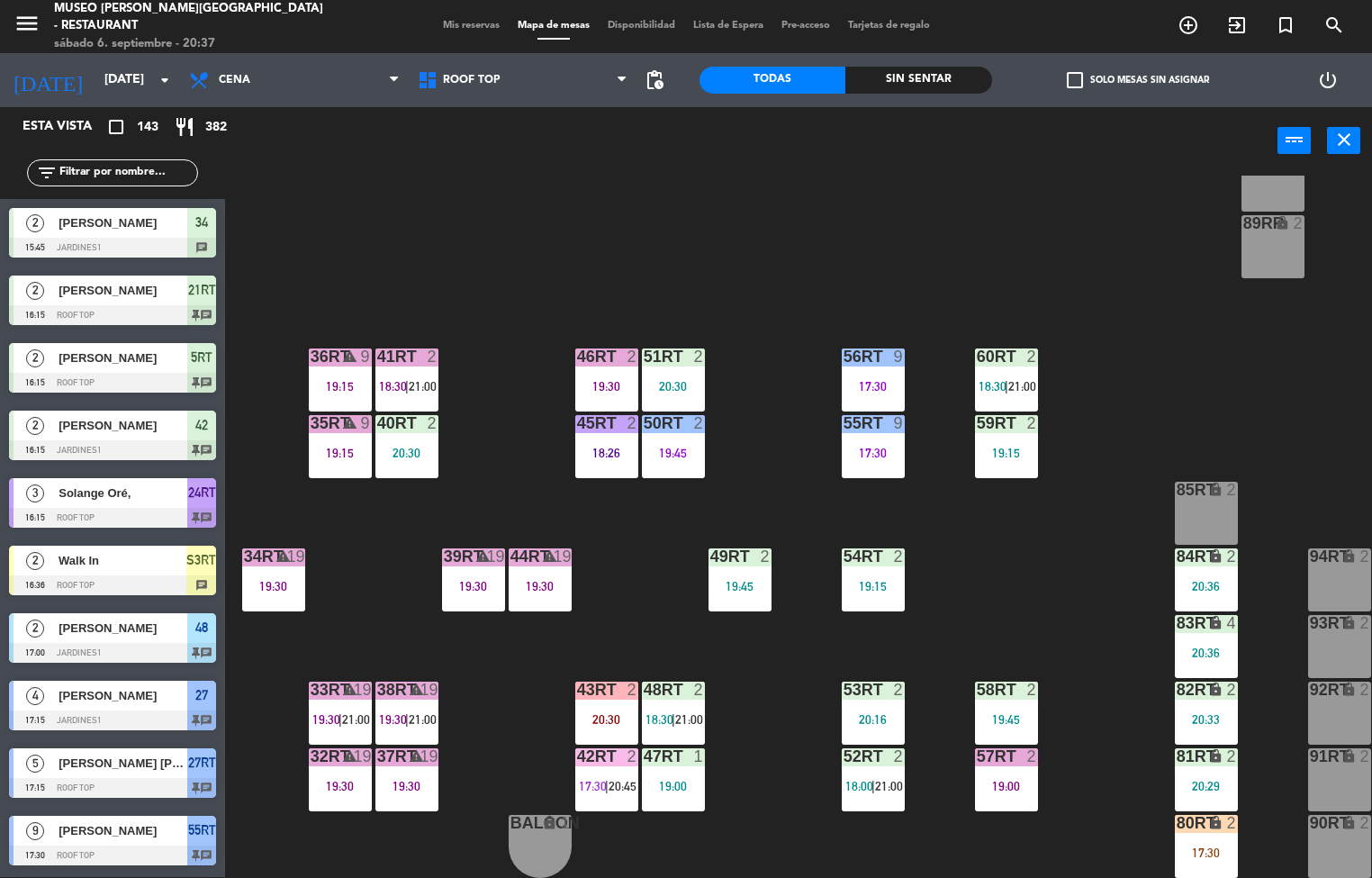
click at [1005, 384] on span "|" at bounding box center [1006, 385] width 4 height 14
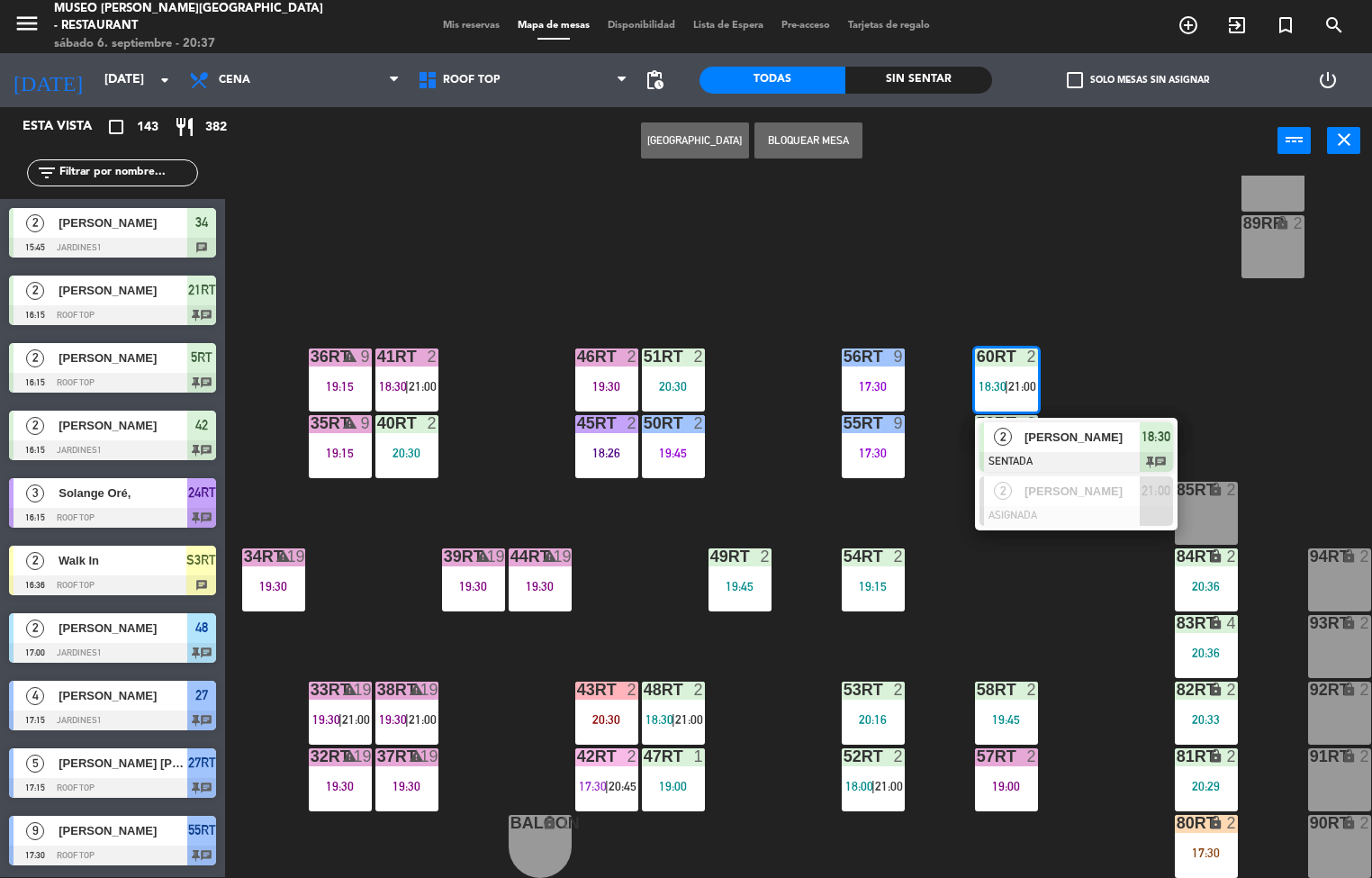
click at [1024, 443] on span "[PERSON_NAME]" at bounding box center [1082, 437] width 115 height 19
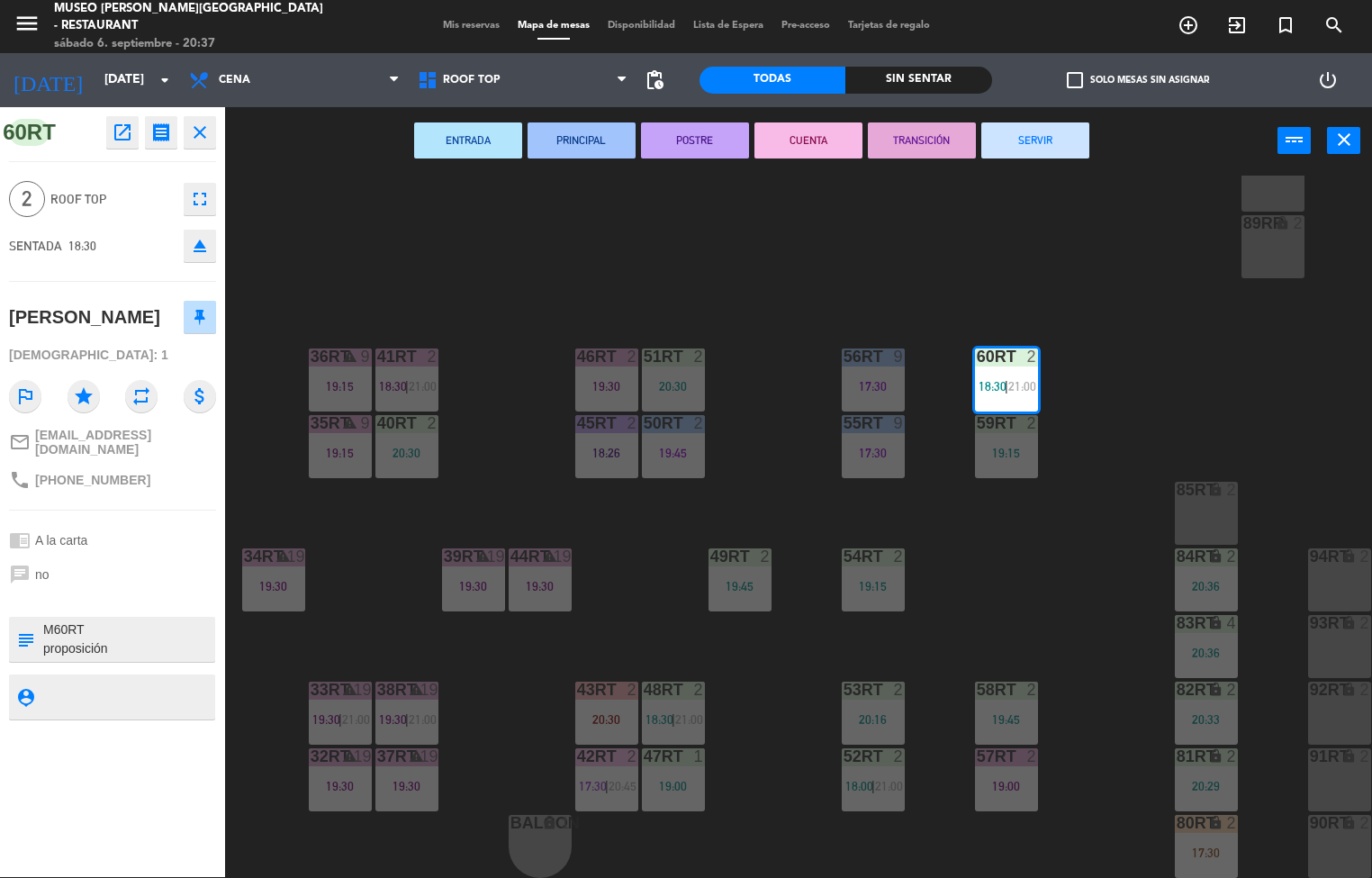
click at [586, 147] on button "PRINCIPAL" at bounding box center [581, 141] width 108 height 36
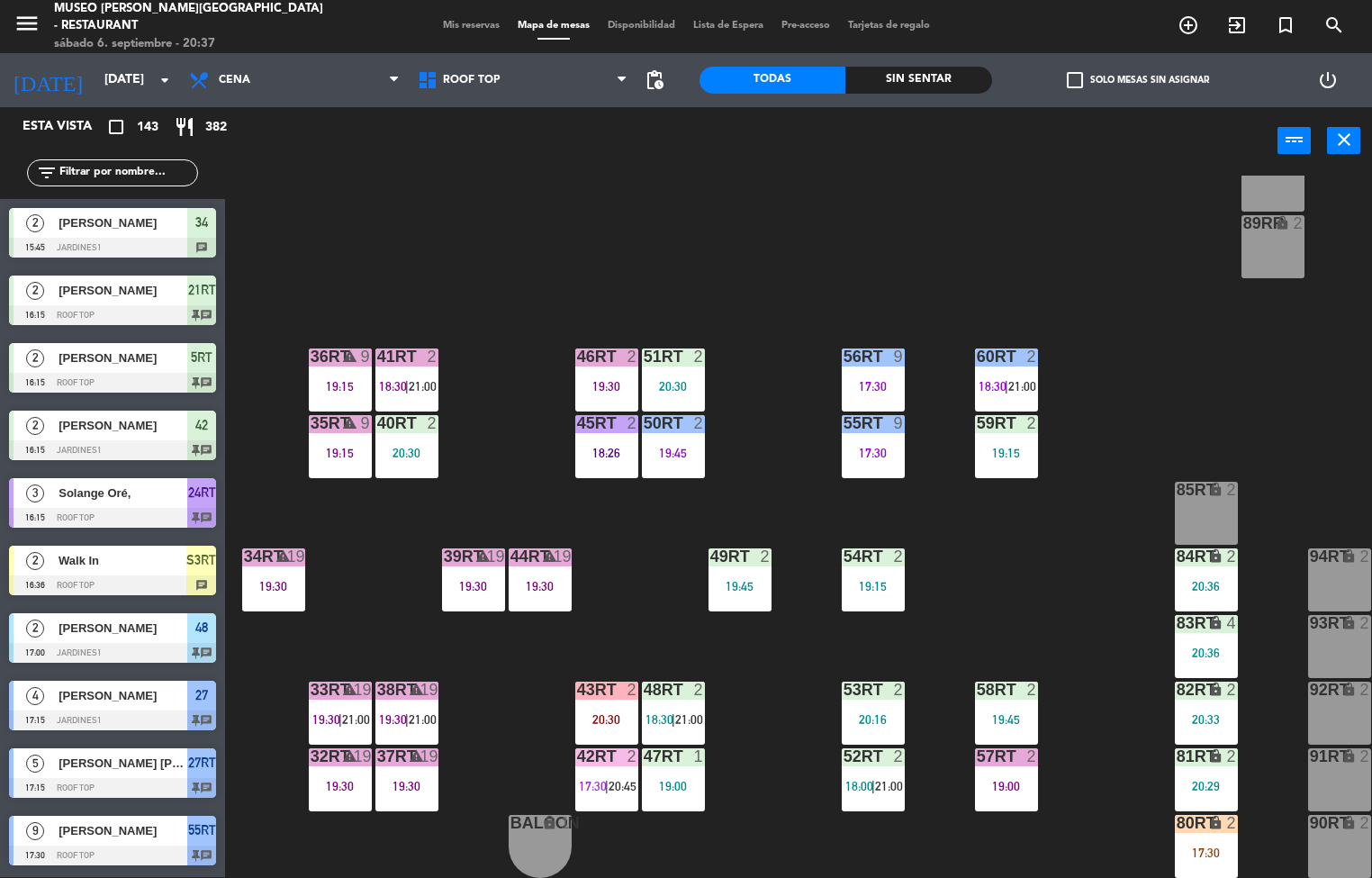
click at [857, 779] on span "18:00" at bounding box center [858, 786] width 28 height 14
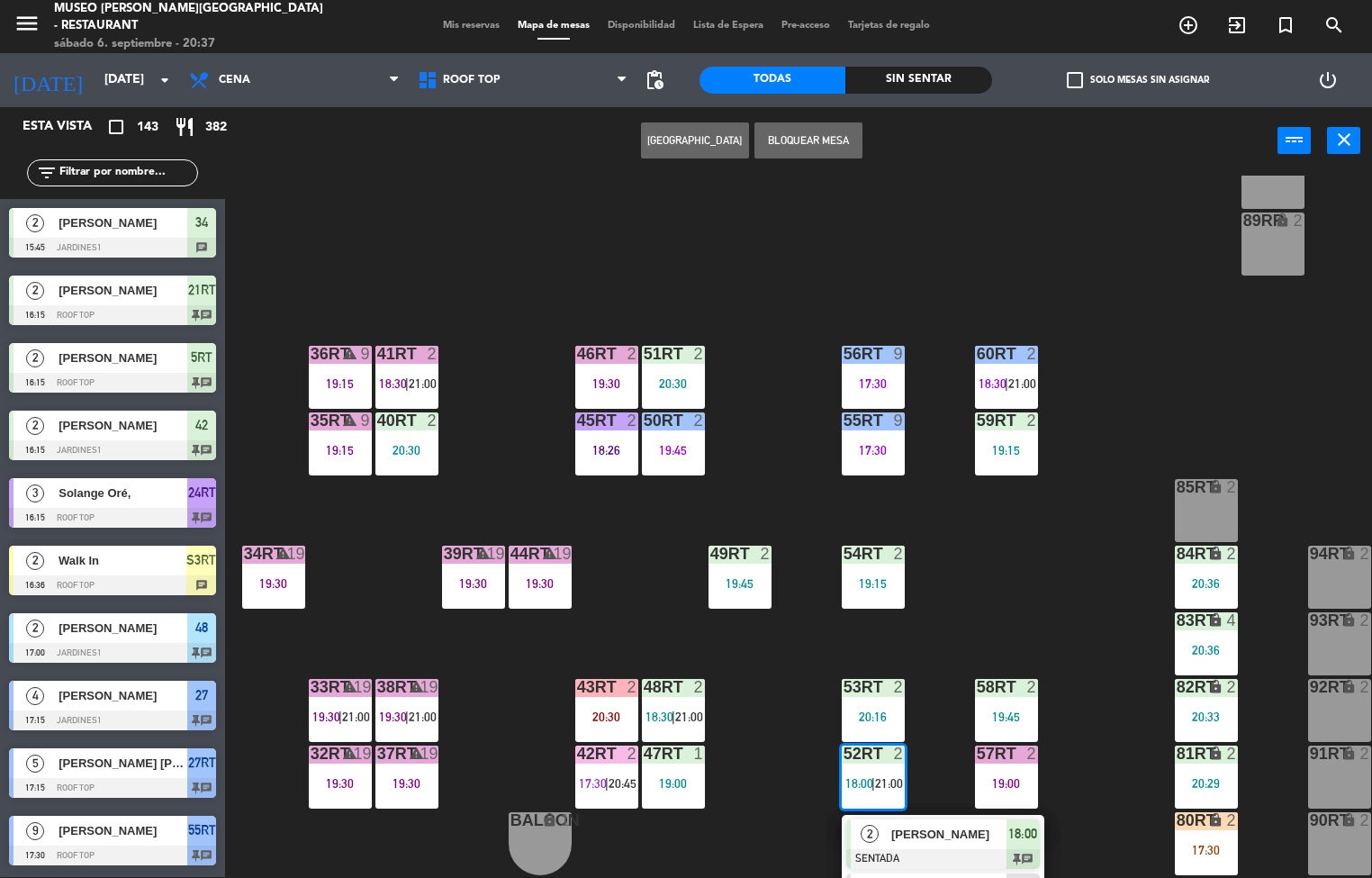
click at [897, 838] on span "[PERSON_NAME]" at bounding box center [949, 834] width 115 height 19
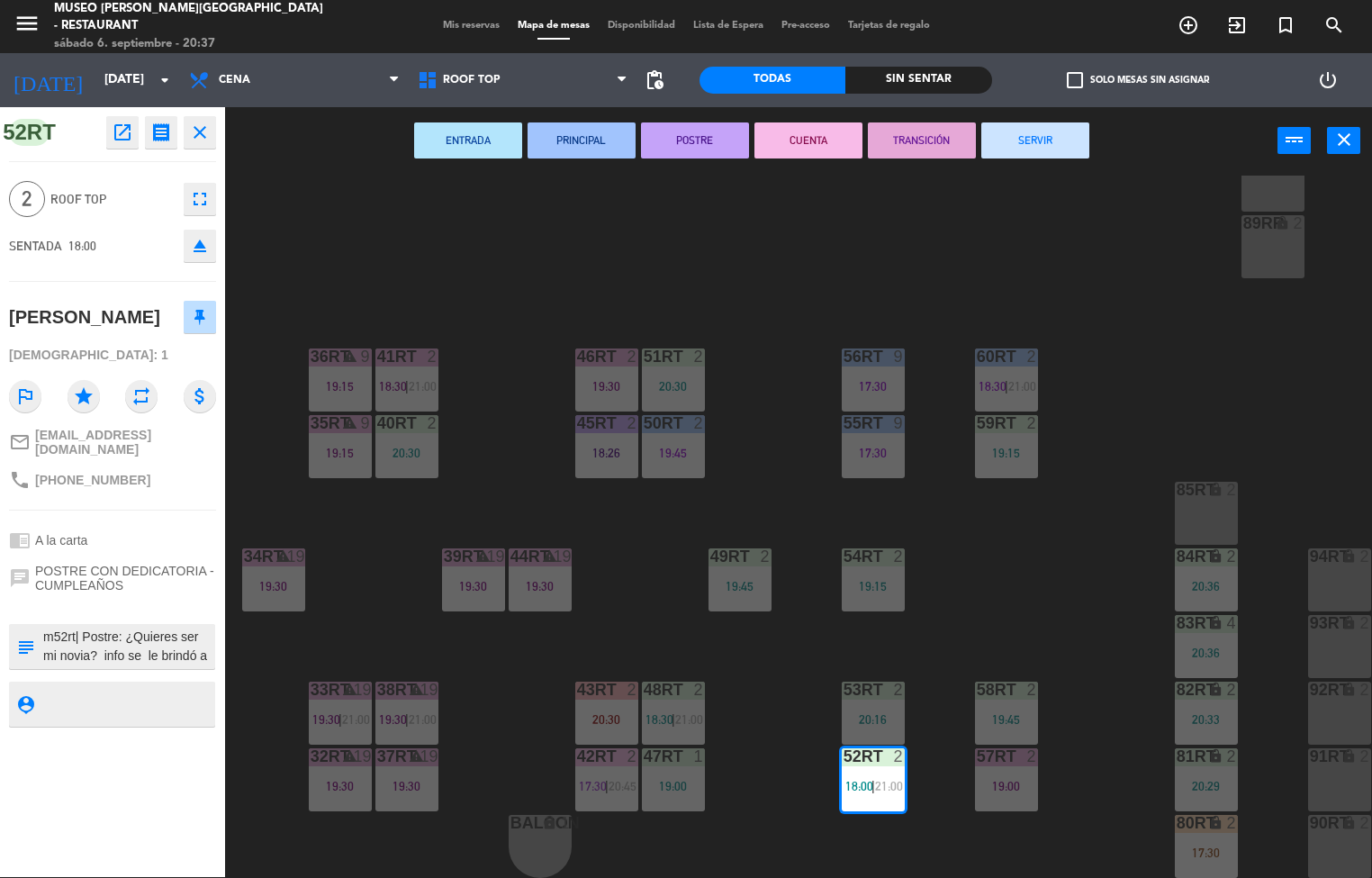
click at [598, 154] on button "PRINCIPAL" at bounding box center [581, 141] width 108 height 36
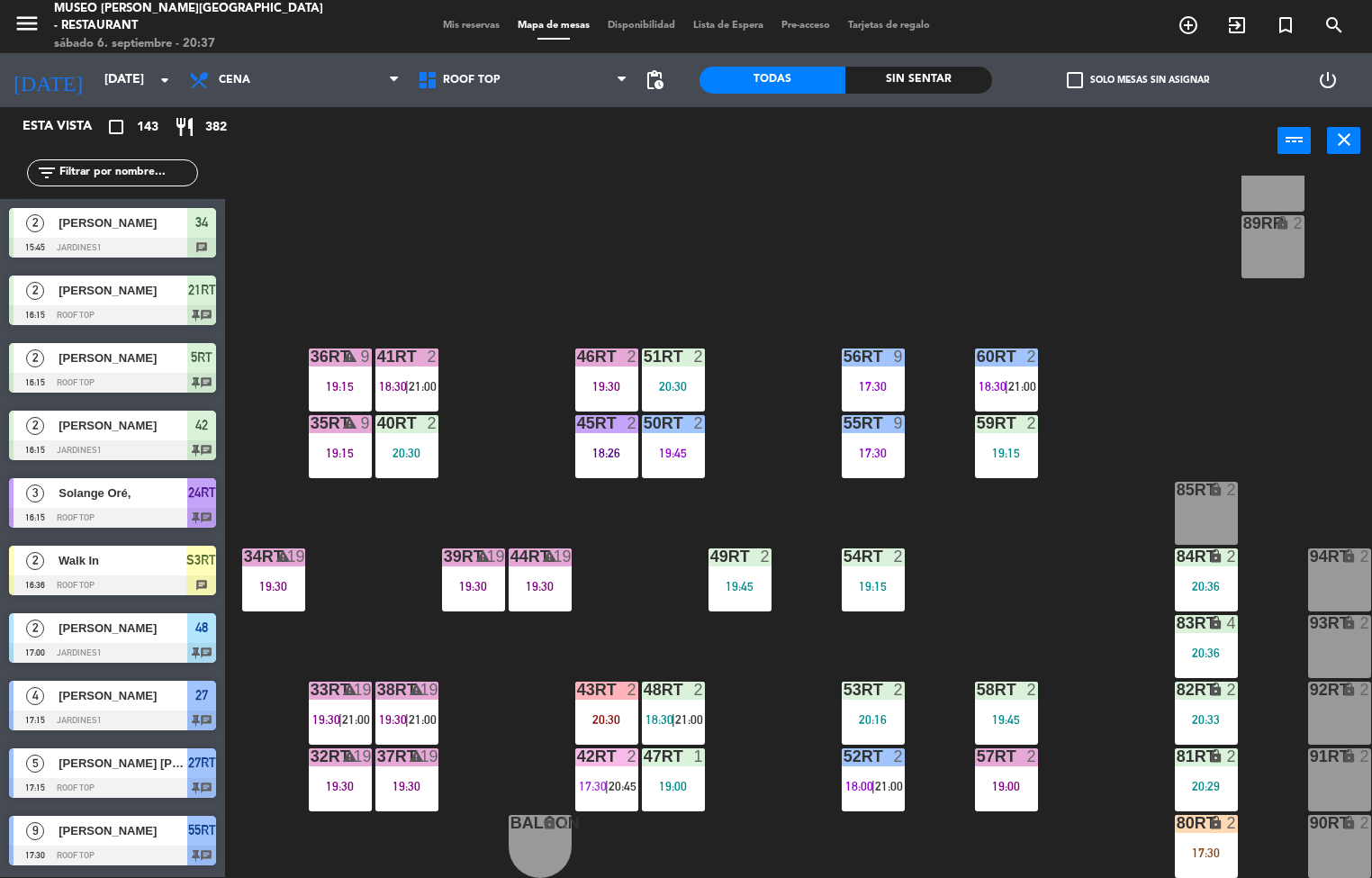
click at [394, 352] on div at bounding box center [406, 357] width 30 height 16
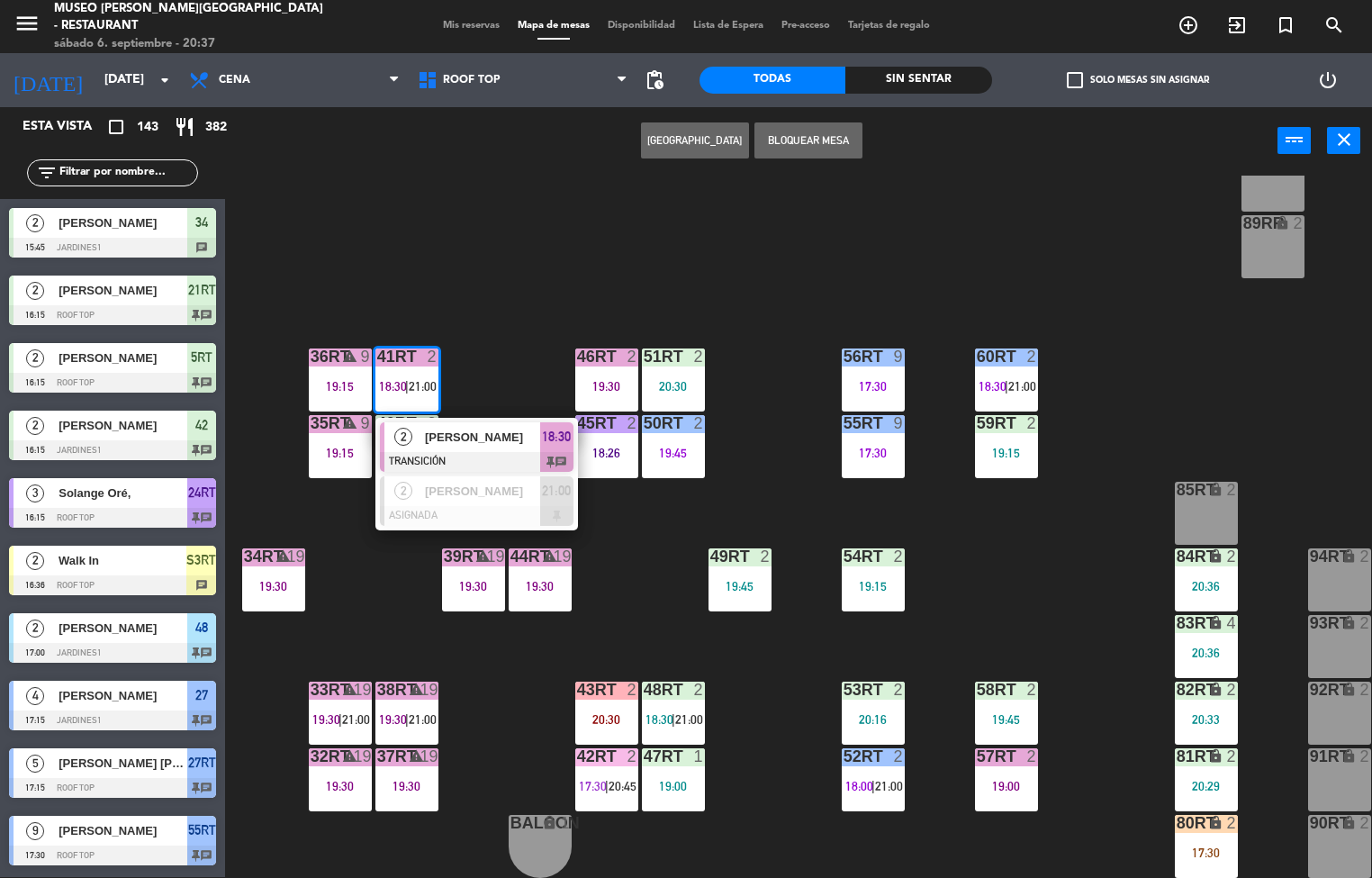
click at [465, 436] on span "[PERSON_NAME]" at bounding box center [482, 437] width 115 height 19
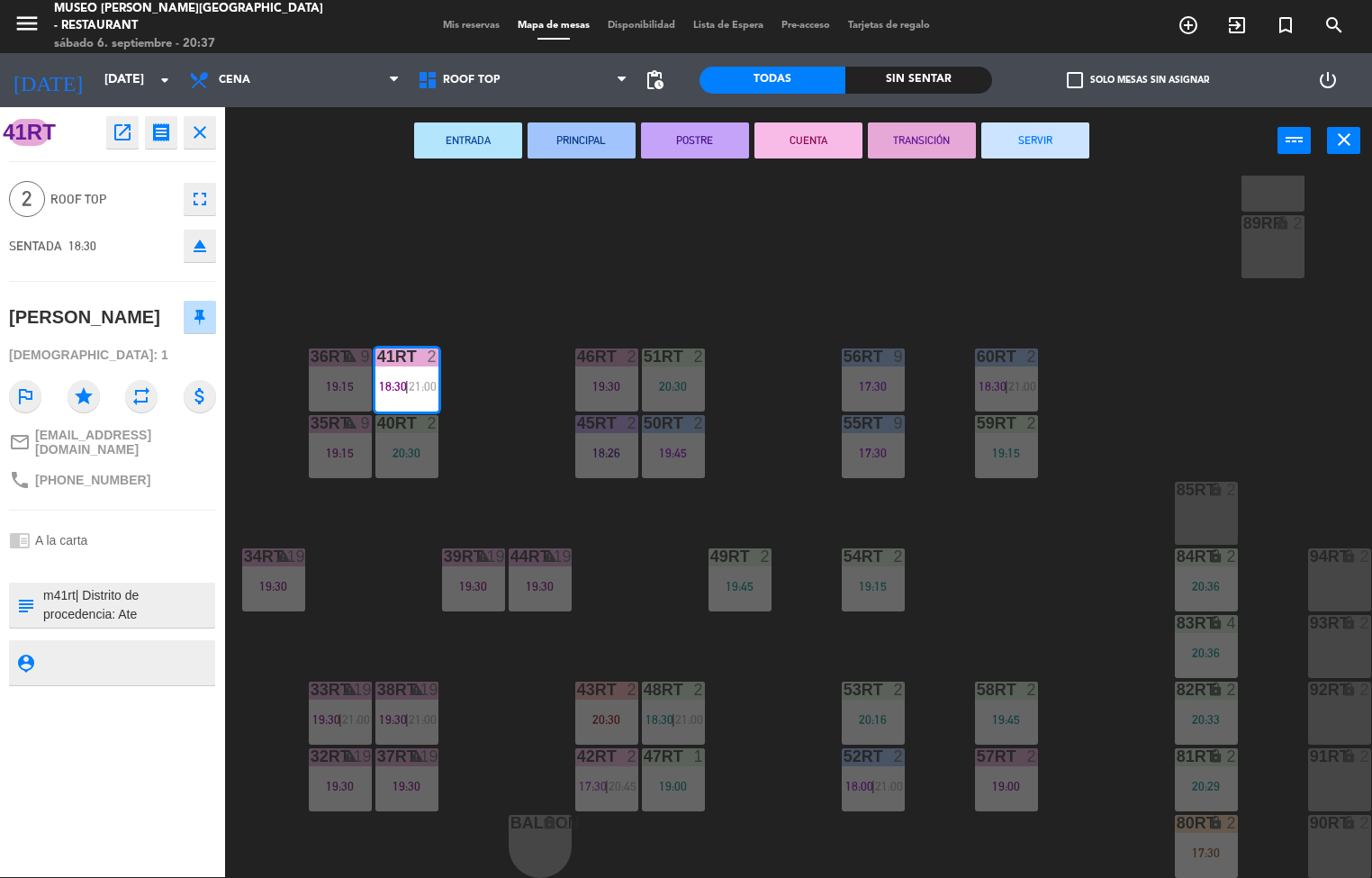
click at [1056, 133] on button "SERVIR" at bounding box center [1035, 141] width 108 height 36
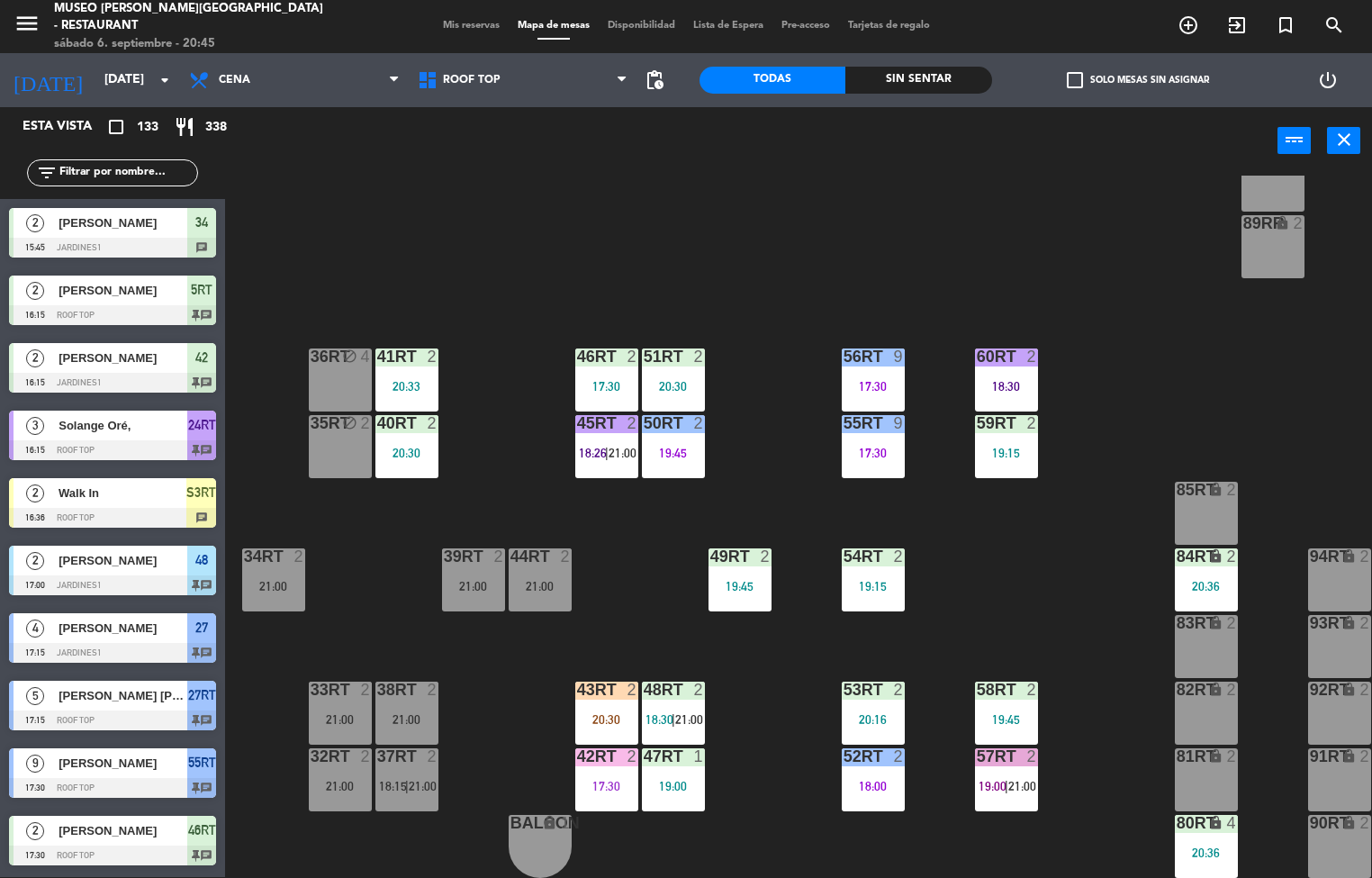
click at [591, 352] on div at bounding box center [606, 357] width 30 height 16
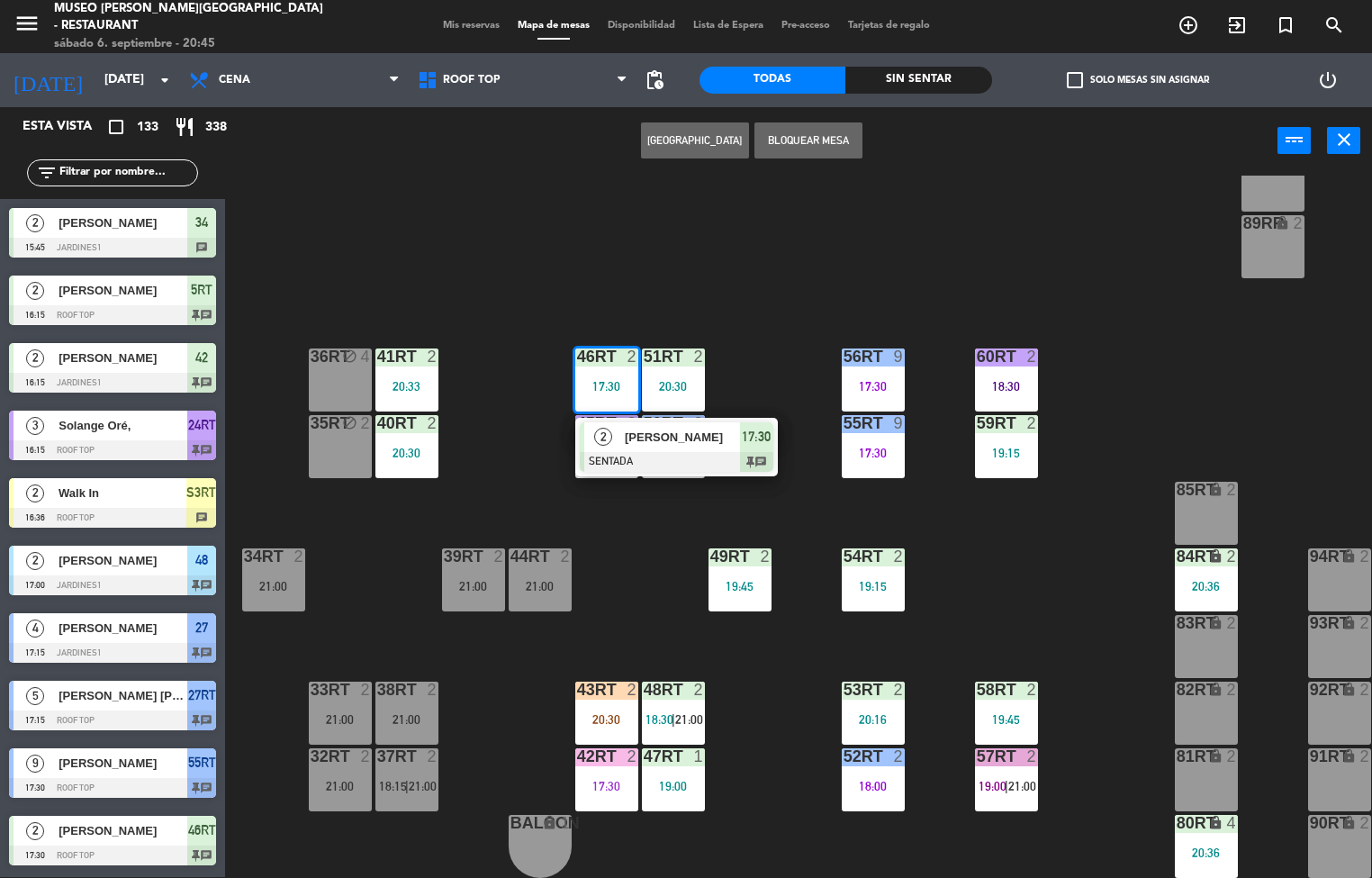
click at [675, 447] on div "[PERSON_NAME]" at bounding box center [681, 437] width 117 height 30
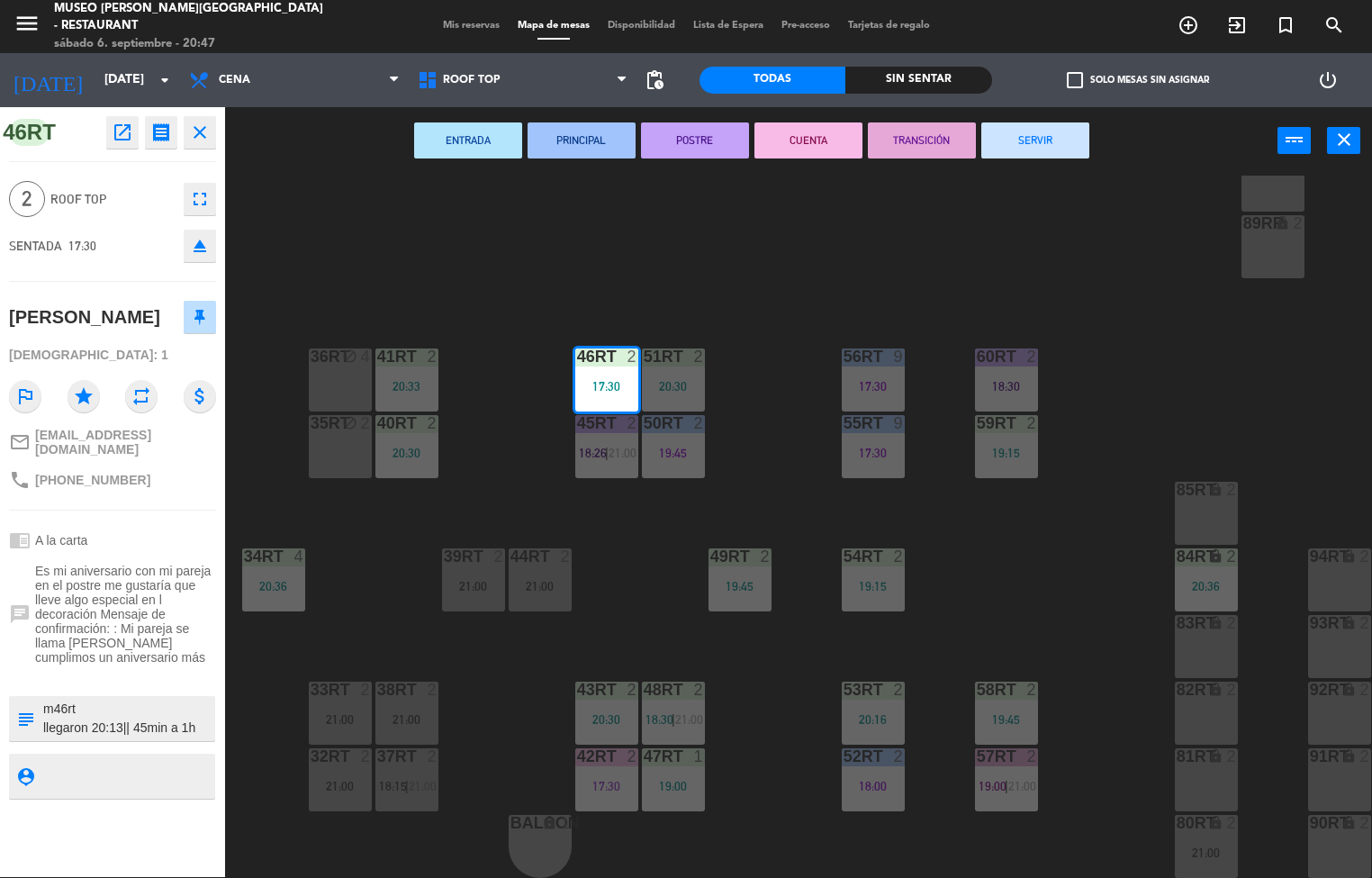
click at [1116, 289] on div "18RT 4 18:30 16RT 3 19:47 28RT 2 20:06 80RR lock 2 27RT 5 17:15 7RT 4 20:45 S1R…" at bounding box center [805, 526] width 1133 height 703
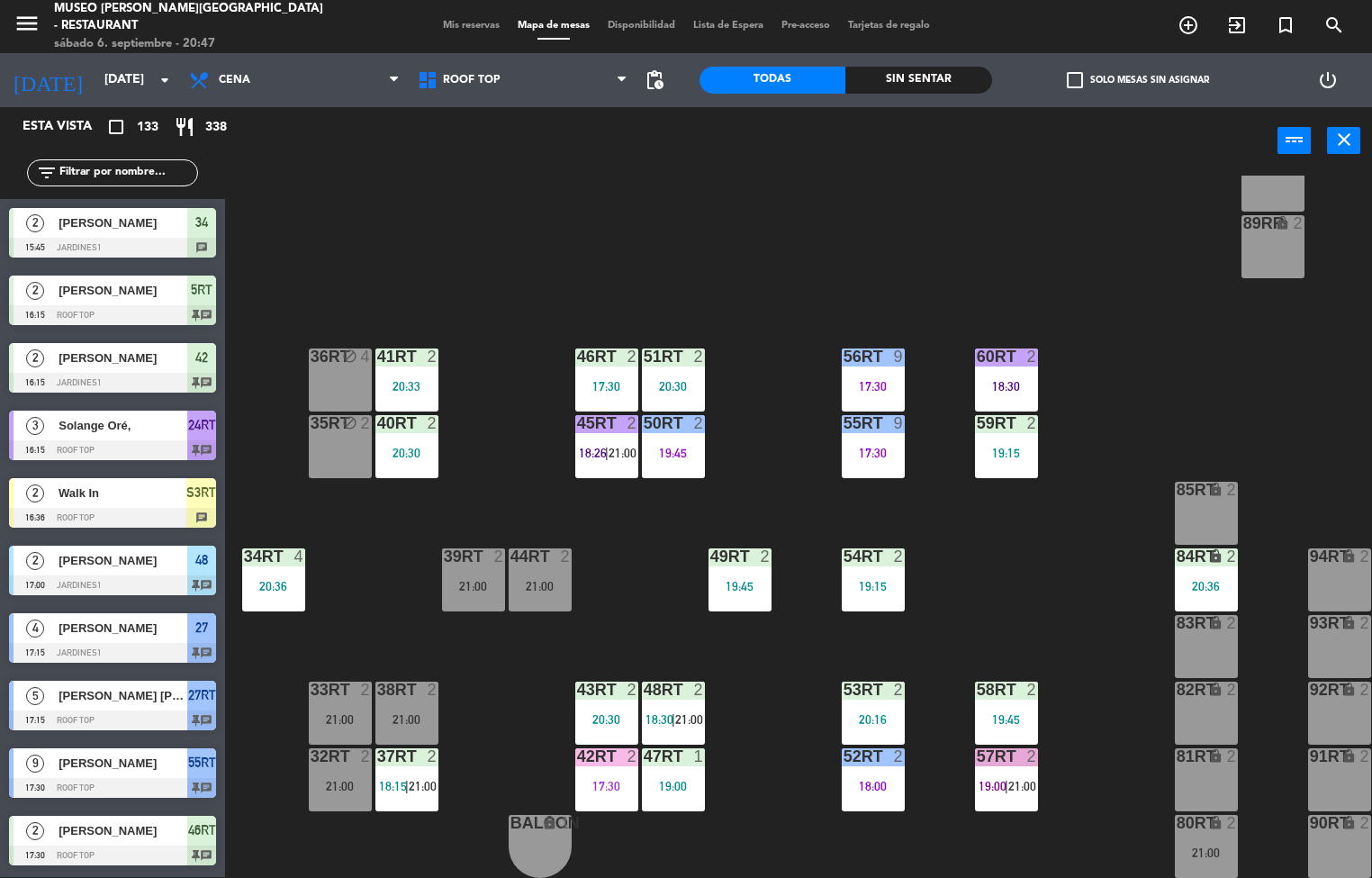
click at [578, 692] on div "43RT" at bounding box center [577, 689] width 1 height 16
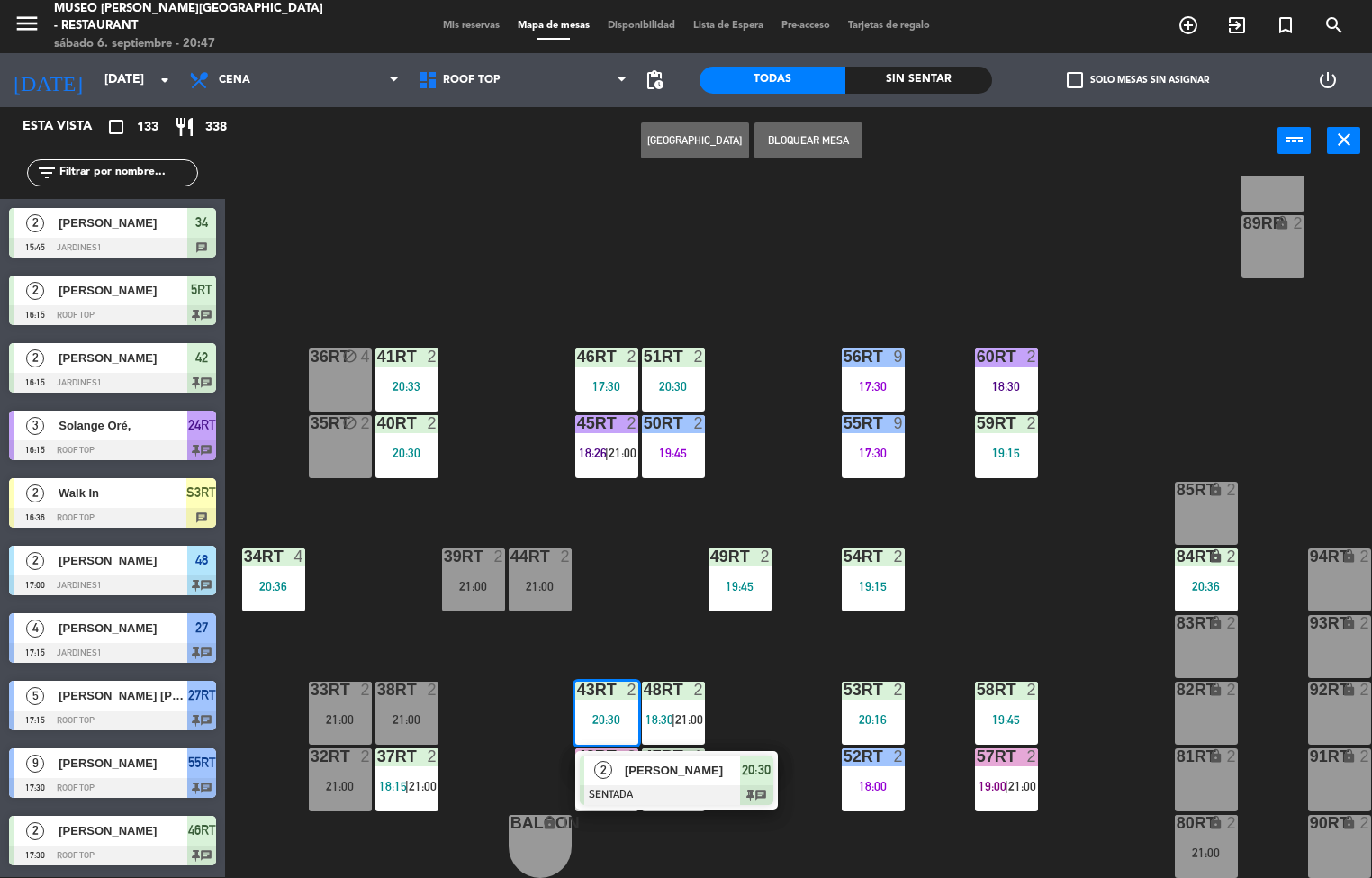
click at [687, 779] on div "[PERSON_NAME]" at bounding box center [681, 770] width 117 height 30
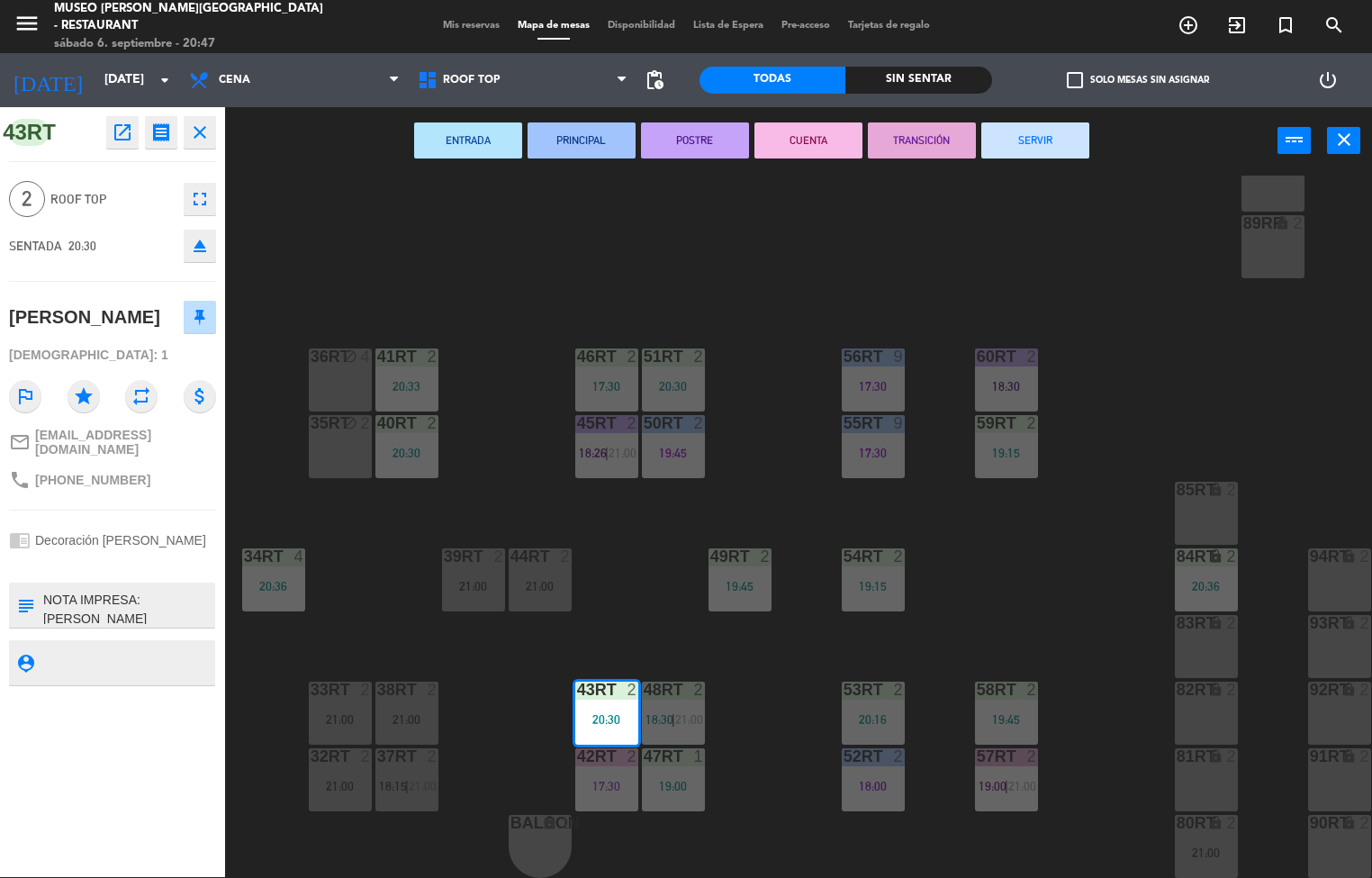
scroll to position [95, 0]
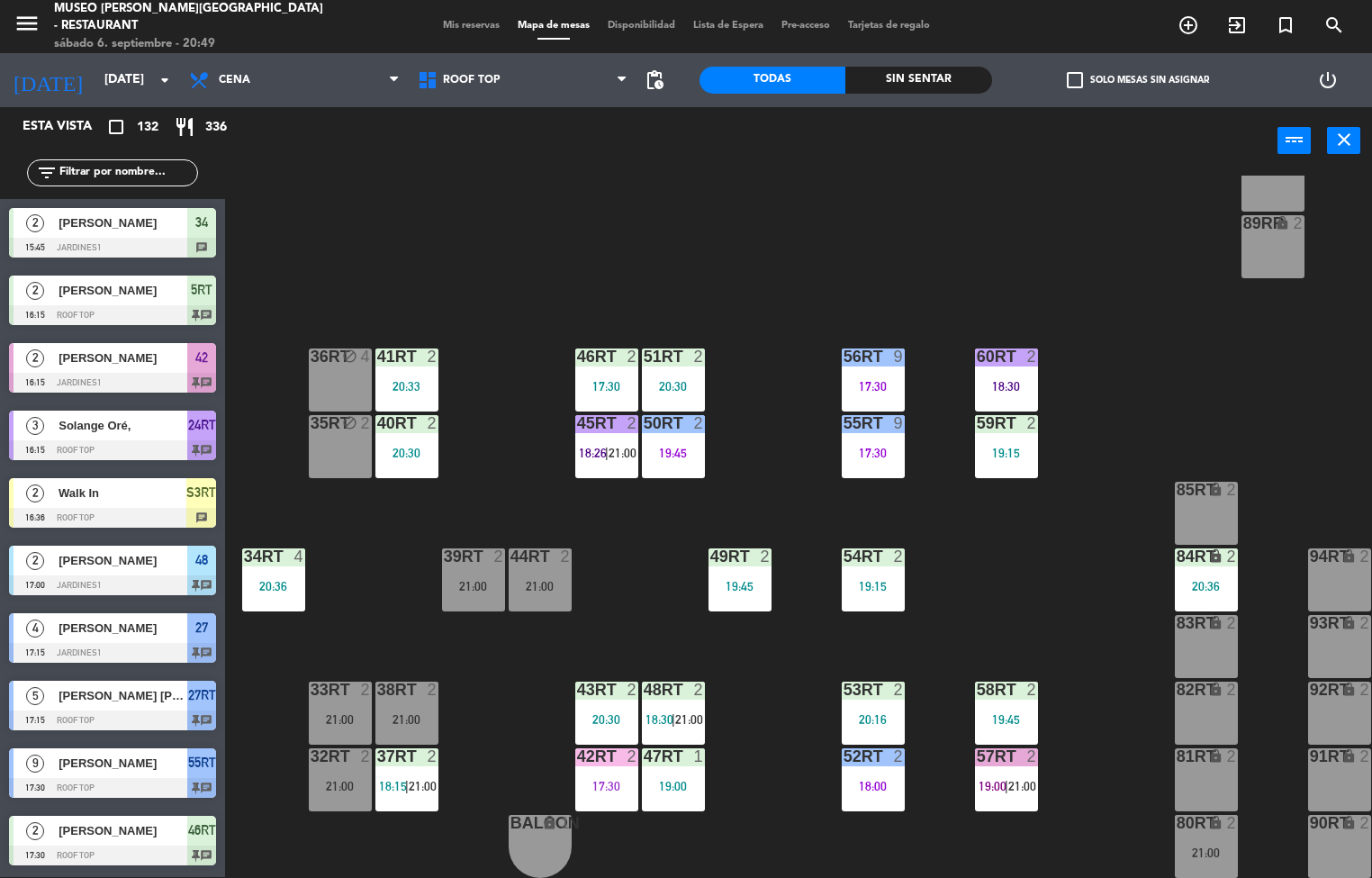
click at [1180, 371] on div "18RT 4 18:30 16RT 3 19:47 28RT 2 20:06 80RR lock 2 27RT 5 17:15 7RT 4 20:45 S1R…" at bounding box center [805, 526] width 1133 height 703
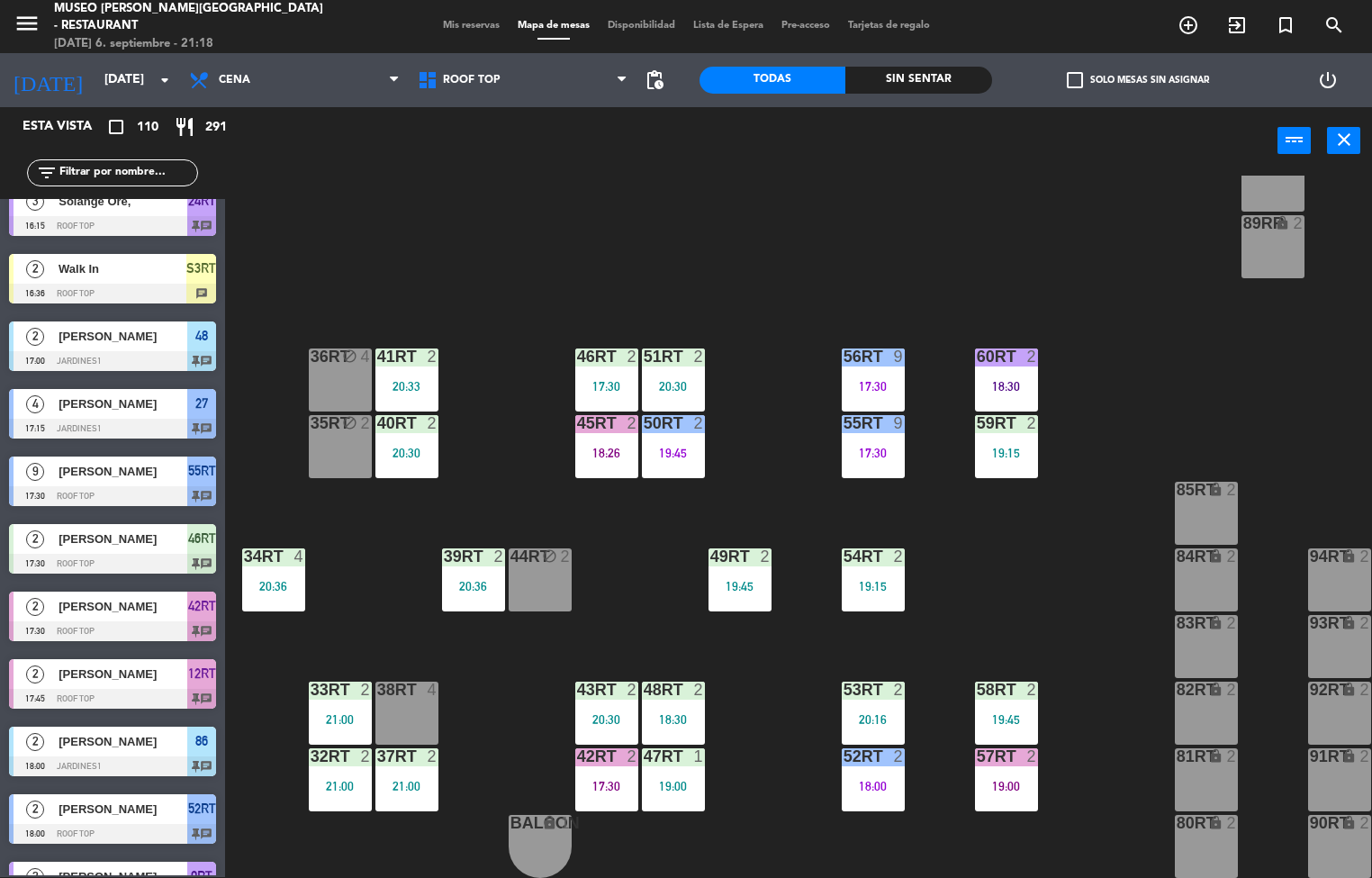
click at [472, 552] on div at bounding box center [472, 556] width 30 height 16
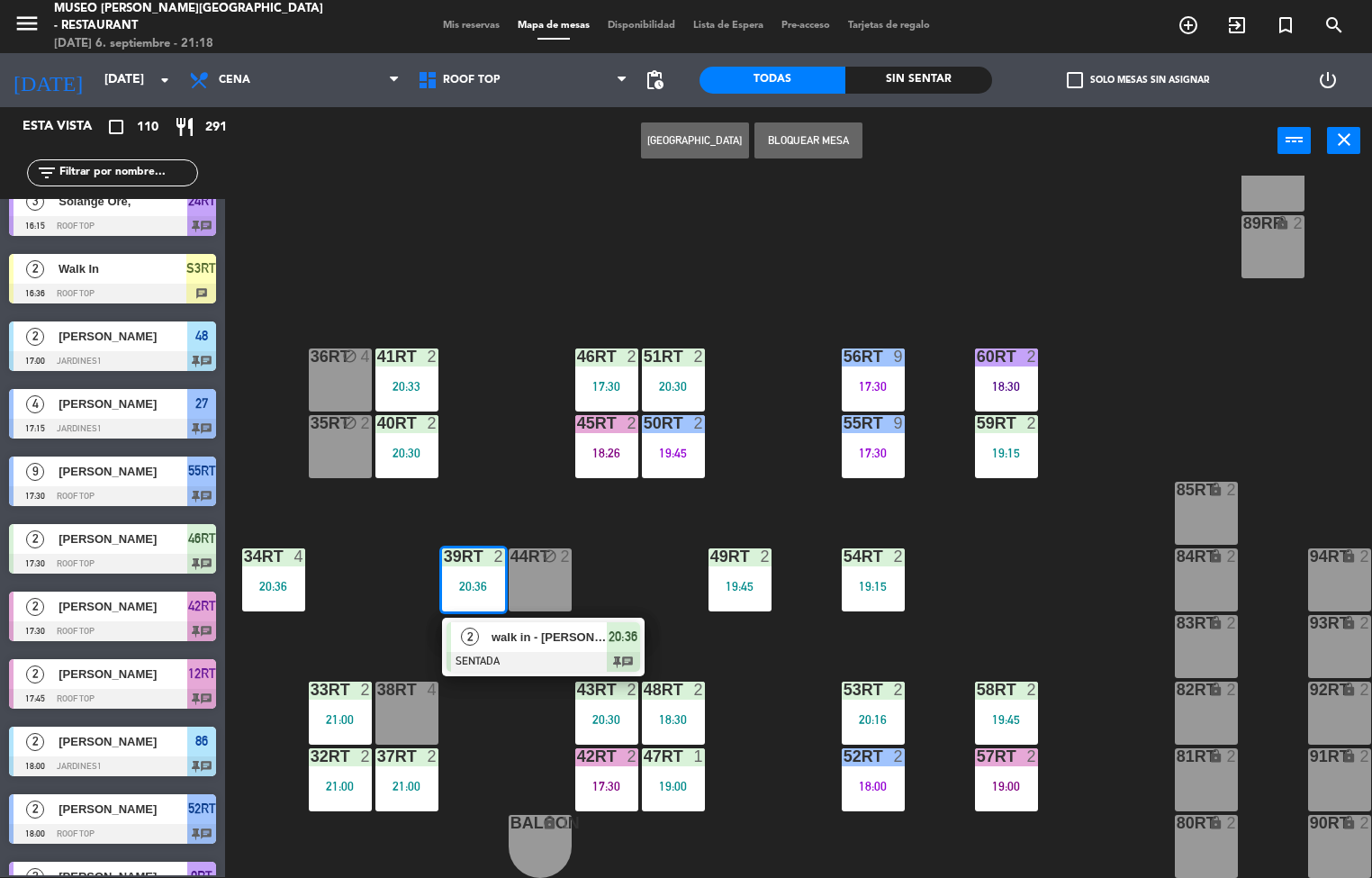
click at [551, 657] on div at bounding box center [543, 661] width 194 height 20
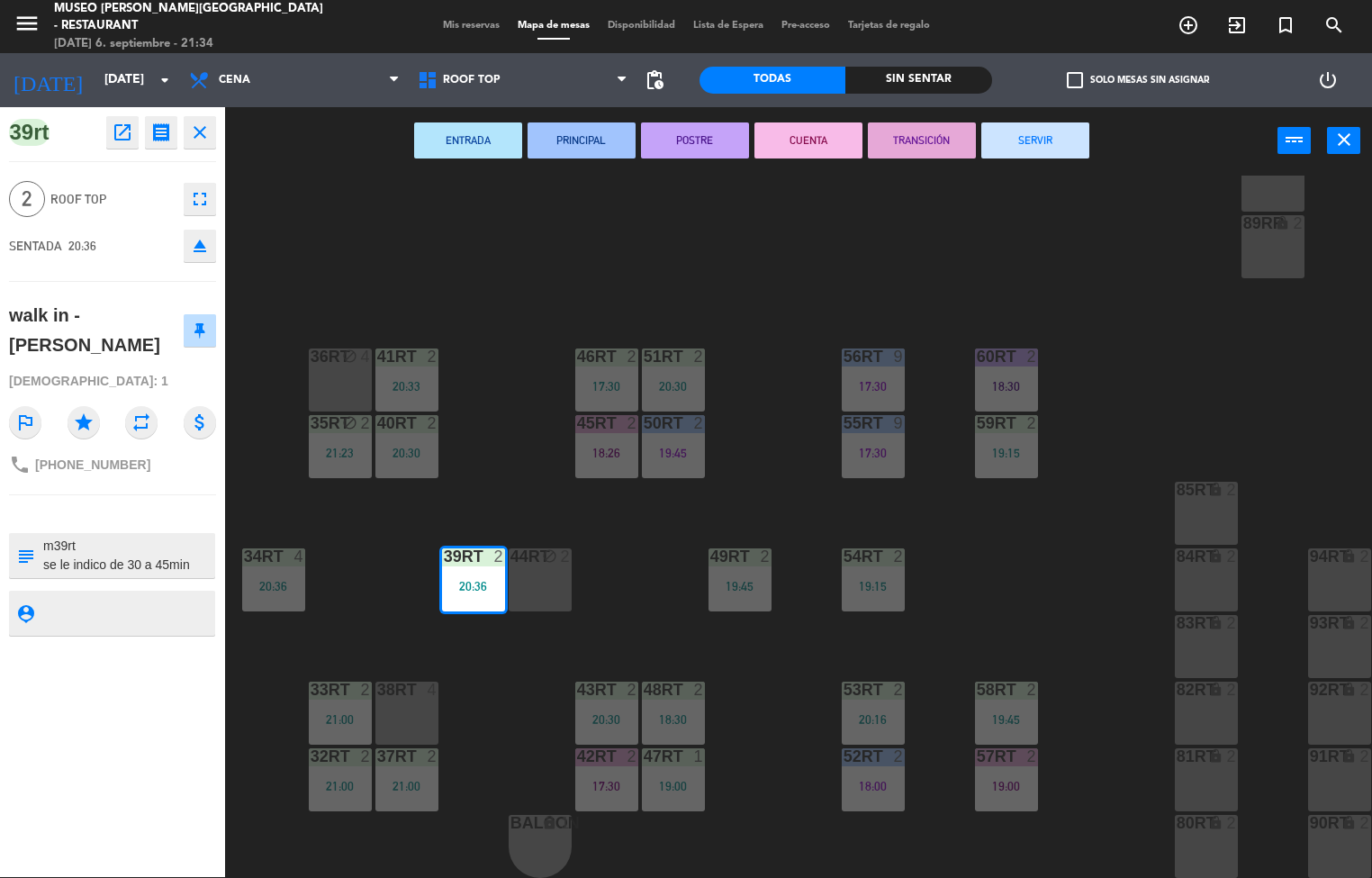
click at [505, 478] on div "18RT 4 18:30 16RT 3 19:47 28RT 2 20:06 80RR lock 2 27RT 5 21:08 7RT 4 20:45 S1R…" at bounding box center [805, 526] width 1133 height 703
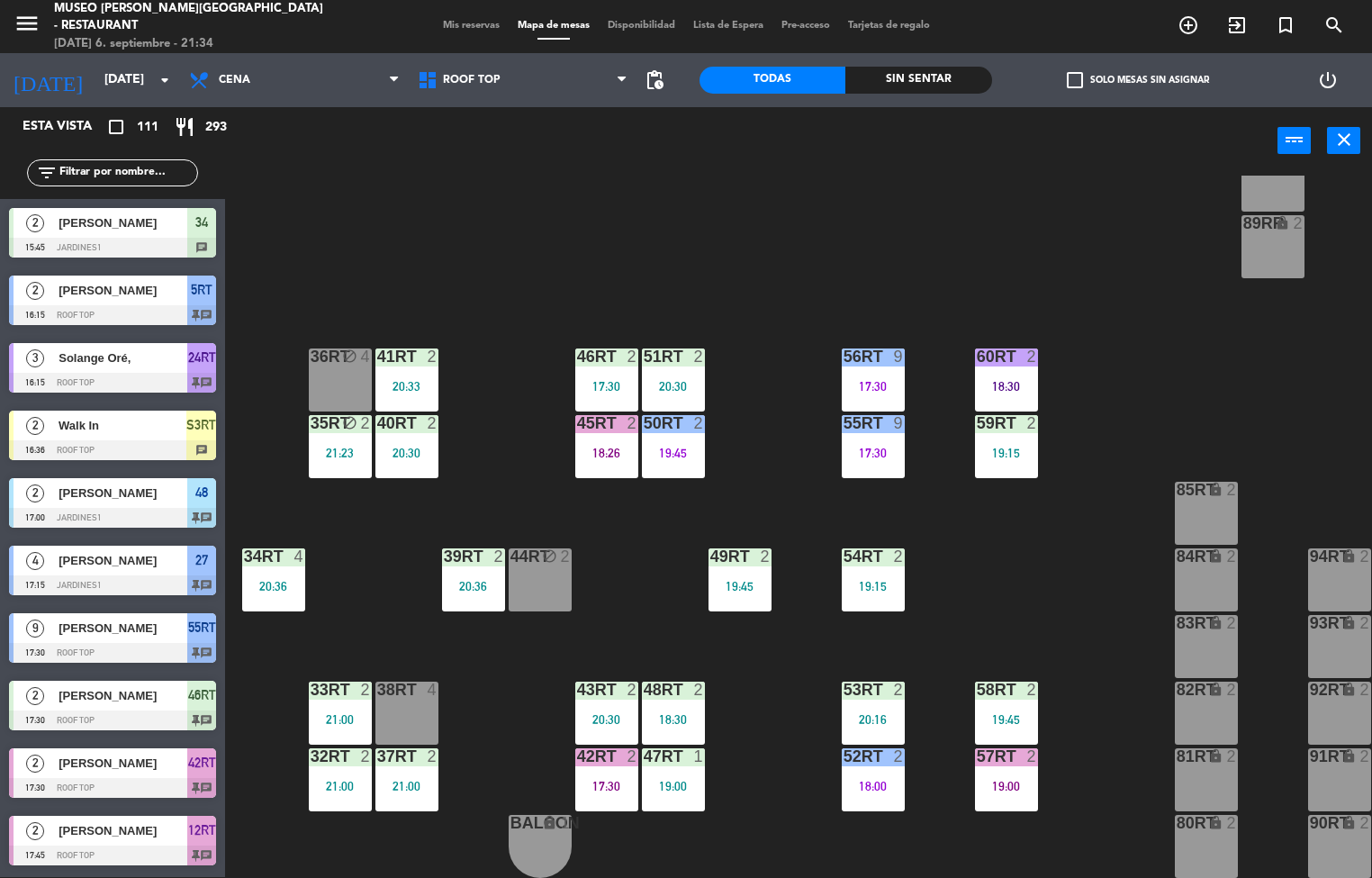
scroll to position [740, 0]
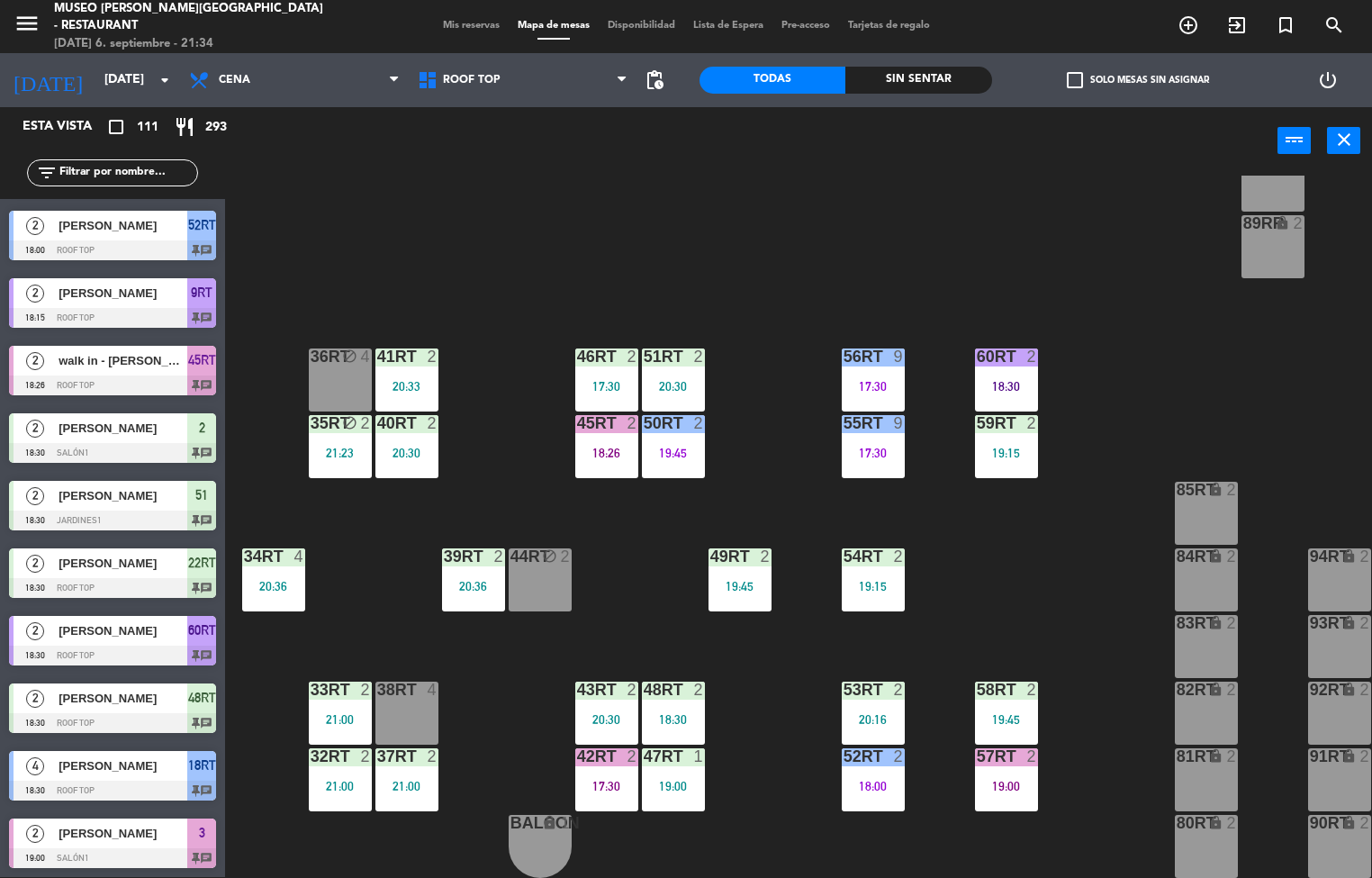
click at [322, 774] on div "32rt 2 21:00" at bounding box center [340, 780] width 63 height 63
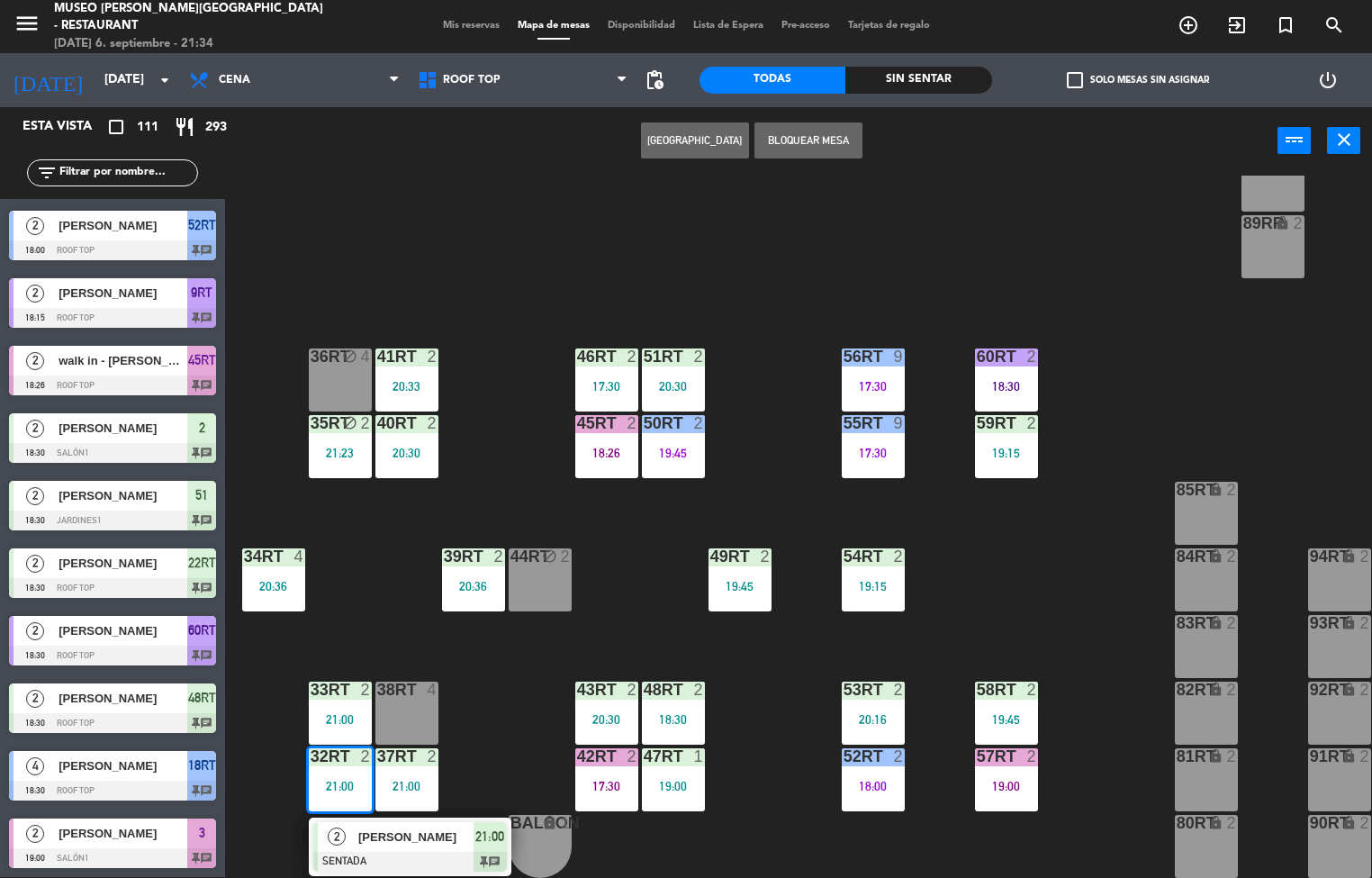
click at [433, 829] on span "[PERSON_NAME]" at bounding box center [416, 837] width 115 height 19
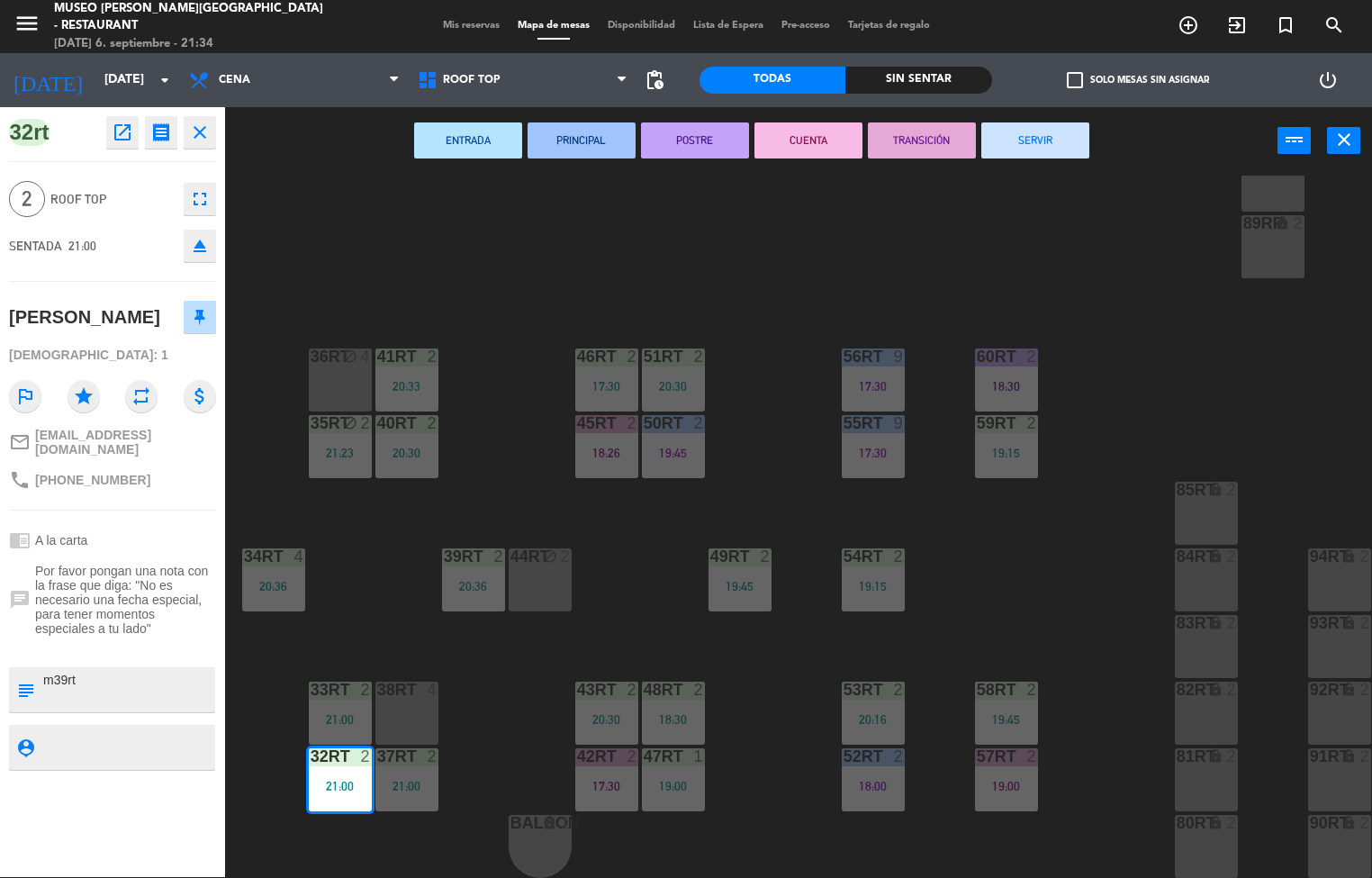
click at [151, 628] on span "Por favor pongan una nota con la frase que diga: "No es necesario una fecha esp…" at bounding box center [126, 599] width 181 height 72
click at [149, 597] on span "Por favor pongan una nota con la frase que diga: "No es necesario una fecha esp…" at bounding box center [126, 599] width 181 height 72
click at [151, 564] on span "Por favor pongan una nota con la frase que diga: "No es necesario una fecha esp…" at bounding box center [126, 599] width 181 height 72
click at [123, 683] on textarea at bounding box center [126, 689] width 172 height 37
click at [794, 687] on div "18RT 4 18:30 16RT 3 19:47 28RT 2 20:06 80RR lock 2 27RT 5 21:08 7RT 4 20:45 S1R…" at bounding box center [805, 526] width 1133 height 703
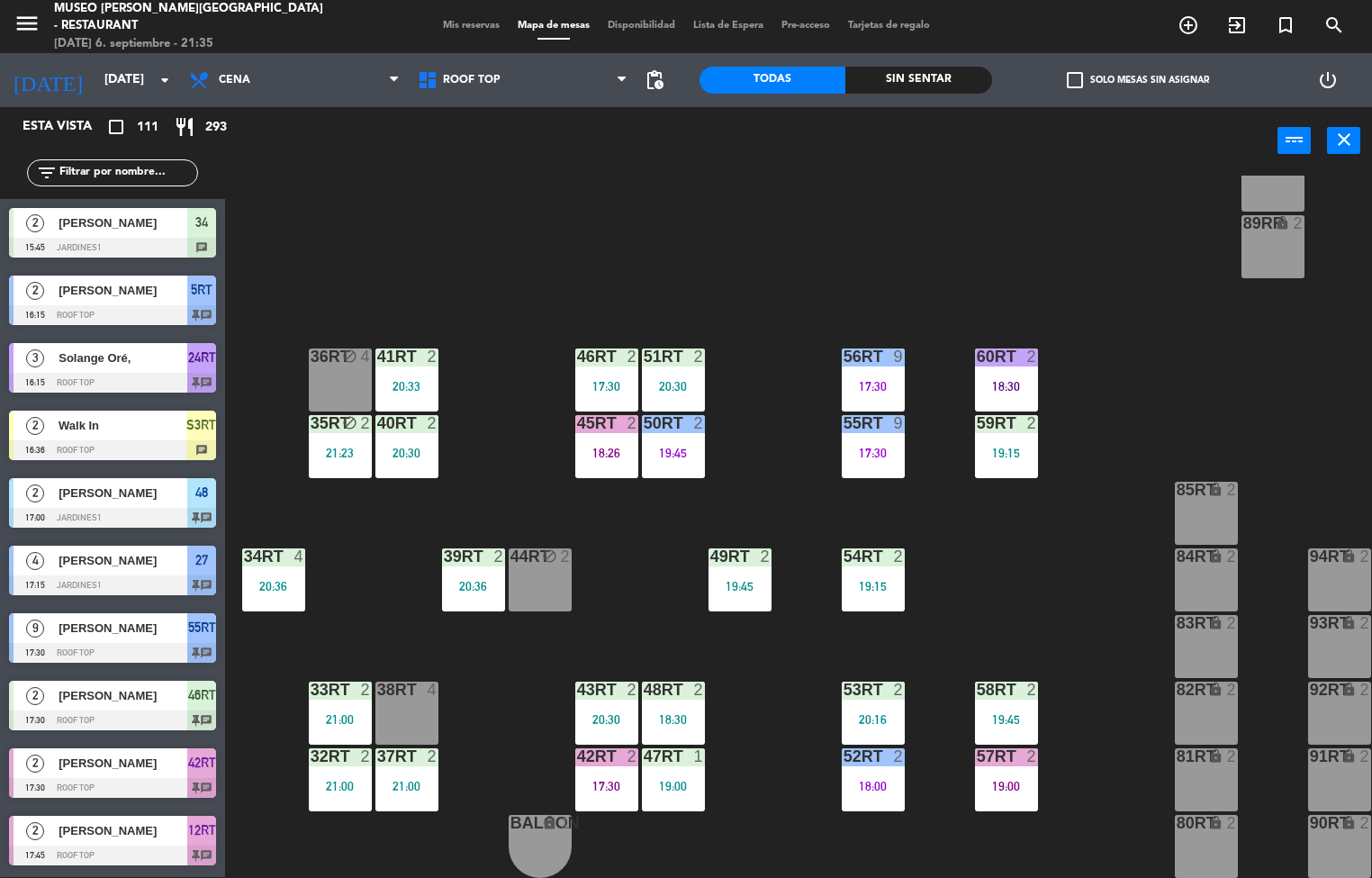
click at [338, 713] on div "21:00" at bounding box center [340, 719] width 63 height 12
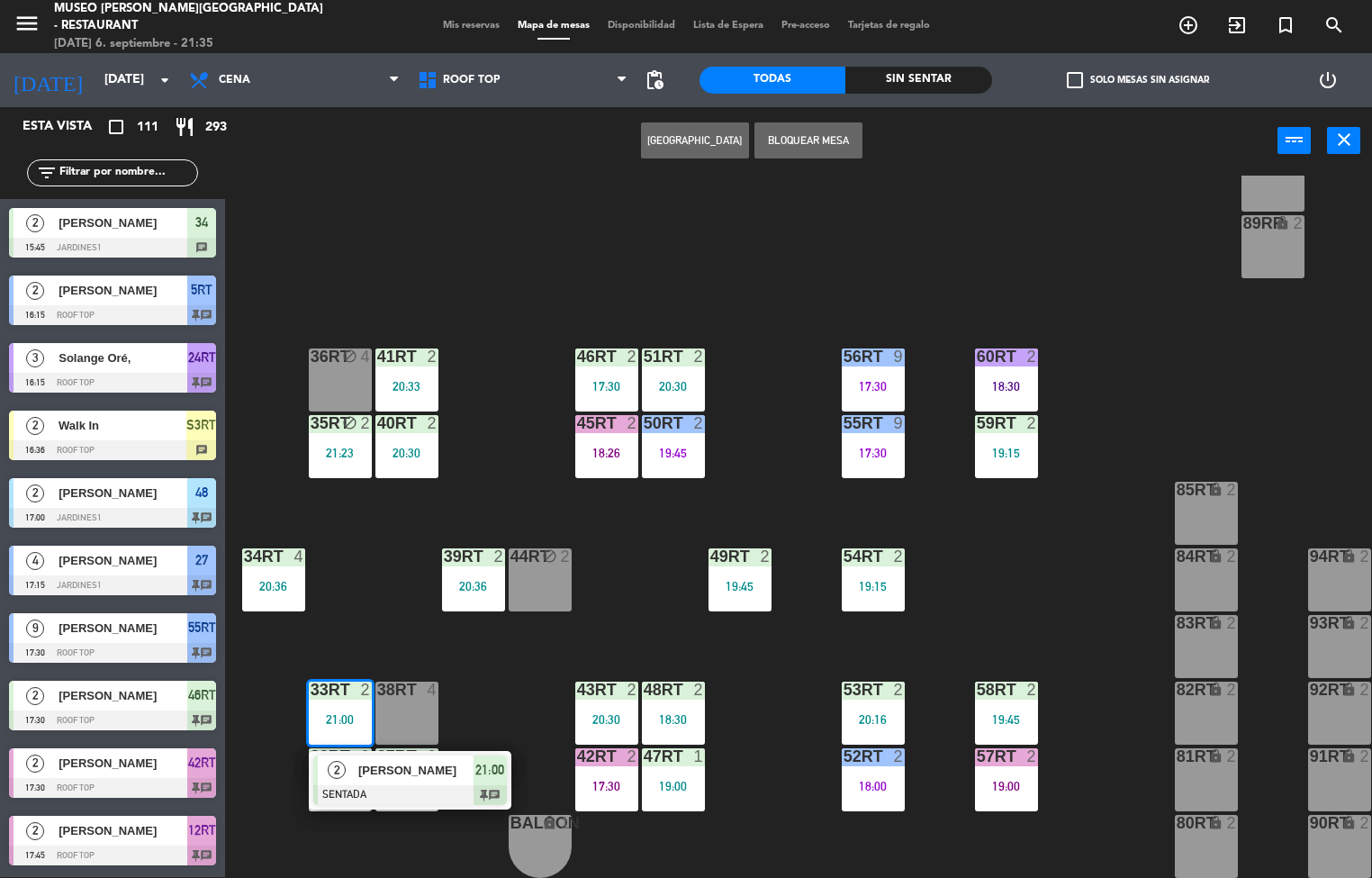
scroll to position [1618, 0]
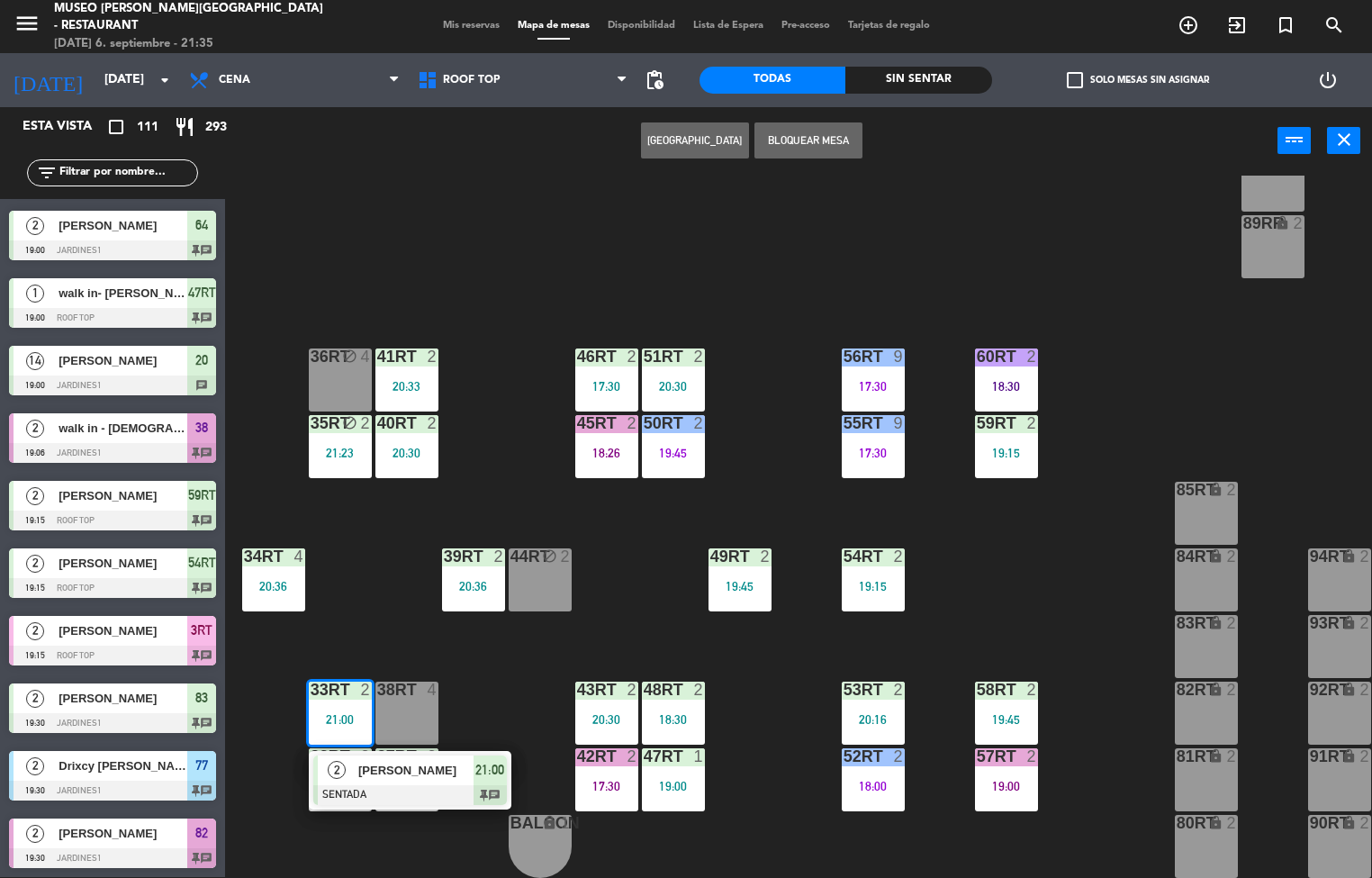
click at [432, 763] on span "[PERSON_NAME]" at bounding box center [416, 771] width 115 height 19
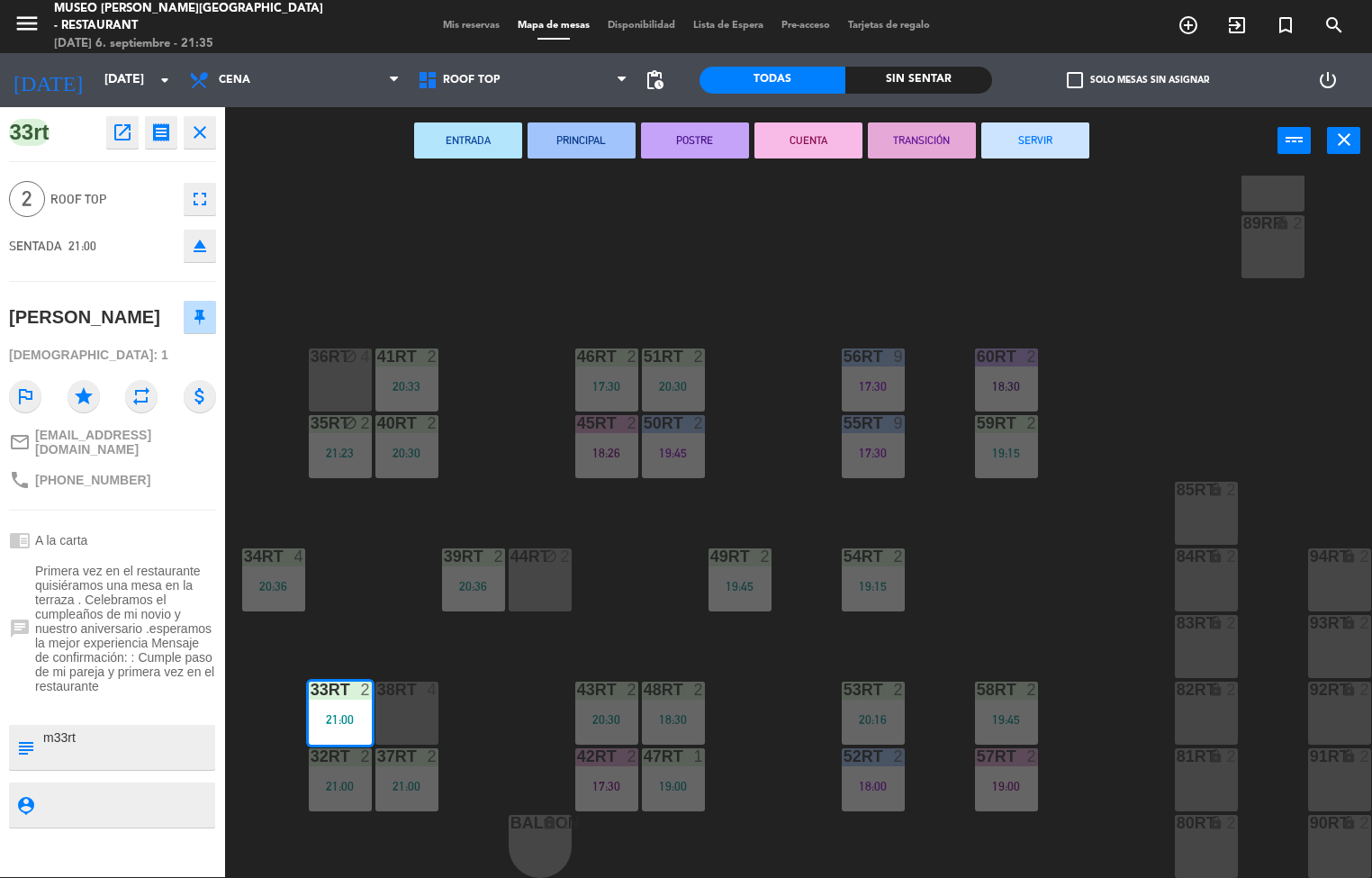
click at [661, 521] on div "18RT 4 18:30 16RT 3 19:47 28RT 2 20:06 80RR lock 2 27RT 5 21:08 7RT 4 20:45 S1R…" at bounding box center [805, 526] width 1133 height 703
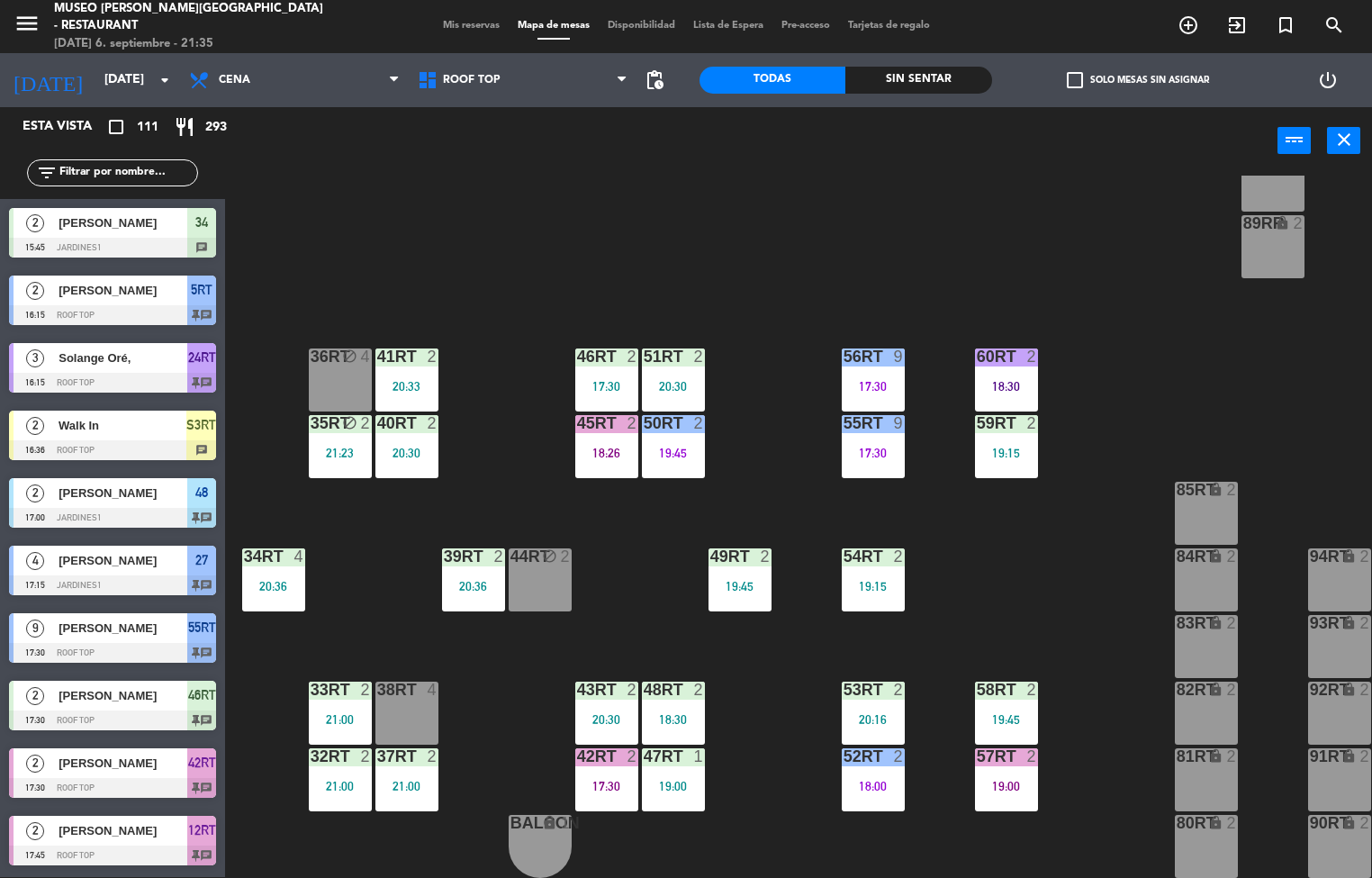
scroll to position [2089, 0]
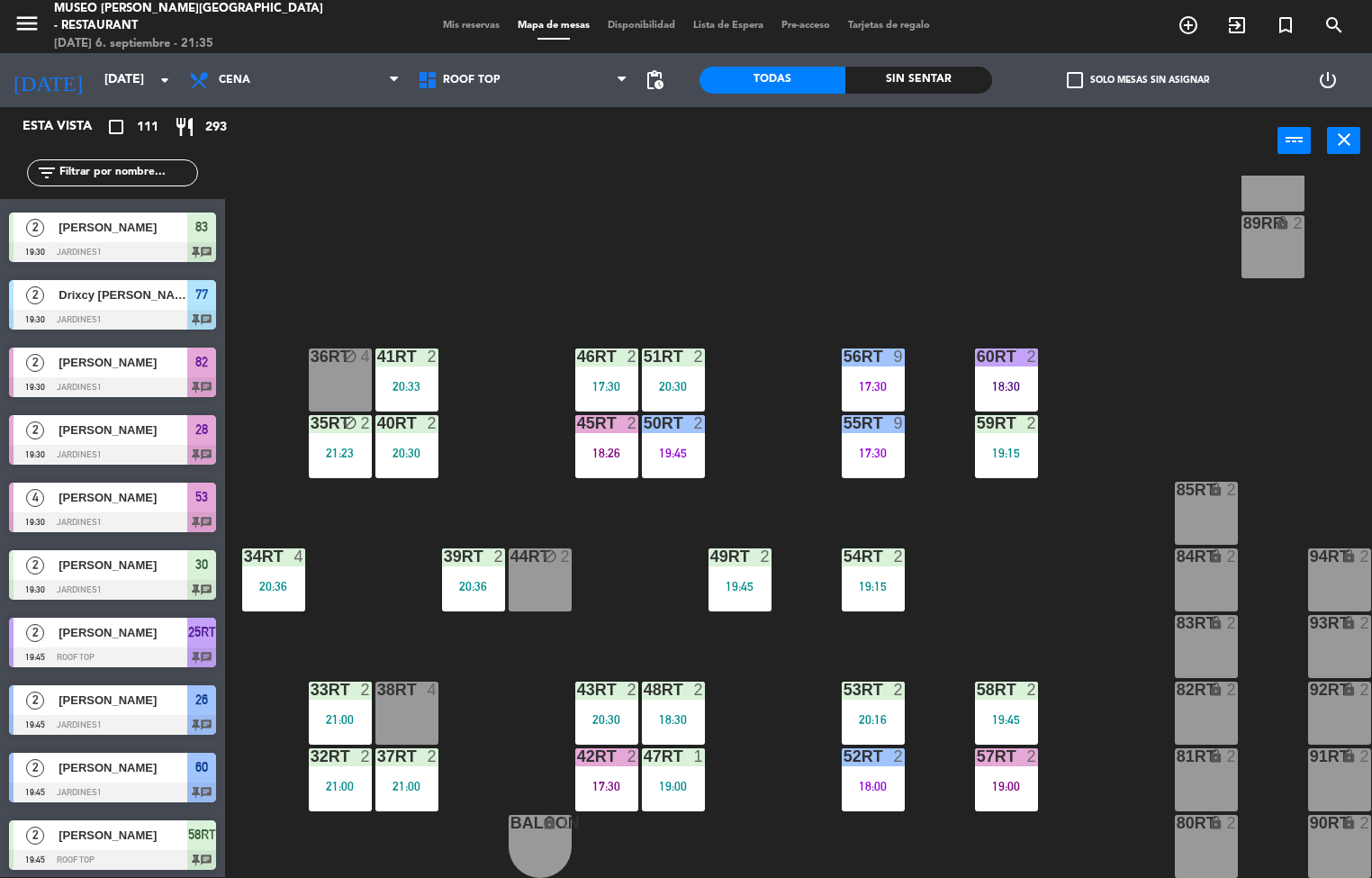
click at [273, 554] on div at bounding box center [273, 556] width 30 height 16
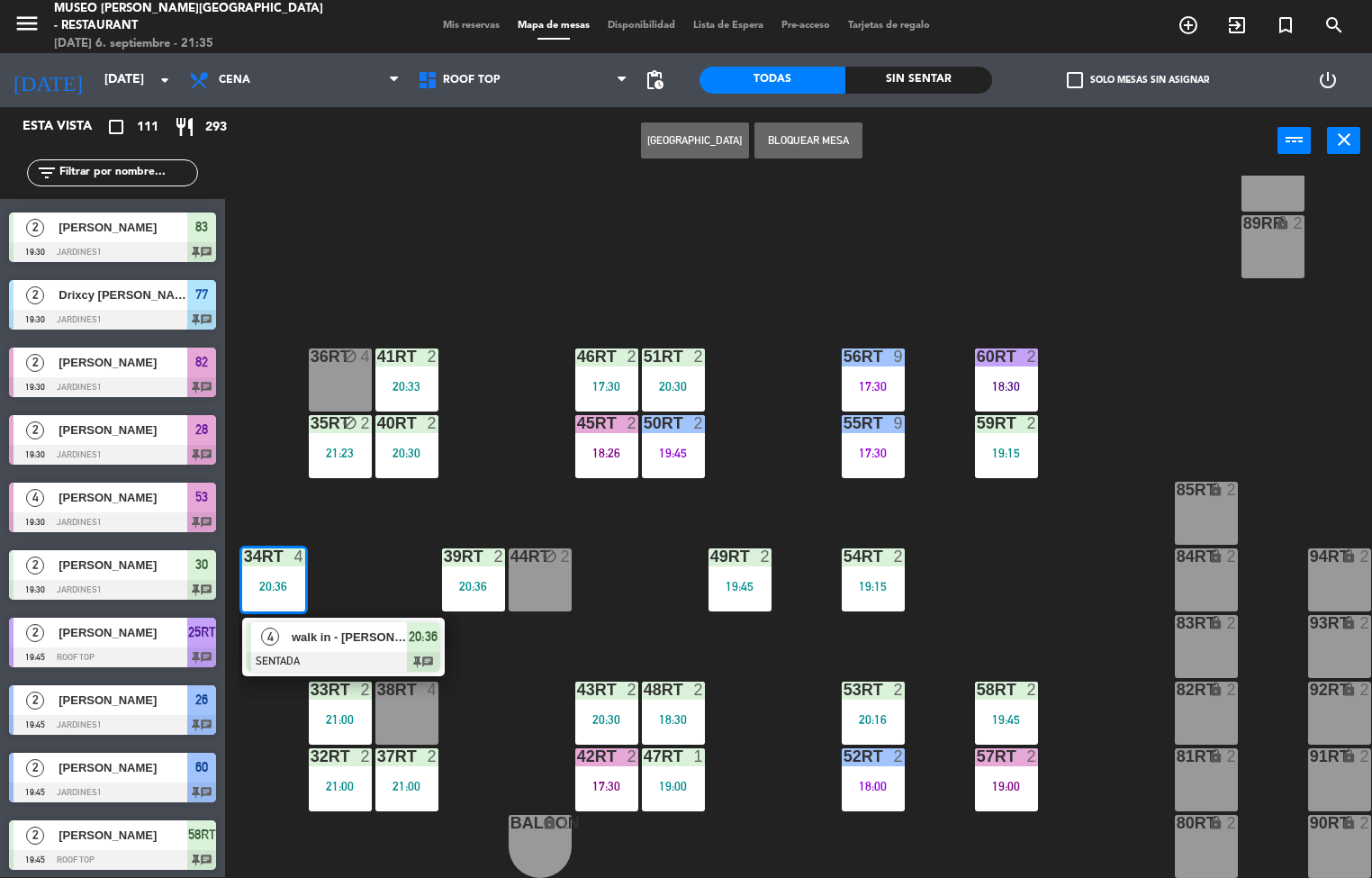
click at [349, 652] on div at bounding box center [343, 661] width 194 height 20
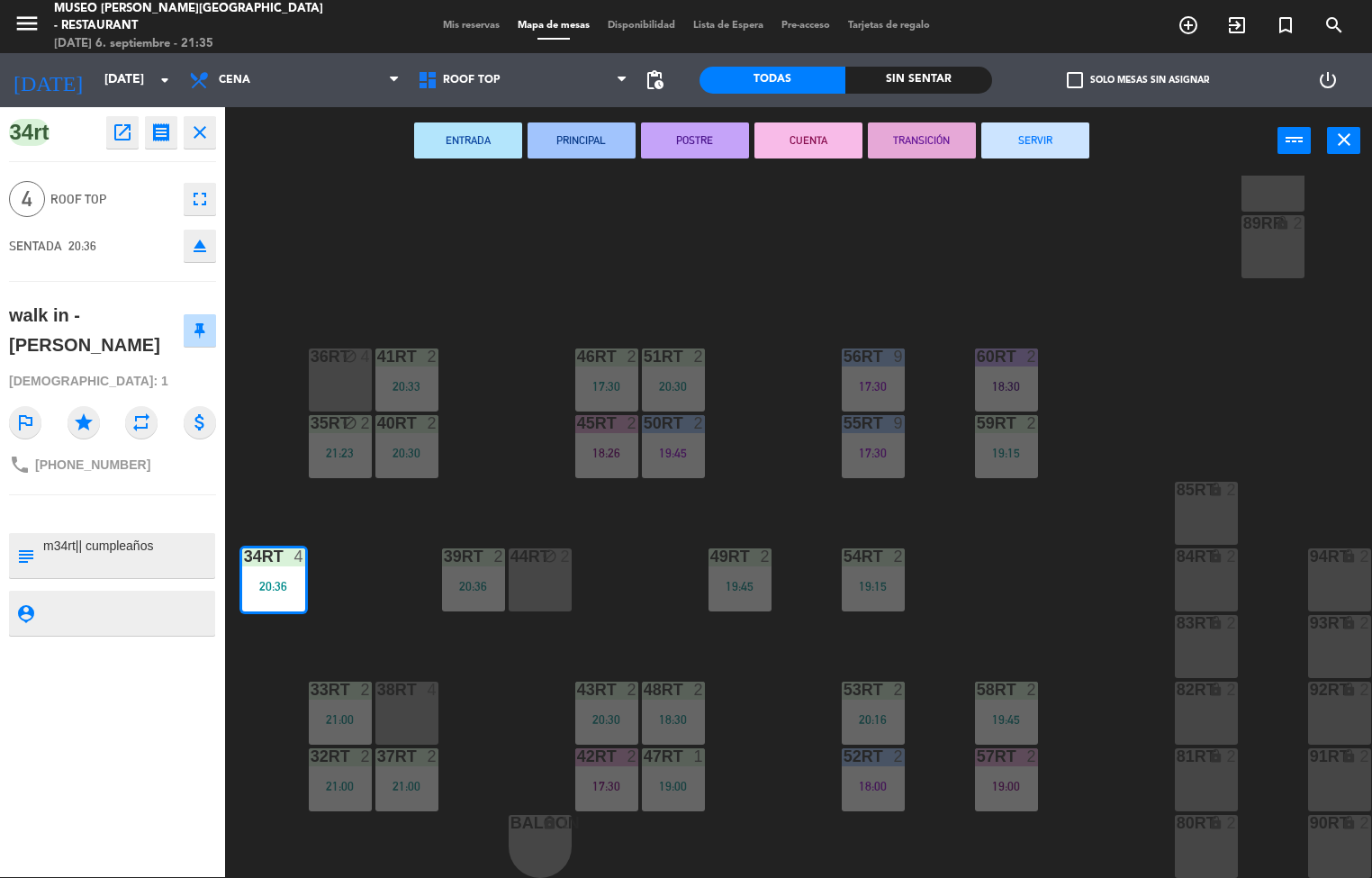
click at [513, 468] on div "18RT 4 18:30 16RT 3 19:47 28RT 2 20:06 80RR lock 2 27RT 5 21:08 7RT 4 20:45 S1R…" at bounding box center [805, 526] width 1133 height 703
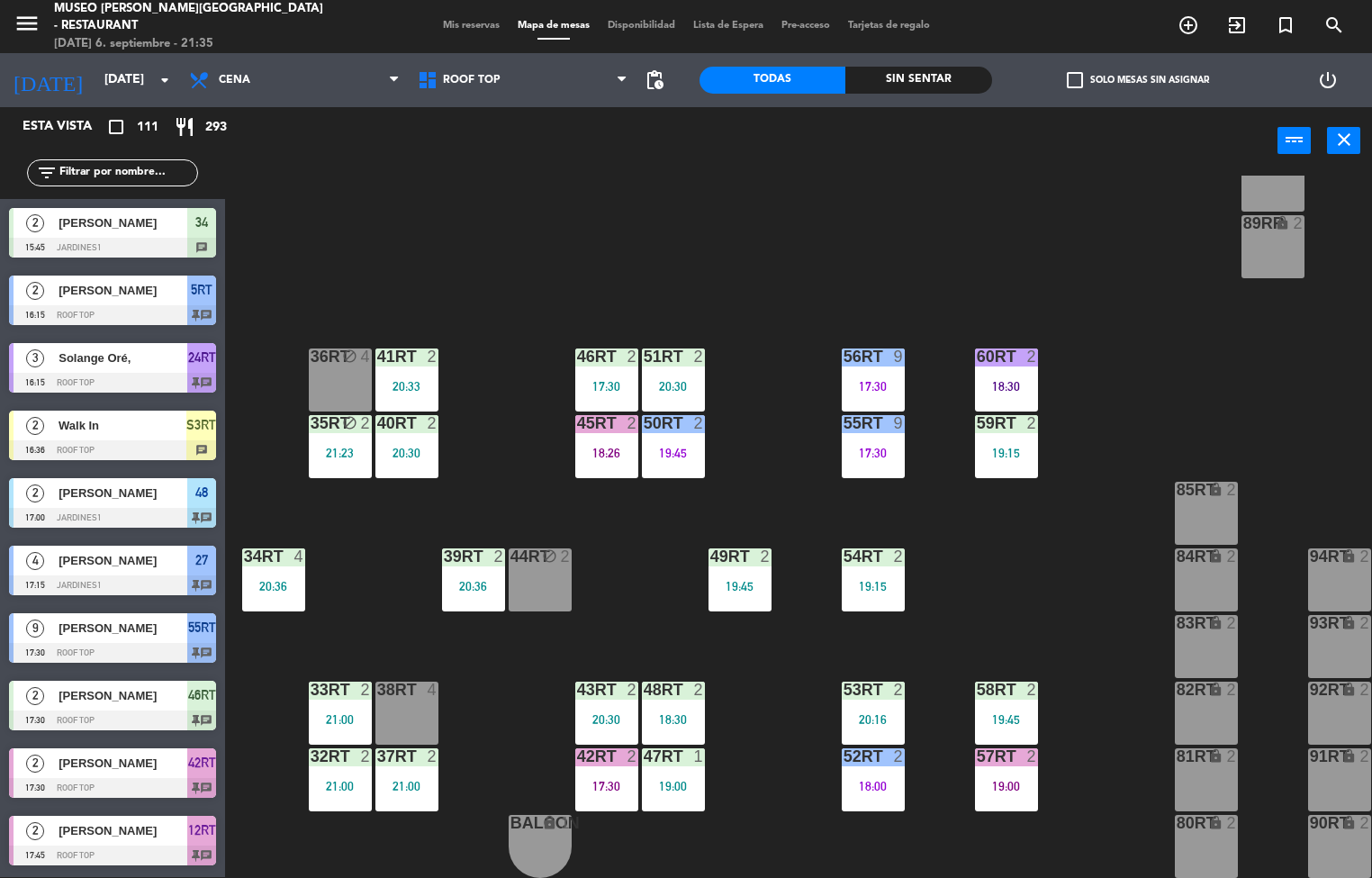
scroll to position [673, 0]
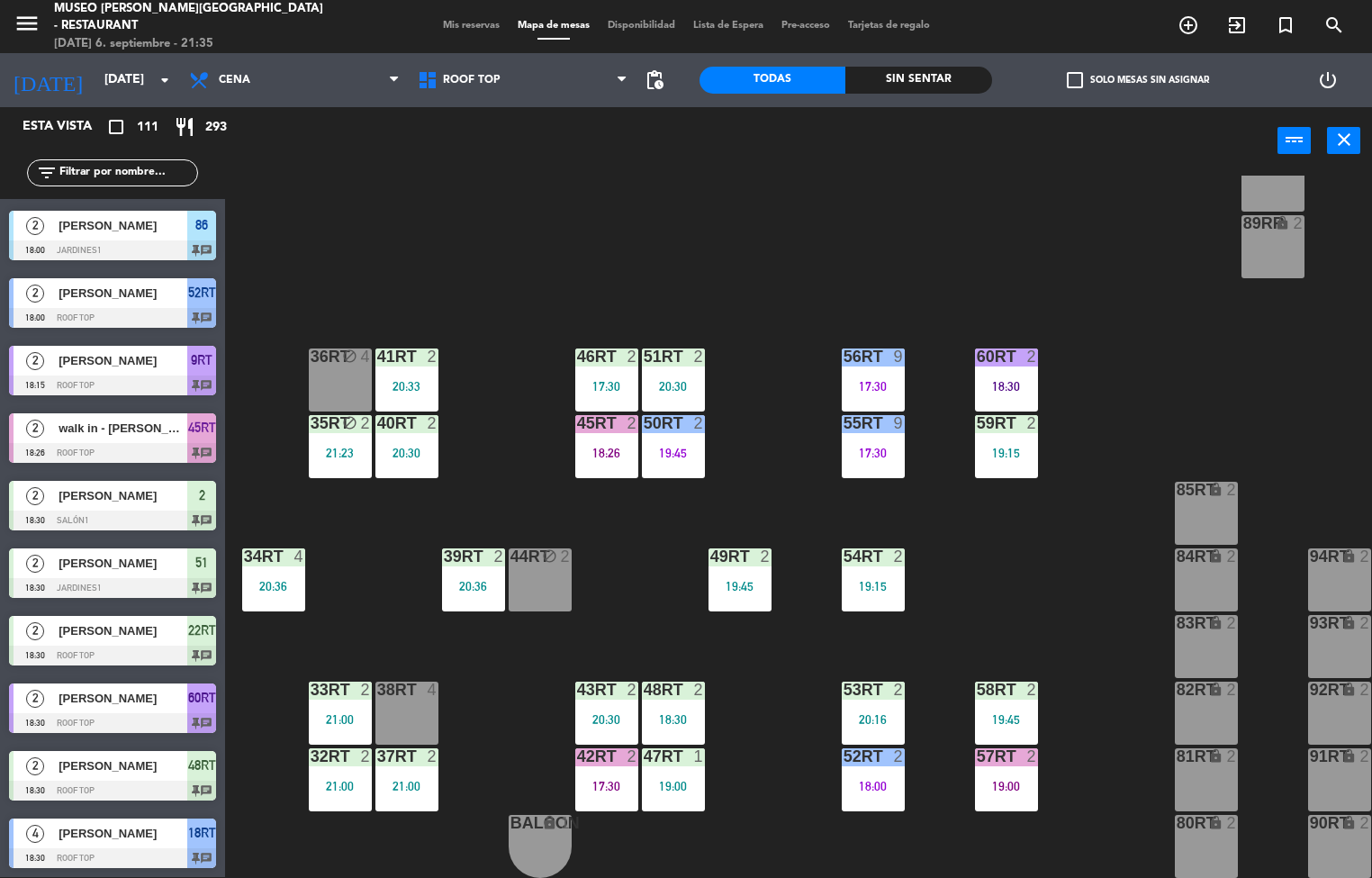
click at [400, 774] on div "37rt 2 21:00" at bounding box center [407, 780] width 63 height 63
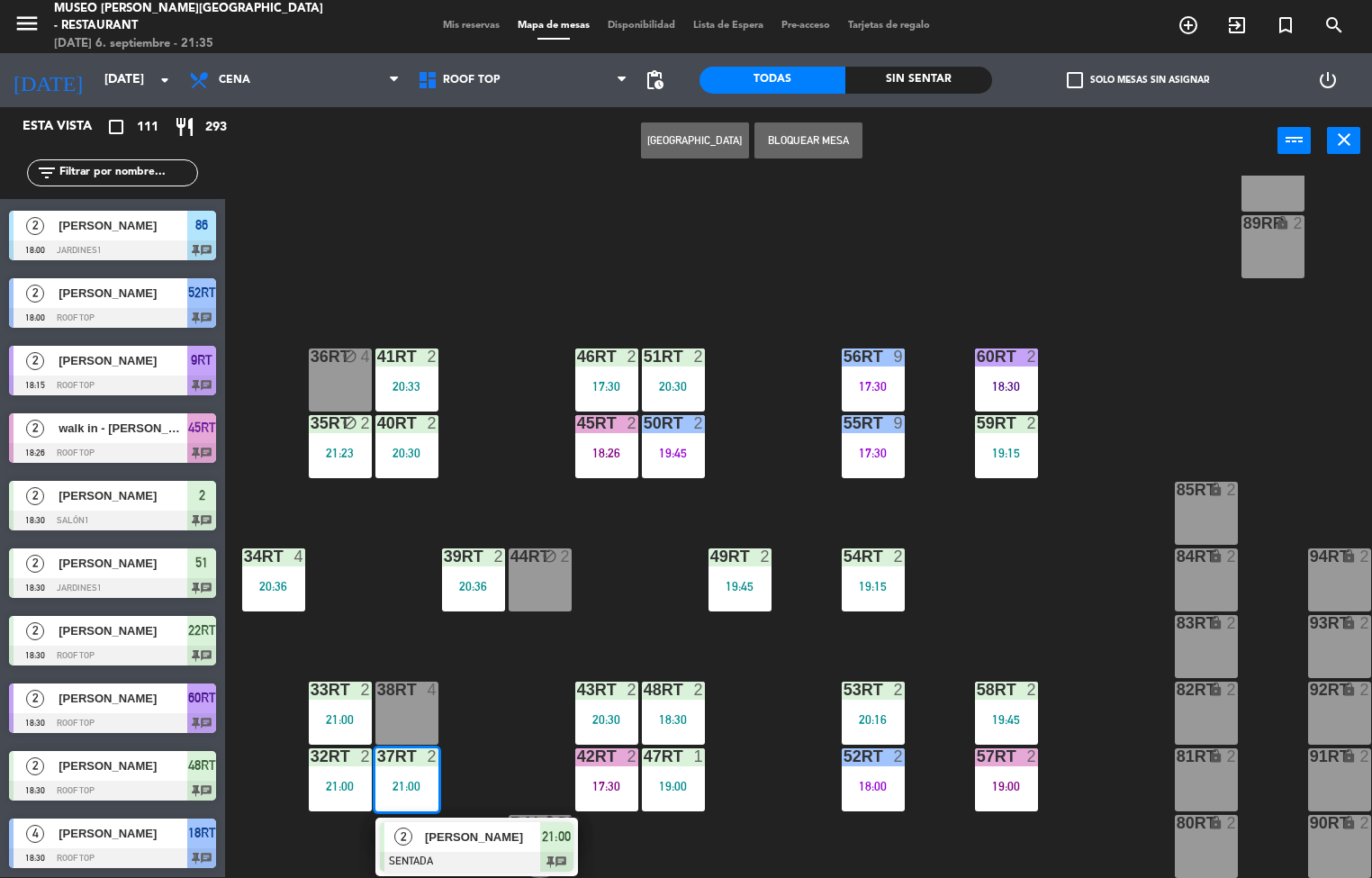
click at [484, 840] on span "[PERSON_NAME]" at bounding box center [482, 837] width 115 height 19
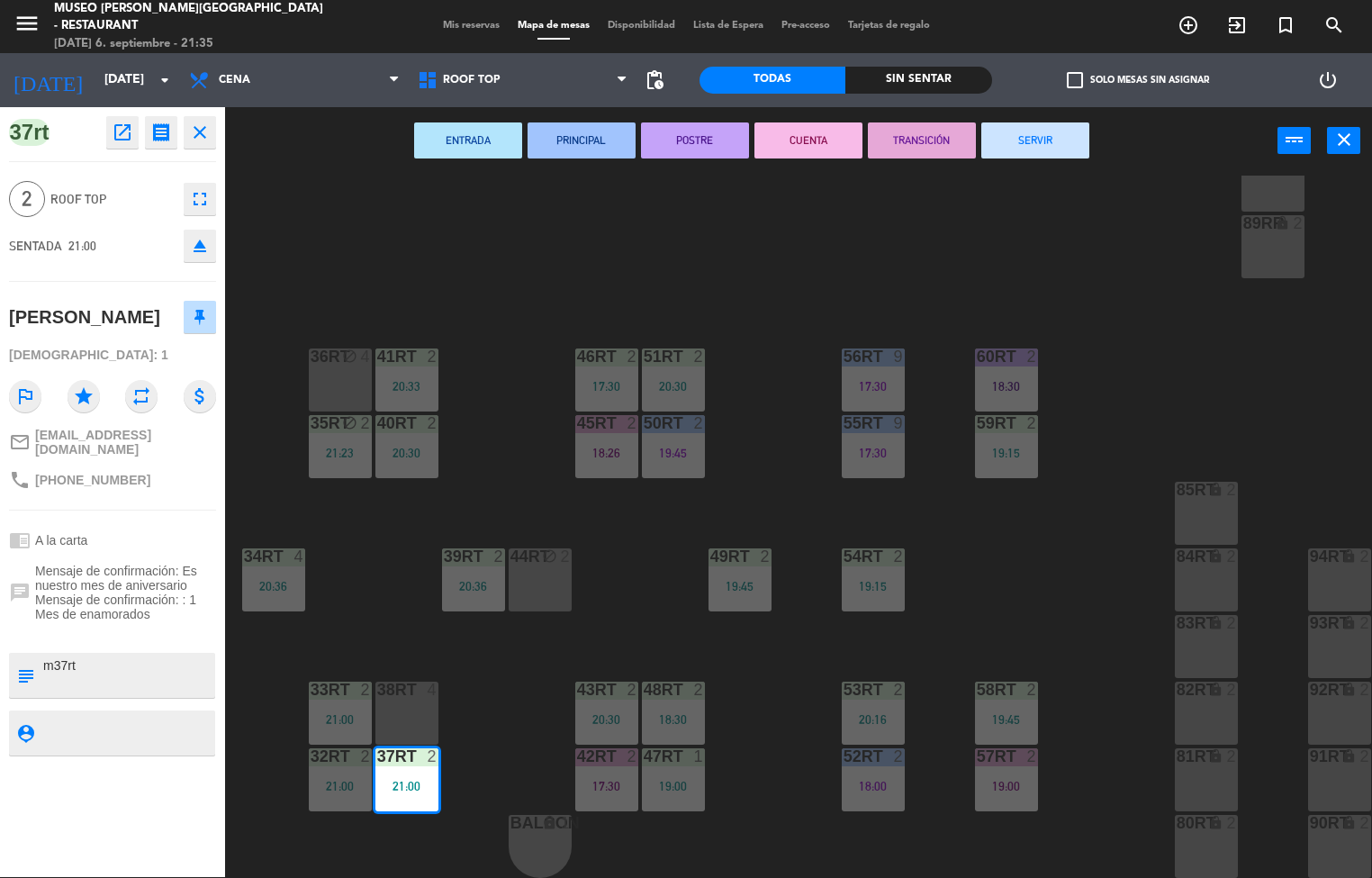
click at [527, 450] on div "18RT 4 18:30 16RT 3 19:47 28RT 2 20:06 80RR lock 2 27RT 5 21:08 7RT 4 20:45 S1R…" at bounding box center [805, 526] width 1133 height 703
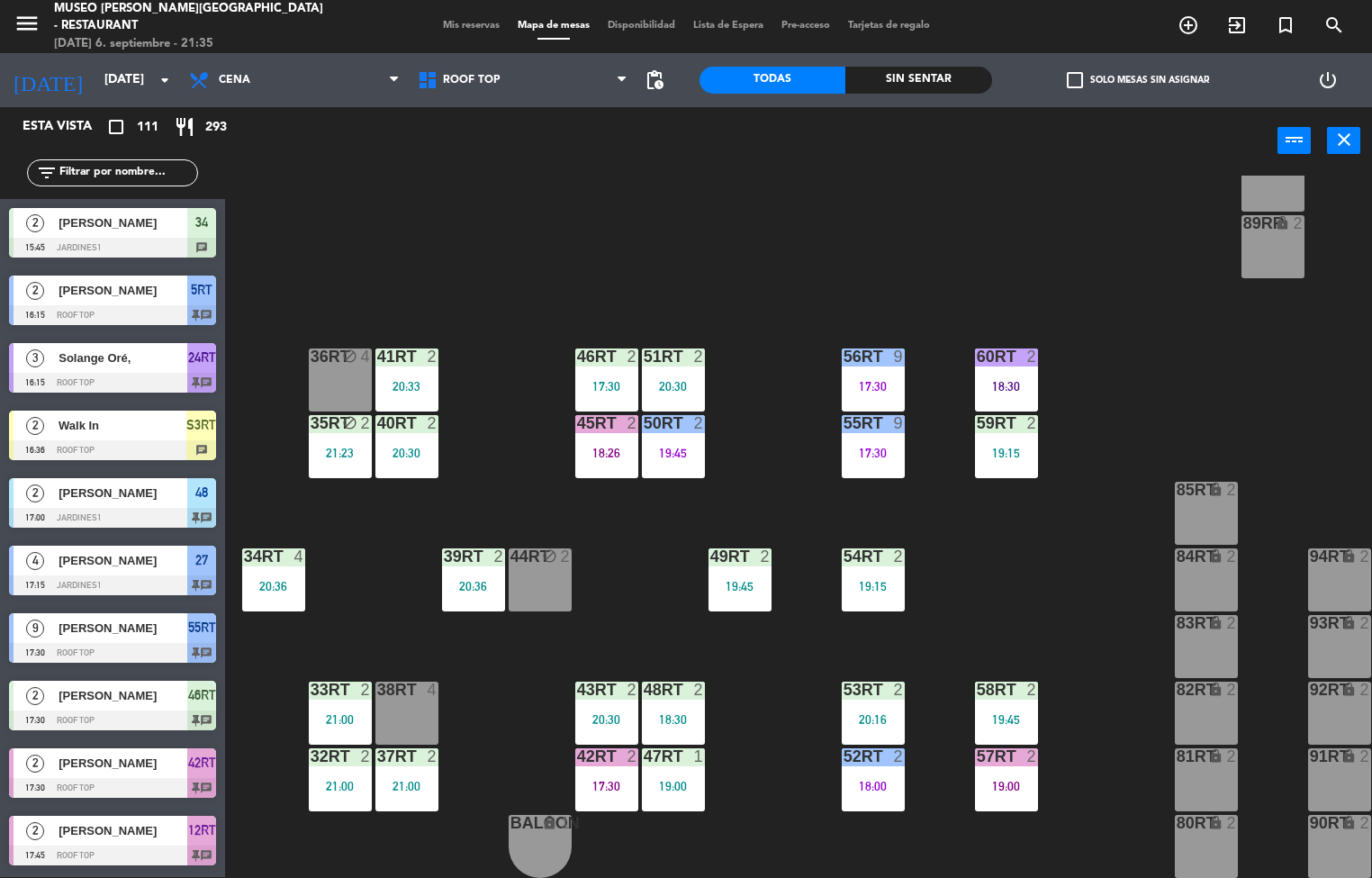
scroll to position [2157, 0]
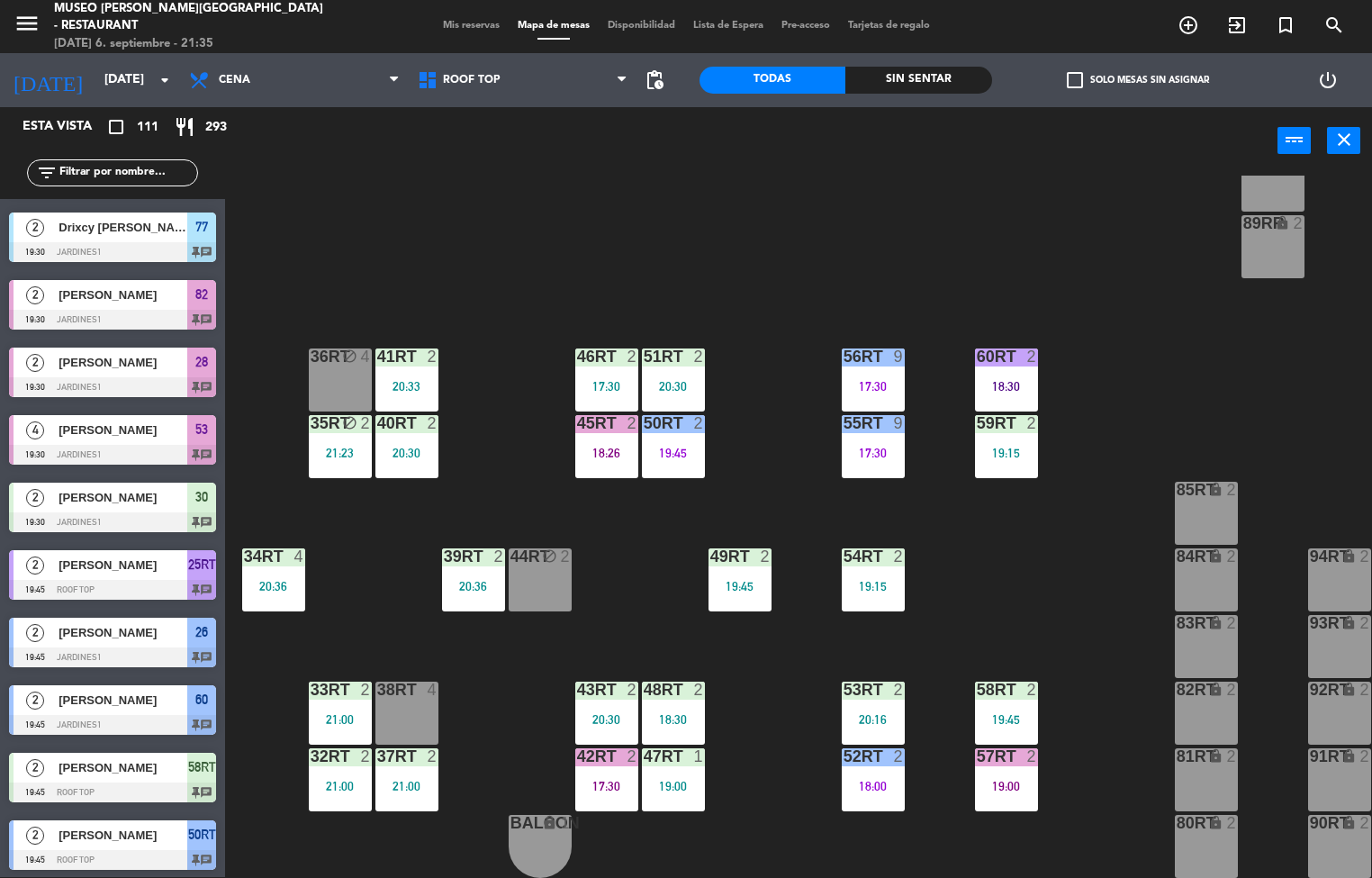
click at [332, 714] on div "21:00" at bounding box center [340, 719] width 63 height 12
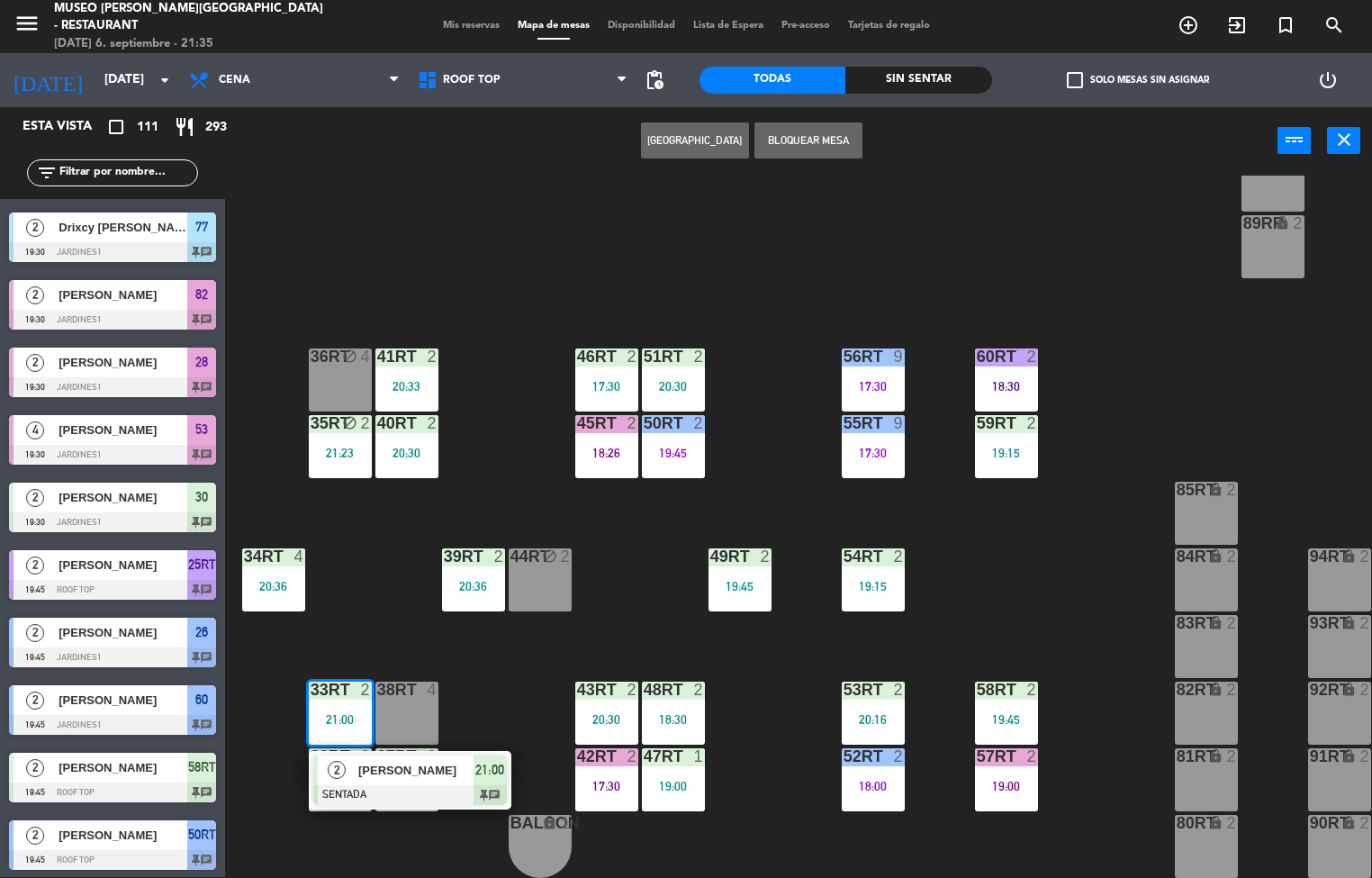
click at [429, 749] on div "2" at bounding box center [431, 756] width 11 height 16
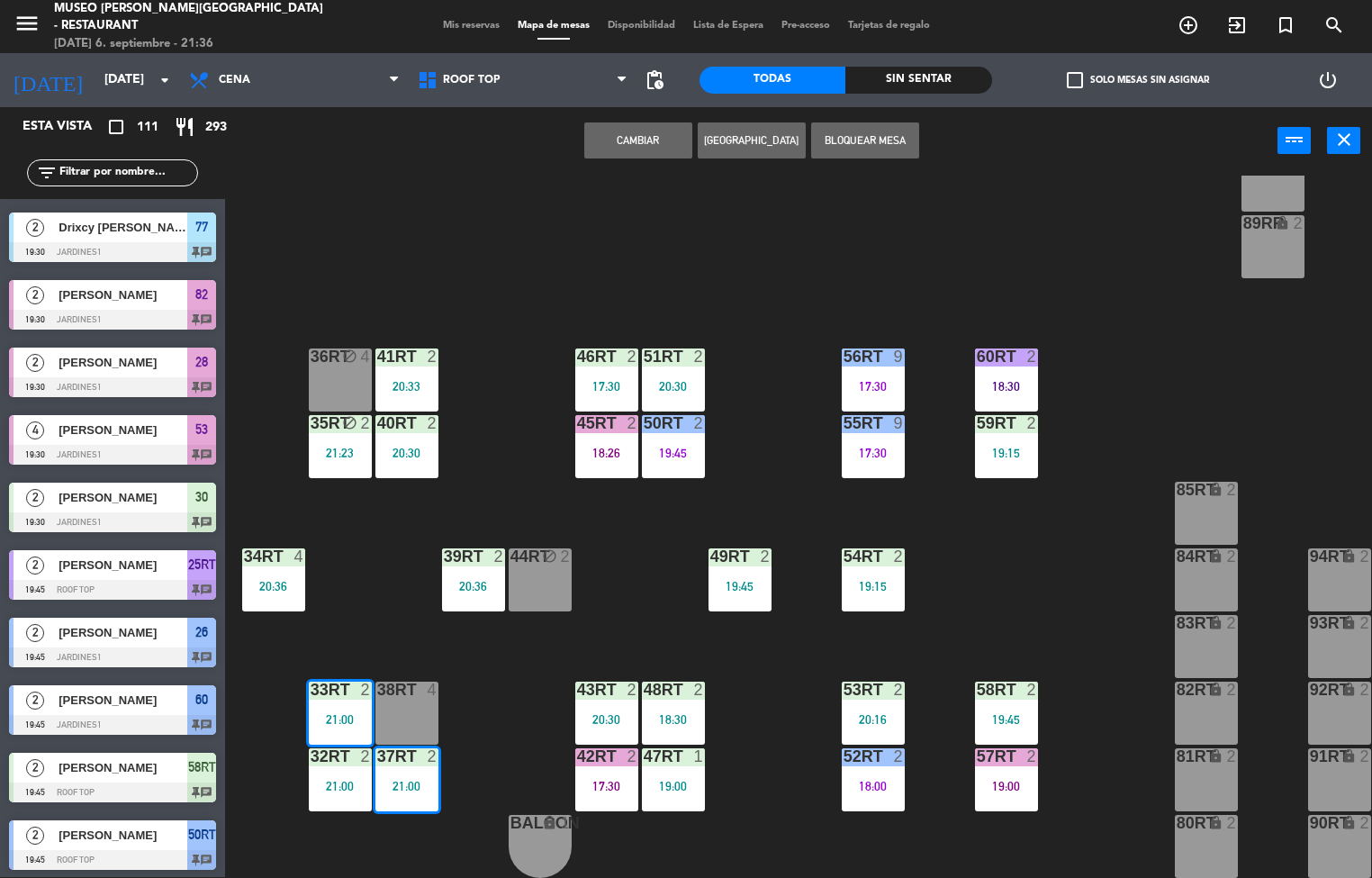
click at [330, 700] on div "33rt 2 21:00" at bounding box center [340, 713] width 63 height 63
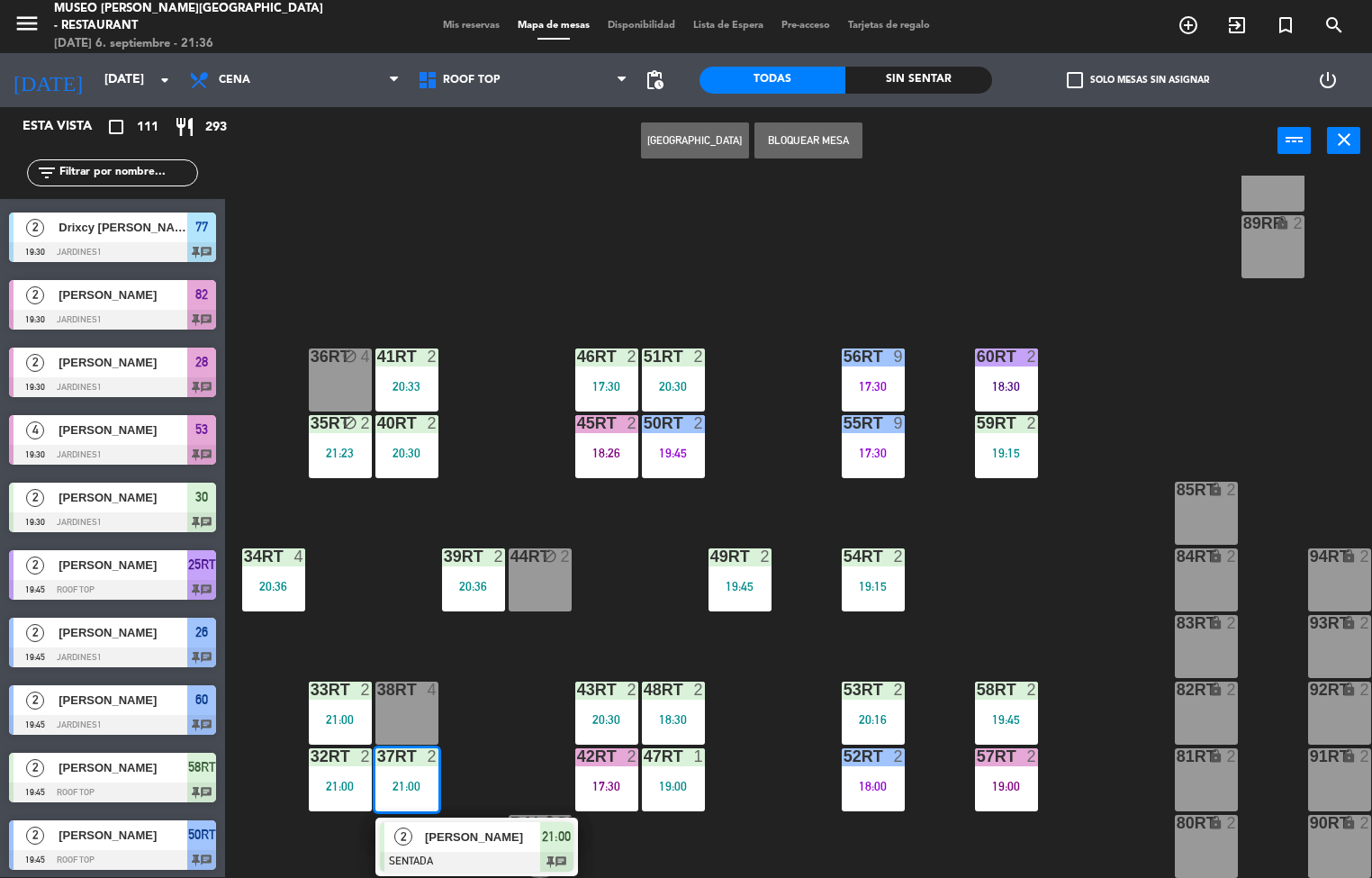
click at [398, 780] on div "21:00" at bounding box center [407, 786] width 63 height 12
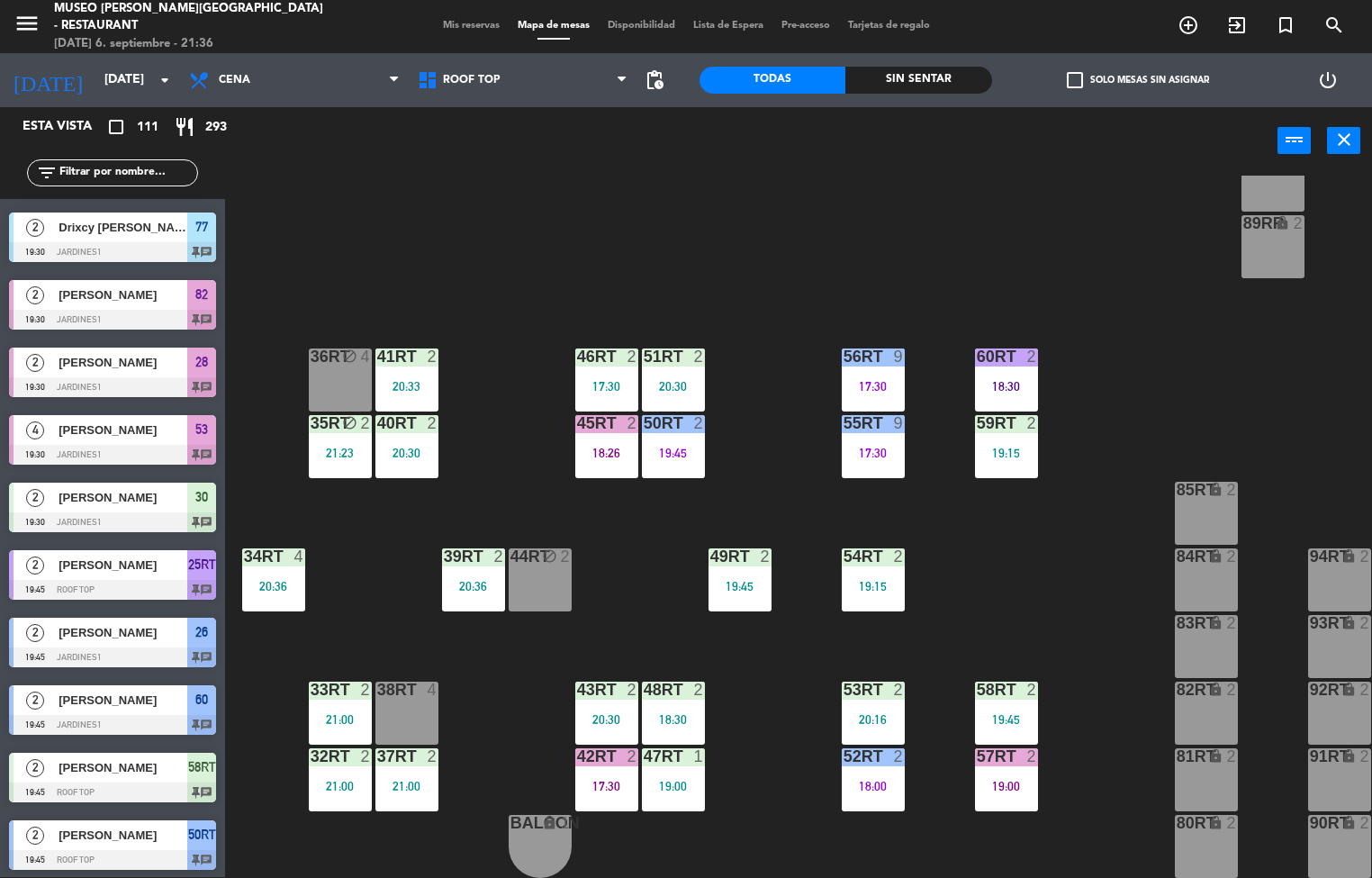
click at [321, 707] on div "33rt 2 21:00" at bounding box center [340, 713] width 63 height 63
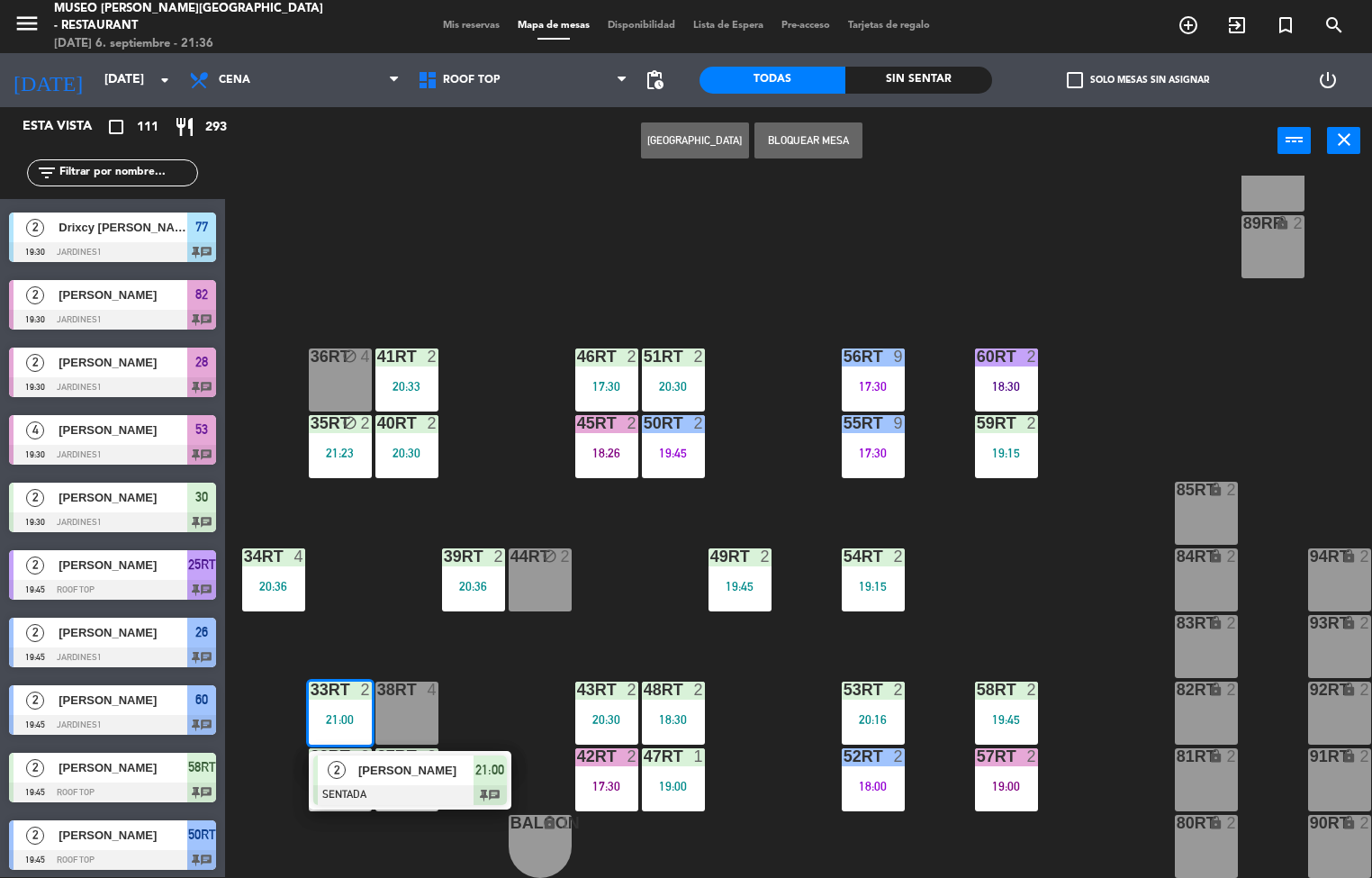
click at [420, 767] on span "[PERSON_NAME]" at bounding box center [416, 771] width 115 height 19
